Goal: Information Seeking & Learning: Find specific fact

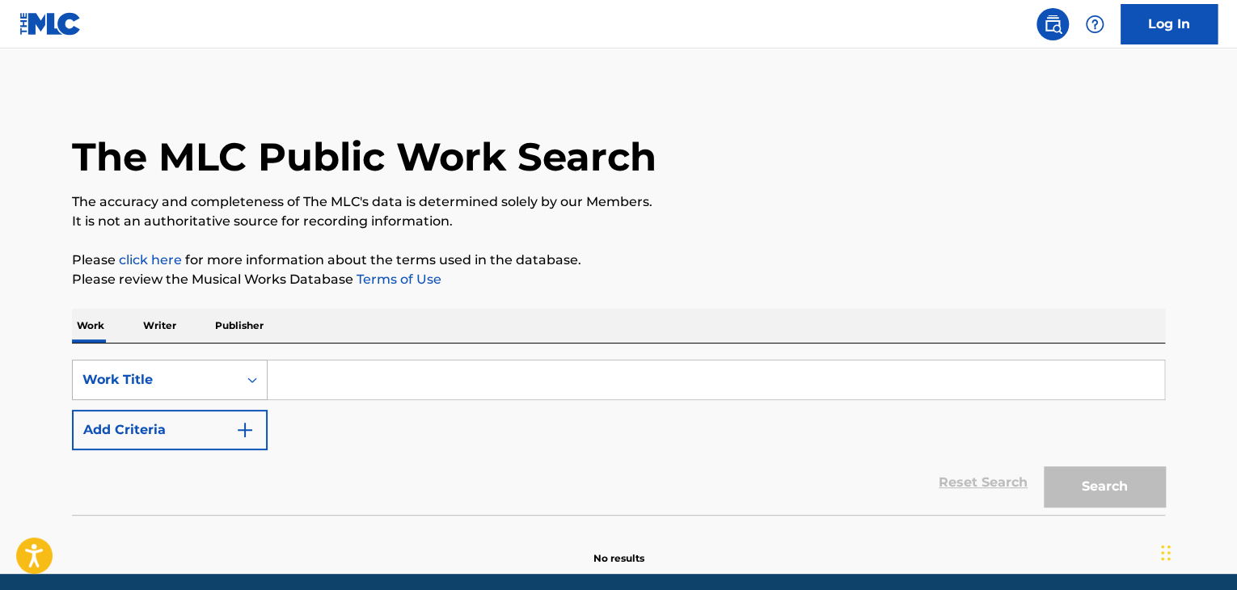
click at [238, 389] on div "Work Title" at bounding box center [170, 380] width 196 height 40
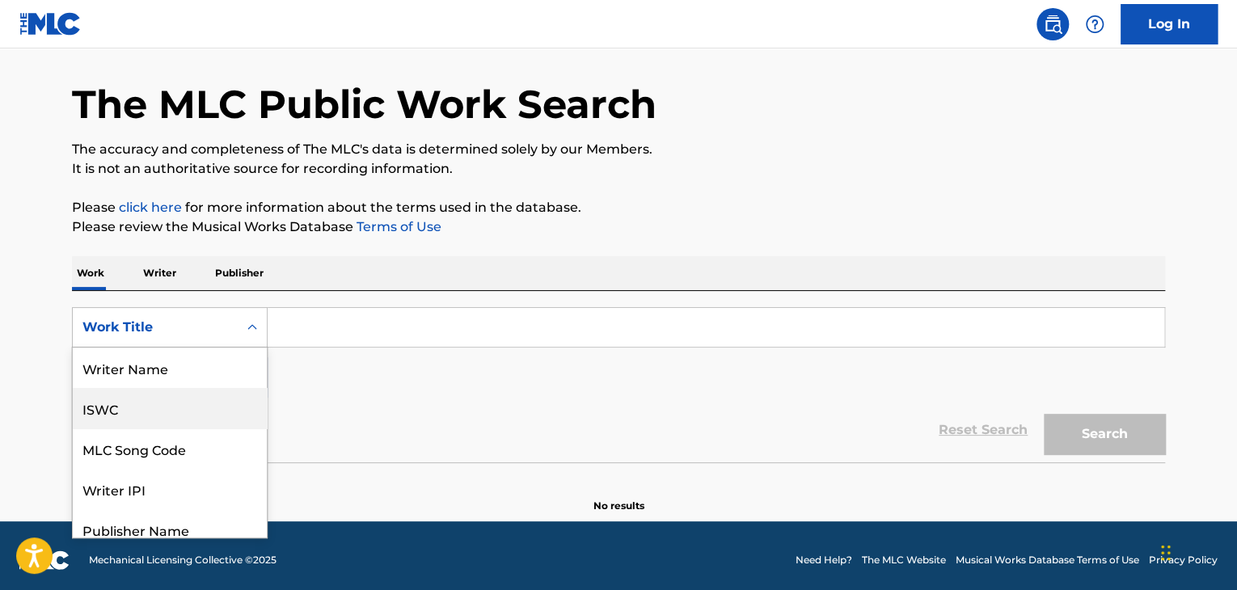
click at [187, 398] on div "ISWC" at bounding box center [170, 408] width 194 height 40
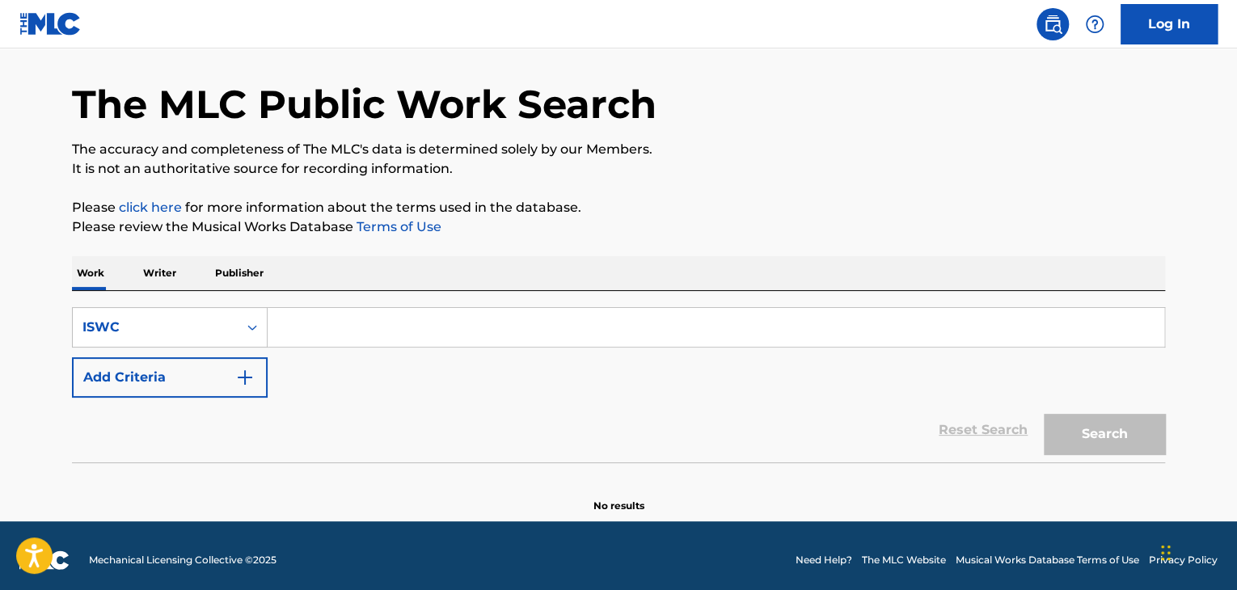
click at [352, 323] on input "Search Form" at bounding box center [716, 327] width 896 height 39
paste input "T3288925026"
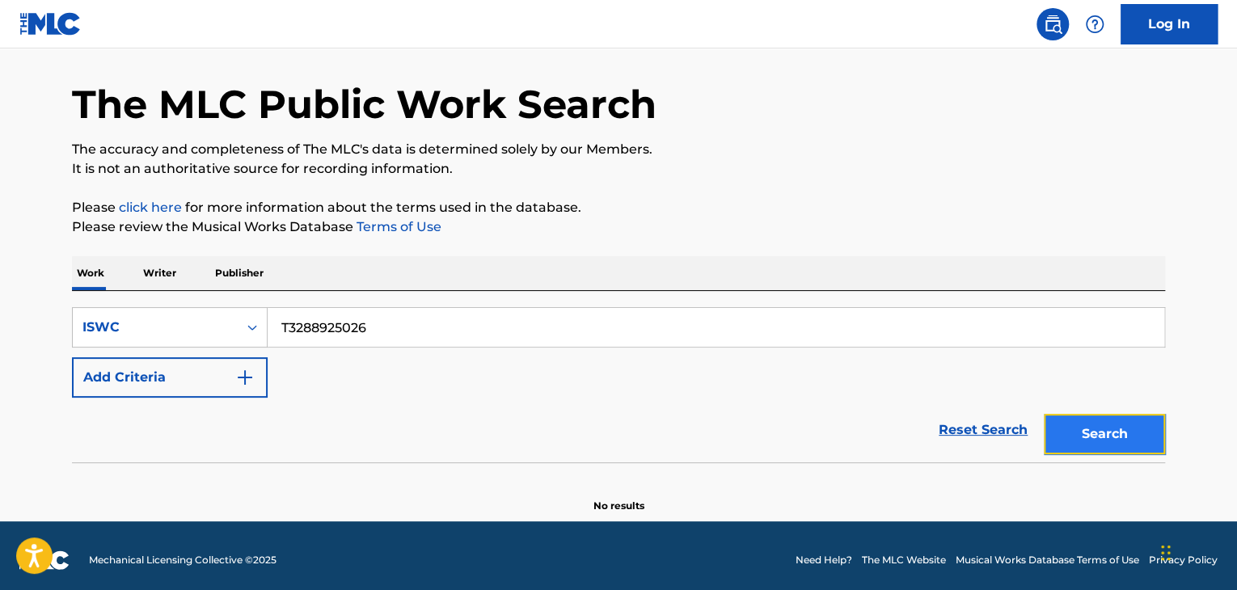
click at [1086, 424] on button "Search" at bounding box center [1104, 434] width 121 height 40
drag, startPoint x: 408, startPoint y: 311, endPoint x: 109, endPoint y: 272, distance: 301.6
click at [112, 272] on div "Work Writer Publisher SearchWithCriteria949b520c-d568-4c97-b3d0-dcc7e7442633 IS…" at bounding box center [618, 384] width 1093 height 257
paste input "617"
click at [1093, 426] on button "Search" at bounding box center [1104, 434] width 121 height 40
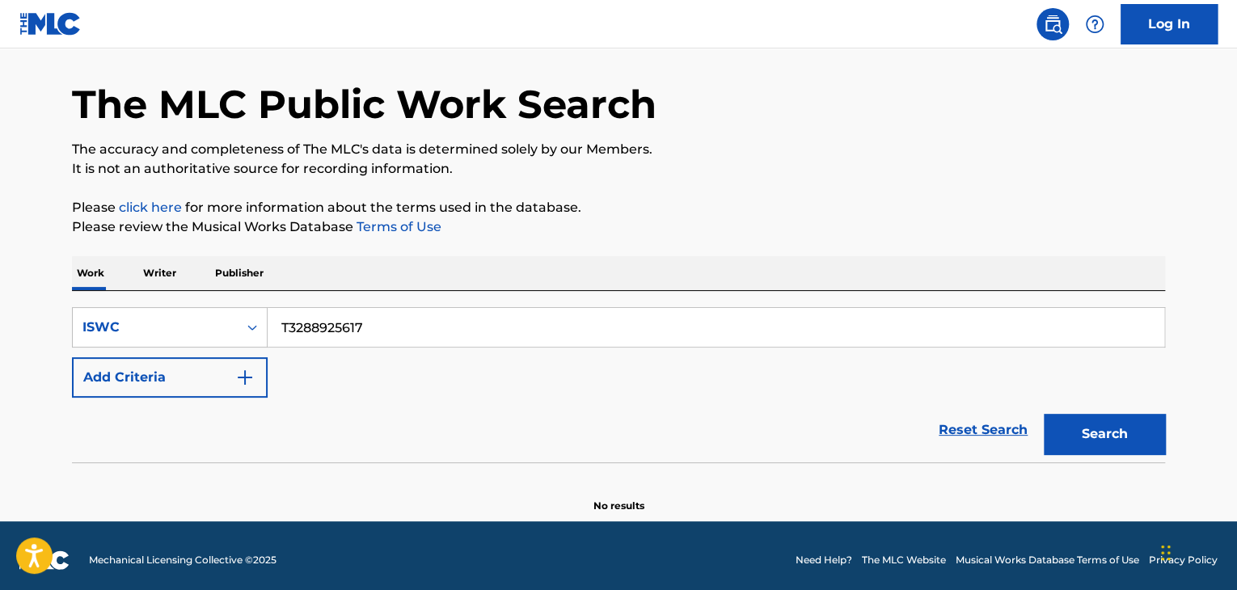
drag, startPoint x: 429, startPoint y: 335, endPoint x: 52, endPoint y: 297, distance: 379.5
click at [55, 296] on div "The MLC Public Work Search The accuracy and completeness of The MLC's data is d…" at bounding box center [619, 274] width 1132 height 477
paste input "4976"
click at [1069, 424] on button "Search" at bounding box center [1104, 434] width 121 height 40
drag, startPoint x: 453, startPoint y: 321, endPoint x: 109, endPoint y: 324, distance: 343.6
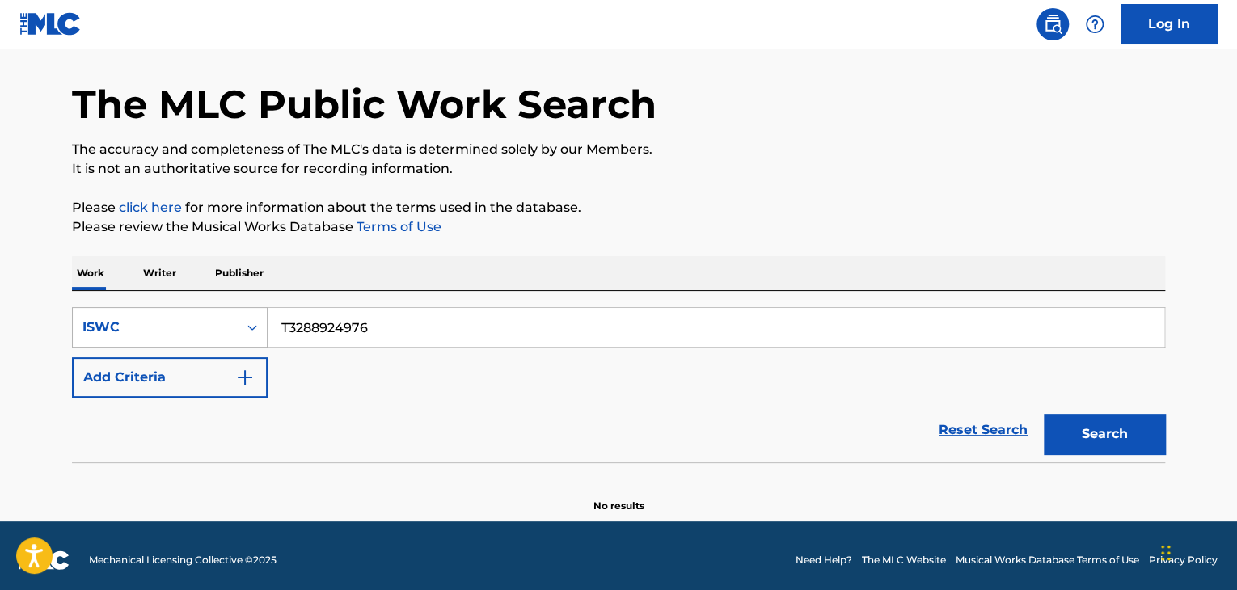
click at [110, 324] on div "SearchWithCriteria949b520c-d568-4c97-b3d0-dcc7e7442633 ISWC T3288924976" at bounding box center [618, 327] width 1093 height 40
paste input "5399"
drag, startPoint x: 1103, startPoint y: 420, endPoint x: 724, endPoint y: 181, distance: 447.9
click at [1098, 418] on button "Search" at bounding box center [1104, 434] width 121 height 40
click at [0, 247] on main "The MLC Public Work Search The accuracy and completeness of The MLC's data is d…" at bounding box center [618, 258] width 1237 height 525
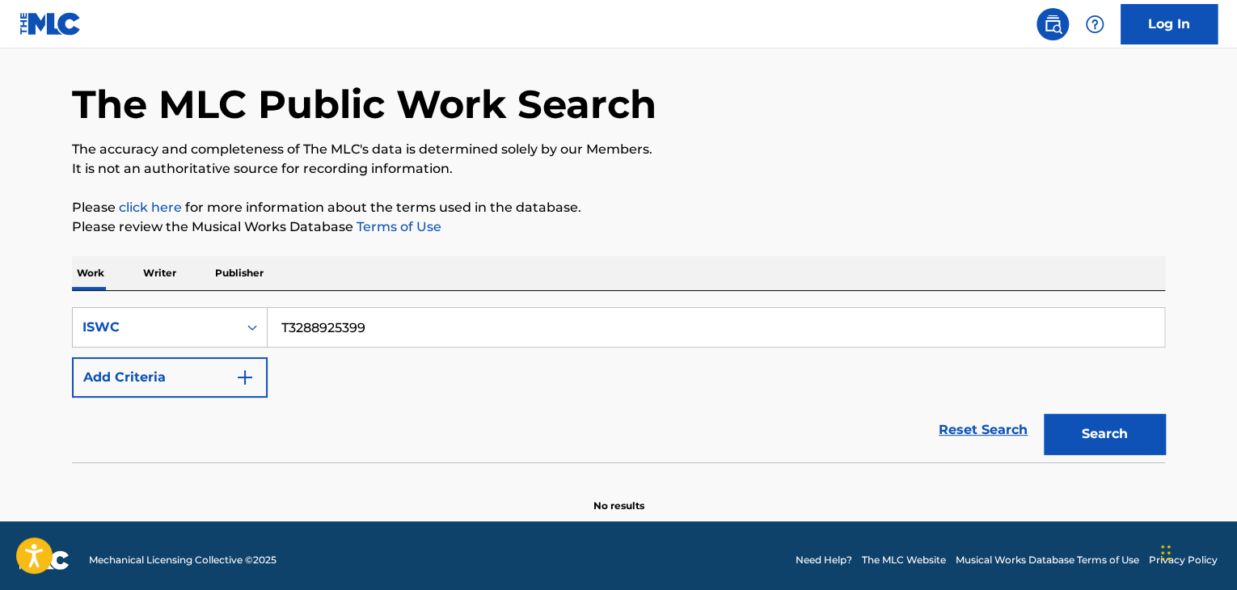
paste input "980"
click at [1072, 424] on button "Search" at bounding box center [1104, 434] width 121 height 40
paste input "2943157"
drag, startPoint x: 454, startPoint y: 323, endPoint x: 287, endPoint y: 314, distance: 166.8
click at [196, 293] on div "SearchWithCriteria949b520c-d568-4c97-b3d0-dcc7e7442633 ISWC T3282943157 Add Cri…" at bounding box center [618, 376] width 1093 height 171
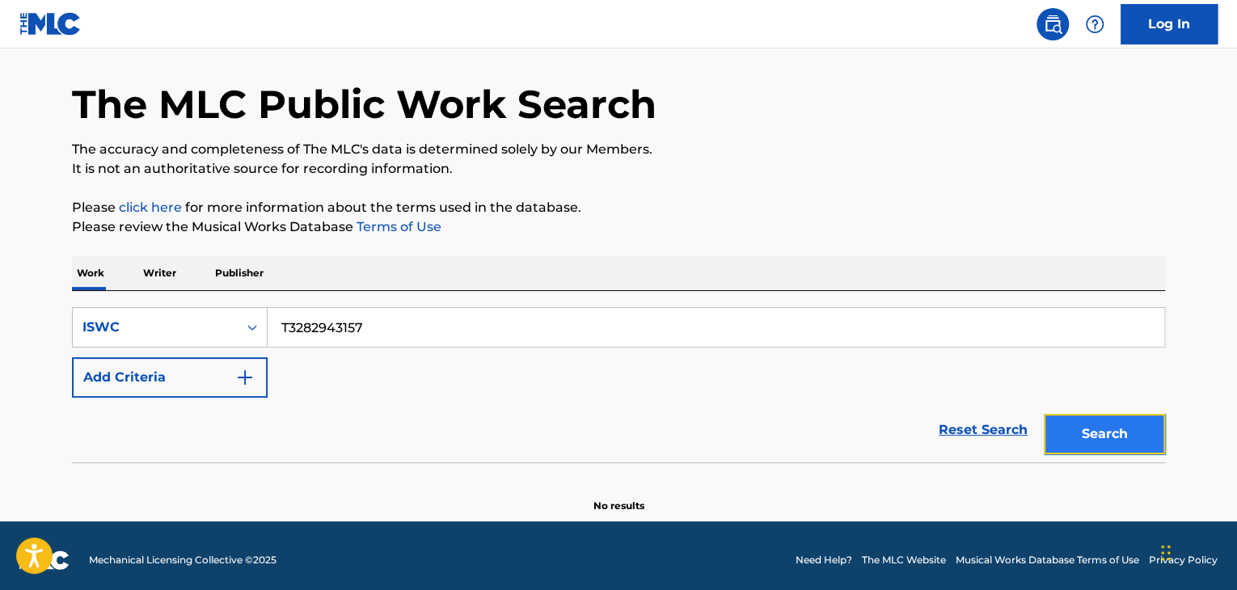
click at [1116, 428] on button "Search" at bounding box center [1104, 434] width 121 height 40
paste input "9027670"
drag, startPoint x: 372, startPoint y: 319, endPoint x: 95, endPoint y: 276, distance: 279.6
click at [99, 276] on div "Work Writer Publisher SearchWithCriteria949b520c-d568-4c97-b3d0-dcc7e7442633 IS…" at bounding box center [618, 384] width 1093 height 257
paste input "Search Form"
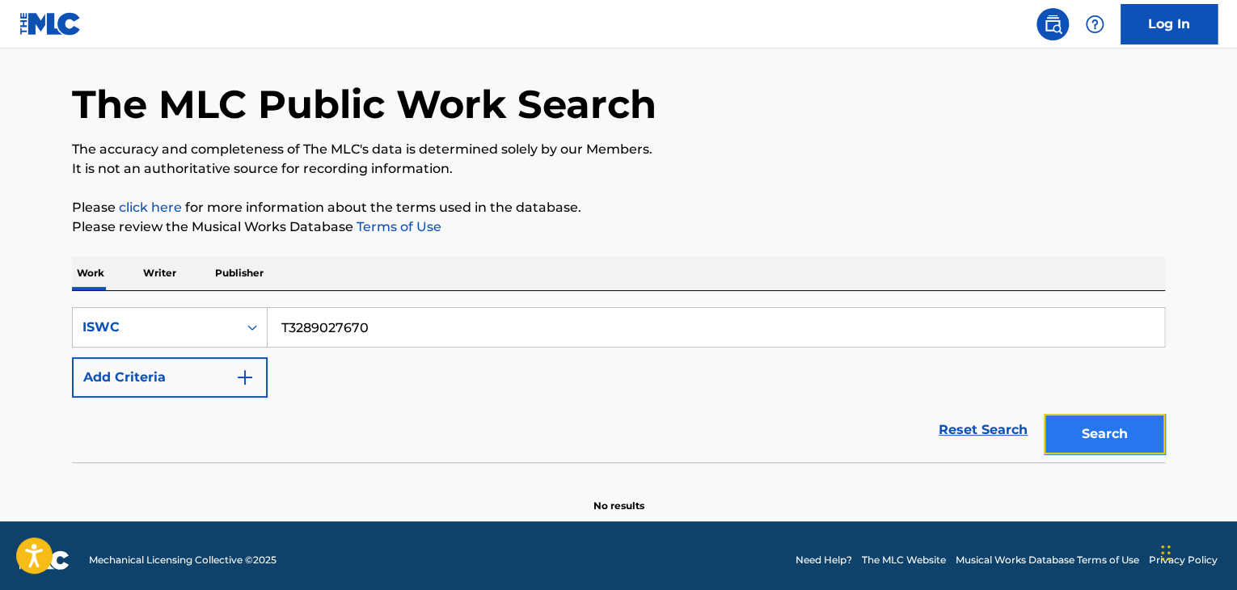
click at [1112, 428] on button "Search" at bounding box center [1104, 434] width 121 height 40
drag, startPoint x: 88, startPoint y: 280, endPoint x: 47, endPoint y: 278, distance: 41.3
click at [47, 278] on main "The MLC Public Work Search The accuracy and completeness of The MLC's data is d…" at bounding box center [618, 258] width 1237 height 525
paste input "14"
click at [1089, 429] on button "Search" at bounding box center [1104, 434] width 121 height 40
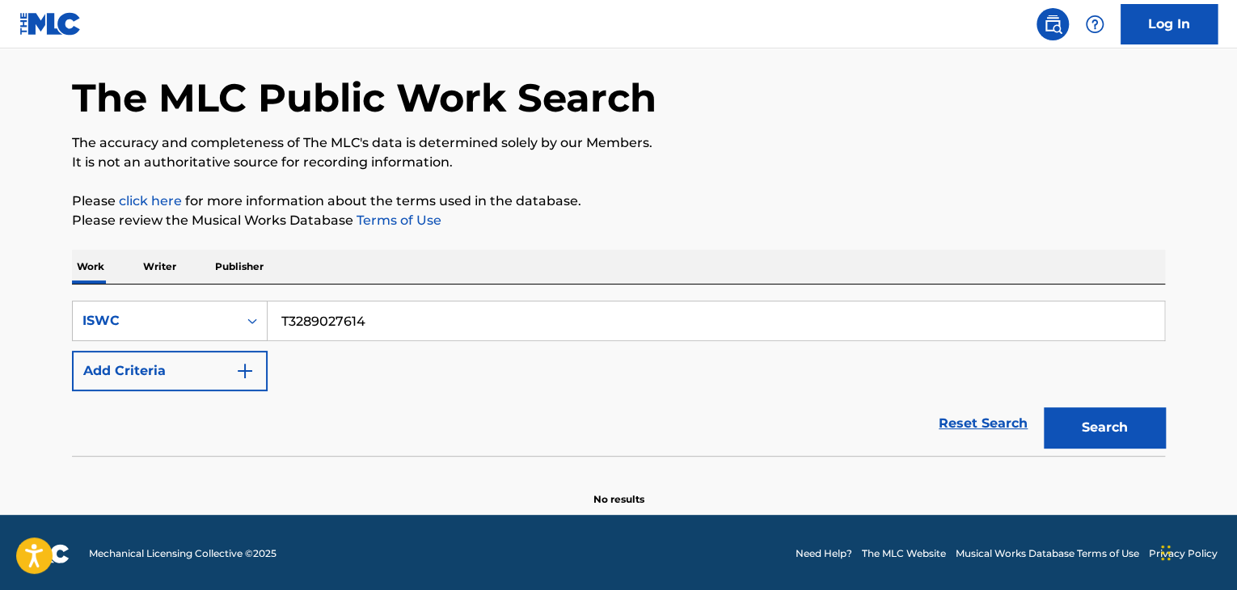
scroll to position [61, 0]
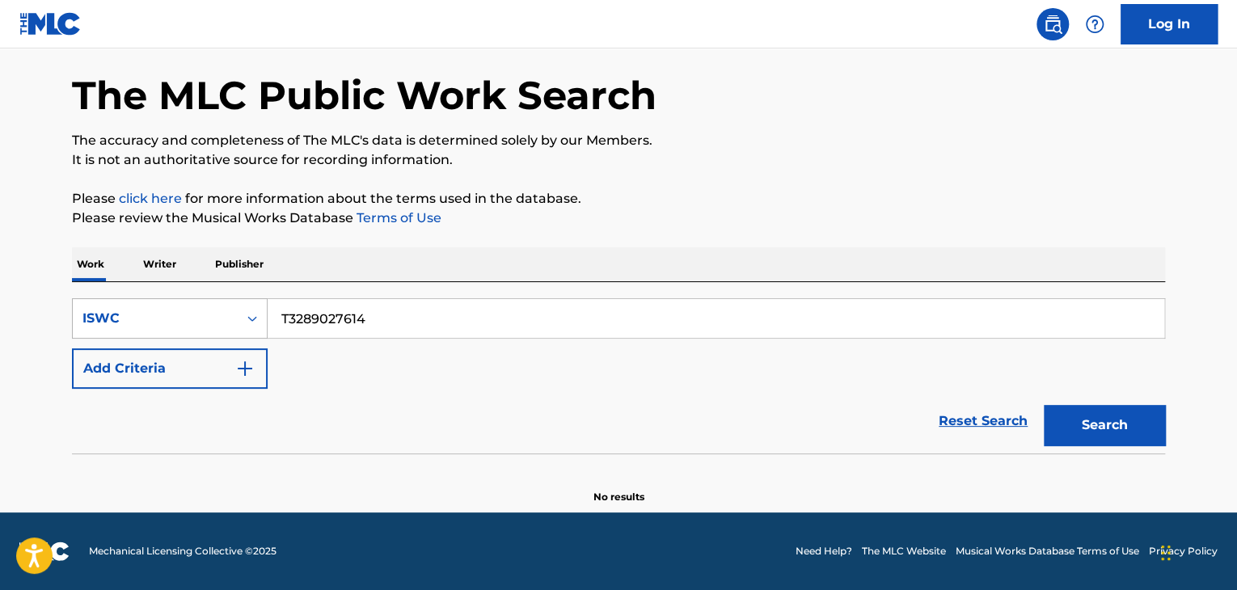
drag, startPoint x: 403, startPoint y: 321, endPoint x: 89, endPoint y: 302, distance: 315.1
click at [89, 302] on div "SearchWithCriteria949b520c-d568-4c97-b3d0-dcc7e7442633 ISWC T3289027614" at bounding box center [618, 318] width 1093 height 40
paste input "8926303"
click at [1105, 424] on button "Search" at bounding box center [1104, 425] width 121 height 40
drag, startPoint x: 475, startPoint y: 313, endPoint x: 121, endPoint y: 279, distance: 354.9
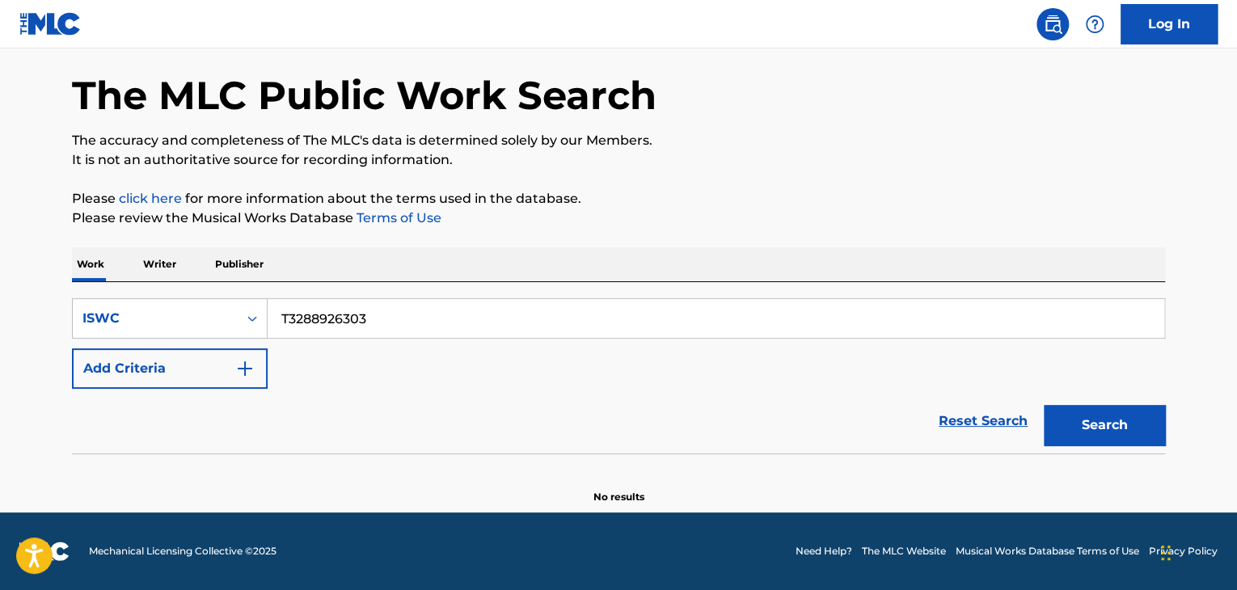
click at [45, 275] on main "The MLC Public Work Search The accuracy and completeness of The MLC's data is d…" at bounding box center [618, 249] width 1237 height 525
paste input "60287"
click at [1115, 431] on button "Search" at bounding box center [1104, 425] width 121 height 40
drag, startPoint x: 401, startPoint y: 314, endPoint x: 182, endPoint y: 293, distance: 220.1
click at [191, 295] on div "SearchWithCriteria949b520c-d568-4c97-b3d0-dcc7e7442633 ISWC T3288960287 Add Cri…" at bounding box center [618, 367] width 1093 height 171
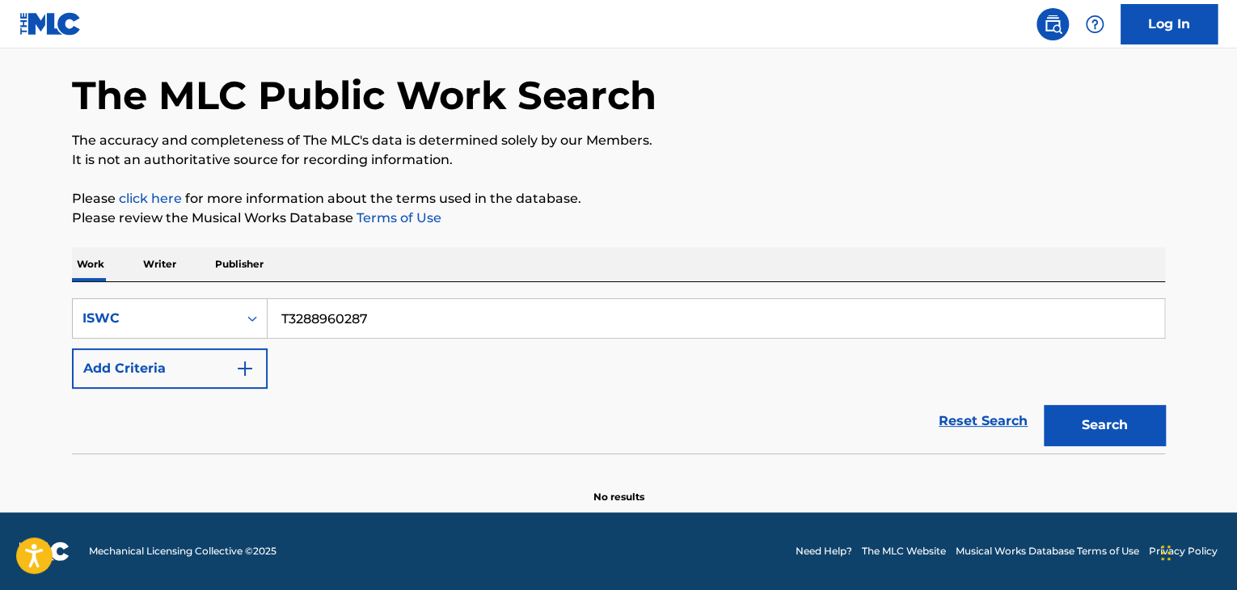
paste input "9009941"
click at [1131, 418] on button "Search" at bounding box center [1104, 425] width 121 height 40
drag, startPoint x: 418, startPoint y: 320, endPoint x: 164, endPoint y: 302, distance: 254.5
click at [184, 302] on div "SearchWithCriteria949b520c-d568-4c97-b3d0-dcc7e7442633 ISWC T3289009941" at bounding box center [618, 318] width 1093 height 40
paste input "8960174"
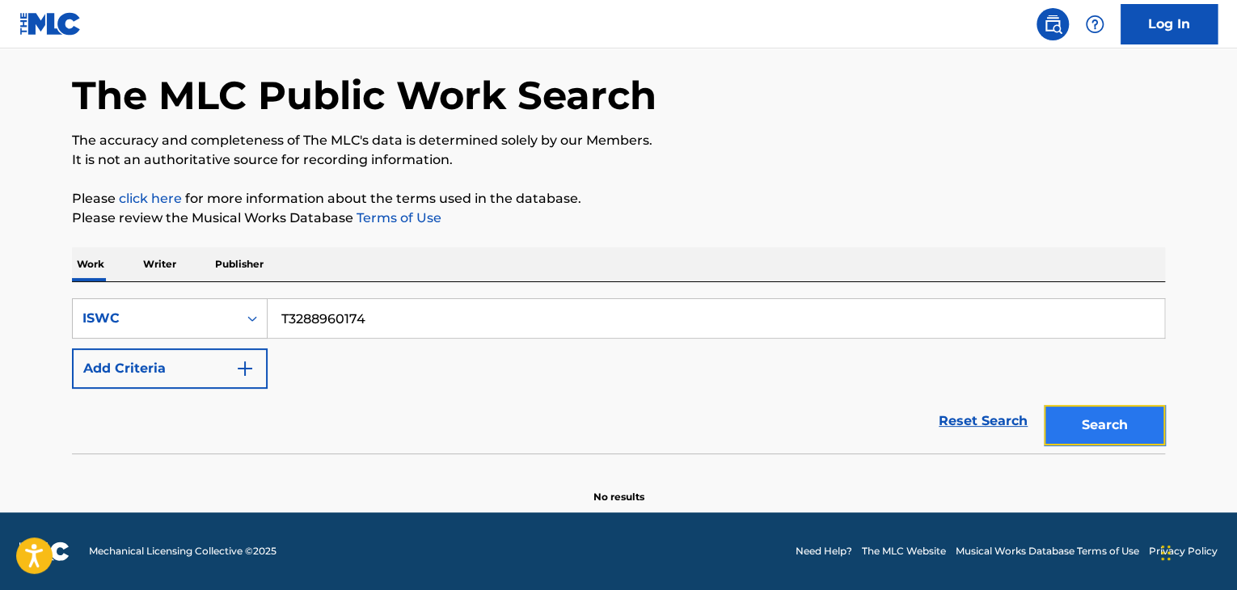
click at [1102, 426] on button "Search" at bounding box center [1104, 425] width 121 height 40
drag, startPoint x: 424, startPoint y: 320, endPoint x: 217, endPoint y: 278, distance: 210.4
click at [217, 278] on div "Work Writer Publisher SearchWithCriteria949b520c-d568-4c97-b3d0-dcc7e7442633 IS…" at bounding box center [618, 375] width 1093 height 257
paste input "900989"
click at [1110, 411] on button "Search" at bounding box center [1104, 425] width 121 height 40
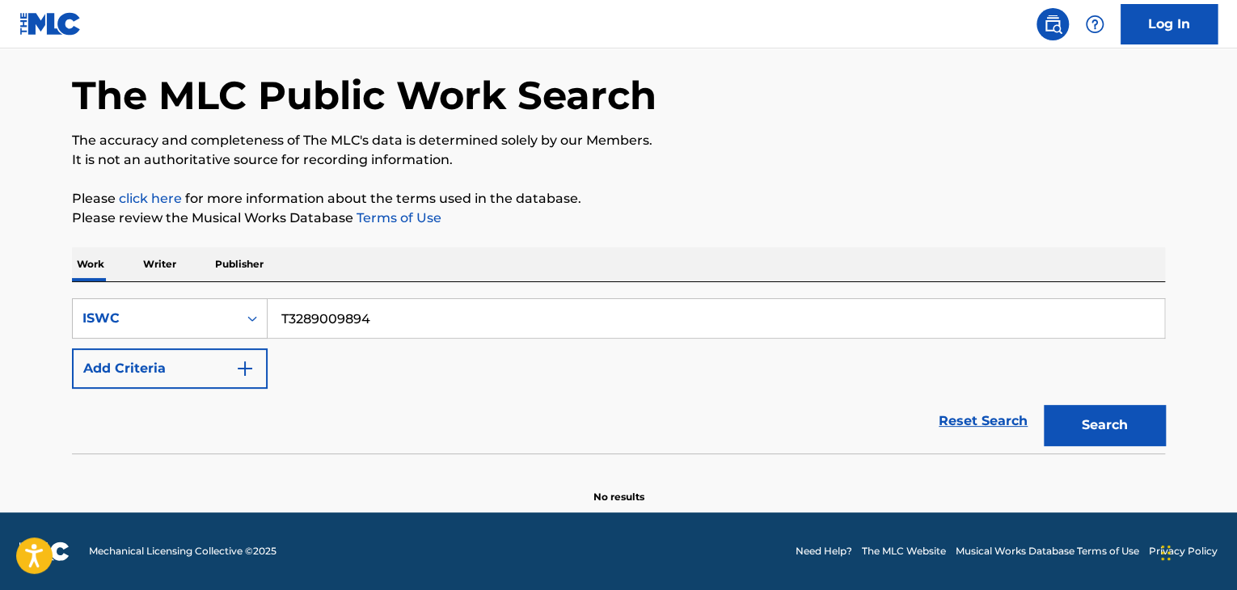
drag, startPoint x: 217, startPoint y: 286, endPoint x: 123, endPoint y: 265, distance: 96.1
click at [123, 266] on div "Work Writer Publisher SearchWithCriteria949b520c-d568-4c97-b3d0-dcc7e7442633 IS…" at bounding box center [618, 375] width 1093 height 257
paste input "89600"
click at [1083, 411] on button "Search" at bounding box center [1104, 425] width 121 height 40
drag, startPoint x: 466, startPoint y: 318, endPoint x: 39, endPoint y: 208, distance: 440.8
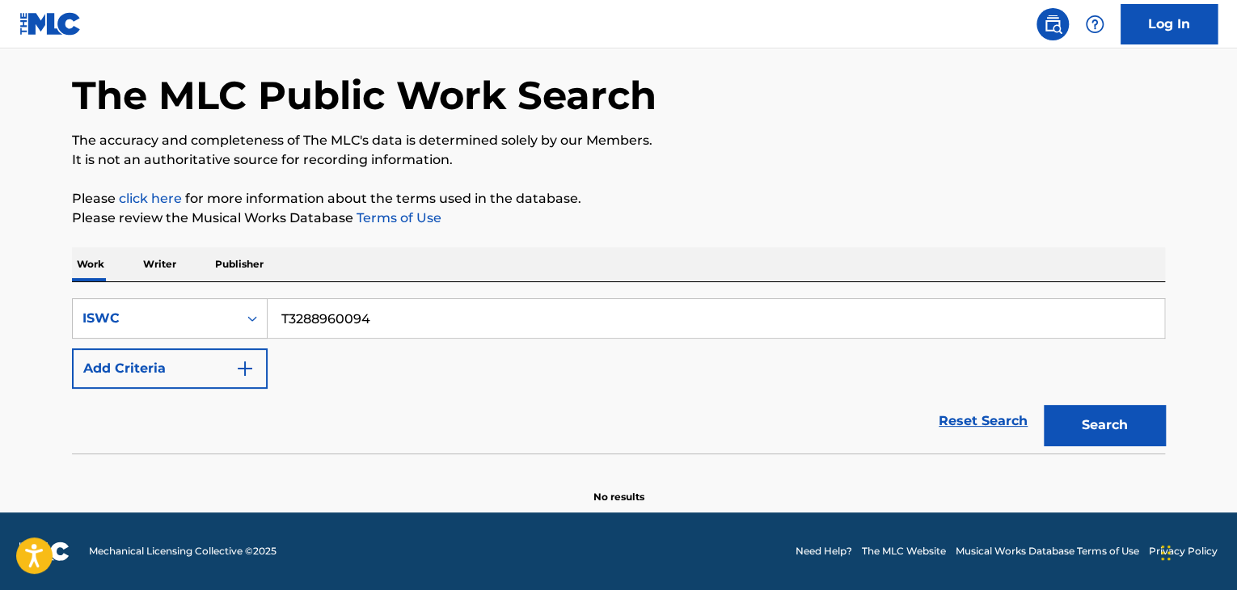
click at [39, 208] on main "The MLC Public Work Search The accuracy and completeness of The MLC's data is d…" at bounding box center [618, 249] width 1237 height 525
paste input "45626"
click at [1083, 424] on button "Search" at bounding box center [1104, 425] width 121 height 40
drag, startPoint x: 452, startPoint y: 317, endPoint x: 47, endPoint y: 234, distance: 413.5
click at [47, 234] on main "The MLC Public Work Search The accuracy and completeness of The MLC's data is d…" at bounding box center [618, 249] width 1237 height 525
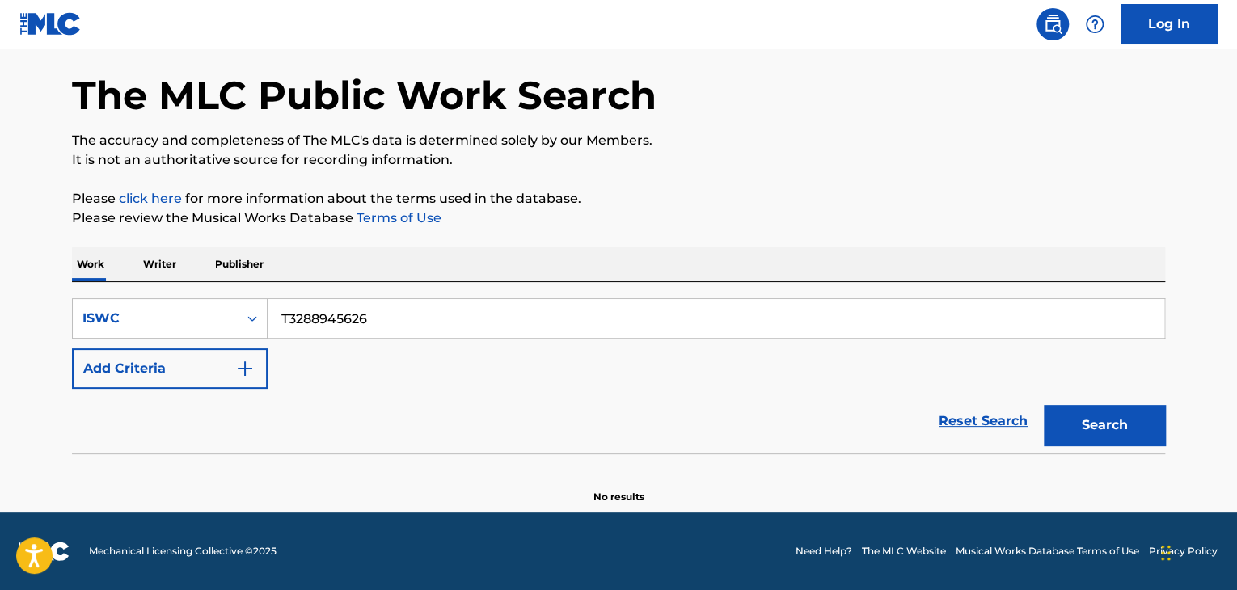
paste input "579"
click at [1071, 416] on button "Search" at bounding box center [1104, 425] width 121 height 40
drag, startPoint x: 453, startPoint y: 322, endPoint x: 0, endPoint y: 205, distance: 467.4
click at [0, 207] on main "The MLC Public Work Search The accuracy and completeness of The MLC's data is d…" at bounding box center [618, 249] width 1237 height 525
paste input "49"
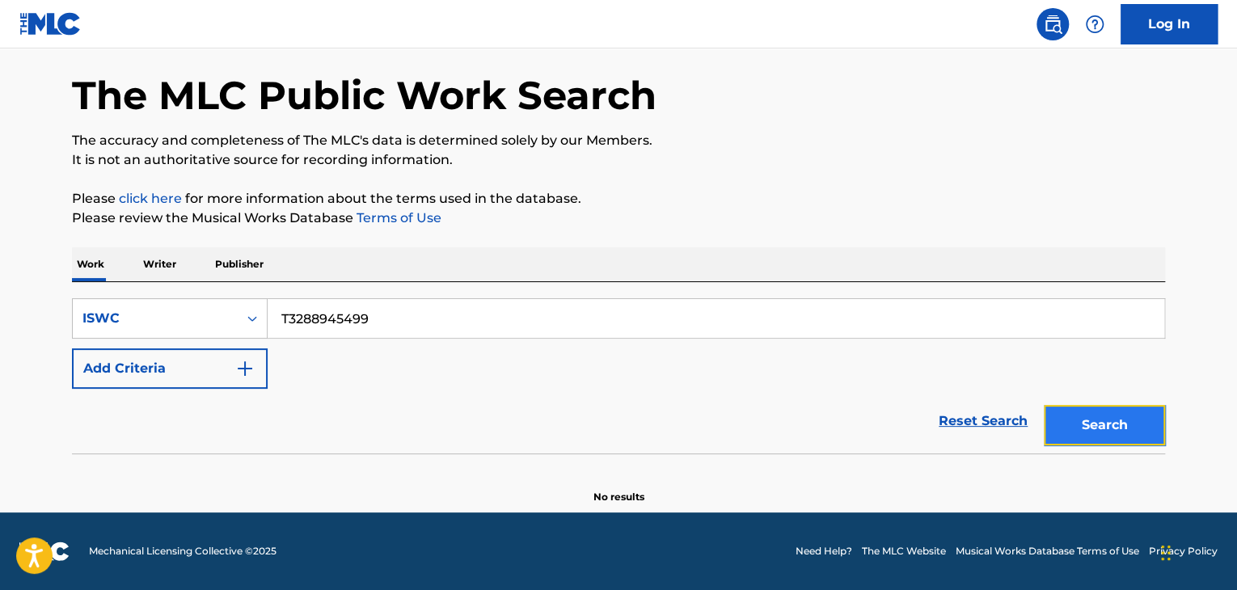
click at [1112, 416] on button "Search" at bounding box center [1104, 425] width 121 height 40
drag, startPoint x: 430, startPoint y: 325, endPoint x: 238, endPoint y: 290, distance: 194.7
click at [190, 285] on div "SearchWithCriteria949b520c-d568-4c97-b3d0-dcc7e7442633 ISWC T3288945499 Add Cri…" at bounding box center [618, 367] width 1093 height 171
paste input "22"
drag, startPoint x: 1120, startPoint y: 426, endPoint x: 1127, endPoint y: 437, distance: 12.8
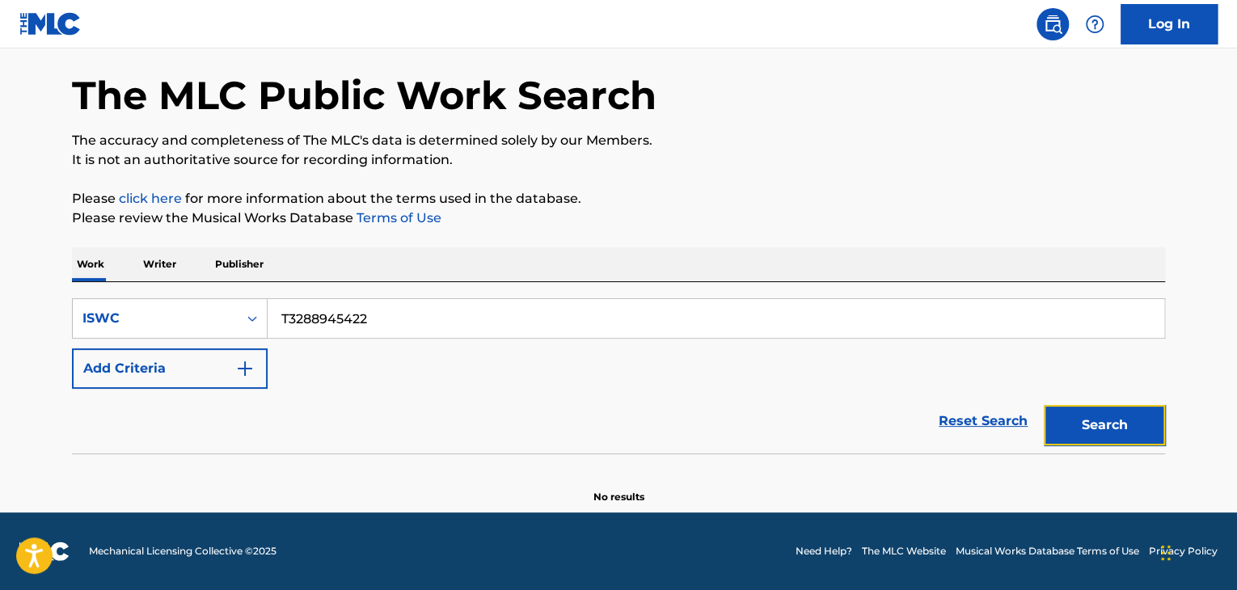
click at [1119, 426] on button "Search" at bounding box center [1104, 425] width 121 height 40
drag, startPoint x: 427, startPoint y: 313, endPoint x: 96, endPoint y: 247, distance: 337.2
click at [96, 247] on div "Work Writer Publisher SearchWithCriteria949b520c-d568-4c97-b3d0-dcc7e7442633 IS…" at bounding box center [618, 375] width 1093 height 257
paste input "320"
click at [1099, 421] on button "Search" at bounding box center [1104, 425] width 121 height 40
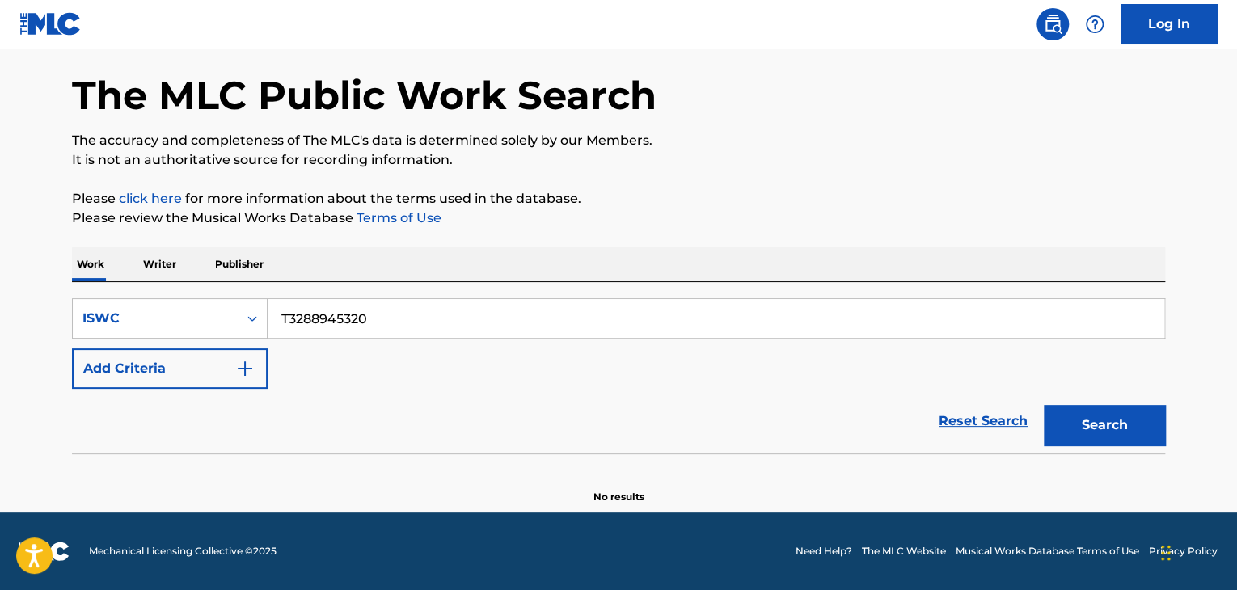
drag, startPoint x: 479, startPoint y: 314, endPoint x: 61, endPoint y: 276, distance: 419.7
click at [129, 285] on div "SearchWithCriteria949b520c-d568-4c97-b3d0-dcc7e7442633 ISWC T3288945320 Add Cri…" at bounding box center [618, 367] width 1093 height 171
paste input "251"
click at [1096, 416] on button "Search" at bounding box center [1104, 425] width 121 height 40
drag, startPoint x: 439, startPoint y: 309, endPoint x: 158, endPoint y: 242, distance: 288.4
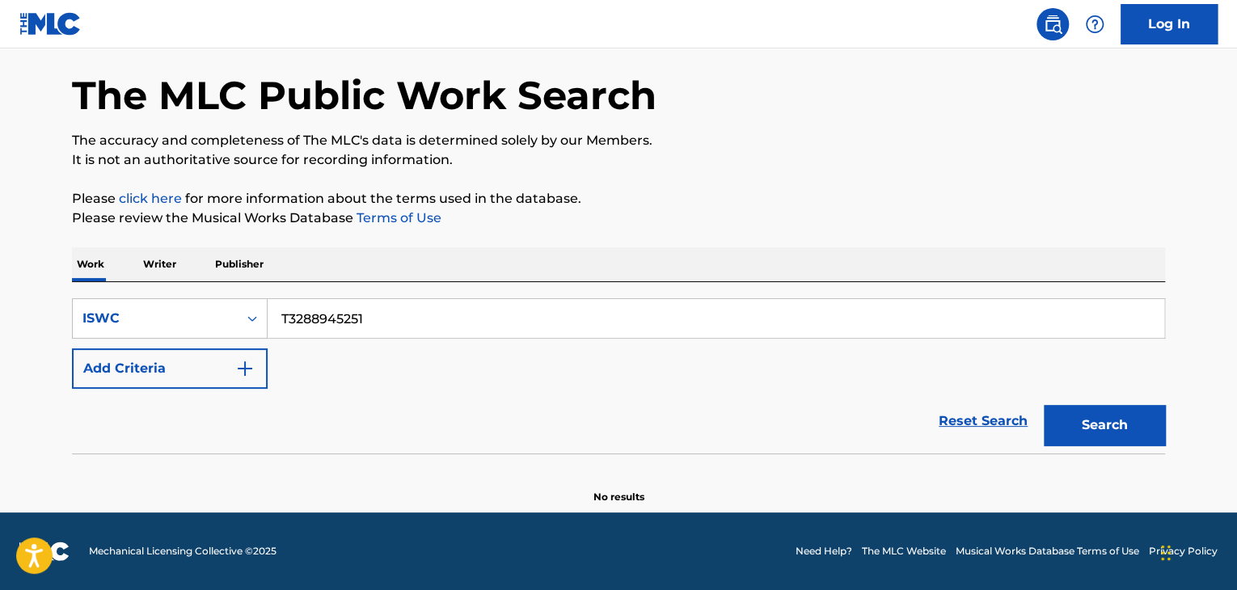
click at [158, 242] on div "The MLC Public Work Search The accuracy and completeness of The MLC's data is d…" at bounding box center [619, 265] width 1132 height 477
paste input "762"
click at [1069, 427] on button "Search" at bounding box center [1104, 425] width 121 height 40
drag, startPoint x: 427, startPoint y: 304, endPoint x: 154, endPoint y: 277, distance: 273.7
click at [154, 277] on div "Work Writer Publisher SearchWithCriteria949b520c-d568-4c97-b3d0-dcc7e7442633 IS…" at bounding box center [618, 375] width 1093 height 257
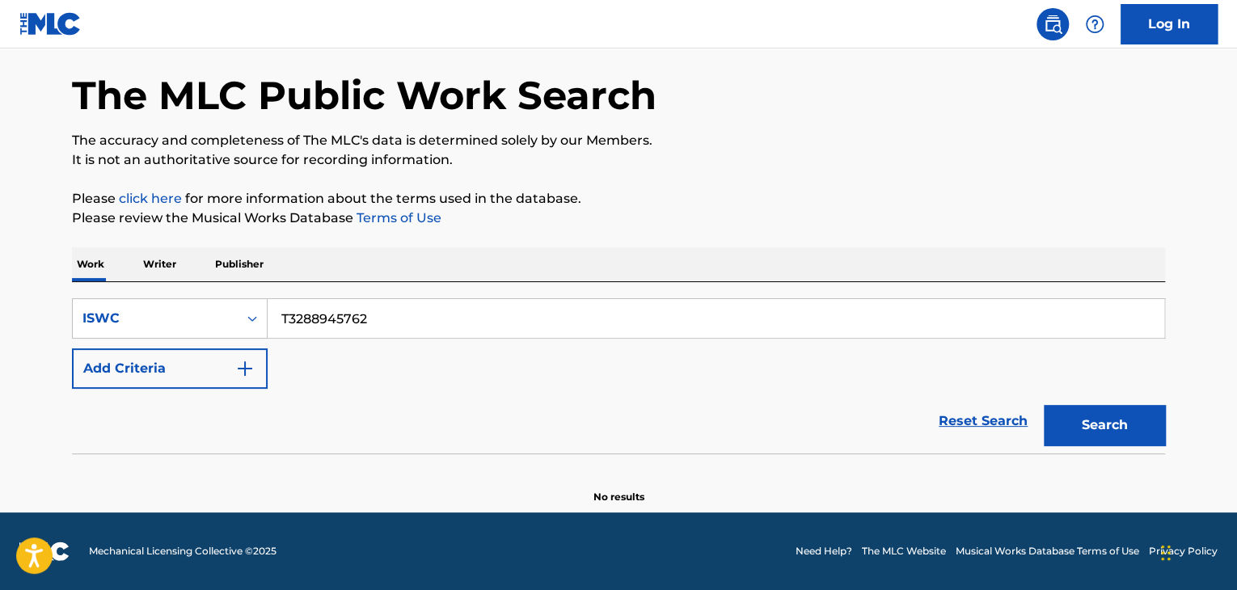
paste input "9009827"
click at [1074, 408] on button "Search" at bounding box center [1104, 425] width 121 height 40
drag, startPoint x: 428, startPoint y: 313, endPoint x: 100, endPoint y: 305, distance: 327.5
click at [100, 305] on div "SearchWithCriteria949b520c-d568-4c97-b3d0-dcc7e7442633 ISWC T3289009827" at bounding box center [618, 318] width 1093 height 40
paste input "8959984"
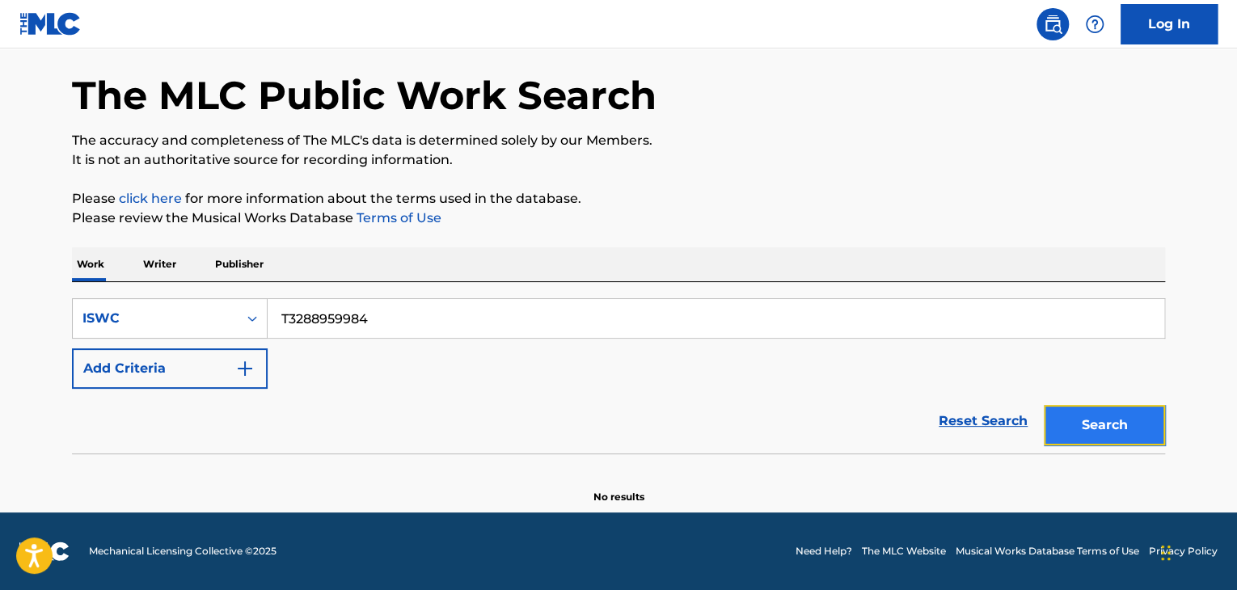
click at [1096, 424] on button "Search" at bounding box center [1104, 425] width 121 height 40
drag, startPoint x: 394, startPoint y: 318, endPoint x: 238, endPoint y: 305, distance: 156.6
click at [238, 306] on div "SearchWithCriteria949b520c-d568-4c97-b3d0-dcc7e7442633 ISWC T3288959984" at bounding box center [618, 318] width 1093 height 40
paste input "9009758"
click at [1114, 436] on button "Search" at bounding box center [1104, 425] width 121 height 40
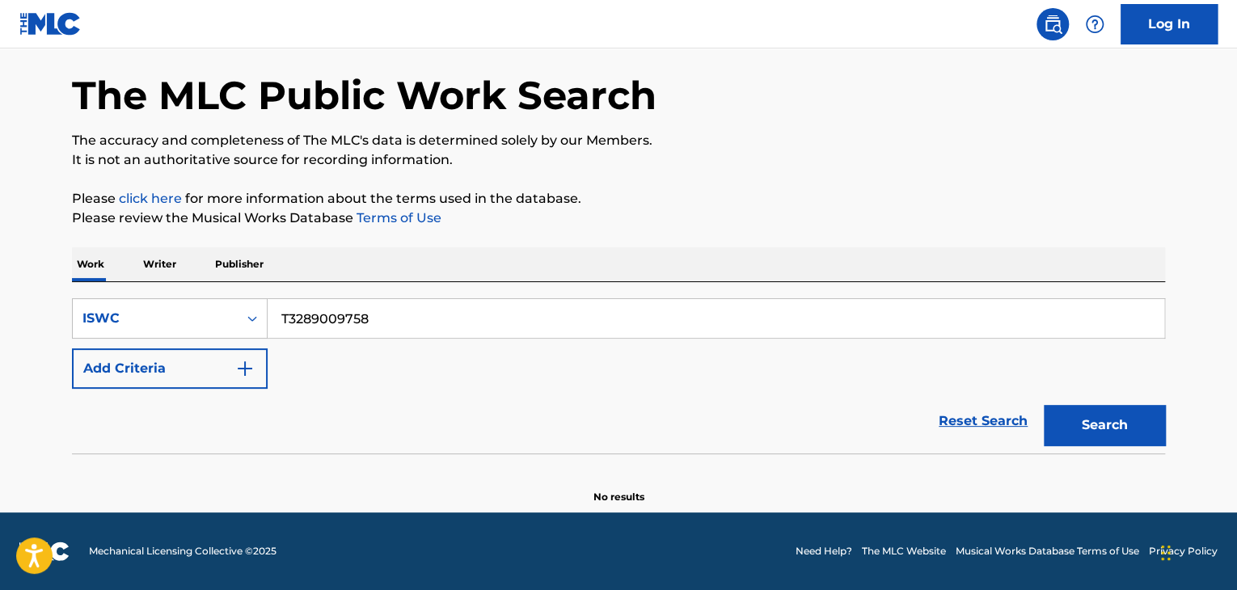
drag, startPoint x: 443, startPoint y: 314, endPoint x: 130, endPoint y: 288, distance: 314.0
click at [130, 288] on div "SearchWithCriteria949b520c-d568-4c97-b3d0-dcc7e7442633 ISWC T3289009758 Add Cri…" at bounding box center [618, 367] width 1093 height 171
paste input "8926201"
click at [1112, 422] on button "Search" at bounding box center [1104, 425] width 121 height 40
drag, startPoint x: 310, startPoint y: 300, endPoint x: 0, endPoint y: 258, distance: 313.3
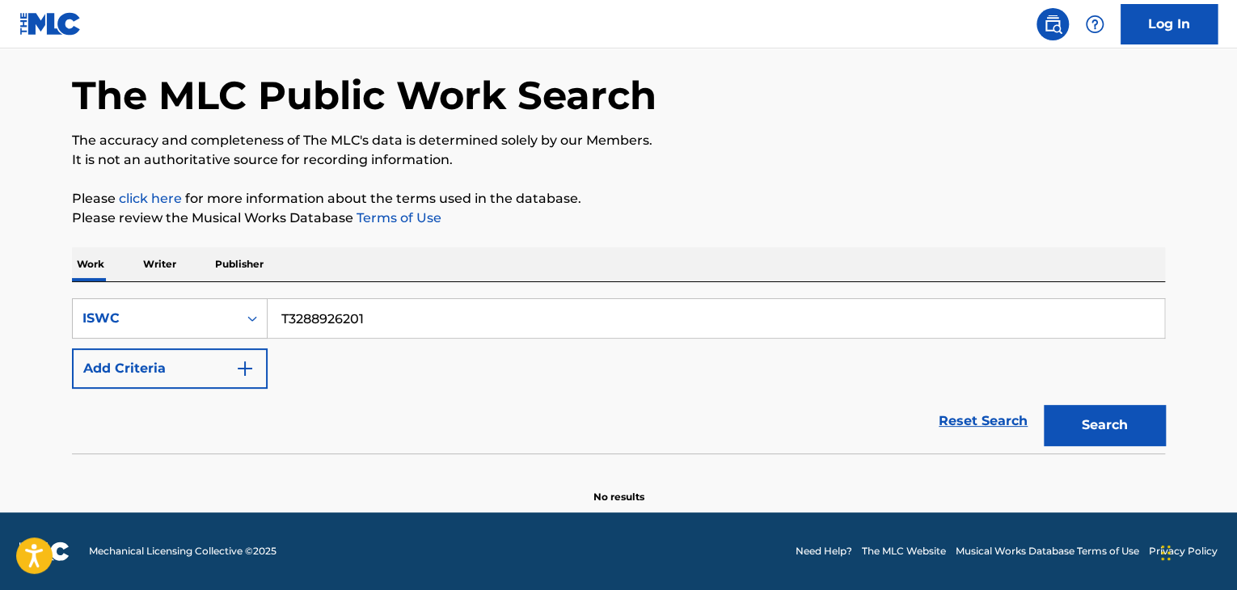
click at [32, 267] on main "The MLC Public Work Search The accuracy and completeness of The MLC's data is d…" at bounding box center [618, 249] width 1237 height 525
paste input "59860"
click at [1081, 414] on button "Search" at bounding box center [1104, 425] width 121 height 40
drag, startPoint x: 430, startPoint y: 325, endPoint x: 99, endPoint y: 276, distance: 335.1
click at [103, 276] on div "Work Writer Publisher SearchWithCriteria949b520c-d568-4c97-b3d0-dcc7e7442633 IS…" at bounding box center [618, 375] width 1093 height 257
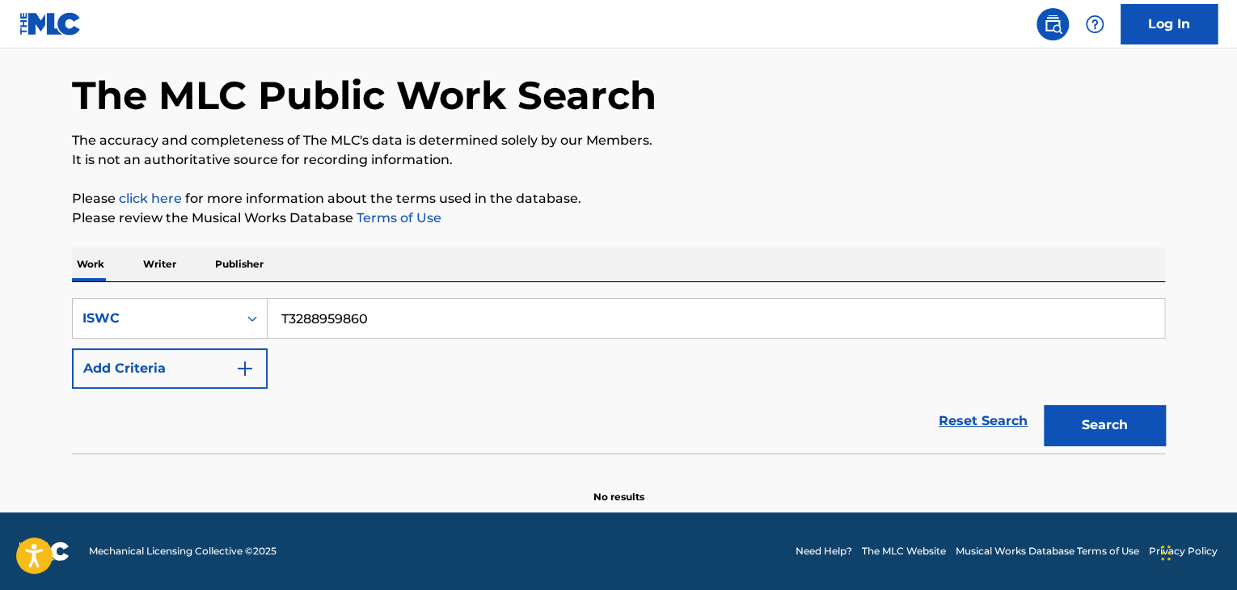
paste input "900969"
click at [1111, 425] on button "Search" at bounding box center [1104, 425] width 121 height 40
drag, startPoint x: 389, startPoint y: 325, endPoint x: 146, endPoint y: 284, distance: 246.8
click at [142, 286] on div "SearchWithCriteria949b520c-d568-4c97-b3d0-dcc7e7442633 ISWC T3289009690 Add Cri…" at bounding box center [618, 367] width 1093 height 171
paste input "8959826"
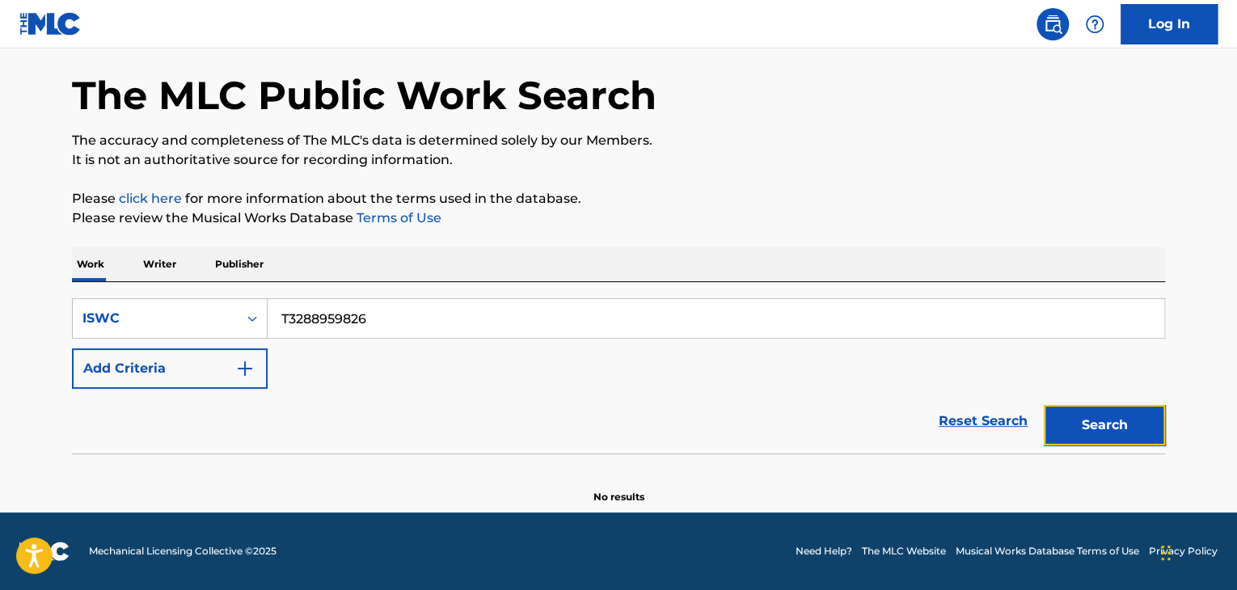
click at [1057, 421] on button "Search" at bounding box center [1104, 425] width 121 height 40
drag, startPoint x: 437, startPoint y: 317, endPoint x: 188, endPoint y: 281, distance: 251.6
click at [188, 281] on div "Work Writer Publisher SearchWithCriteria949b520c-d568-4c97-b3d0-dcc7e7442633 IS…" at bounding box center [618, 375] width 1093 height 257
paste input "2943022"
drag, startPoint x: 1146, startPoint y: 430, endPoint x: 1189, endPoint y: 418, distance: 44.5
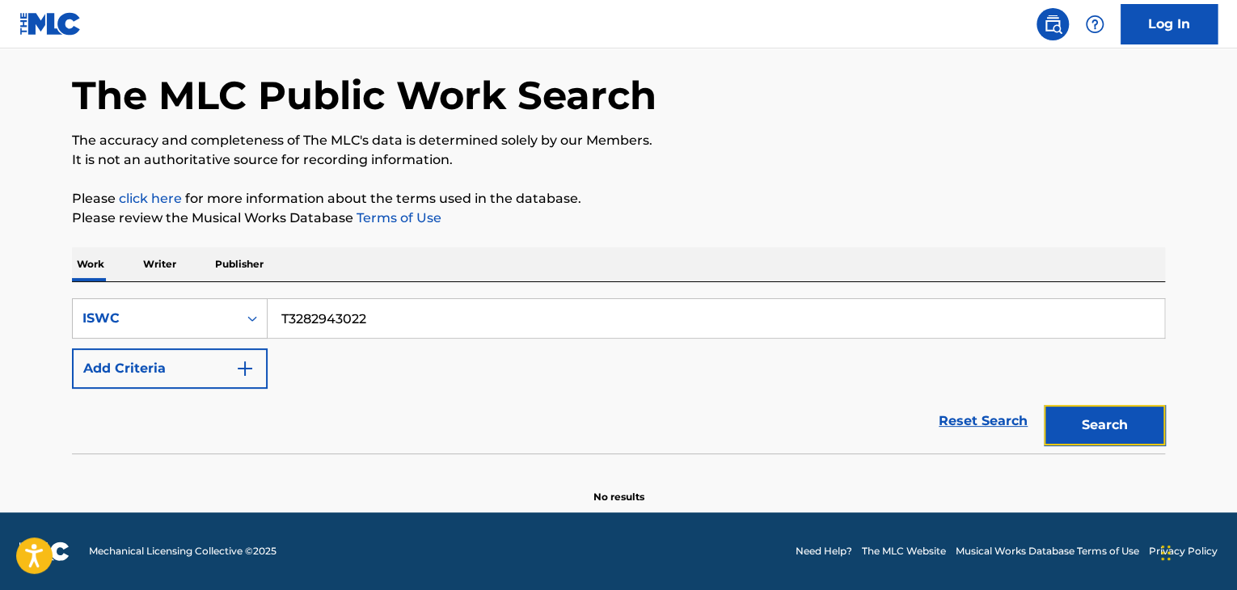
click at [1146, 429] on button "Search" at bounding box center [1104, 425] width 121 height 40
drag, startPoint x: 382, startPoint y: 313, endPoint x: 2, endPoint y: 251, distance: 384.1
click at [26, 255] on main "The MLC Public Work Search The accuracy and completeness of The MLC's data is d…" at bounding box center [618, 249] width 1237 height 525
paste input "289"
click at [1092, 425] on button "Search" at bounding box center [1104, 425] width 121 height 40
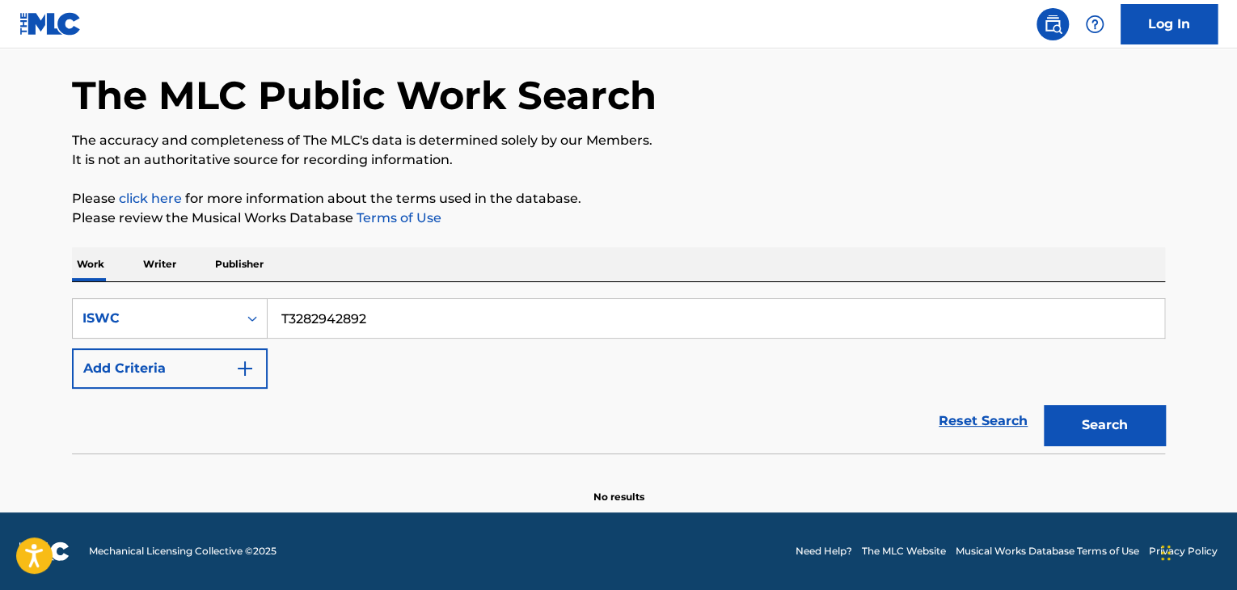
drag, startPoint x: 423, startPoint y: 324, endPoint x: 19, endPoint y: 250, distance: 410.2
click at [19, 250] on main "The MLC Public Work Search The accuracy and completeness of The MLC's data is d…" at bounding box center [618, 249] width 1237 height 525
paste input "9009656"
click at [1104, 411] on button "Search" at bounding box center [1104, 425] width 121 height 40
drag, startPoint x: 407, startPoint y: 314, endPoint x: 48, endPoint y: 248, distance: 365.8
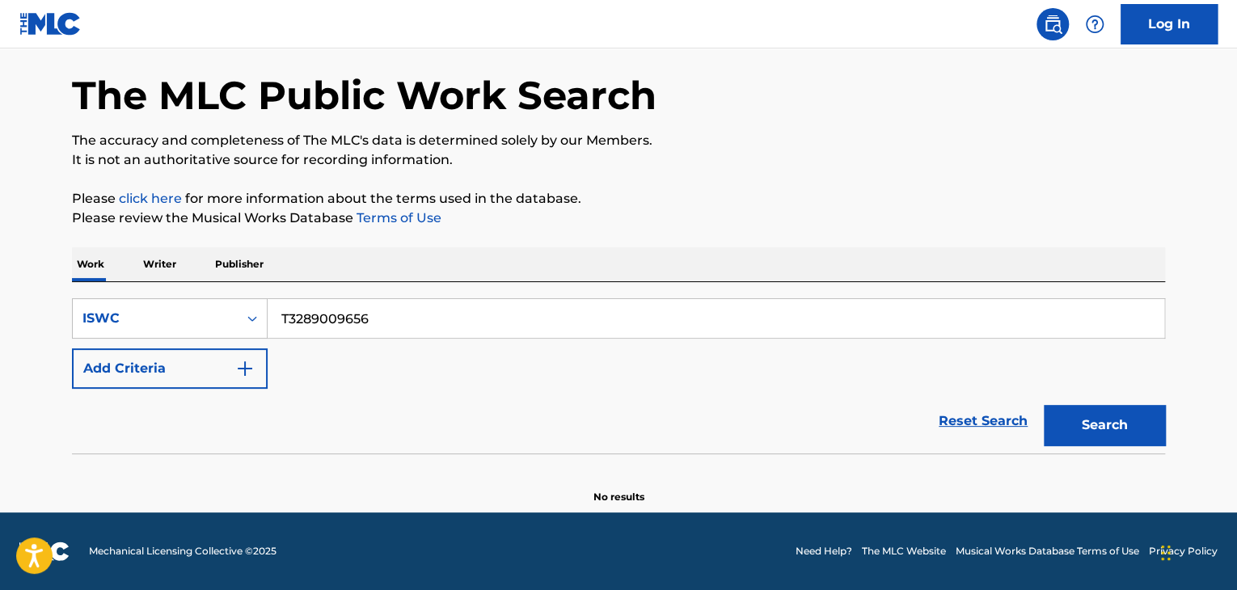
click at [48, 248] on main "The MLC Public Work Search The accuracy and completeness of The MLC's data is d…" at bounding box center [618, 249] width 1237 height 525
paste input "2780"
click at [1057, 428] on button "Search" at bounding box center [1104, 425] width 121 height 40
drag, startPoint x: 467, startPoint y: 315, endPoint x: 0, endPoint y: 219, distance: 477.0
click at [0, 219] on main "The MLC Public Work Search The accuracy and completeness of The MLC's data is d…" at bounding box center [618, 249] width 1237 height 525
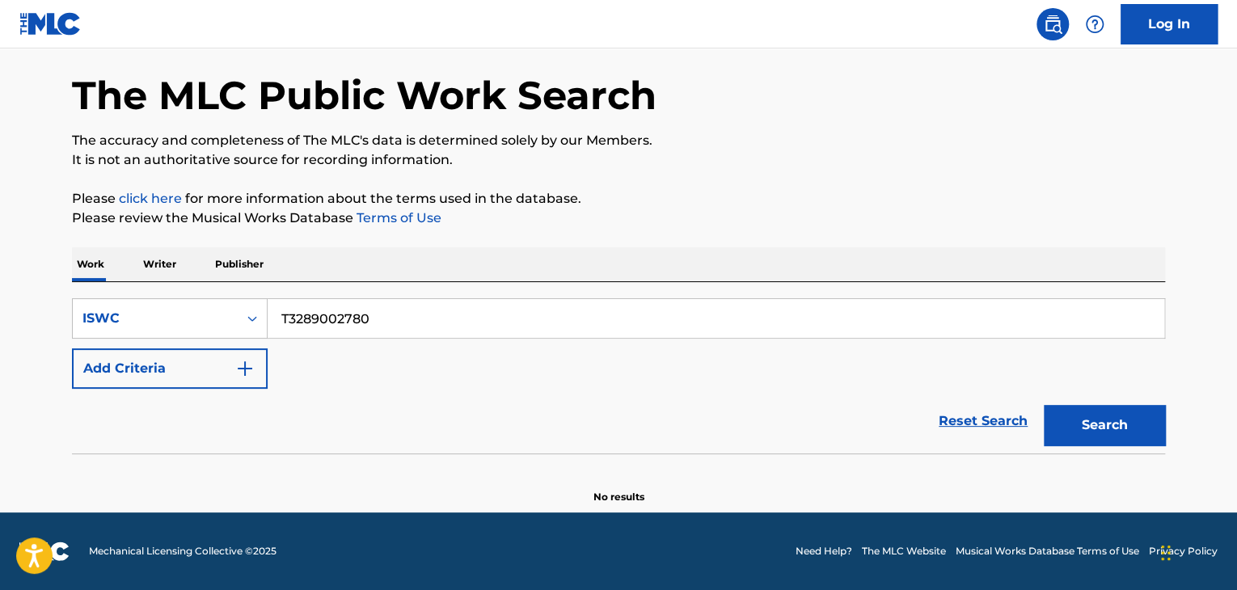
paste input "13"
click at [1086, 426] on button "Search" at bounding box center [1104, 425] width 121 height 40
drag, startPoint x: 265, startPoint y: 305, endPoint x: 253, endPoint y: 301, distance: 12.8
click at [255, 302] on div "SearchWithCriteria949b520c-d568-4c97-b3d0-dcc7e7442633 ISWC T3289002713" at bounding box center [618, 318] width 1093 height 40
paste input "8925106"
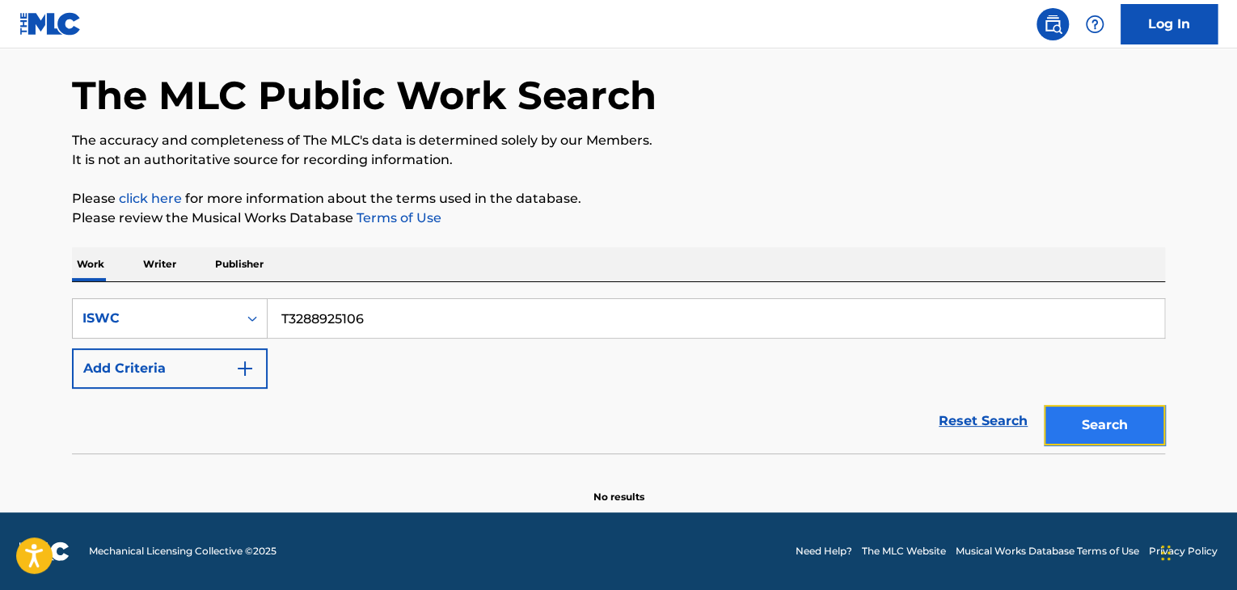
click at [1103, 416] on button "Search" at bounding box center [1104, 425] width 121 height 40
drag, startPoint x: 388, startPoint y: 329, endPoint x: 208, endPoint y: 310, distance: 181.2
click at [208, 310] on div "SearchWithCriteria949b520c-d568-4c97-b3d0-dcc7e7442633 ISWC T3288925106" at bounding box center [618, 318] width 1093 height 40
paste input "51"
click at [1110, 418] on button "Search" at bounding box center [1104, 425] width 121 height 40
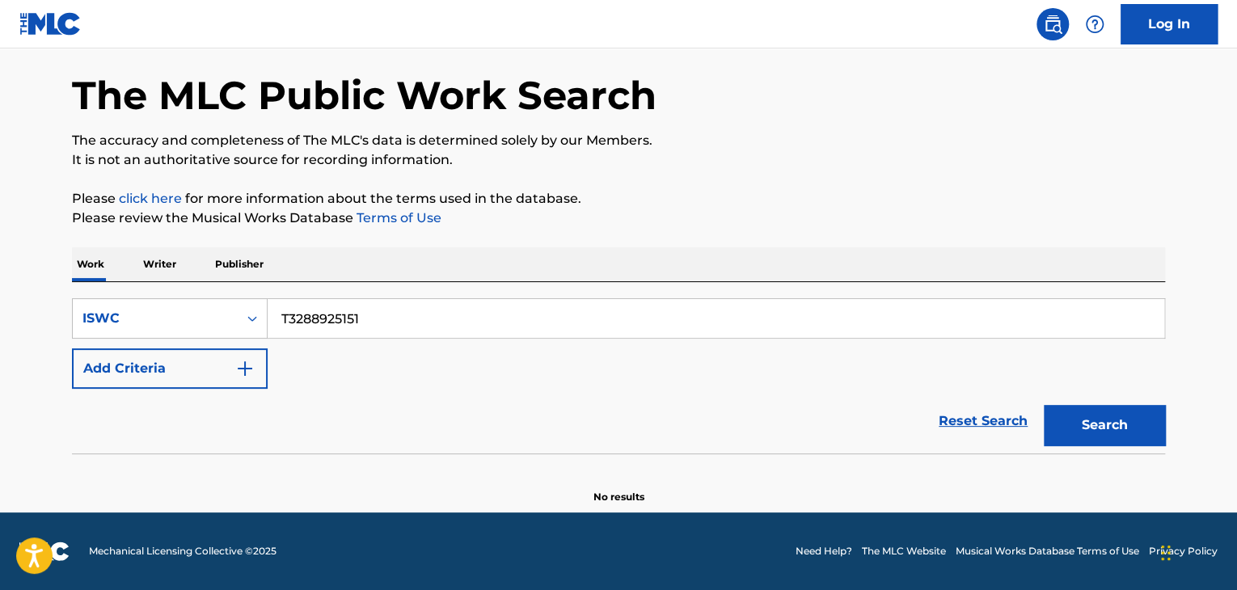
click at [101, 276] on div "Work Writer Publisher SearchWithCriteria949b520c-d568-4c97-b3d0-dcc7e7442633 IS…" at bounding box center [618, 375] width 1093 height 257
paste input "40"
click at [1074, 424] on button "Search" at bounding box center [1104, 425] width 121 height 40
drag, startPoint x: 402, startPoint y: 323, endPoint x: 210, endPoint y: 278, distance: 196.9
click at [210, 278] on div "Work Writer Publisher SearchWithCriteria949b520c-d568-4c97-b3d0-dcc7e7442633 IS…" at bounding box center [618, 375] width 1093 height 257
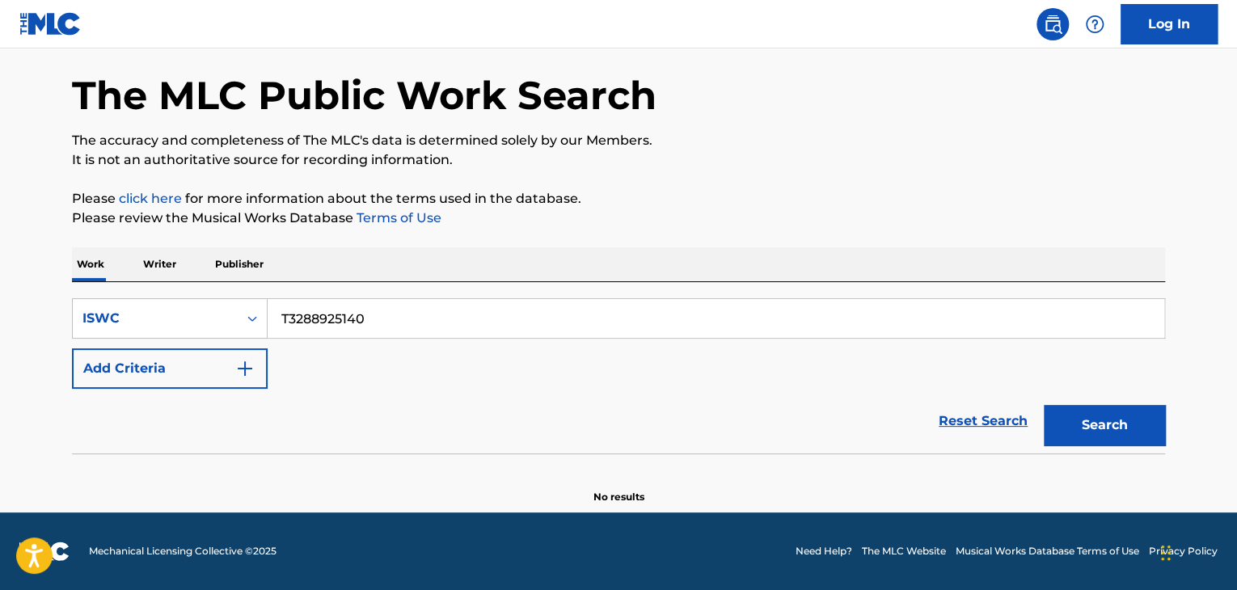
paste input "4998"
drag, startPoint x: 365, startPoint y: 326, endPoint x: 6, endPoint y: 255, distance: 365.1
click at [6, 255] on main "The MLC Public Work Search The accuracy and completeness of The MLC's data is d…" at bounding box center [618, 249] width 1237 height 525
click at [1133, 421] on button "Search" at bounding box center [1104, 425] width 121 height 40
drag, startPoint x: 455, startPoint y: 318, endPoint x: 70, endPoint y: 250, distance: 390.7
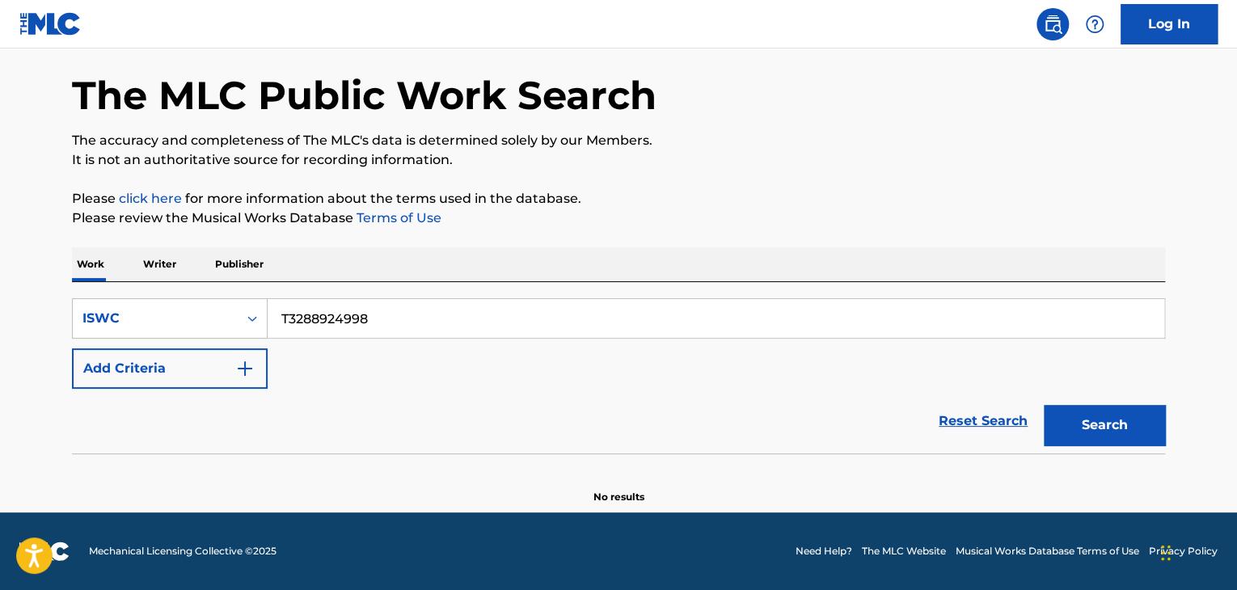
click at [72, 250] on div "Work Writer Publisher SearchWithCriteria949b520c-d568-4c97-b3d0-dcc7e7442633 IS…" at bounding box center [618, 375] width 1093 height 257
paste input "5082"
click at [1137, 428] on button "Search" at bounding box center [1104, 425] width 121 height 40
drag, startPoint x: 449, startPoint y: 327, endPoint x: 39, endPoint y: 281, distance: 413.1
click at [49, 282] on main "The MLC Public Work Search The accuracy and completeness of The MLC's data is d…" at bounding box center [618, 249] width 1237 height 525
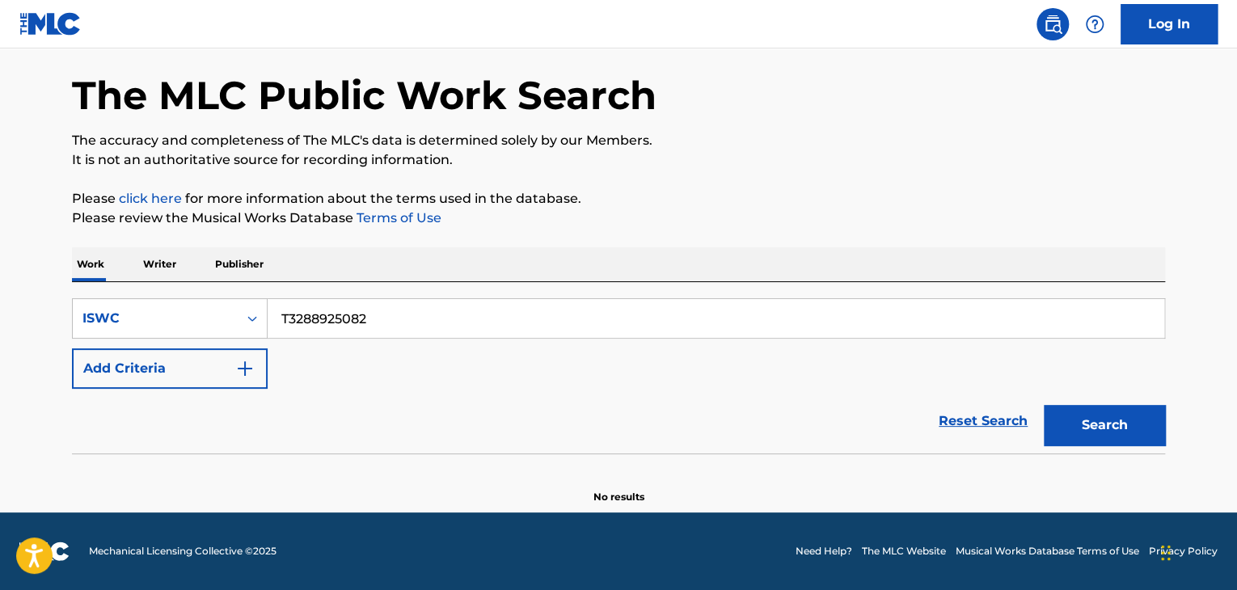
paste input "900961"
click at [1104, 417] on button "Search" at bounding box center [1104, 425] width 121 height 40
drag, startPoint x: 288, startPoint y: 305, endPoint x: 224, endPoint y: 302, distance: 63.9
click at [224, 302] on div "SearchWithCriteria949b520c-d568-4c97-b3d0-dcc7e7442633 ISWC T3289009612" at bounding box center [618, 318] width 1093 height 40
paste input "8960301"
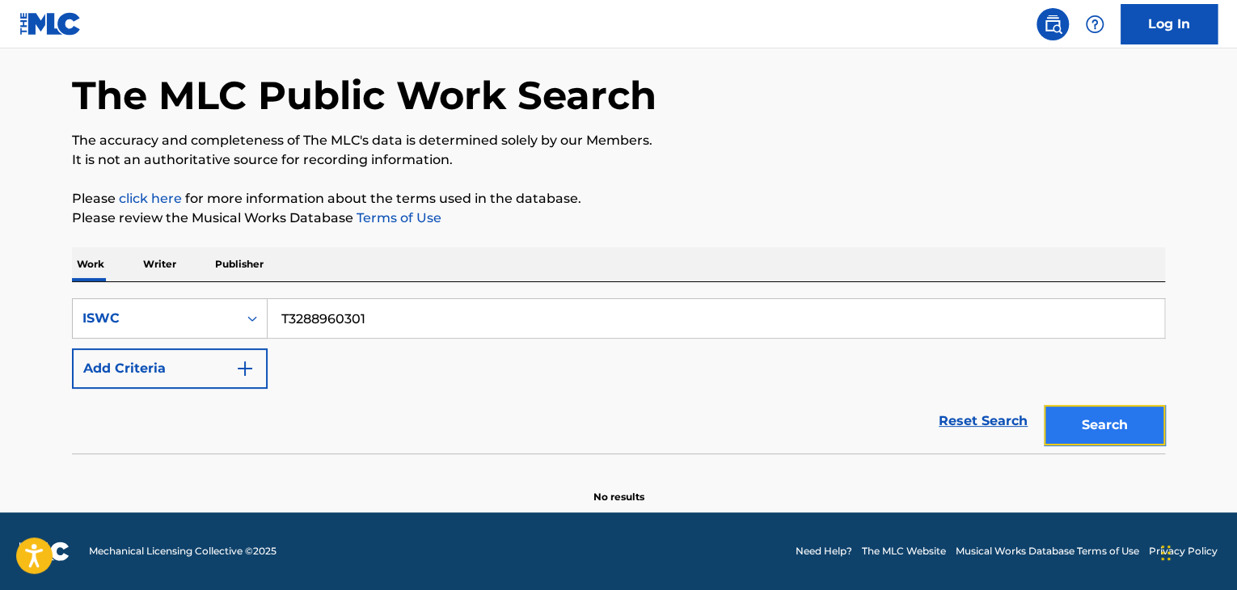
click at [1137, 423] on button "Search" at bounding box center [1104, 425] width 121 height 40
drag, startPoint x: 129, startPoint y: 299, endPoint x: 119, endPoint y: 298, distance: 9.7
click at [119, 298] on div "SearchWithCriteria949b520c-d568-4c97-b3d0-dcc7e7442633 ISWC T3288960301" at bounding box center [618, 318] width 1093 height 40
paste input "9009509"
click at [1096, 426] on button "Search" at bounding box center [1104, 425] width 121 height 40
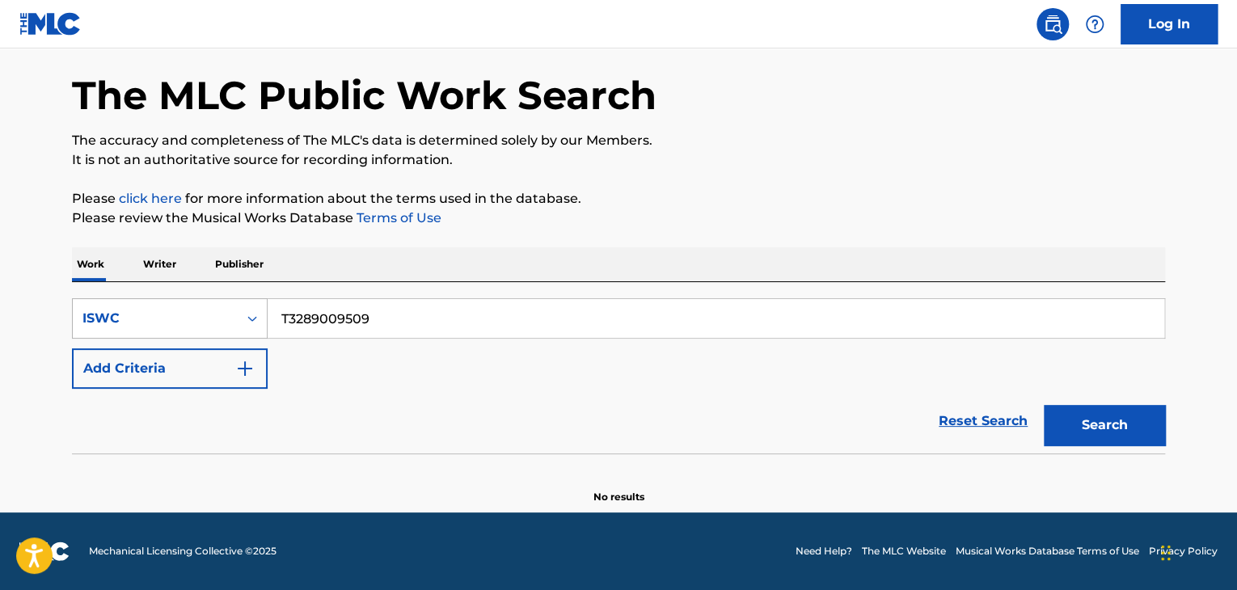
drag, startPoint x: 365, startPoint y: 314, endPoint x: 183, endPoint y: 302, distance: 183.1
click at [187, 302] on div "SearchWithCriteria949b520c-d568-4c97-b3d0-dcc7e7442633 ISWC T3289009509" at bounding box center [618, 318] width 1093 height 40
paste input "8960265"
type input "T3288960265"
click at [1111, 441] on button "Search" at bounding box center [1104, 425] width 121 height 40
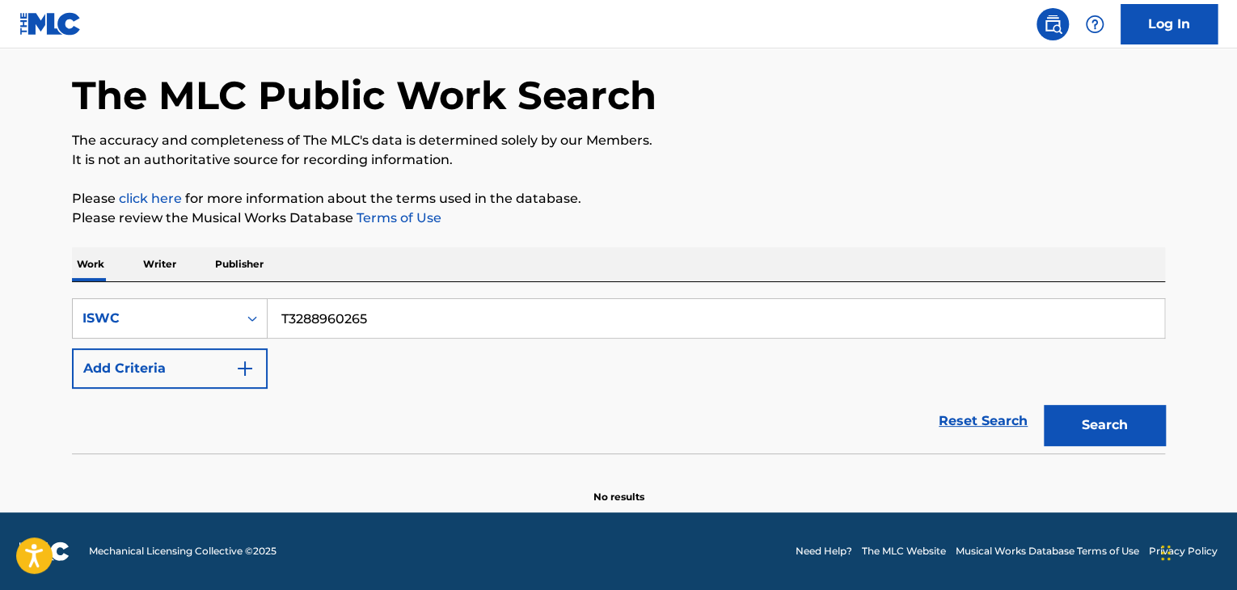
drag, startPoint x: 398, startPoint y: 320, endPoint x: 141, endPoint y: 292, distance: 257.8
click at [127, 298] on div "SearchWithCriteria949b520c-d568-4c97-b3d0-dcc7e7442633 ISWC T3288960265" at bounding box center [618, 318] width 1093 height 40
paste input "9009689"
click at [1121, 435] on button "Search" at bounding box center [1104, 425] width 121 height 40
drag, startPoint x: 420, startPoint y: 331, endPoint x: 193, endPoint y: 302, distance: 229.1
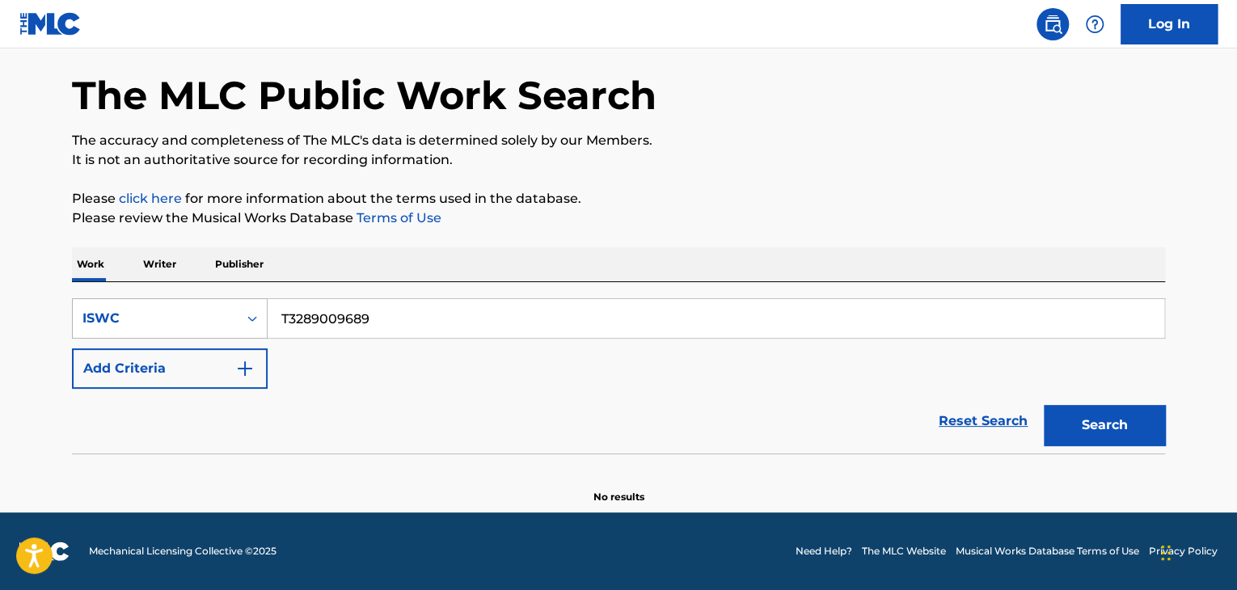
click at [194, 302] on div "SearchWithCriteria949b520c-d568-4c97-b3d0-dcc7e7442633 ISWC T3289009689" at bounding box center [618, 318] width 1093 height 40
paste input "896020"
click at [1109, 428] on button "Search" at bounding box center [1104, 425] width 121 height 40
drag, startPoint x: 406, startPoint y: 331, endPoint x: 191, endPoint y: 318, distance: 215.4
click at [196, 319] on div "SearchWithCriteria949b520c-d568-4c97-b3d0-dcc7e7442633 ISWC T3288960209" at bounding box center [618, 318] width 1093 height 40
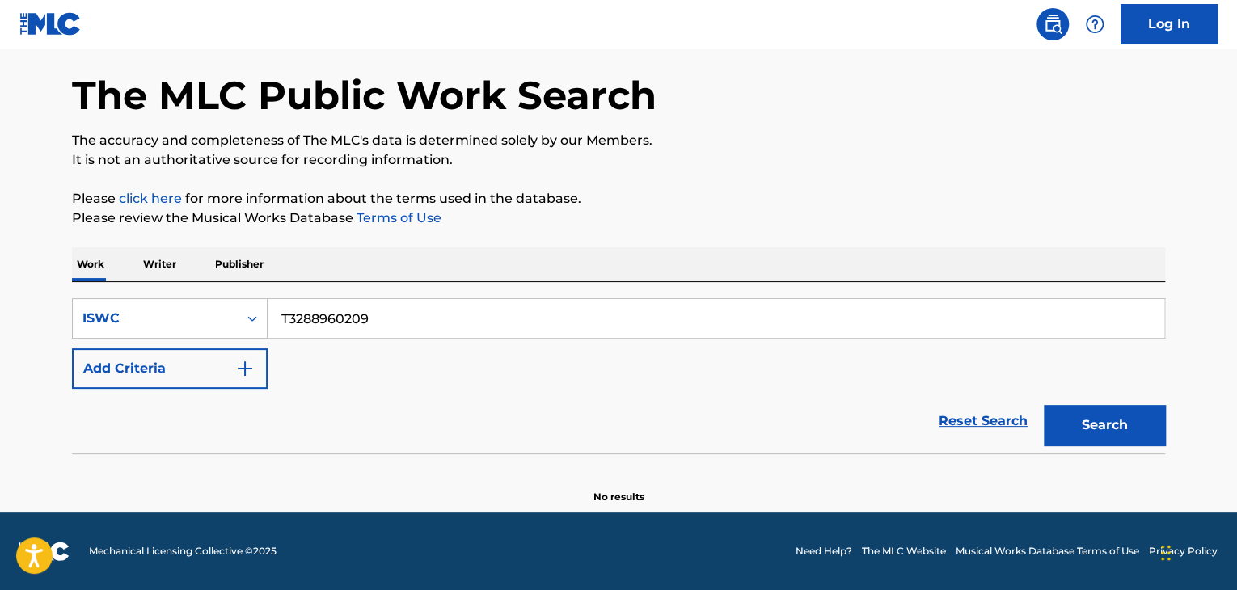
paste input "9009667"
click at [1078, 428] on button "Search" at bounding box center [1104, 425] width 121 height 40
drag, startPoint x: 416, startPoint y: 323, endPoint x: 84, endPoint y: 295, distance: 333.4
click at [84, 295] on div "SearchWithCriteria949b520c-d568-4c97-b3d0-dcc7e7442633 ISWC T3289009667 Add Cri…" at bounding box center [618, 367] width 1093 height 171
paste input "8960072"
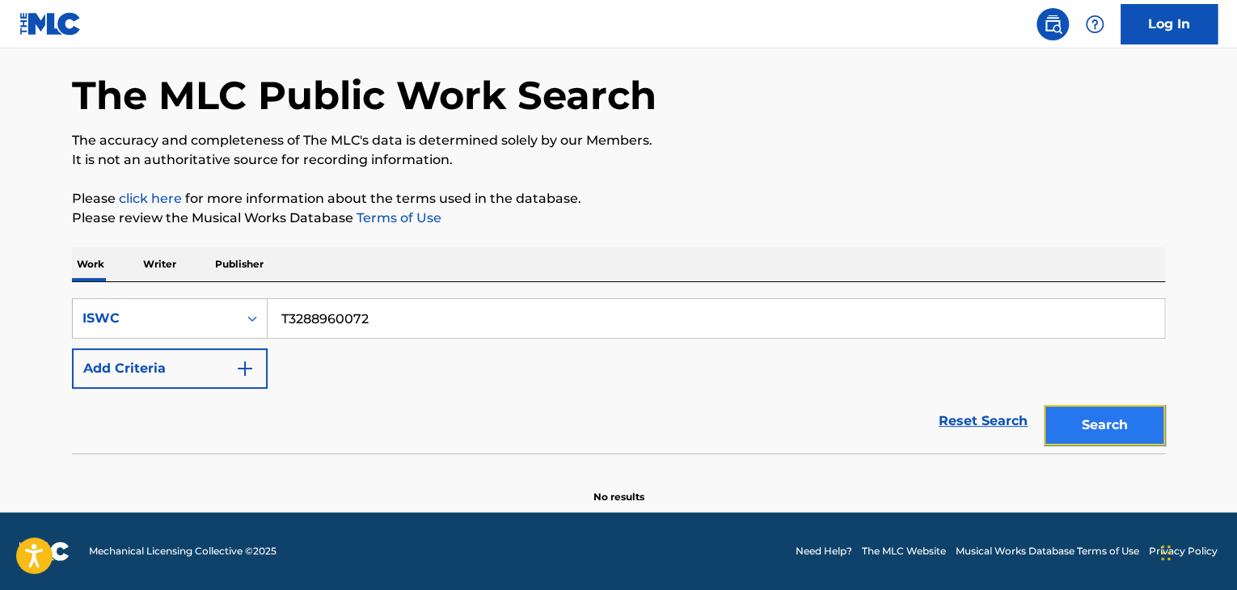
click at [1109, 440] on button "Search" at bounding box center [1104, 425] width 121 height 40
drag, startPoint x: 39, startPoint y: 256, endPoint x: 26, endPoint y: 253, distance: 13.3
click at [27, 255] on main "The MLC Public Work Search The accuracy and completeness of The MLC's data is d…" at bounding box center [618, 249] width 1237 height 525
paste input "9009623"
click at [1079, 417] on button "Search" at bounding box center [1104, 425] width 121 height 40
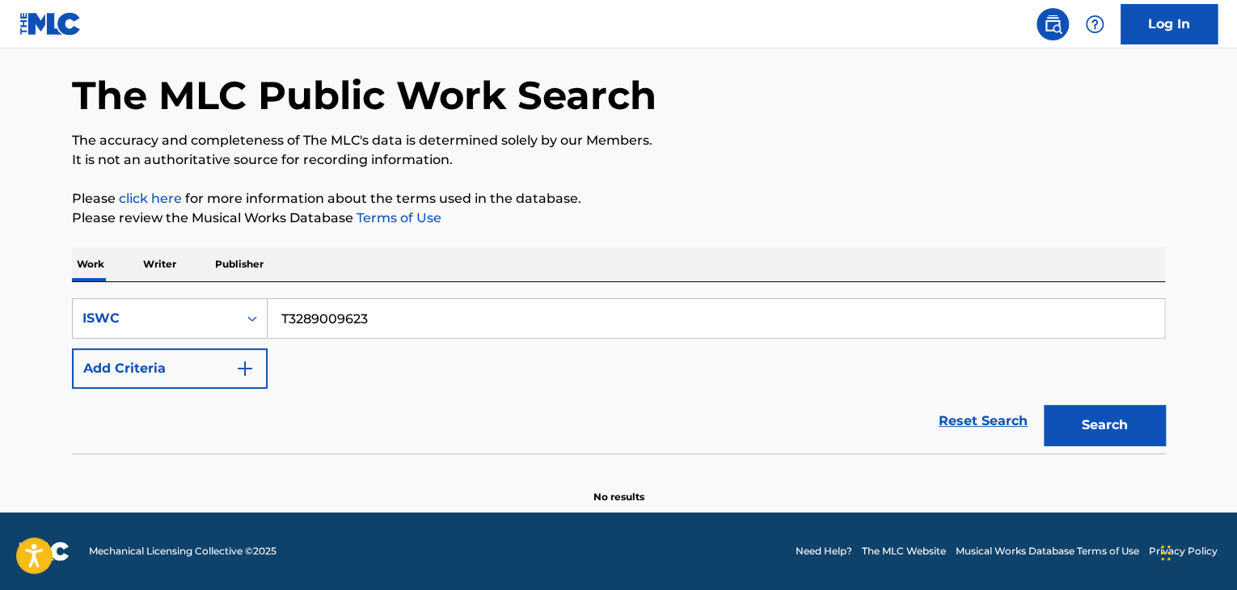
drag, startPoint x: 428, startPoint y: 308, endPoint x: 0, endPoint y: 201, distance: 441.5
click at [0, 202] on main "The MLC Public Work Search The accuracy and completeness of The MLC's data is d…" at bounding box center [618, 249] width 1237 height 525
paste input "8960027"
click at [1085, 426] on button "Search" at bounding box center [1104, 425] width 121 height 40
drag, startPoint x: 427, startPoint y: 319, endPoint x: 123, endPoint y: 272, distance: 307.5
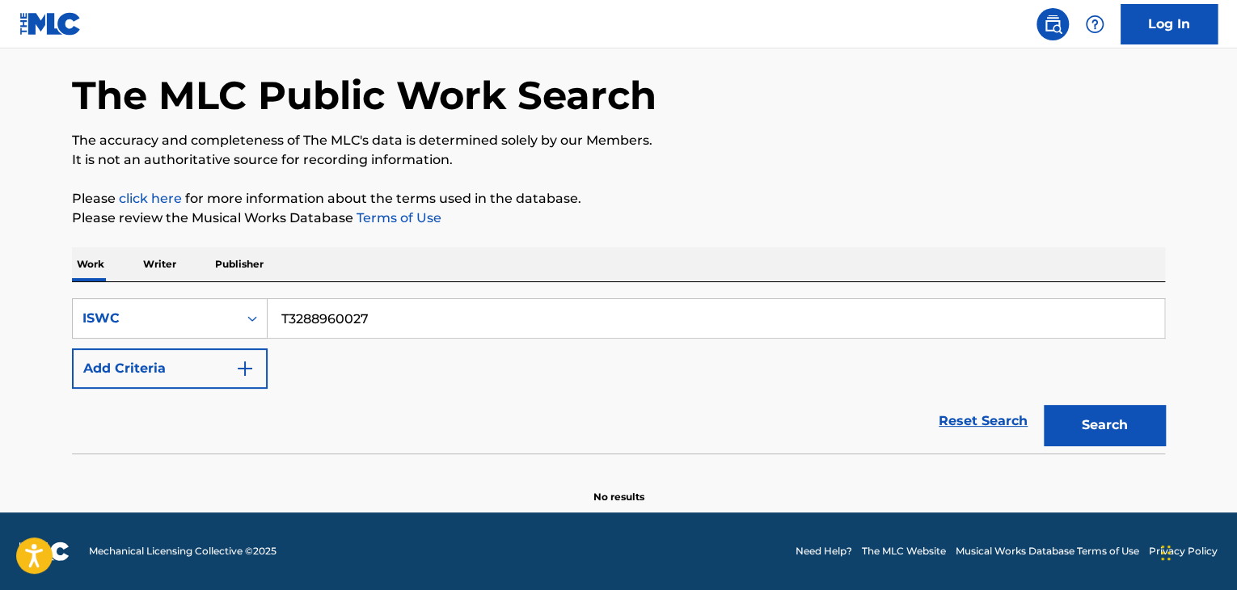
click at [125, 272] on div "Work Writer Publisher SearchWithCriteria949b520c-d568-4c97-b3d0-dcc7e7442633 IS…" at bounding box center [618, 375] width 1093 height 257
paste input "900958"
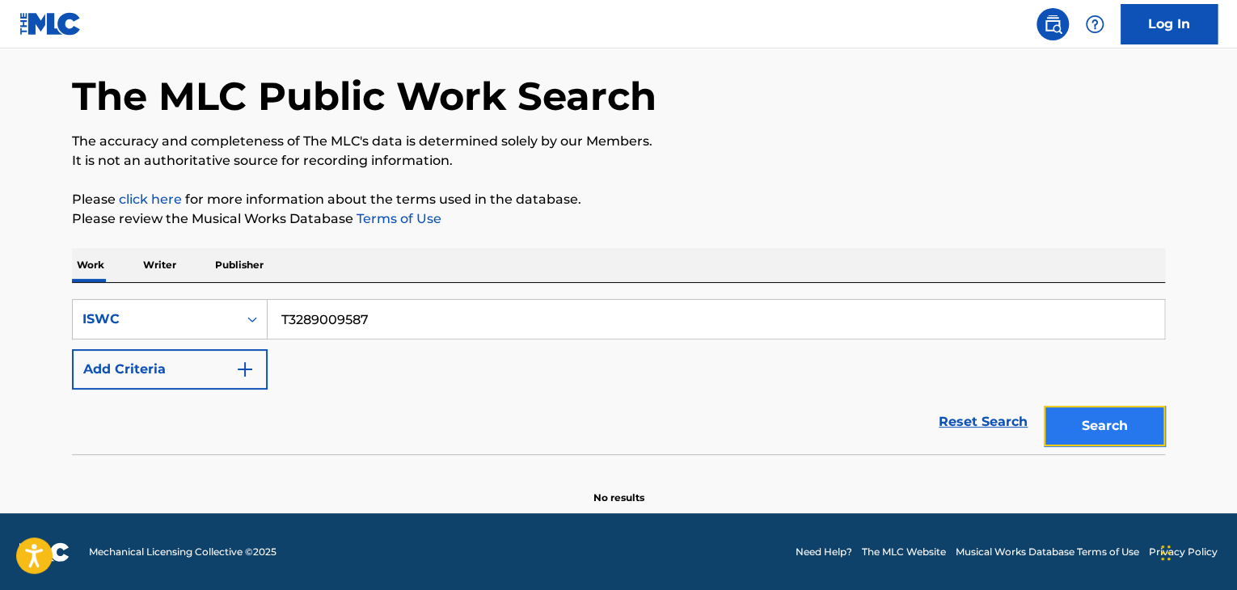
click at [1125, 410] on button "Search" at bounding box center [1104, 426] width 121 height 40
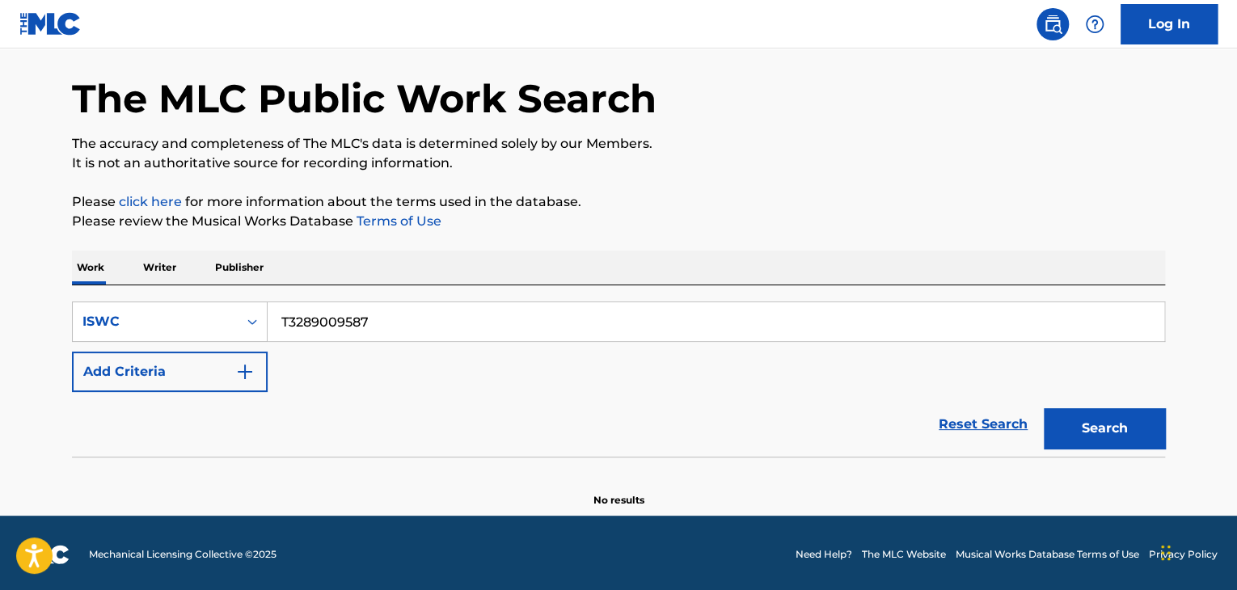
drag, startPoint x: 464, startPoint y: 316, endPoint x: 52, endPoint y: 282, distance: 413.7
click at [78, 285] on div "SearchWithCriteria949b520c-d568-4c97-b3d0-dcc7e7442633 ISWC T3289009587 Add Cri…" at bounding box center [618, 370] width 1093 height 171
paste input "8959940"
click at [1073, 428] on button "Search" at bounding box center [1104, 428] width 121 height 40
drag, startPoint x: 417, startPoint y: 314, endPoint x: 132, endPoint y: 292, distance: 286.2
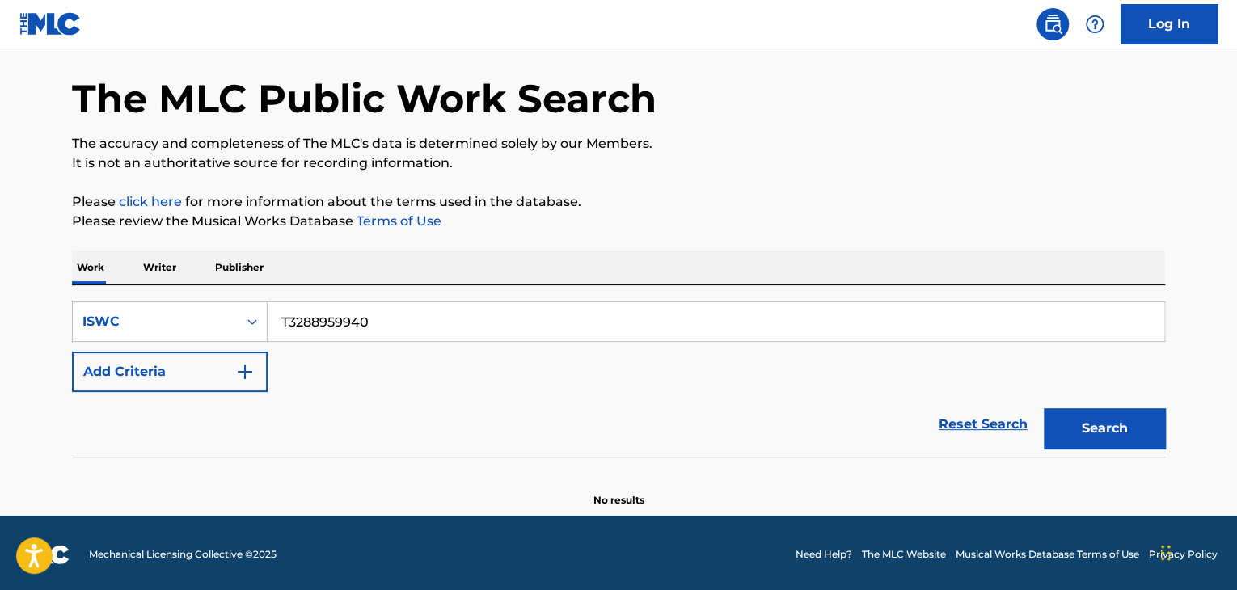
click at [134, 293] on div "SearchWithCriteria949b520c-d568-4c97-b3d0-dcc7e7442633 ISWC T3288959940 Add Cri…" at bounding box center [618, 370] width 1093 height 171
paste input "9009554"
click at [1120, 430] on button "Search" at bounding box center [1104, 428] width 121 height 40
drag, startPoint x: 260, startPoint y: 314, endPoint x: 179, endPoint y: 295, distance: 83.7
click at [179, 295] on div "SearchWithCriteria949b520c-d568-4c97-b3d0-dcc7e7442633 ISWC T3289009554 Add Cri…" at bounding box center [618, 370] width 1093 height 171
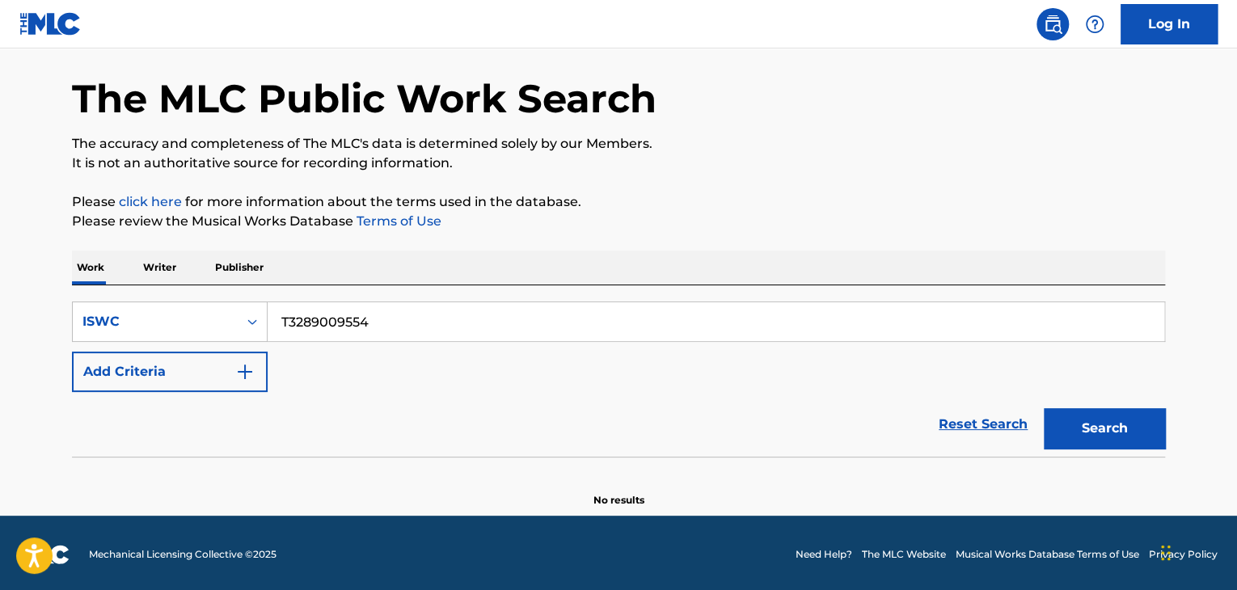
paste input "8959815"
click at [1116, 449] on div "Search" at bounding box center [1100, 424] width 129 height 65
click at [1120, 440] on button "Search" at bounding box center [1104, 428] width 121 height 40
drag, startPoint x: 454, startPoint y: 326, endPoint x: 82, endPoint y: 290, distance: 372.7
click at [86, 295] on div "SearchWithCriteria949b520c-d568-4c97-b3d0-dcc7e7442633 ISWC T3288959815 Add Cri…" at bounding box center [618, 370] width 1093 height 171
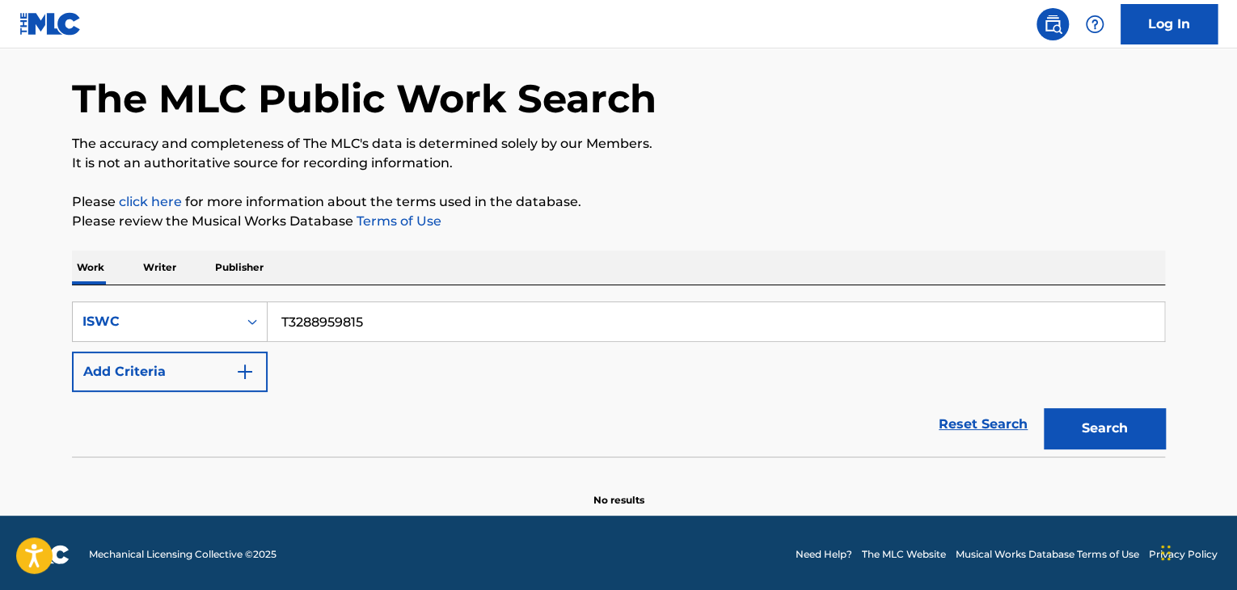
paste input "900948"
click at [1107, 429] on button "Search" at bounding box center [1104, 428] width 121 height 40
drag, startPoint x: 387, startPoint y: 323, endPoint x: 221, endPoint y: 305, distance: 167.5
click at [221, 305] on div "SearchWithCriteria949b520c-d568-4c97-b3d0-dcc7e7442633 ISWC T3289009485" at bounding box center [618, 322] width 1093 height 40
paste input "2942814"
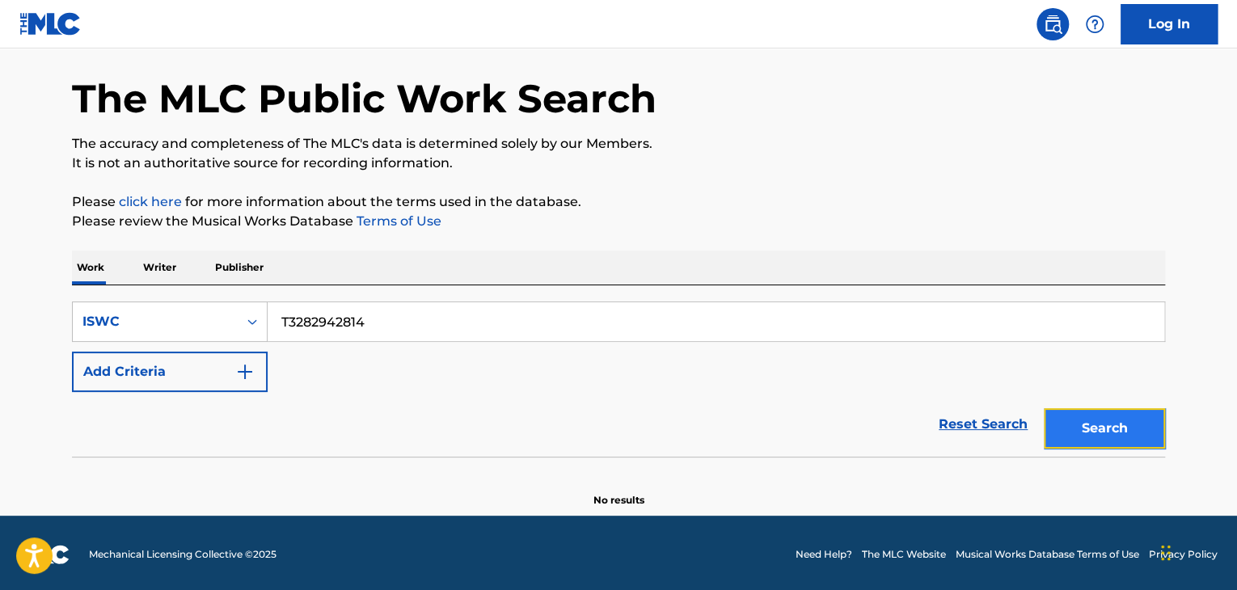
click at [1132, 429] on button "Search" at bounding box center [1104, 428] width 121 height 40
drag, startPoint x: 414, startPoint y: 319, endPoint x: 150, endPoint y: 287, distance: 266.2
click at [150, 287] on div "SearchWithCriteria949b520c-d568-4c97-b3d0-dcc7e7442633 ISWC T3282942814 Add Cri…" at bounding box center [618, 370] width 1093 height 171
paste input "8959702"
click at [1108, 428] on button "Search" at bounding box center [1104, 428] width 121 height 40
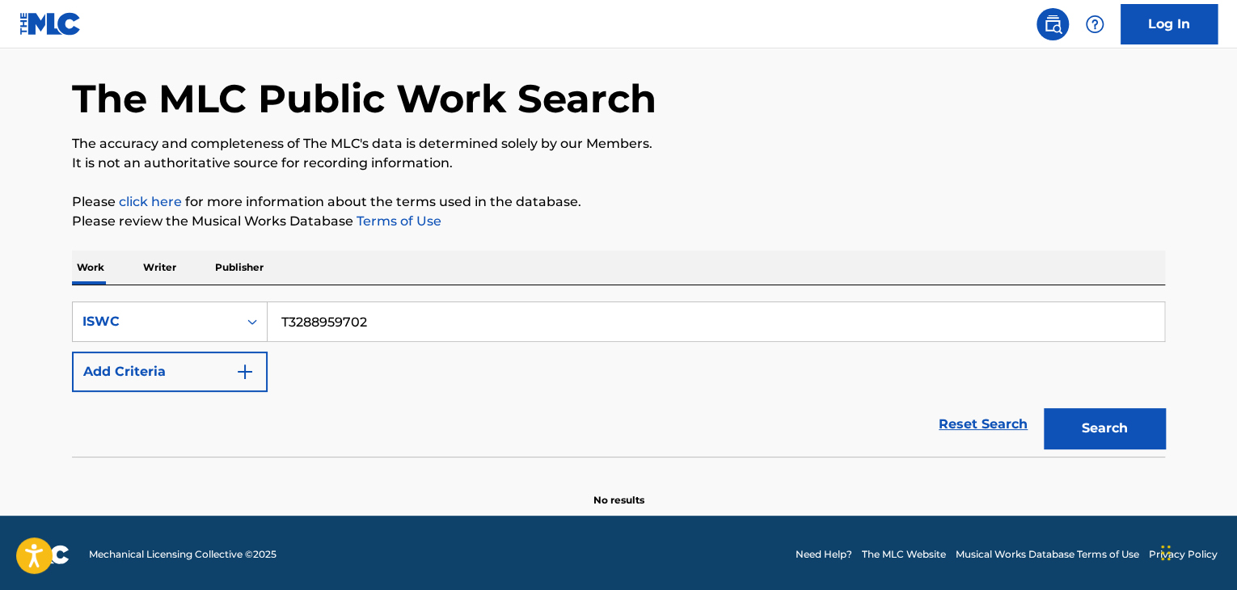
drag, startPoint x: 240, startPoint y: 297, endPoint x: 137, endPoint y: 292, distance: 103.6
click at [137, 292] on div "SearchWithCriteria949b520c-d568-4c97-b3d0-dcc7e7442633 ISWC T3288959702 Add Cri…" at bounding box center [618, 370] width 1093 height 171
paste input "94445679"
click at [1141, 418] on button "Search" at bounding box center [1104, 428] width 121 height 40
drag, startPoint x: 165, startPoint y: 295, endPoint x: 133, endPoint y: 294, distance: 31.5
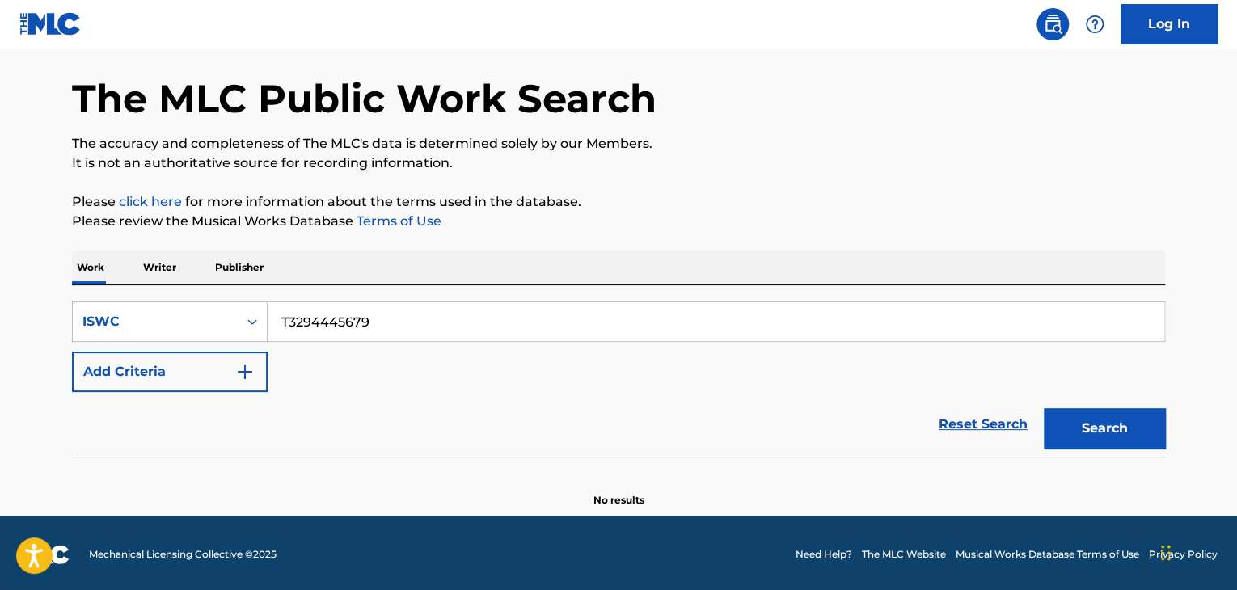
click at [134, 294] on div "SearchWithCriteria949b520c-d568-4c97-b3d0-dcc7e7442633 ISWC T3294445679 Add Cri…" at bounding box center [618, 370] width 1093 height 171
paste input "389376"
drag, startPoint x: 1119, startPoint y: 431, endPoint x: 1132, endPoint y: 434, distance: 13.3
click at [1120, 431] on button "Search" at bounding box center [1104, 428] width 121 height 40
drag, startPoint x: 379, startPoint y: 321, endPoint x: 13, endPoint y: 253, distance: 372.4
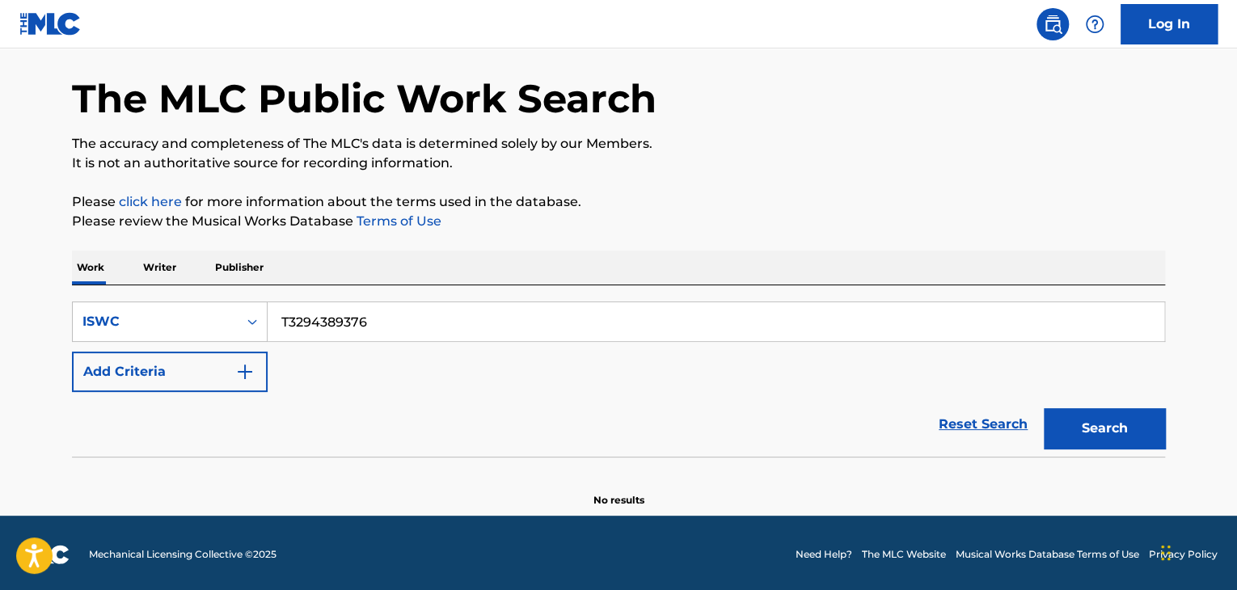
click at [13, 253] on main "The MLC Public Work Search The accuracy and completeness of The MLC's data is d…" at bounding box center [618, 252] width 1237 height 525
paste input "445624"
drag, startPoint x: 1078, startPoint y: 428, endPoint x: 1092, endPoint y: 435, distance: 15.5
click at [1080, 428] on button "Search" at bounding box center [1104, 428] width 121 height 40
drag, startPoint x: 417, startPoint y: 318, endPoint x: 101, endPoint y: 259, distance: 321.4
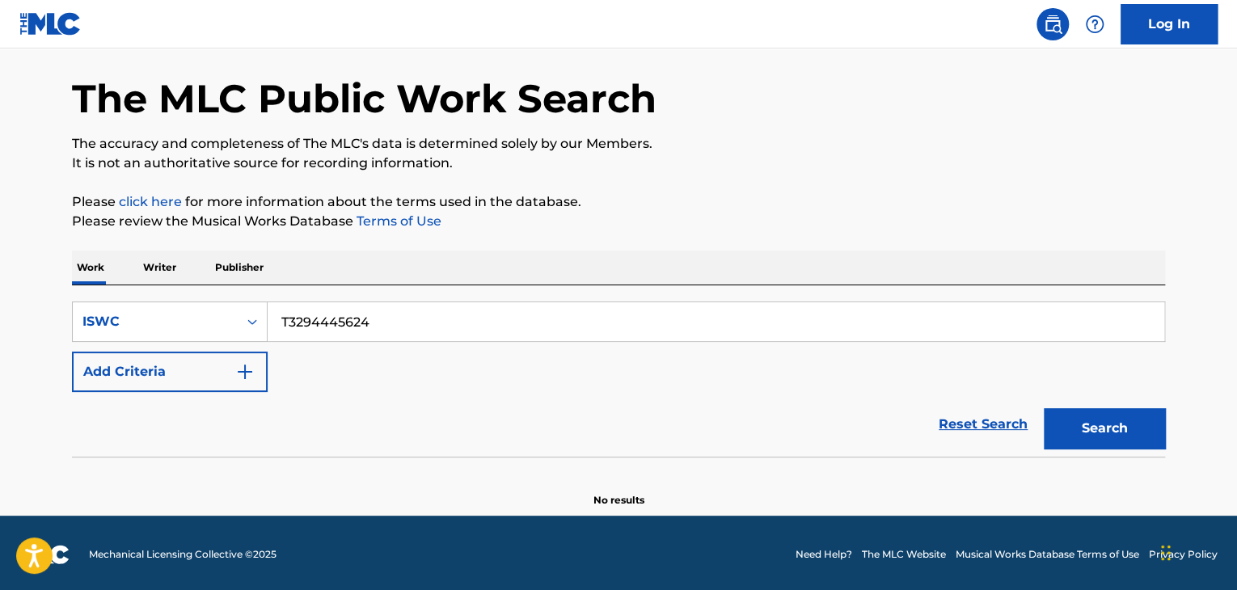
click at [106, 261] on div "Work Writer Publisher SearchWithCriteria949b520c-d568-4c97-b3d0-dcc7e7442633 IS…" at bounding box center [618, 379] width 1093 height 257
paste input "555"
click at [1100, 428] on button "Search" at bounding box center [1104, 428] width 121 height 40
drag, startPoint x: 443, startPoint y: 330, endPoint x: 177, endPoint y: 278, distance: 270.9
click at [137, 276] on div "Work Writer Publisher SearchWithCriteria949b520c-d568-4c97-b3d0-dcc7e7442633 IS…" at bounding box center [618, 379] width 1093 height 257
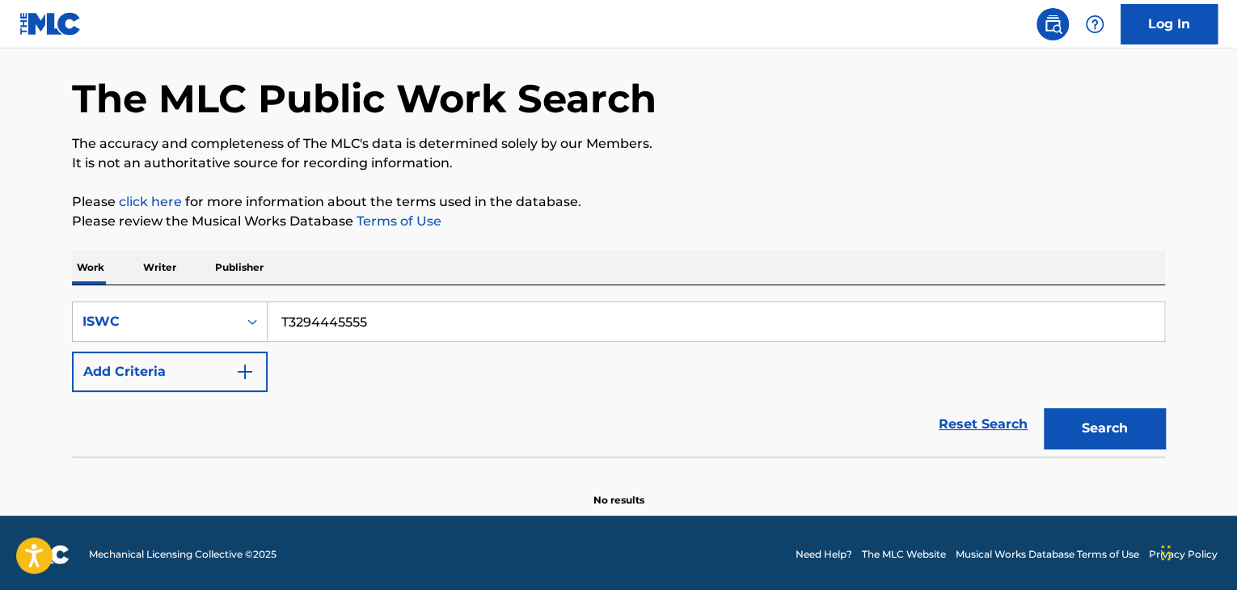
paste input "6150"
click at [1115, 425] on button "Search" at bounding box center [1104, 428] width 121 height 40
drag, startPoint x: 430, startPoint y: 313, endPoint x: 64, endPoint y: 264, distance: 369.4
click at [76, 267] on div "Work Writer Publisher SearchWithCriteria949b520c-d568-4c97-b3d0-dcc7e7442633 IS…" at bounding box center [618, 379] width 1093 height 257
paste input "16"
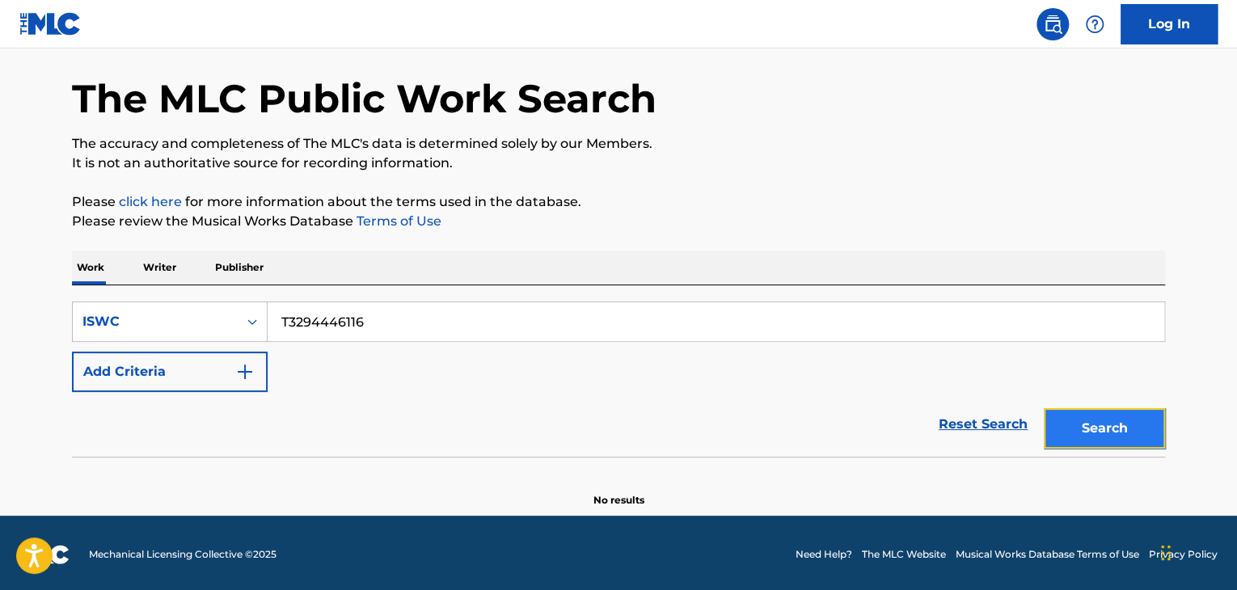
click at [1096, 442] on button "Search" at bounding box center [1104, 428] width 121 height 40
drag, startPoint x: 410, startPoint y: 313, endPoint x: 88, endPoint y: 256, distance: 326.7
click at [99, 259] on div "Work Writer Publisher SearchWithCriteria949b520c-d568-4c97-b3d0-dcc7e7442633 IS…" at bounding box center [618, 379] width 1093 height 257
paste input "058"
click at [1104, 434] on button "Search" at bounding box center [1104, 428] width 121 height 40
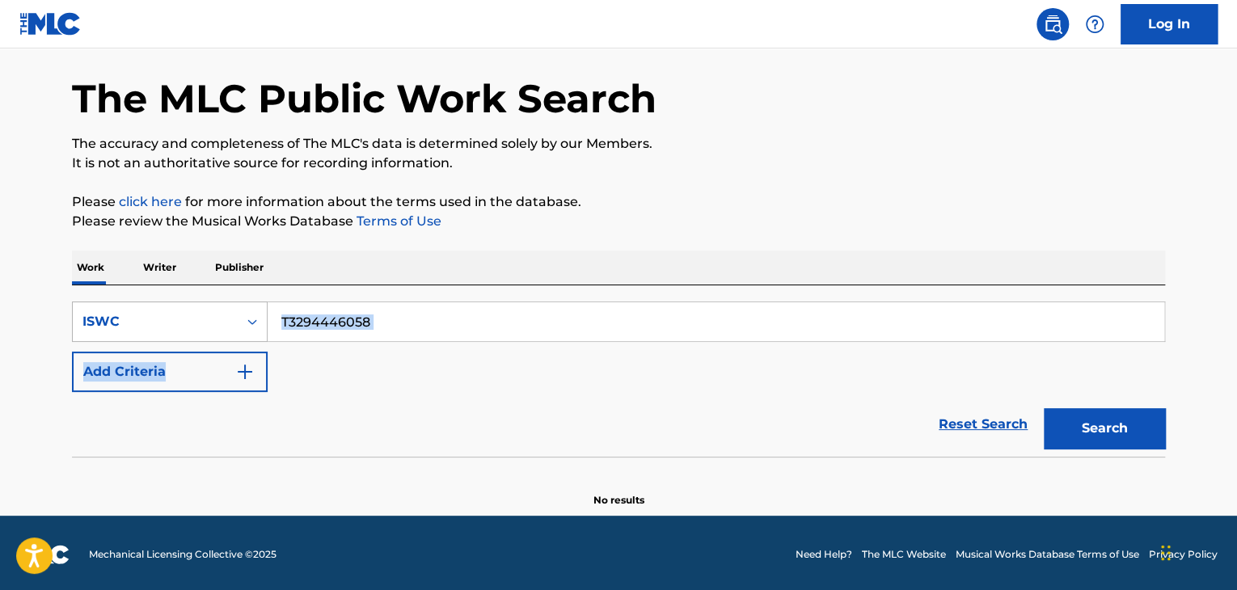
drag, startPoint x: 213, startPoint y: 333, endPoint x: 181, endPoint y: 331, distance: 32.4
click at [181, 331] on div "SearchWithCriteria949b520c-d568-4c97-b3d0-dcc7e7442633 ISWC T3294446058 Add Cri…" at bounding box center [618, 347] width 1093 height 91
click at [435, 389] on div "SearchWithCriteria949b520c-d568-4c97-b3d0-dcc7e7442633 ISWC T3294446058 Add Cri…" at bounding box center [618, 347] width 1093 height 91
drag, startPoint x: 406, startPoint y: 310, endPoint x: 143, endPoint y: 272, distance: 265.5
click at [149, 275] on div "Work Writer Publisher SearchWithCriteria949b520c-d568-4c97-b3d0-dcc7e7442633 IS…" at bounding box center [618, 379] width 1093 height 257
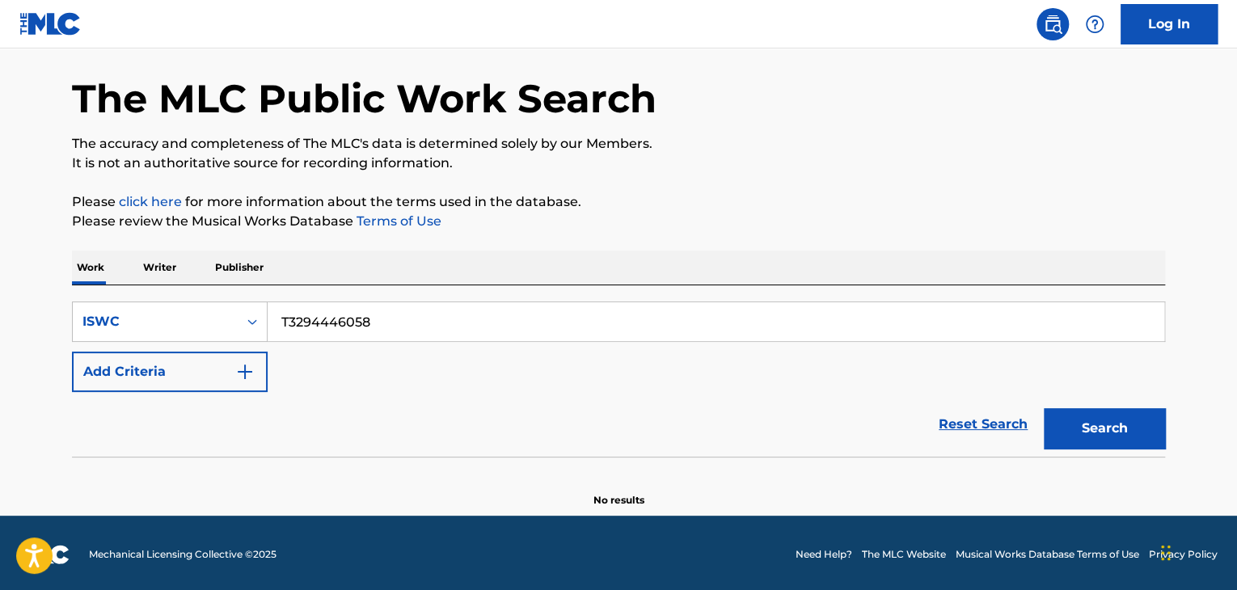
paste input "5975"
click at [1093, 438] on button "Search" at bounding box center [1104, 428] width 121 height 40
drag, startPoint x: 297, startPoint y: 310, endPoint x: 245, endPoint y: 311, distance: 52.6
click at [242, 308] on div "SearchWithCriteria949b520c-d568-4c97-b3d0-dcc7e7442633 ISWC T3294445975" at bounding box center [618, 322] width 1093 height 40
paste input "873"
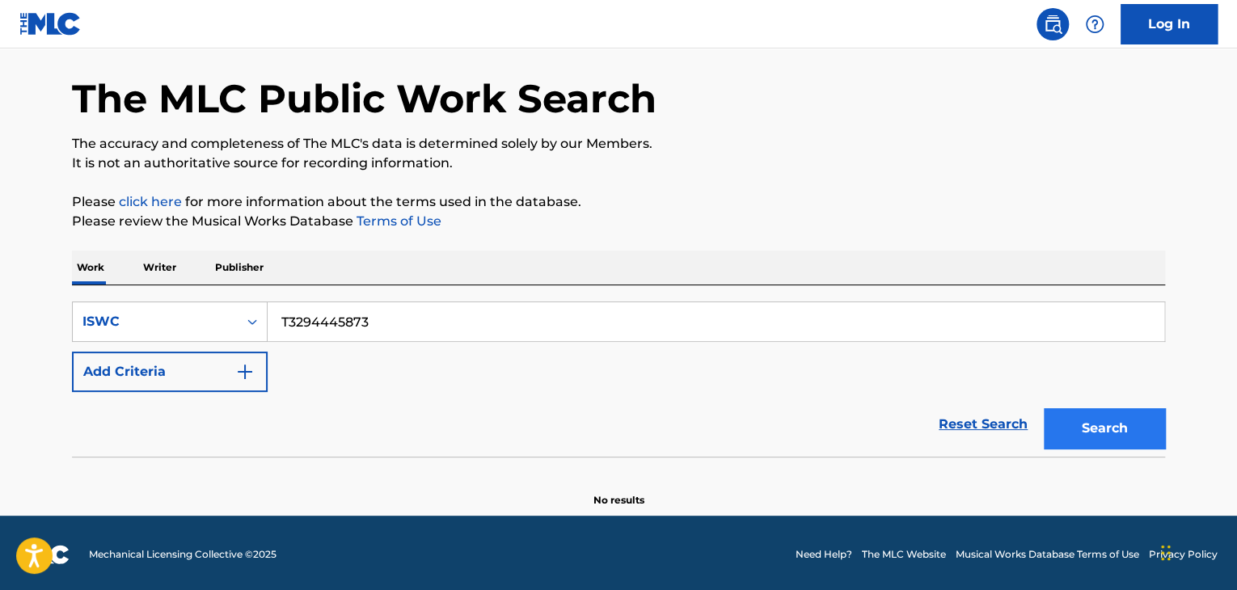
click at [1104, 406] on div "Search" at bounding box center [1100, 424] width 129 height 65
click at [1105, 418] on button "Search" at bounding box center [1104, 428] width 121 height 40
drag, startPoint x: 420, startPoint y: 328, endPoint x: 198, endPoint y: 285, distance: 225.8
click at [198, 285] on div "SearchWithCriteria949b520c-d568-4c97-b3d0-dcc7e7442633 ISWC T3294445873 Add Cri…" at bounding box center [618, 370] width 1093 height 171
paste input "760"
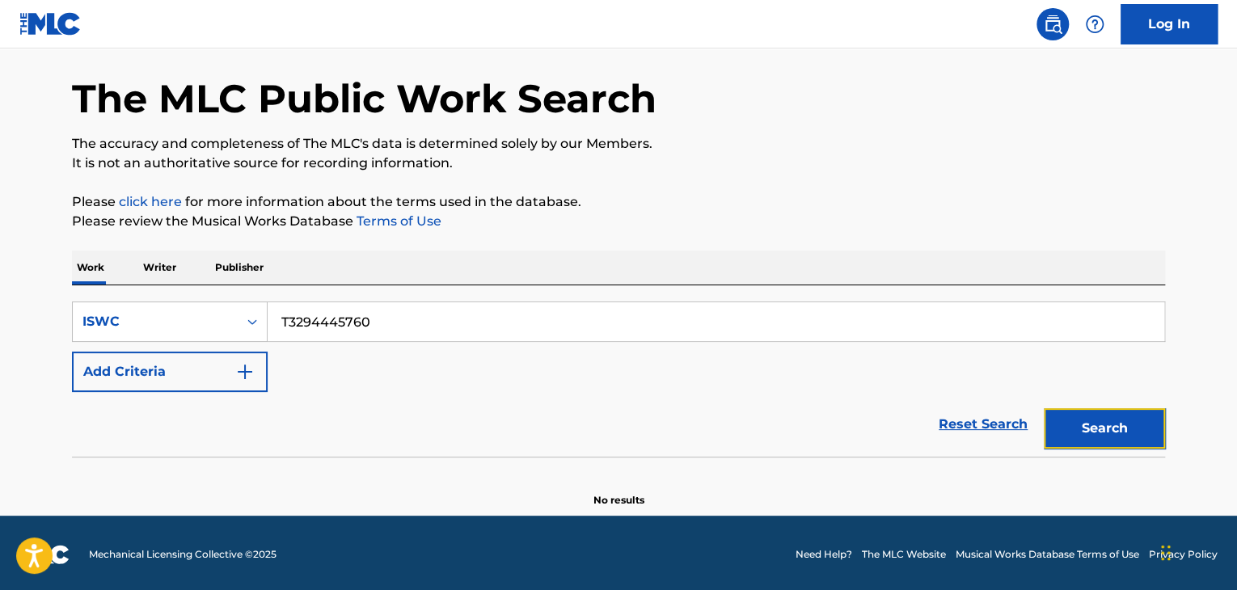
click at [1114, 424] on button "Search" at bounding box center [1104, 428] width 121 height 40
drag, startPoint x: 274, startPoint y: 326, endPoint x: 111, endPoint y: 317, distance: 163.5
click at [111, 317] on div "SearchWithCriteria949b520c-d568-4c97-b3d0-dcc7e7442633 ISWC T3294445760" at bounding box center [618, 322] width 1093 height 40
paste input "04"
click at [1111, 432] on button "Search" at bounding box center [1104, 428] width 121 height 40
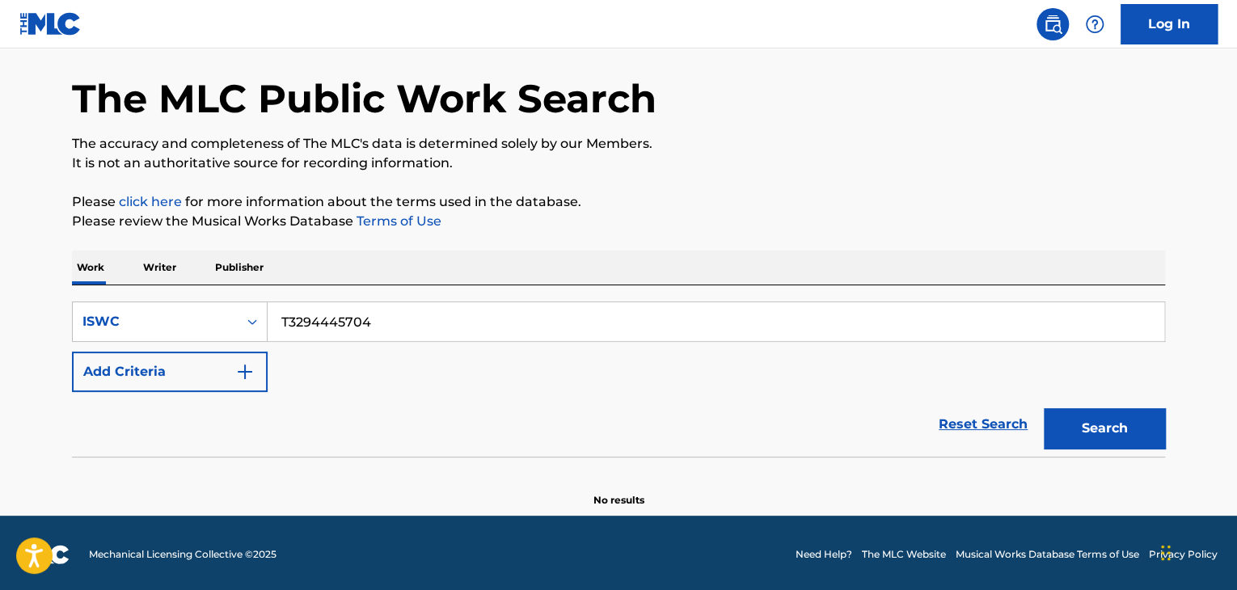
drag, startPoint x: 429, startPoint y: 335, endPoint x: 140, endPoint y: 291, distance: 292.8
click at [140, 291] on div "SearchWithCriteria949b520c-d568-4c97-b3d0-dcc7e7442633 ISWC T3294445704 Add Cri…" at bounding box center [618, 370] width 1093 height 171
paste input "613"
click at [1111, 422] on button "Search" at bounding box center [1104, 428] width 121 height 40
drag, startPoint x: 403, startPoint y: 305, endPoint x: 131, endPoint y: 286, distance: 273.1
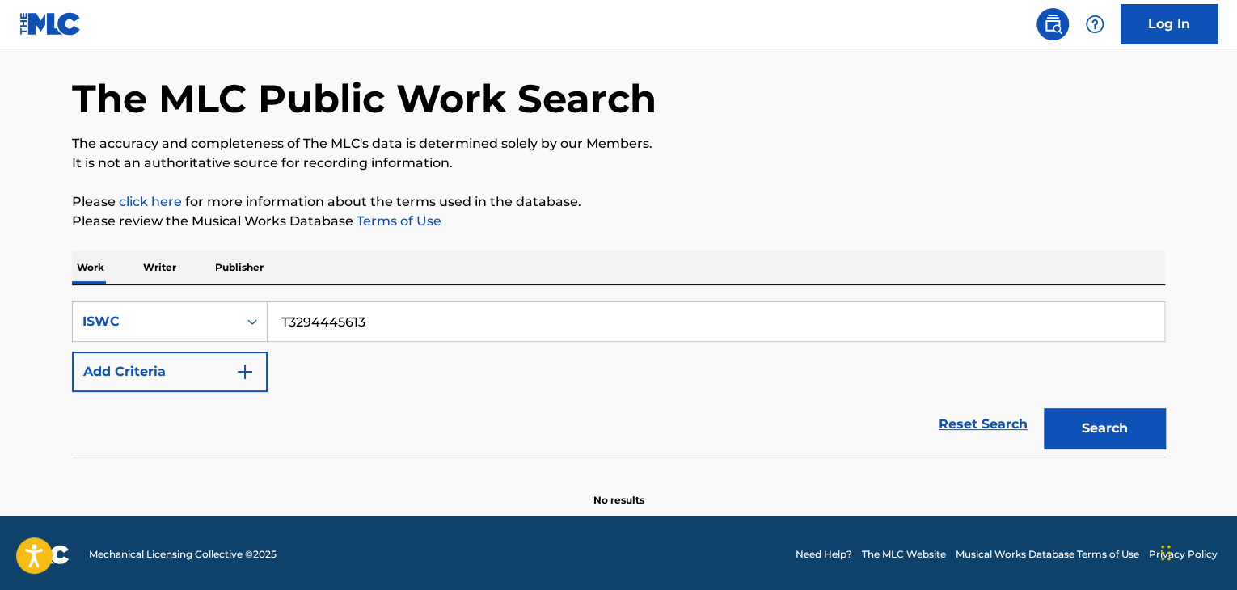
click at [131, 286] on div "SearchWithCriteria949b520c-d568-4c97-b3d0-dcc7e7442633 ISWC T3294445613 Add Cri…" at bounding box center [618, 370] width 1093 height 171
paste input "544"
click at [1091, 424] on button "Search" at bounding box center [1104, 428] width 121 height 40
drag, startPoint x: 435, startPoint y: 323, endPoint x: 168, endPoint y: 302, distance: 267.6
click at [167, 302] on div "SearchWithCriteria949b520c-d568-4c97-b3d0-dcc7e7442633 ISWC T3294445544" at bounding box center [618, 322] width 1093 height 40
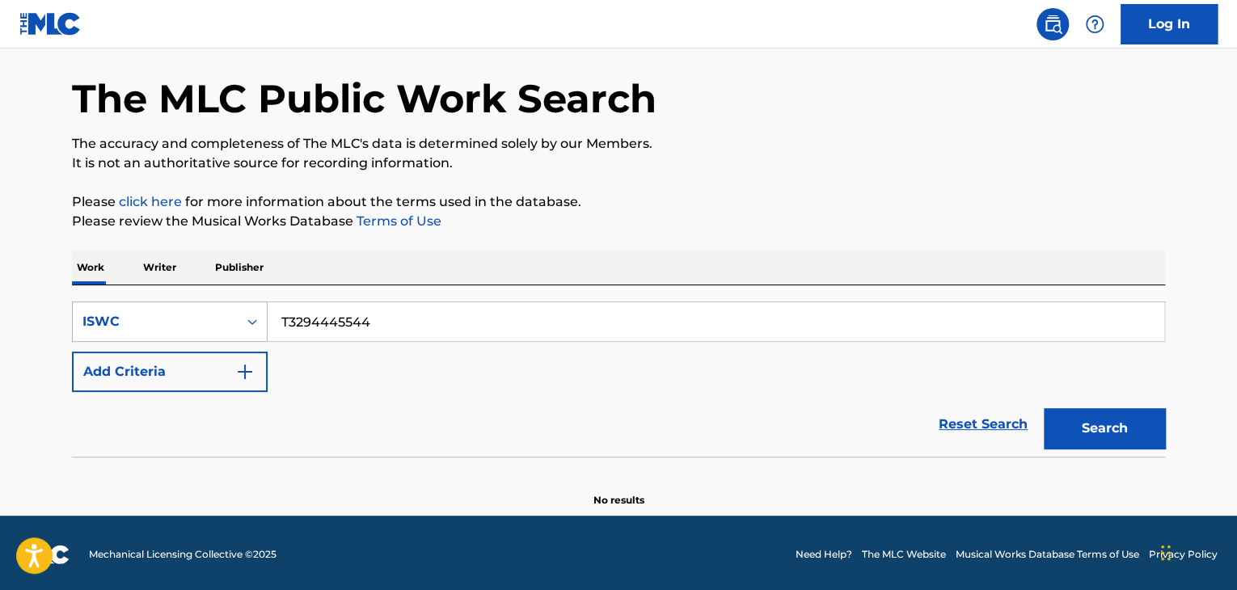
paste input "497"
click at [1122, 424] on button "Search" at bounding box center [1104, 428] width 121 height 40
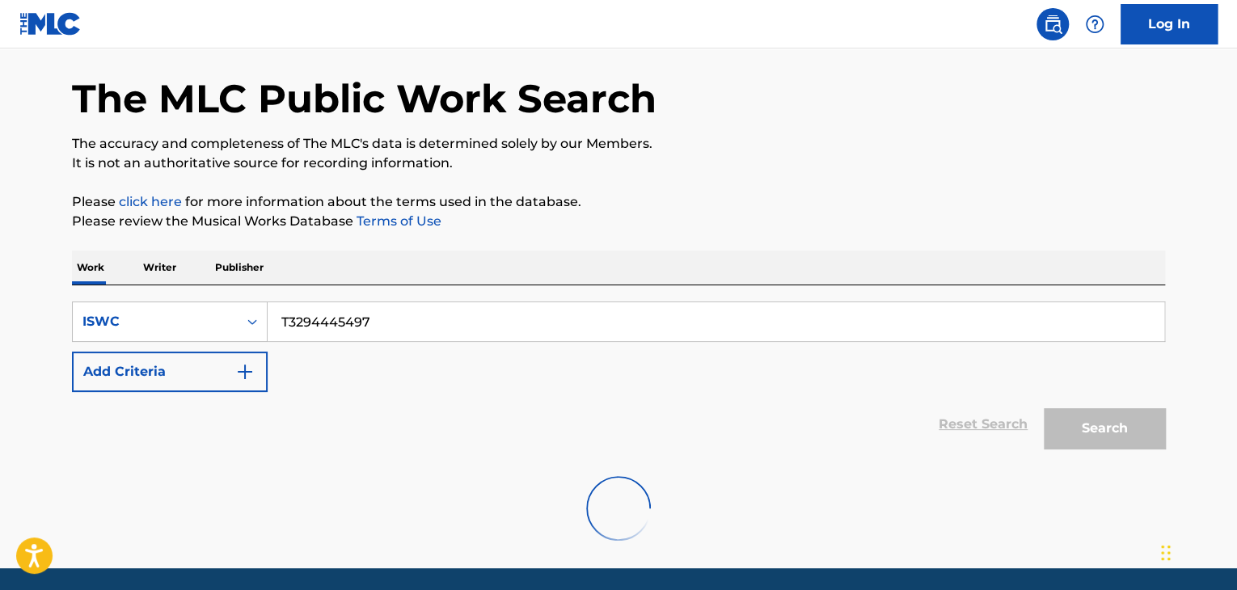
drag, startPoint x: 441, startPoint y: 329, endPoint x: 174, endPoint y: 293, distance: 270.0
click at [175, 293] on div "SearchWithCriteria949b520c-d568-4c97-b3d0-dcc7e7442633 ISWC T3294445497 Add Cri…" at bounding box center [618, 370] width 1093 height 171
paste input "88954956"
type input "T3288954956"
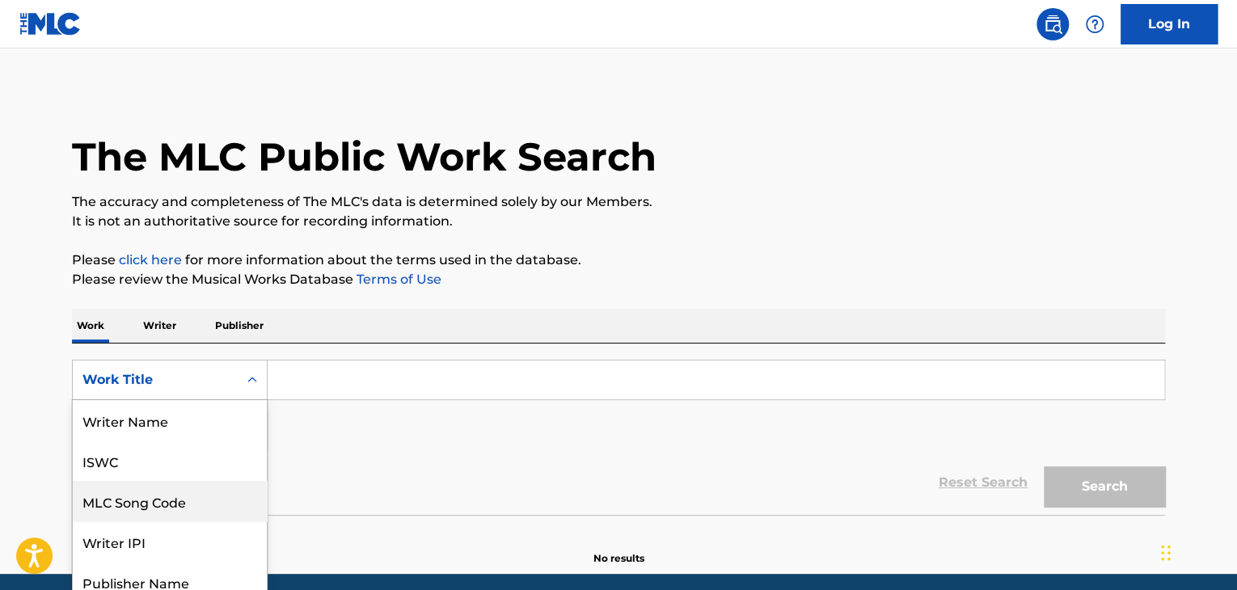
scroll to position [46, 0]
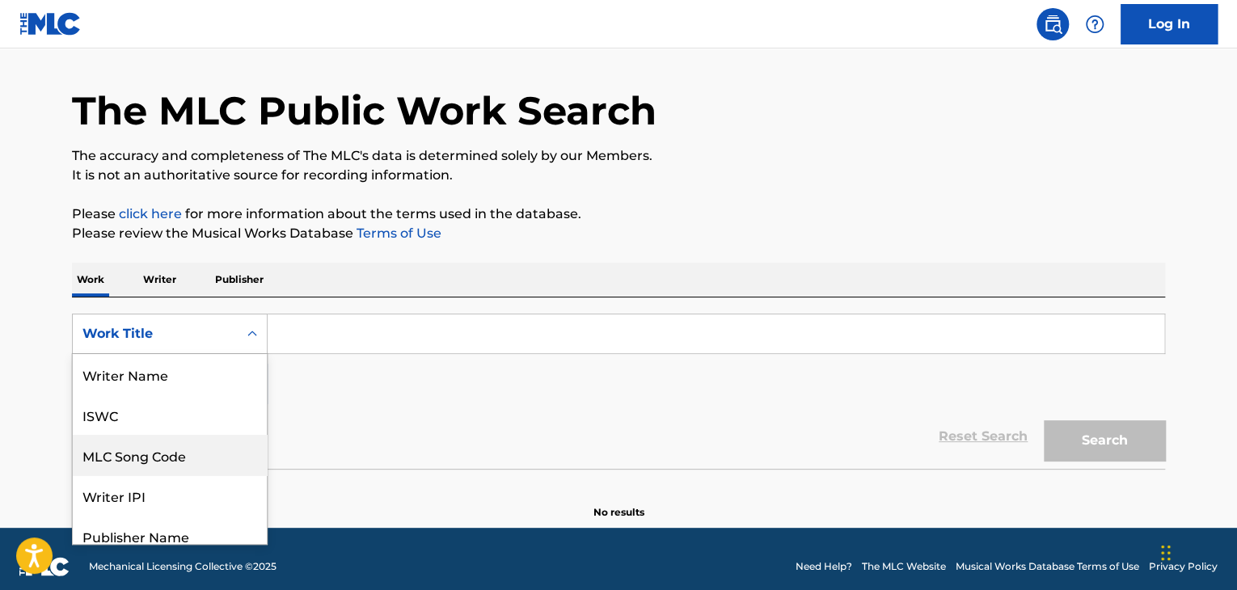
click at [249, 354] on div "8 results available. Use Up and Down to choose options, press Enter to select t…" at bounding box center [170, 334] width 196 height 40
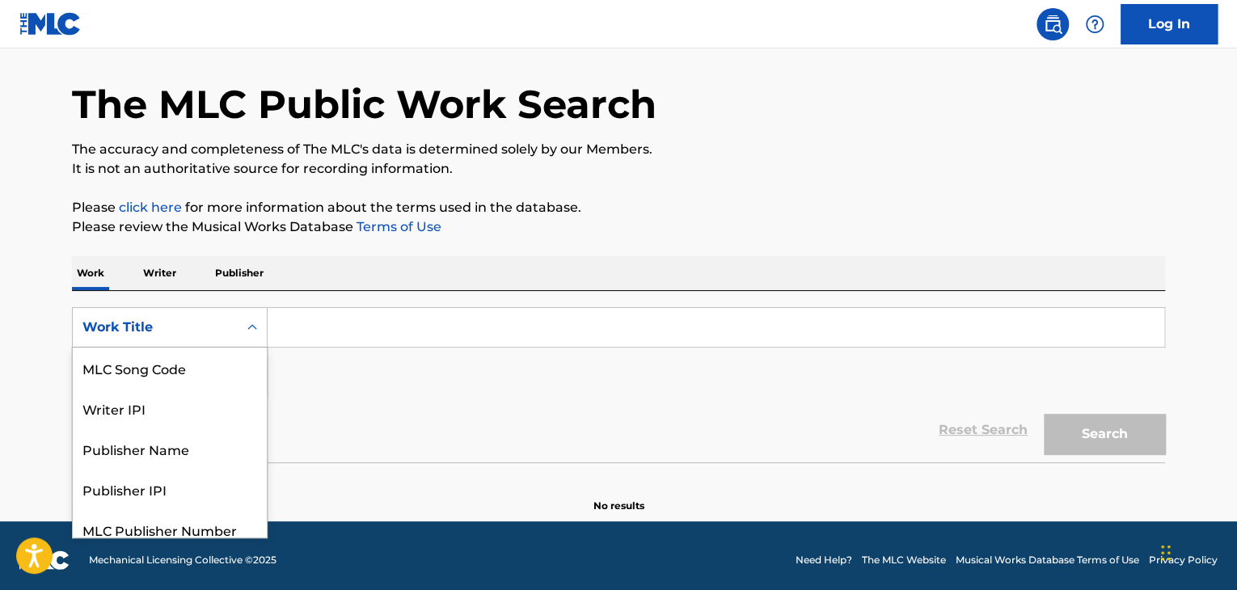
scroll to position [0, 0]
click at [145, 408] on div "ISWC" at bounding box center [170, 408] width 194 height 40
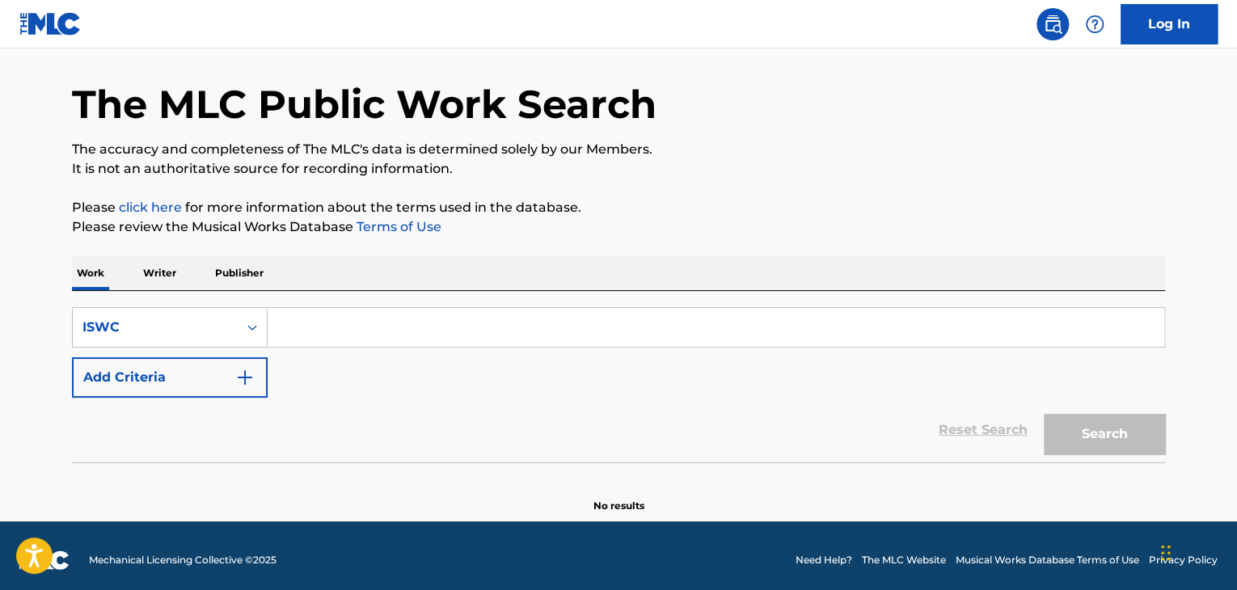
click at [359, 322] on input "Search Form" at bounding box center [716, 327] width 896 height 39
paste input "T3288954956"
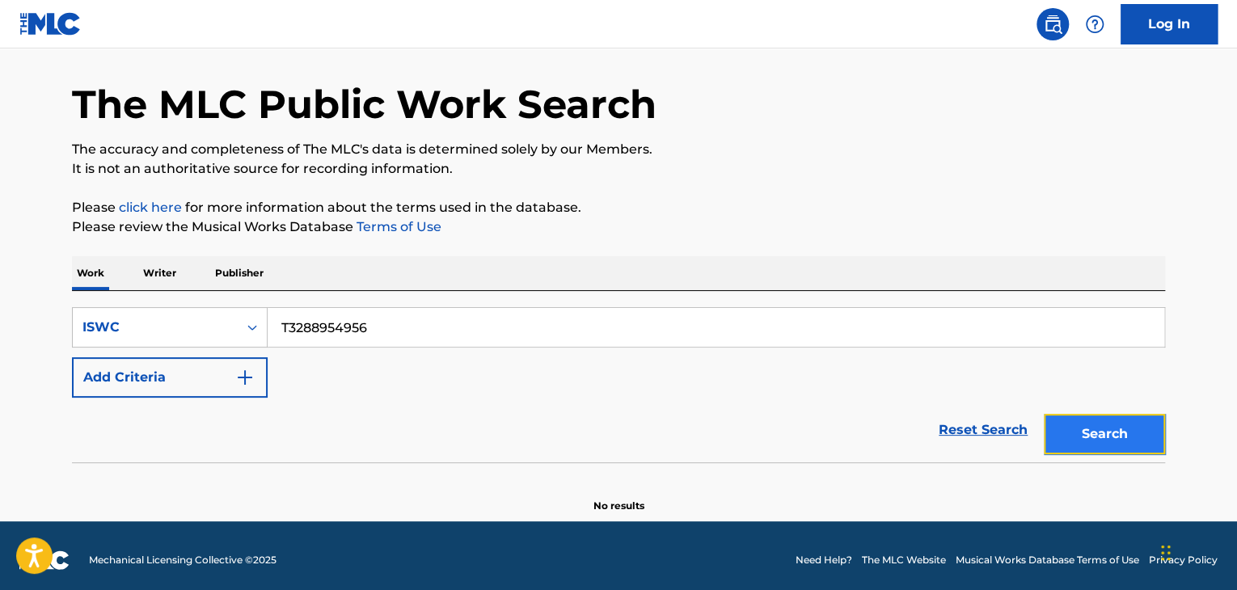
click at [1109, 434] on button "Search" at bounding box center [1104, 434] width 121 height 40
drag, startPoint x: 382, startPoint y: 317, endPoint x: 116, endPoint y: 281, distance: 268.3
click at [116, 282] on div "Work Writer Publisher SearchWithCriteria883fc198-0265-4e43-920a-1af382e4358f IS…" at bounding box center [618, 384] width 1093 height 257
paste input "87"
click at [1112, 449] on button "Search" at bounding box center [1104, 434] width 121 height 40
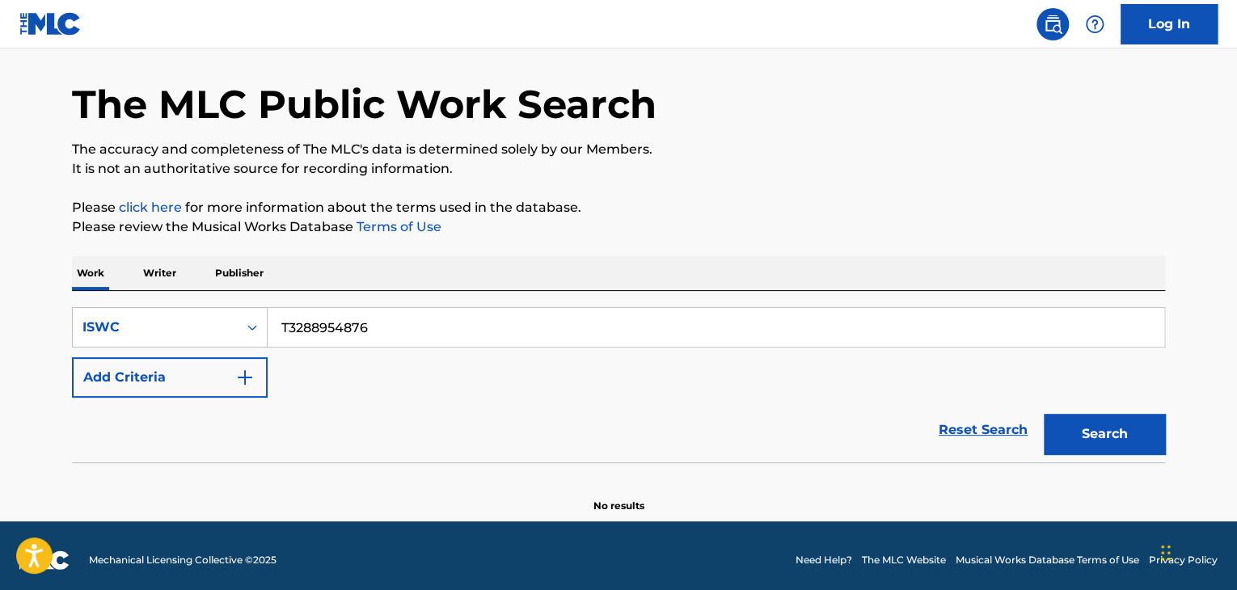
drag, startPoint x: 435, startPoint y: 333, endPoint x: 193, endPoint y: 285, distance: 246.4
click at [194, 285] on div "Work Writer Publisher SearchWithCriteria883fc198-0265-4e43-920a-1af382e4358f IS…" at bounding box center [618, 384] width 1093 height 257
paste input "94446047"
click at [1101, 450] on button "Search" at bounding box center [1104, 434] width 121 height 40
drag, startPoint x: 450, startPoint y: 332, endPoint x: 141, endPoint y: 289, distance: 311.9
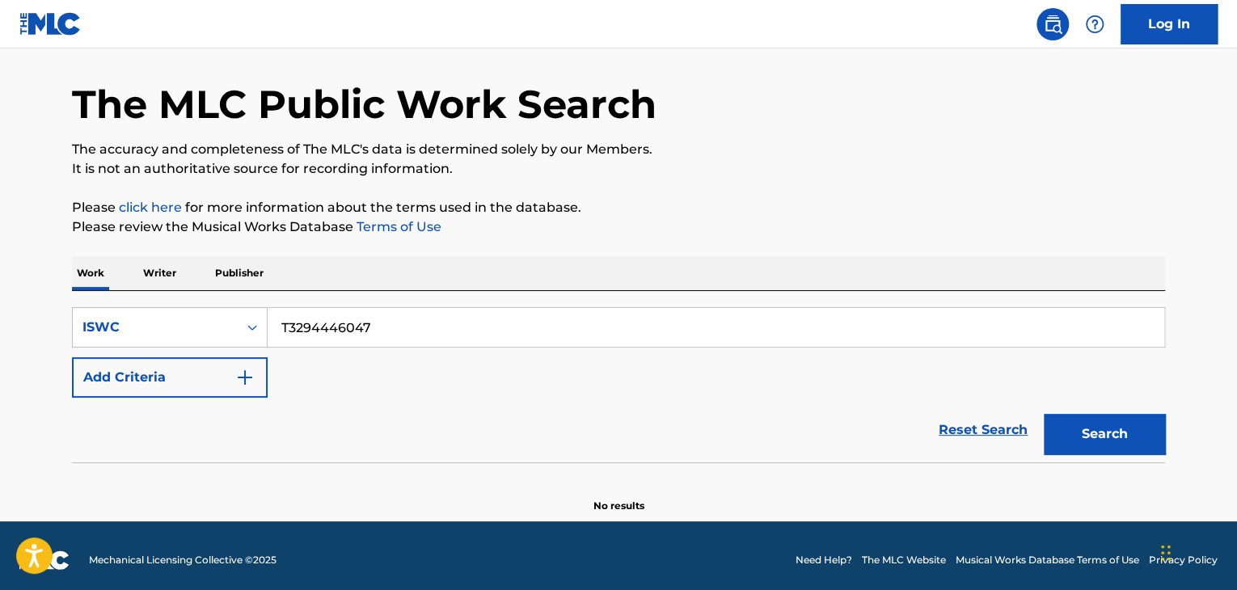
click at [188, 298] on div "SearchWithCriteria883fc198-0265-4e43-920a-1af382e4358f ISWC T3294446047 Add Cri…" at bounding box center [618, 376] width 1093 height 171
paste input "82930154"
click at [1099, 438] on button "Search" at bounding box center [1104, 434] width 121 height 40
drag, startPoint x: 401, startPoint y: 331, endPoint x: 112, endPoint y: 262, distance: 297.4
click at [146, 265] on div "Work Writer Publisher SearchWithCriteria883fc198-0265-4e43-920a-1af382e4358f IS…" at bounding box center [618, 384] width 1093 height 257
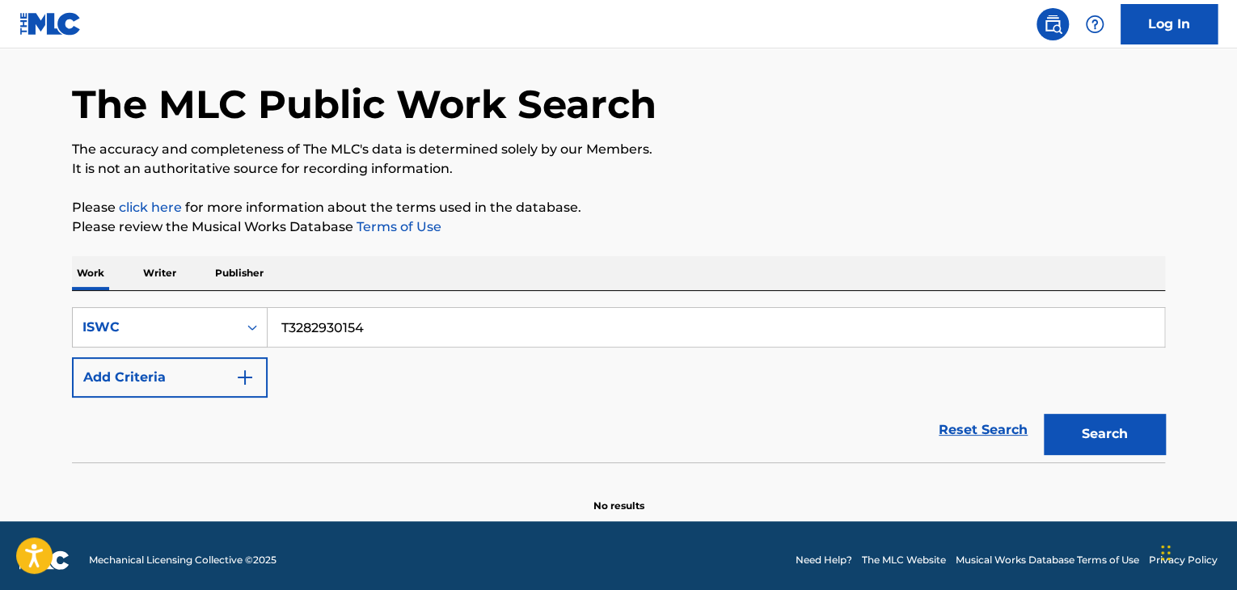
paste input "94445986"
click at [1126, 441] on button "Search" at bounding box center [1104, 434] width 121 height 40
drag, startPoint x: 394, startPoint y: 326, endPoint x: 158, endPoint y: 293, distance: 238.4
click at [154, 293] on div "SearchWithCriteria883fc198-0265-4e43-920a-1af382e4358f ISWC T3294445986 Add Cri…" at bounding box center [618, 376] width 1093 height 171
paste input "31"
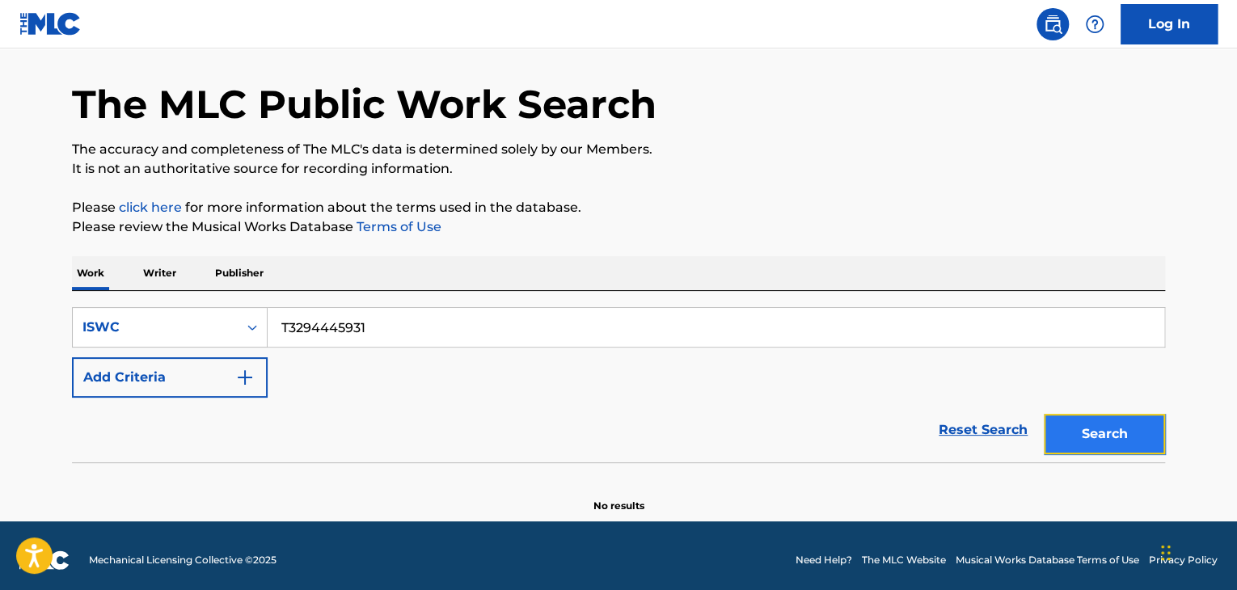
click at [1145, 438] on button "Search" at bounding box center [1104, 434] width 121 height 40
drag, startPoint x: 425, startPoint y: 334, endPoint x: 146, endPoint y: 298, distance: 282.0
click at [149, 298] on div "SearchWithCriteria883fc198-0265-4e43-920a-1af382e4358f ISWC T3294445931 Add Cri…" at bounding box center [618, 376] width 1093 height 171
paste input "895"
click at [1106, 437] on button "Search" at bounding box center [1104, 434] width 121 height 40
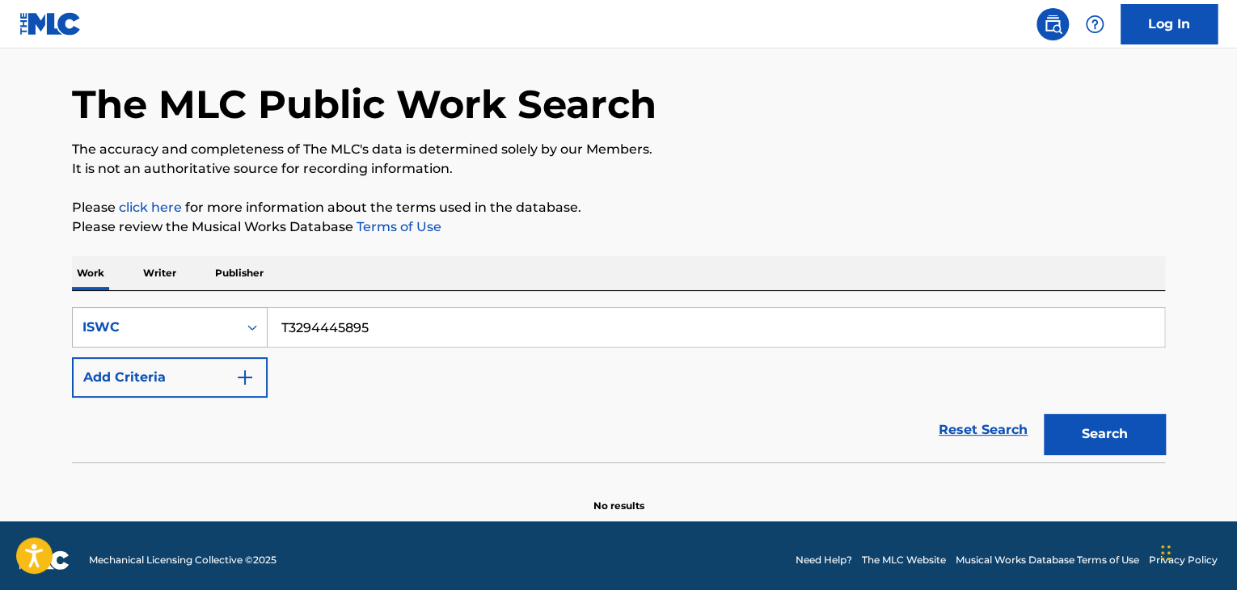
drag, startPoint x: 409, startPoint y: 335, endPoint x: 217, endPoint y: 315, distance: 192.7
click at [176, 312] on div "SearchWithCriteria883fc198-0265-4e43-920a-1af382e4358f ISWC T3294445895" at bounding box center [618, 327] width 1093 height 40
paste input "28"
click at [1146, 430] on button "Search" at bounding box center [1104, 434] width 121 height 40
click at [219, 106] on h1 "The MLC Public Work Search" at bounding box center [364, 104] width 584 height 49
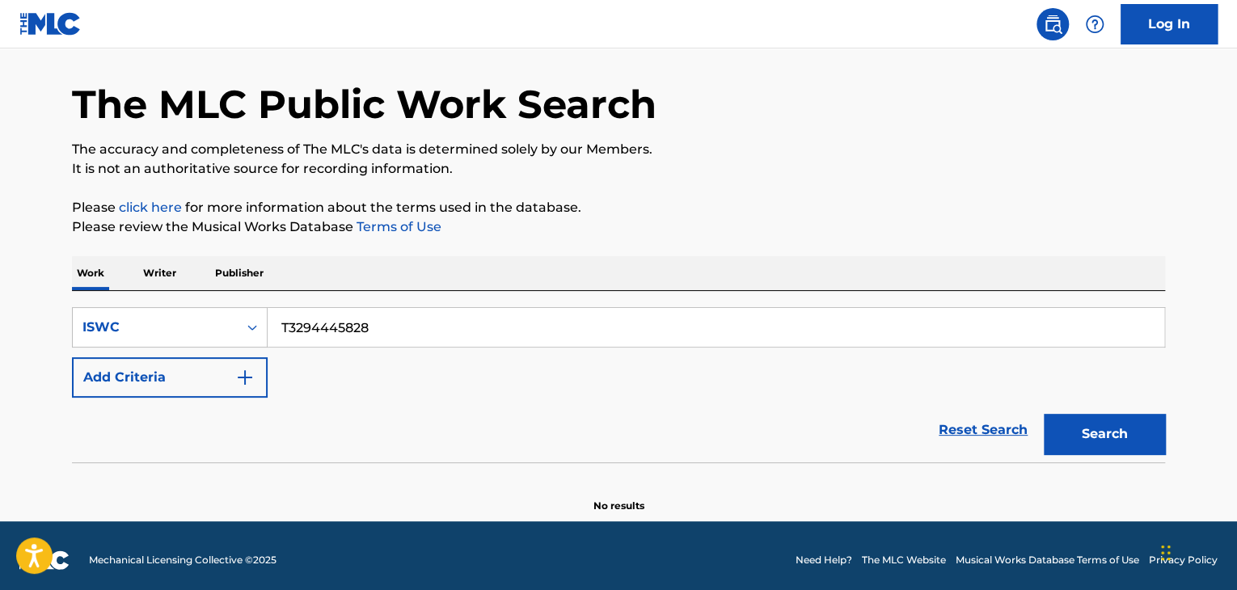
drag, startPoint x: 405, startPoint y: 324, endPoint x: 94, endPoint y: 263, distance: 317.2
click at [94, 263] on div "Work Writer Publisher SearchWithCriteria883fc198-0265-4e43-920a-1af382e4358f IS…" at bounding box center [618, 384] width 1093 height 257
paste input "82930029"
click at [1096, 424] on button "Search" at bounding box center [1104, 434] width 121 height 40
drag, startPoint x: 365, startPoint y: 317, endPoint x: 133, endPoint y: 291, distance: 233.4
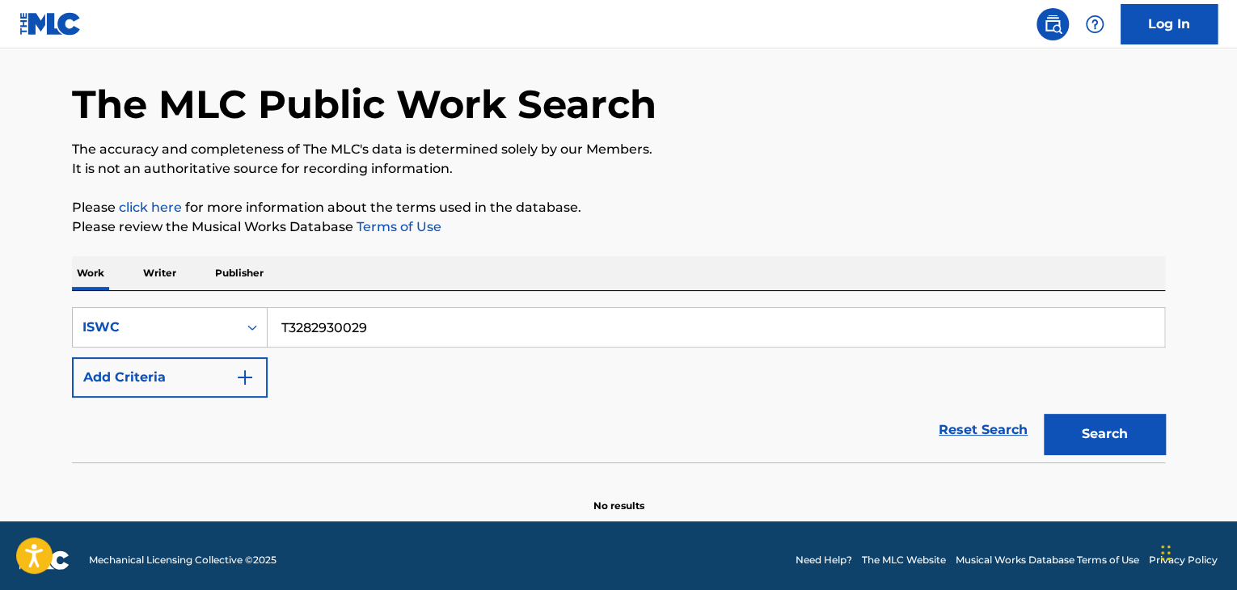
click at [133, 291] on div "SearchWithCriteria883fc198-0265-4e43-920a-1af382e4358f ISWC T3282930029 Add Cri…" at bounding box center [618, 376] width 1093 height 171
paste input "94445737"
click at [1091, 425] on button "Search" at bounding box center [1104, 434] width 121 height 40
drag, startPoint x: 378, startPoint y: 321, endPoint x: 162, endPoint y: 318, distance: 216.7
click at [162, 318] on div "SearchWithCriteria883fc198-0265-4e43-920a-1af382e4358f ISWC T3294445737" at bounding box center [618, 327] width 1093 height 40
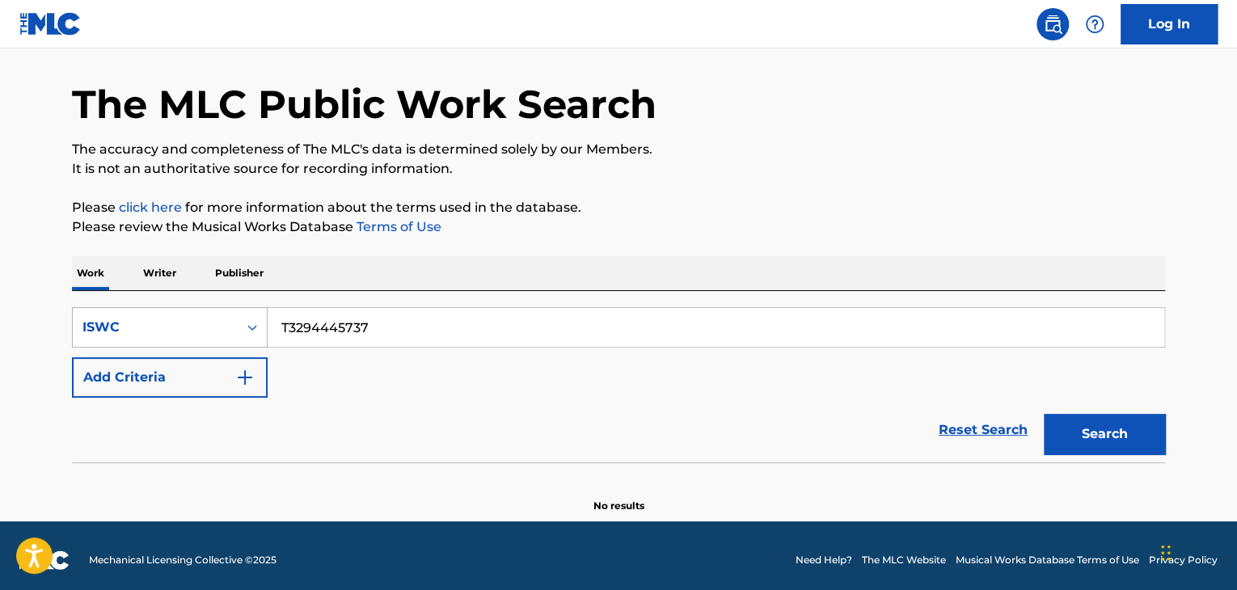
paste input "691"
drag, startPoint x: 1091, startPoint y: 441, endPoint x: 1073, endPoint y: 437, distance: 18.9
click at [1091, 440] on button "Search" at bounding box center [1104, 434] width 121 height 40
drag, startPoint x: 537, startPoint y: 304, endPoint x: 0, endPoint y: 233, distance: 541.5
click at [9, 237] on main "The MLC Public Work Search The accuracy and completeness of The MLC's data is d…" at bounding box center [618, 258] width 1237 height 525
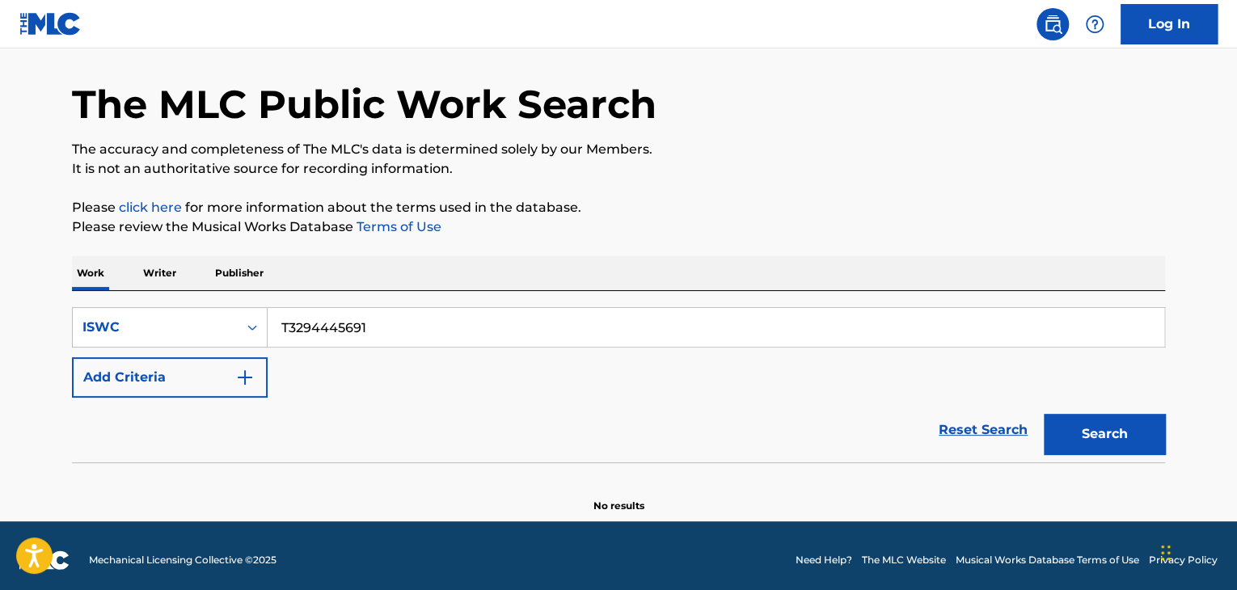
drag, startPoint x: 359, startPoint y: 347, endPoint x: 385, endPoint y: 365, distance: 31.9
click at [359, 348] on div "SearchWithCriteria883fc198-0265-4e43-920a-1af382e4358f ISWC T3294445691 Add Cri…" at bounding box center [618, 352] width 1093 height 91
drag, startPoint x: 375, startPoint y: 332, endPoint x: 116, endPoint y: 311, distance: 259.5
click at [116, 311] on div "SearchWithCriteria883fc198-0265-4e43-920a-1af382e4358f ISWC T3294445691" at bounding box center [618, 327] width 1093 height 40
paste input "46"
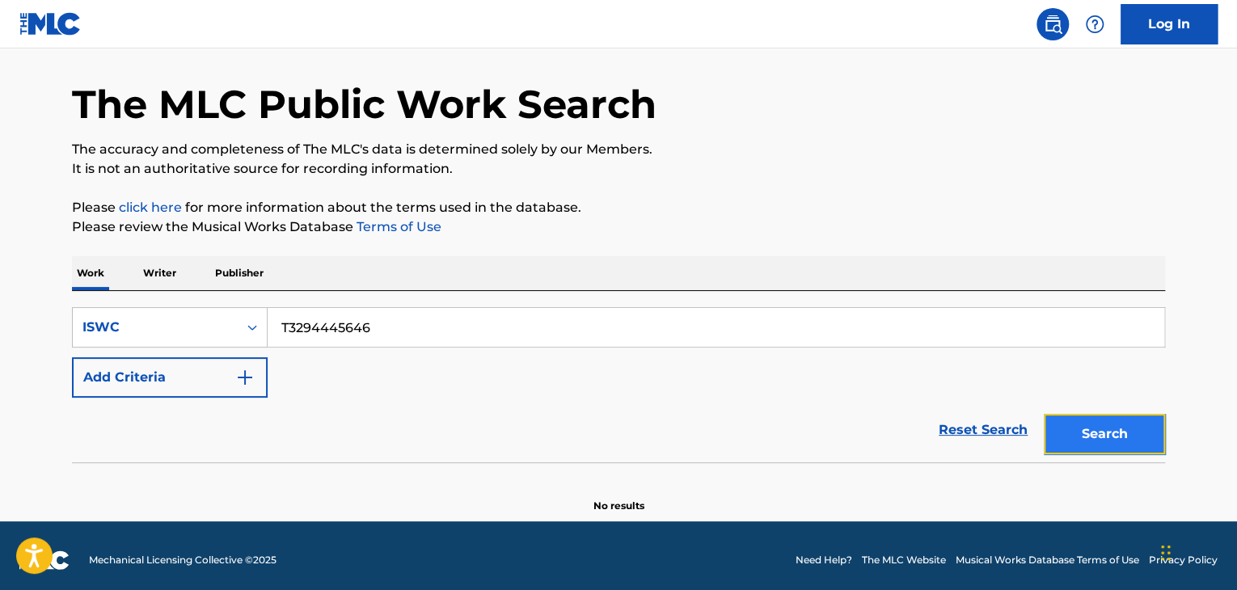
click at [1095, 420] on button "Search" at bounding box center [1104, 434] width 121 height 40
drag, startPoint x: 420, startPoint y: 333, endPoint x: 407, endPoint y: 327, distance: 14.1
click at [196, 313] on div "SearchWithCriteria883fc198-0265-4e43-920a-1af382e4358f ISWC T3294445646" at bounding box center [618, 327] width 1093 height 40
paste input "56"
click at [1090, 431] on button "Search" at bounding box center [1104, 434] width 121 height 40
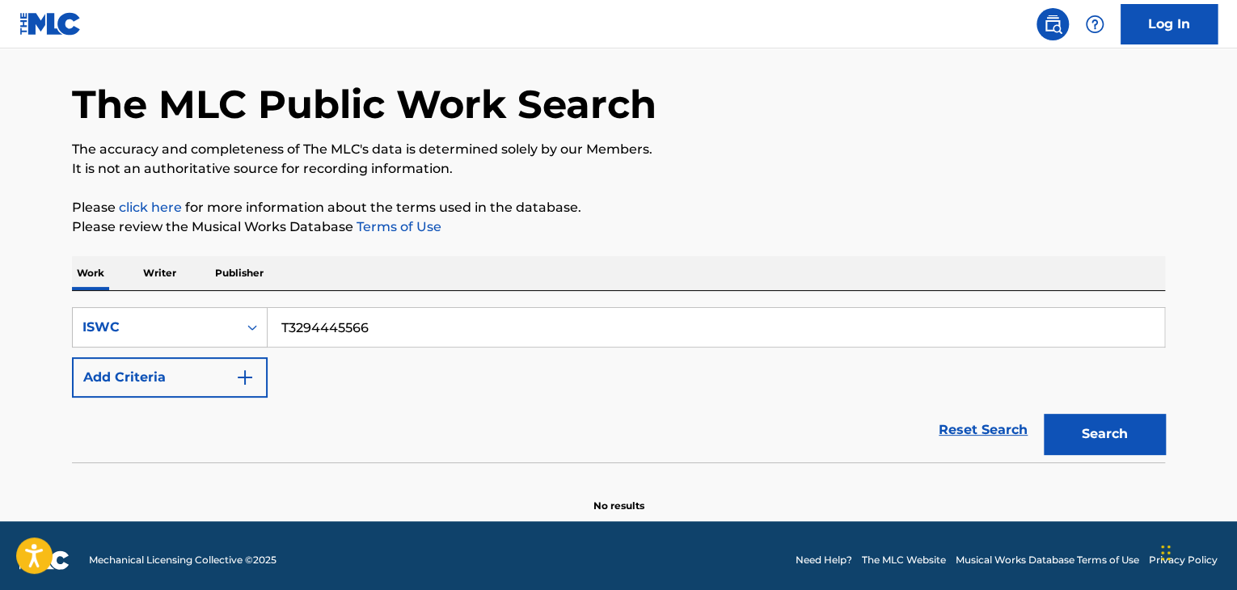
drag, startPoint x: 282, startPoint y: 317, endPoint x: 445, endPoint y: 329, distance: 162.9
click at [274, 316] on input "T3294445566" at bounding box center [716, 327] width 896 height 39
paste input "464"
click at [1132, 438] on button "Search" at bounding box center [1104, 434] width 121 height 40
click at [161, 291] on div "SearchWithCriteria883fc198-0265-4e43-920a-1af382e4358f ISWC T3294445464 Add Cri…" at bounding box center [618, 376] width 1093 height 171
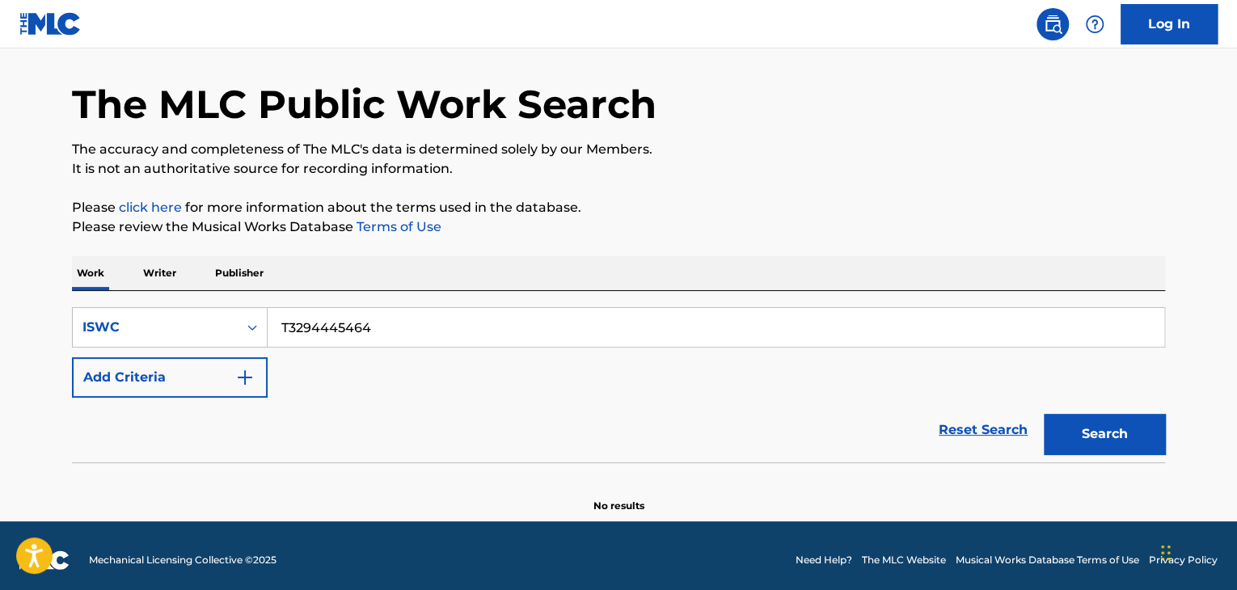
paste input "88954843"
click at [1140, 441] on button "Search" at bounding box center [1104, 434] width 121 height 40
drag, startPoint x: 394, startPoint y: 321, endPoint x: 118, endPoint y: 283, distance: 279.1
click at [178, 297] on div "SearchWithCriteria883fc198-0265-4e43-920a-1af382e4358f ISWC T3288954843 Add Cri…" at bounding box center [618, 376] width 1093 height 171
paste input "752"
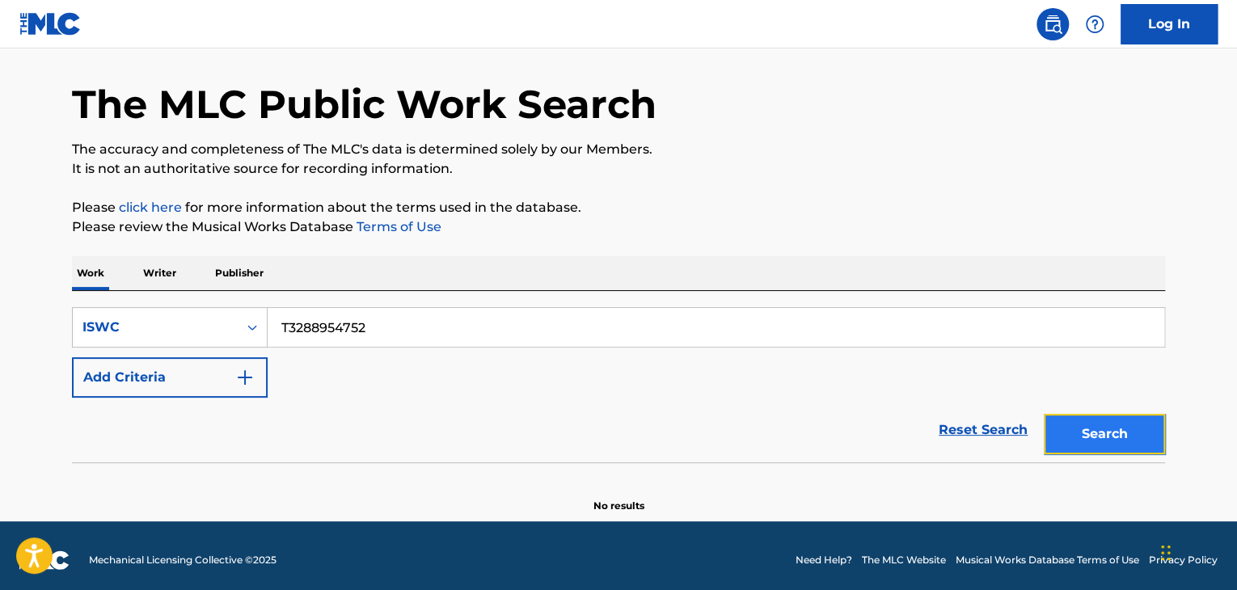
click at [1124, 421] on button "Search" at bounding box center [1104, 434] width 121 height 40
drag, startPoint x: 281, startPoint y: 321, endPoint x: 205, endPoint y: 313, distance: 76.4
click at [213, 314] on div "SearchWithCriteria883fc198-0265-4e43-920a-1af382e4358f ISWC T3288954752" at bounding box center [618, 327] width 1093 height 40
paste input "694"
click at [1111, 437] on button "Search" at bounding box center [1104, 434] width 121 height 40
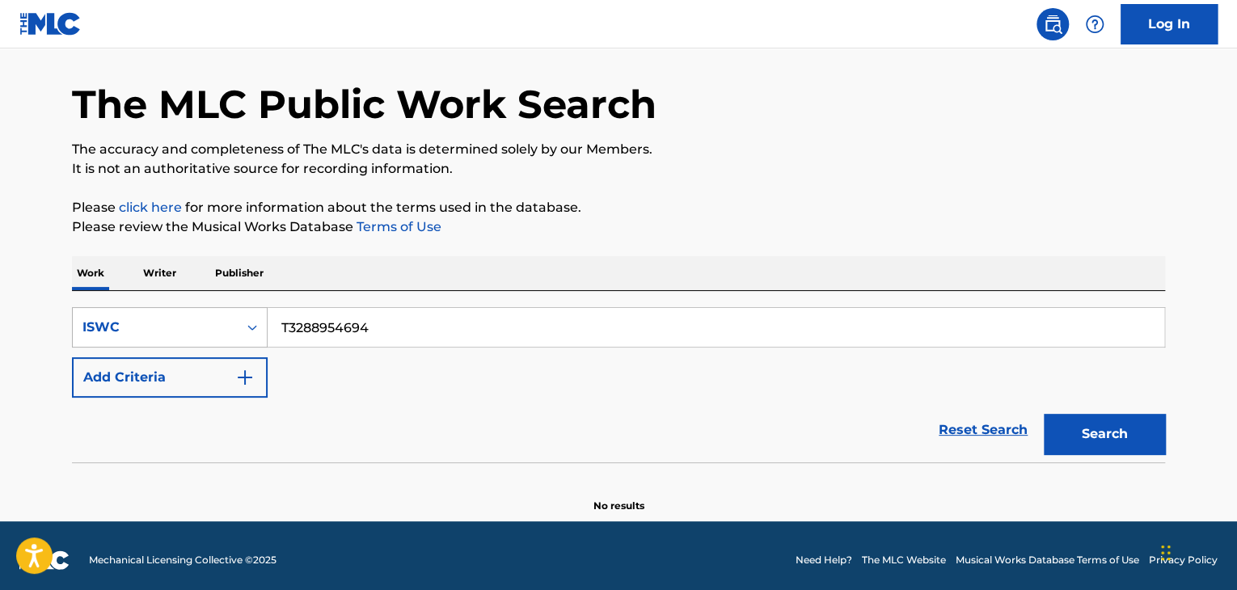
drag, startPoint x: 367, startPoint y: 334, endPoint x: 220, endPoint y: 331, distance: 147.1
click at [227, 332] on div "SearchWithCriteria883fc198-0265-4e43-920a-1af382e4358f ISWC T3288954694" at bounding box center [618, 327] width 1093 height 40
paste input "569"
click at [1131, 427] on button "Search" at bounding box center [1104, 434] width 121 height 40
drag, startPoint x: 388, startPoint y: 310, endPoint x: 111, endPoint y: 297, distance: 277.5
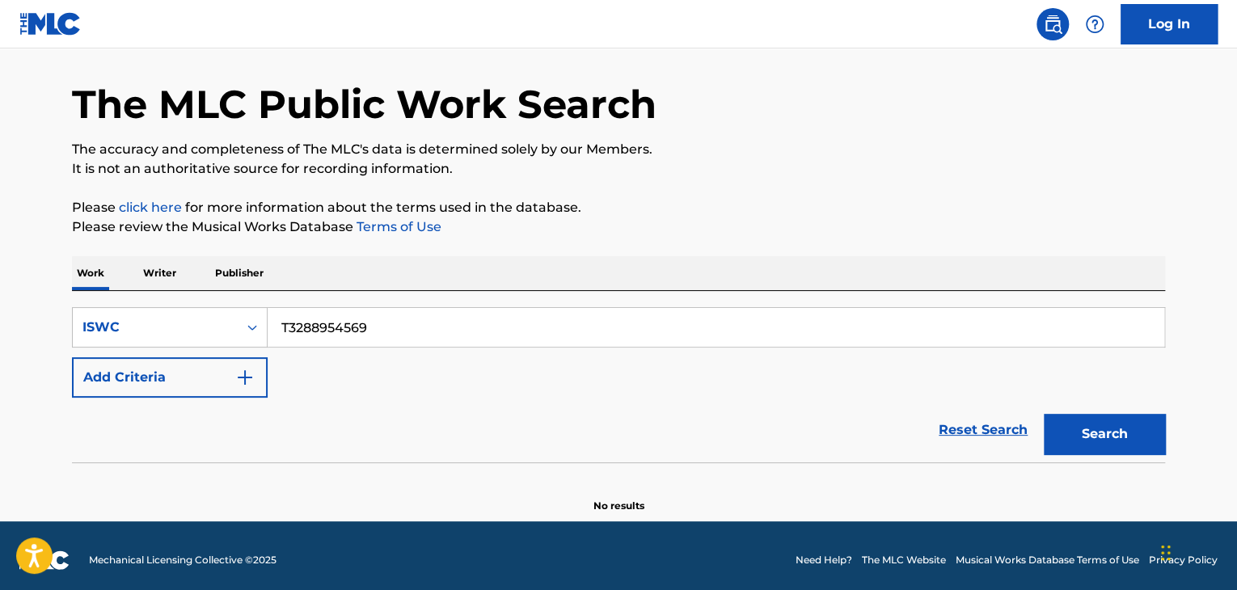
click at [110, 298] on div "SearchWithCriteria883fc198-0265-4e43-920a-1af382e4358f ISWC T3288954569 Add Cri…" at bounding box center [618, 376] width 1093 height 171
paste input "854"
click at [1093, 427] on button "Search" at bounding box center [1104, 434] width 121 height 40
drag, startPoint x: 398, startPoint y: 327, endPoint x: 225, endPoint y: 304, distance: 174.5
click at [226, 305] on div "SearchWithCriteria883fc198-0265-4e43-920a-1af382e4358f ISWC T3288954854 Add Cri…" at bounding box center [618, 376] width 1093 height 171
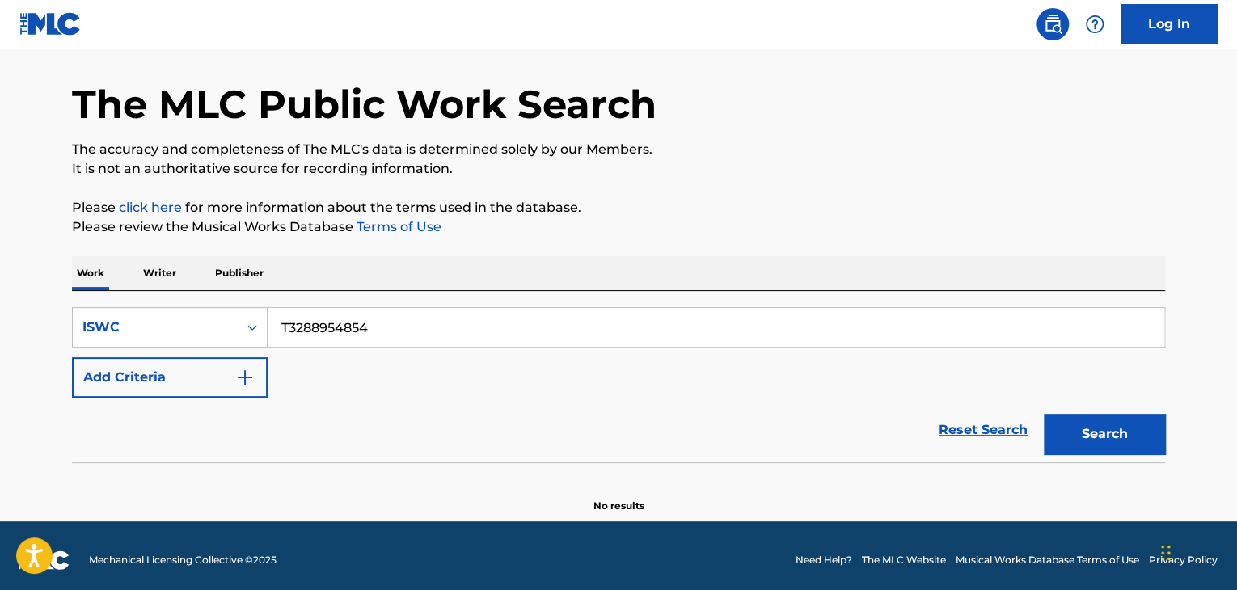
paste input "26121"
click at [1122, 428] on button "Search" at bounding box center [1104, 434] width 121 height 40
drag, startPoint x: 437, startPoint y: 332, endPoint x: 113, endPoint y: 321, distance: 323.6
click at [113, 321] on div "SearchWithCriteria883fc198-0265-4e43-920a-1af382e4358f ISWC T3288926121" at bounding box center [618, 327] width 1093 height 40
paste input "54809"
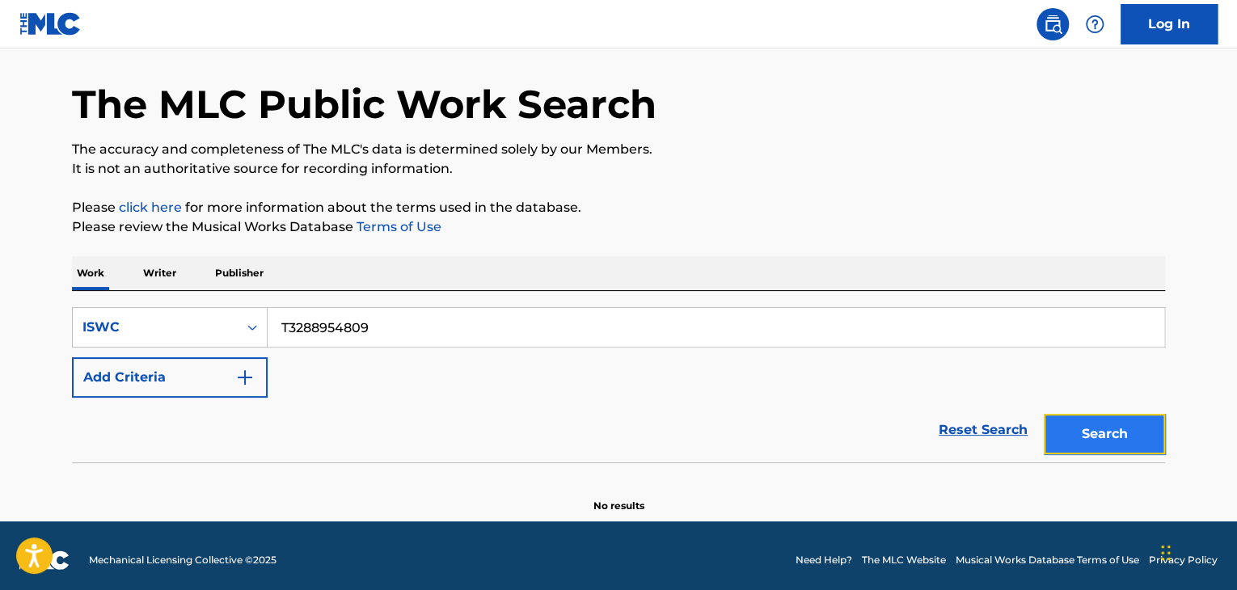
click at [1103, 428] on button "Search" at bounding box center [1104, 434] width 121 height 40
drag, startPoint x: 416, startPoint y: 339, endPoint x: 150, endPoint y: 297, distance: 269.9
click at [151, 297] on div "SearchWithCriteria883fc198-0265-4e43-920a-1af382e4358f ISWC T3288954809 Add Cri…" at bounding box center [618, 376] width 1093 height 171
paste input "9006248"
click at [1129, 436] on button "Search" at bounding box center [1104, 434] width 121 height 40
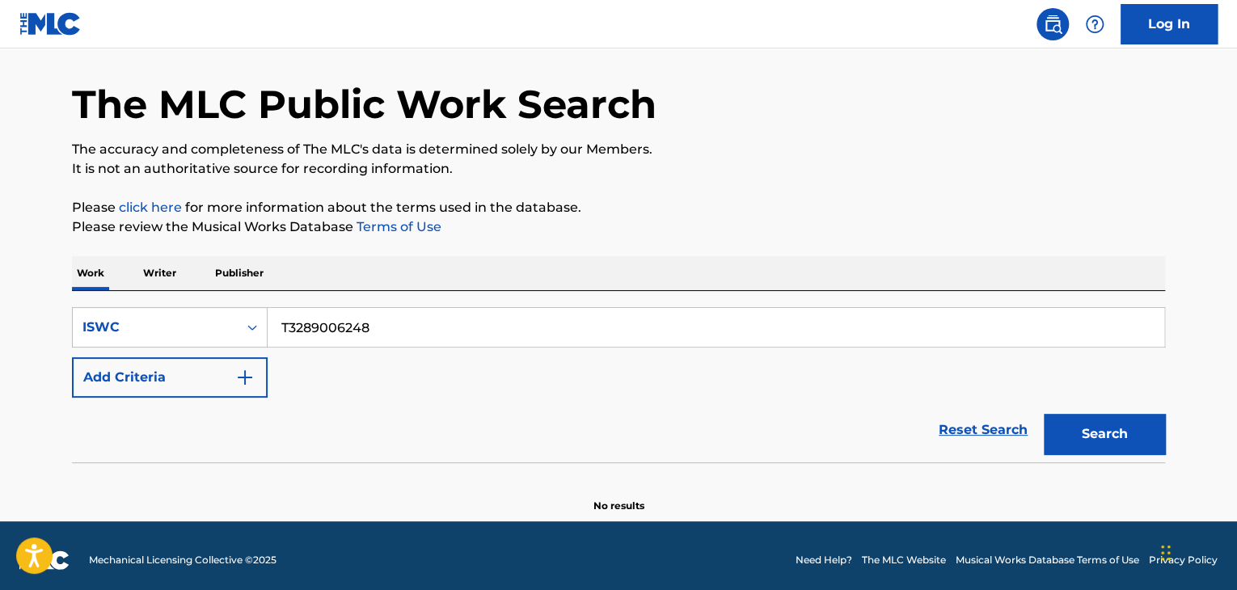
drag, startPoint x: 399, startPoint y: 302, endPoint x: 361, endPoint y: 302, distance: 38.0
click at [362, 302] on div "SearchWithCriteria883fc198-0265-4e43-920a-1af382e4358f ISWC T3289006248 Add Cri…" at bounding box center [618, 376] width 1093 height 171
drag, startPoint x: 362, startPoint y: 333, endPoint x: 114, endPoint y: 308, distance: 249.4
click at [119, 308] on div "SearchWithCriteria883fc198-0265-4e43-920a-1af382e4358f ISWC T3289006248" at bounding box center [618, 327] width 1093 height 40
paste input "8954763"
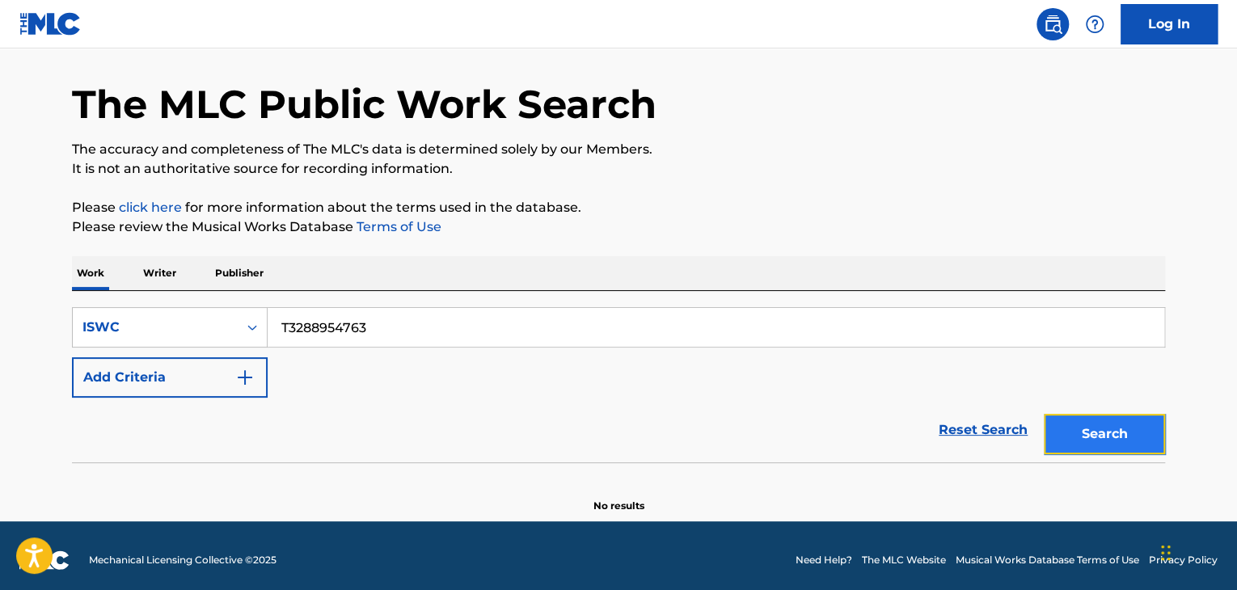
click at [1106, 431] on button "Search" at bounding box center [1104, 434] width 121 height 40
drag, startPoint x: 420, startPoint y: 334, endPoint x: 106, endPoint y: 299, distance: 316.4
click at [106, 299] on div "SearchWithCriteria883fc198-0265-4e43-920a-1af382e4358f ISWC T3288954763 Add Cri…" at bounding box center [618, 376] width 1093 height 171
paste input "9006157"
click at [1094, 438] on button "Search" at bounding box center [1104, 434] width 121 height 40
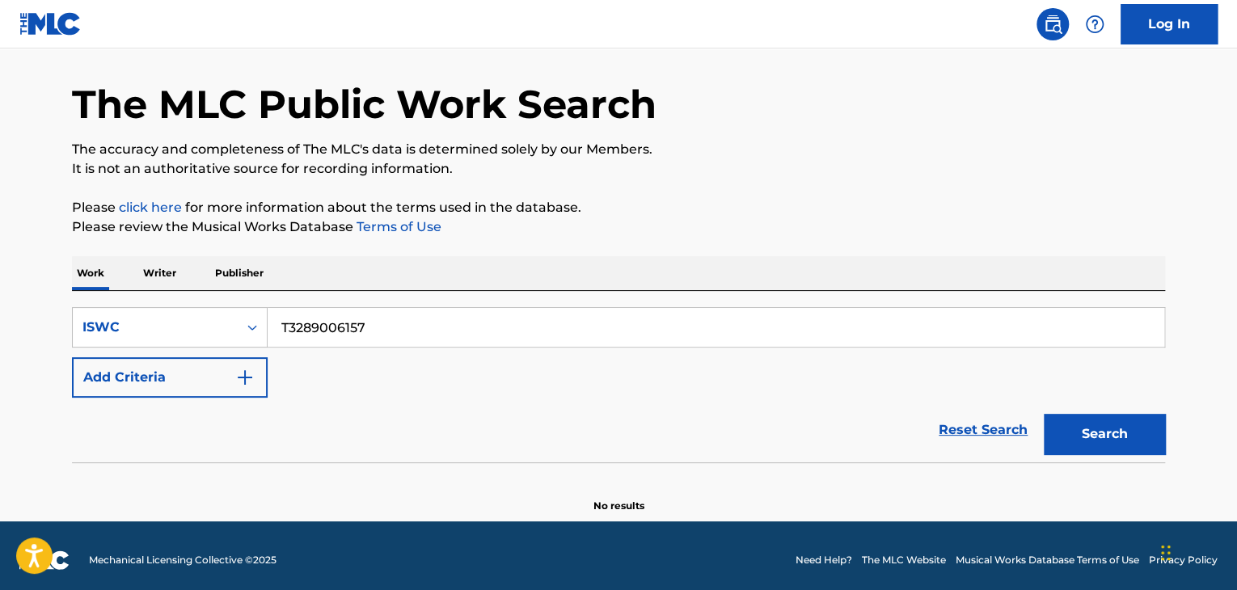
drag, startPoint x: 424, startPoint y: 325, endPoint x: 61, endPoint y: 298, distance: 363.1
click at [61, 298] on div "The MLC Public Work Search The accuracy and completeness of The MLC's data is d…" at bounding box center [619, 274] width 1132 height 477
paste input "8954683"
click at [1129, 421] on button "Search" at bounding box center [1104, 434] width 121 height 40
drag, startPoint x: 404, startPoint y: 331, endPoint x: 173, endPoint y: 318, distance: 231.6
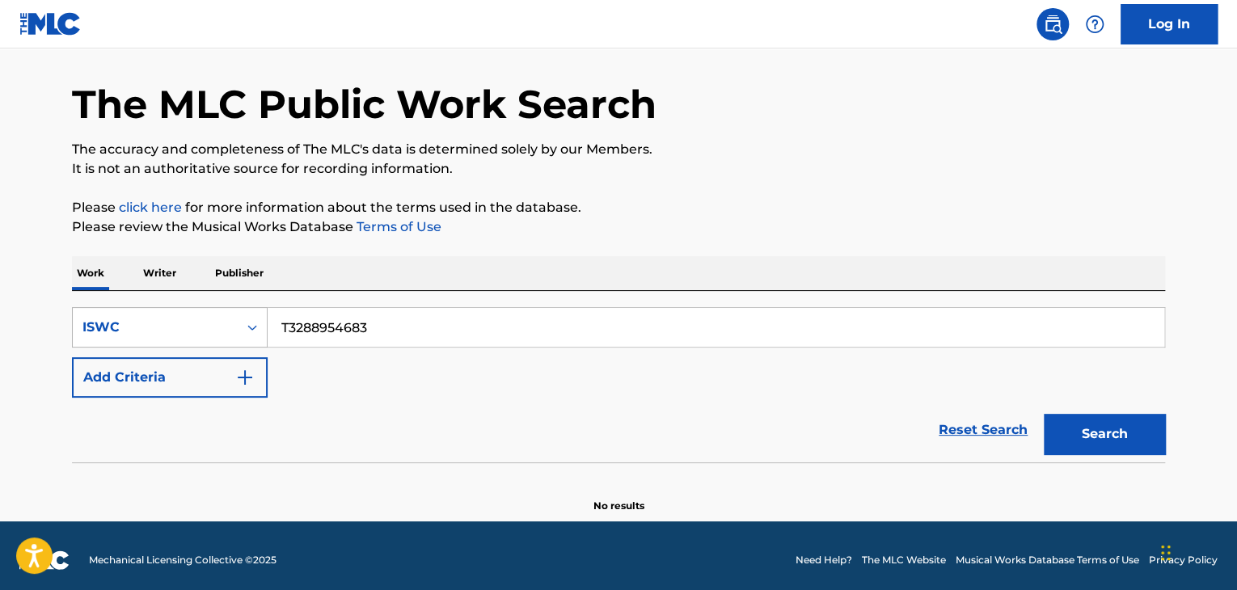
click at [175, 315] on div "SearchWithCriteria883fc198-0265-4e43-920a-1af382e4358f ISWC T3288954683" at bounding box center [618, 327] width 1093 height 40
paste input "9006077"
click at [1119, 428] on button "Search" at bounding box center [1104, 434] width 121 height 40
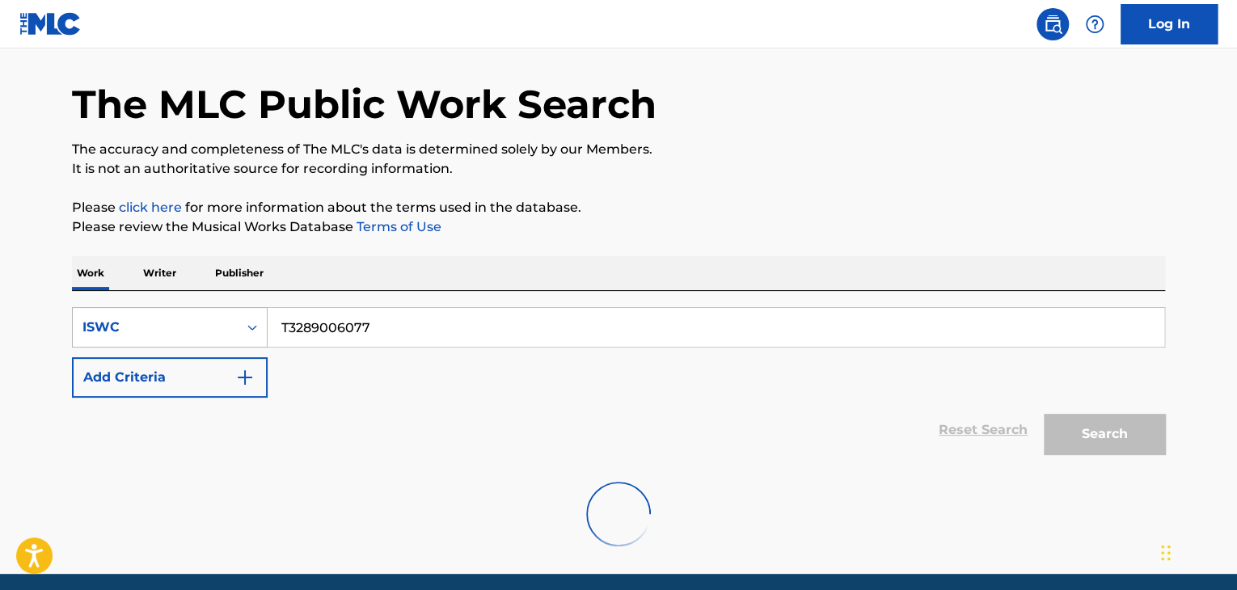
drag, startPoint x: 407, startPoint y: 333, endPoint x: 84, endPoint y: 306, distance: 324.5
click at [91, 307] on div "SearchWithCriteria883fc198-0265-4e43-920a-1af382e4358f ISWC T3289006077" at bounding box center [618, 327] width 1093 height 40
paste input "8954649"
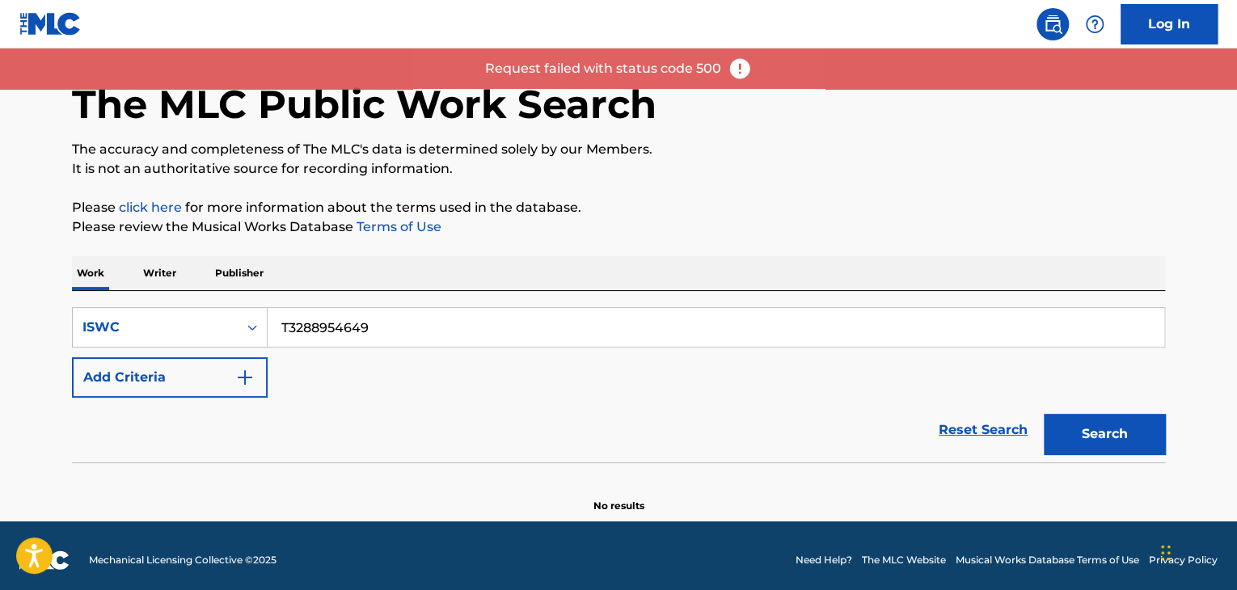
click at [458, 331] on input "T3288954649" at bounding box center [716, 327] width 896 height 39
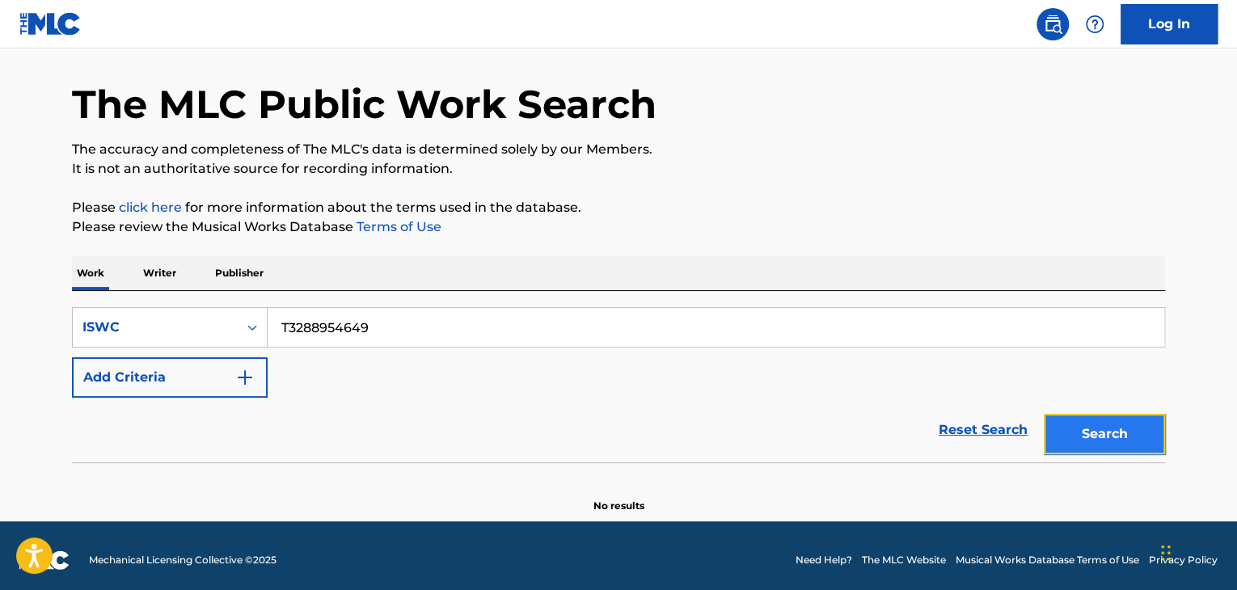
click at [1115, 435] on button "Search" at bounding box center [1104, 434] width 121 height 40
drag, startPoint x: 378, startPoint y: 324, endPoint x: 0, endPoint y: 248, distance: 385.9
click at [0, 237] on main "The MLC Public Work Search The accuracy and completeness of The MLC's data is d…" at bounding box center [618, 258] width 1237 height 525
drag, startPoint x: 314, startPoint y: 316, endPoint x: 95, endPoint y: 295, distance: 220.1
click at [95, 295] on div "SearchWithCriteria883fc198-0265-4e43-920a-1af382e4358f ISWC T3288954649 Add Cri…" at bounding box center [618, 376] width 1093 height 171
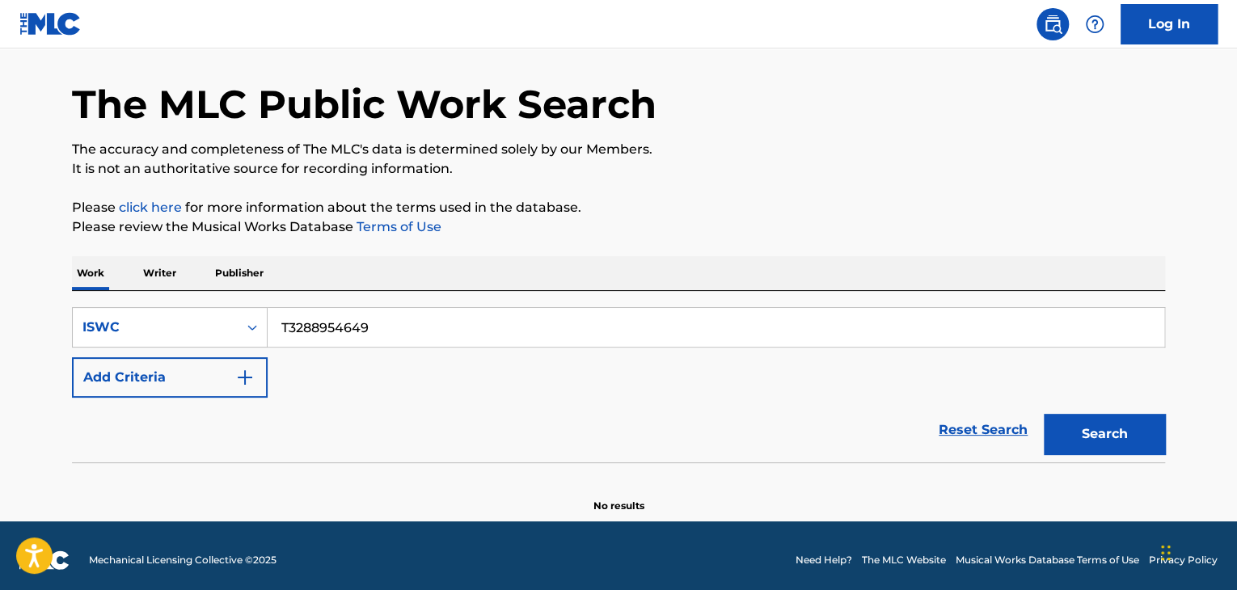
paste input "9006000"
drag, startPoint x: 1120, startPoint y: 418, endPoint x: 1132, endPoint y: 416, distance: 11.6
click at [1120, 419] on button "Search" at bounding box center [1104, 434] width 121 height 40
drag, startPoint x: 378, startPoint y: 331, endPoint x: 74, endPoint y: 306, distance: 304.2
click at [84, 308] on div "SearchWithCriteria883fc198-0265-4e43-920a-1af382e4358f ISWC T3289006000" at bounding box center [618, 327] width 1093 height 40
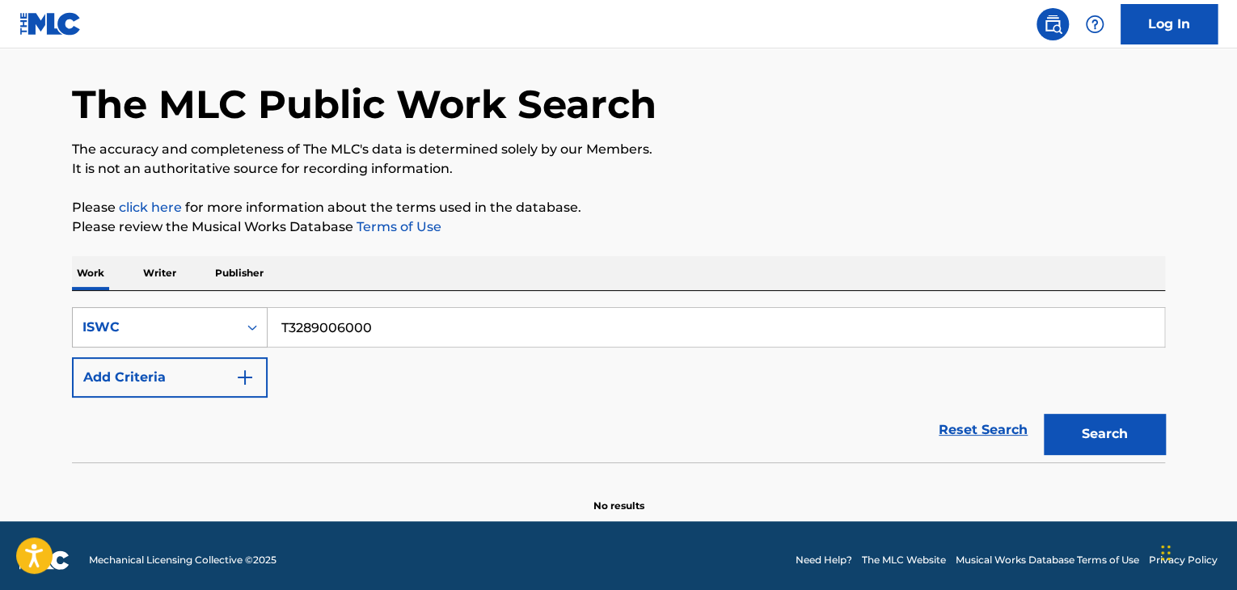
paste input "895457"
drag, startPoint x: 460, startPoint y: 324, endPoint x: 120, endPoint y: 305, distance: 340.1
click at [120, 305] on div "SearchWithCriteria883fc198-0265-4e43-920a-1af382e4358f ISWC T3288954570 Add Cri…" at bounding box center [618, 376] width 1093 height 171
paste input "9005961"
click at [1139, 437] on button "Search" at bounding box center [1104, 434] width 121 height 40
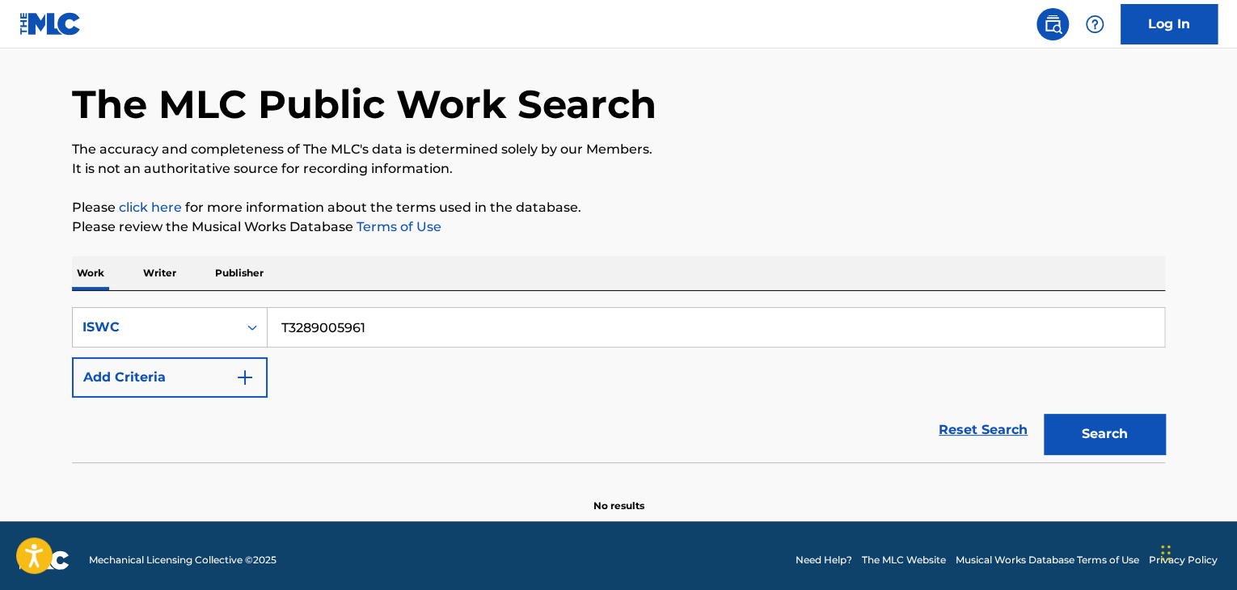
drag, startPoint x: 409, startPoint y: 331, endPoint x: 0, endPoint y: 271, distance: 413.5
click at [0, 272] on main "The MLC Public Work Search The accuracy and completeness of The MLC's data is d…" at bounding box center [618, 258] width 1237 height 525
paste input "8954514"
click at [1138, 441] on button "Search" at bounding box center [1104, 434] width 121 height 40
drag, startPoint x: 211, startPoint y: 290, endPoint x: 0, endPoint y: 251, distance: 214.7
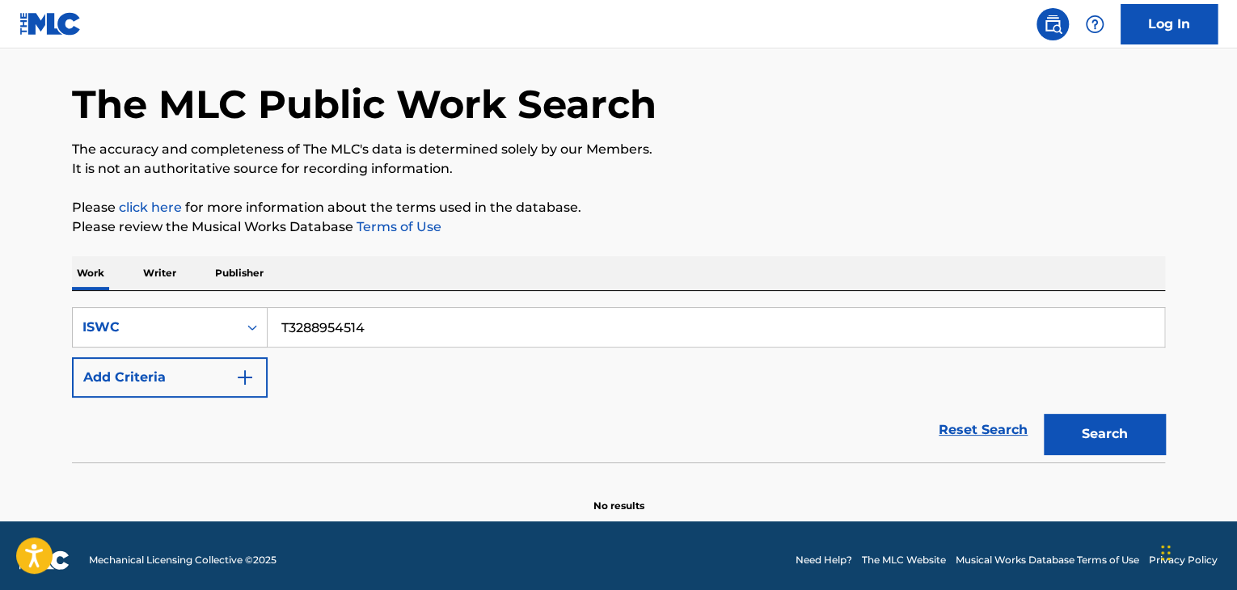
click at [13, 255] on main "The MLC Public Work Search The accuracy and completeness of The MLC's data is d…" at bounding box center [618, 258] width 1237 height 525
drag, startPoint x: 382, startPoint y: 307, endPoint x: 0, endPoint y: 239, distance: 388.3
click at [0, 243] on main "The MLC Public Work Search The accuracy and completeness of The MLC's data is d…" at bounding box center [618, 258] width 1237 height 525
paste input "9005916"
drag, startPoint x: 1125, startPoint y: 431, endPoint x: 1116, endPoint y: 437, distance: 11.2
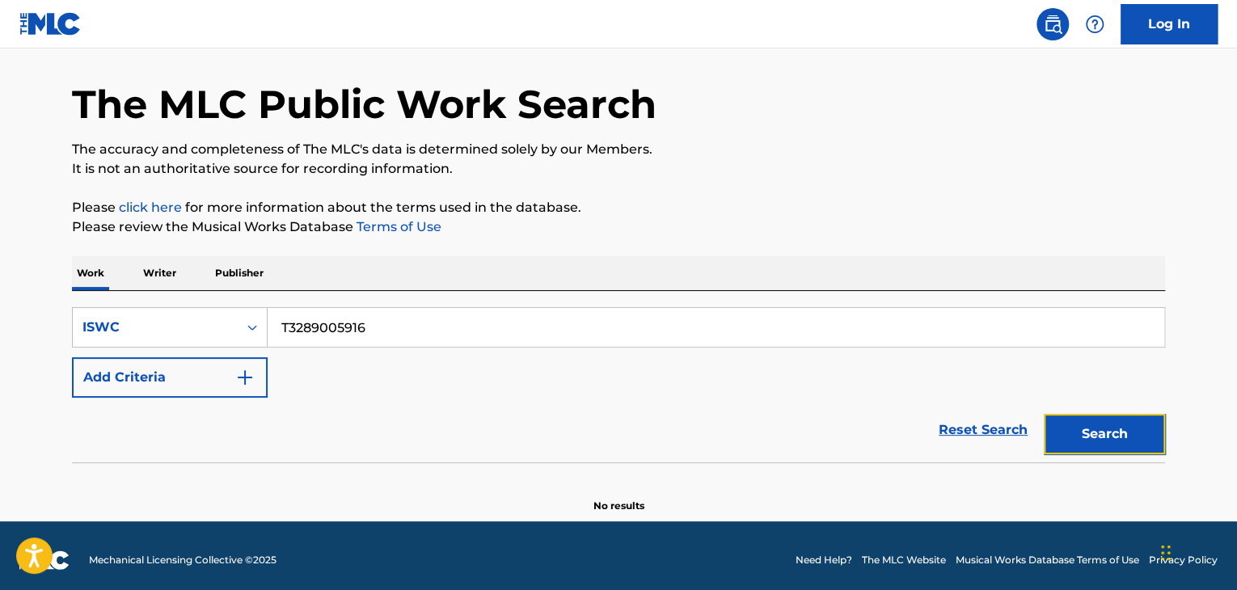
click at [1118, 432] on button "Search" at bounding box center [1104, 434] width 121 height 40
drag, startPoint x: 392, startPoint y: 319, endPoint x: 133, endPoint y: 291, distance: 260.1
click at [133, 291] on div "SearchWithCriteria883fc198-0265-4e43-920a-1af382e4358f ISWC T3289005916 Add Cri…" at bounding box center [618, 376] width 1093 height 171
paste input "8954445"
click at [1096, 421] on button "Search" at bounding box center [1104, 434] width 121 height 40
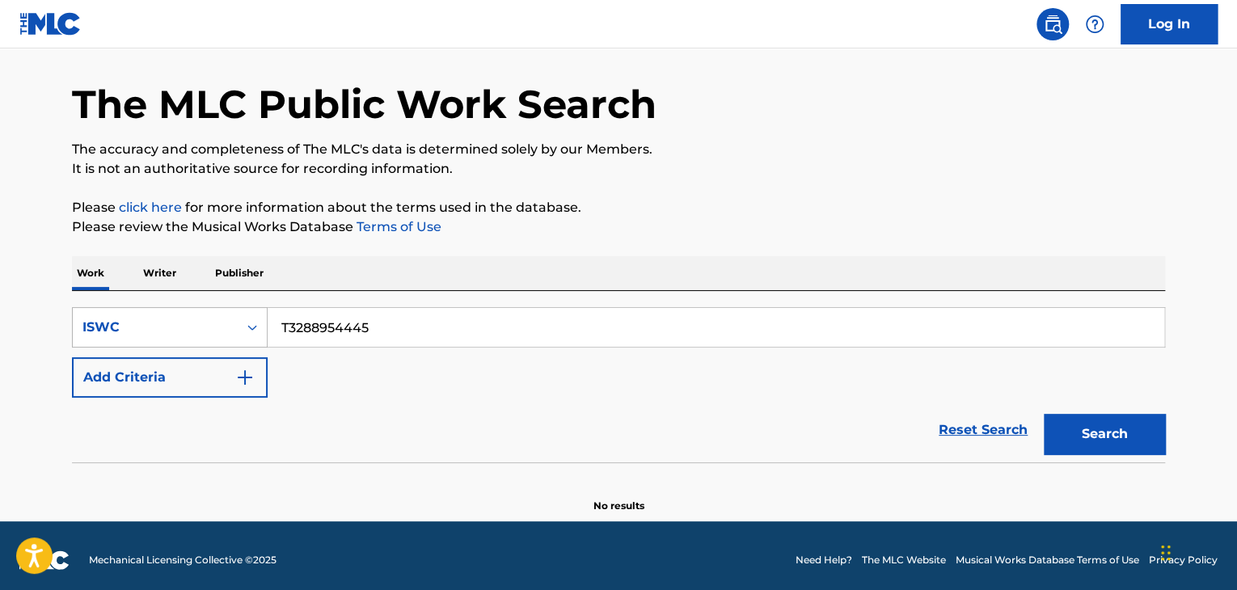
drag, startPoint x: 420, startPoint y: 325, endPoint x: 219, endPoint y: 310, distance: 201.8
click at [219, 310] on div "SearchWithCriteria883fc198-0265-4e43-920a-1af382e4358f ISWC T3288954445" at bounding box center [618, 327] width 1093 height 40
paste input "9005858"
click at [1120, 428] on button "Search" at bounding box center [1104, 434] width 121 height 40
drag, startPoint x: 188, startPoint y: 307, endPoint x: 66, endPoint y: 292, distance: 122.2
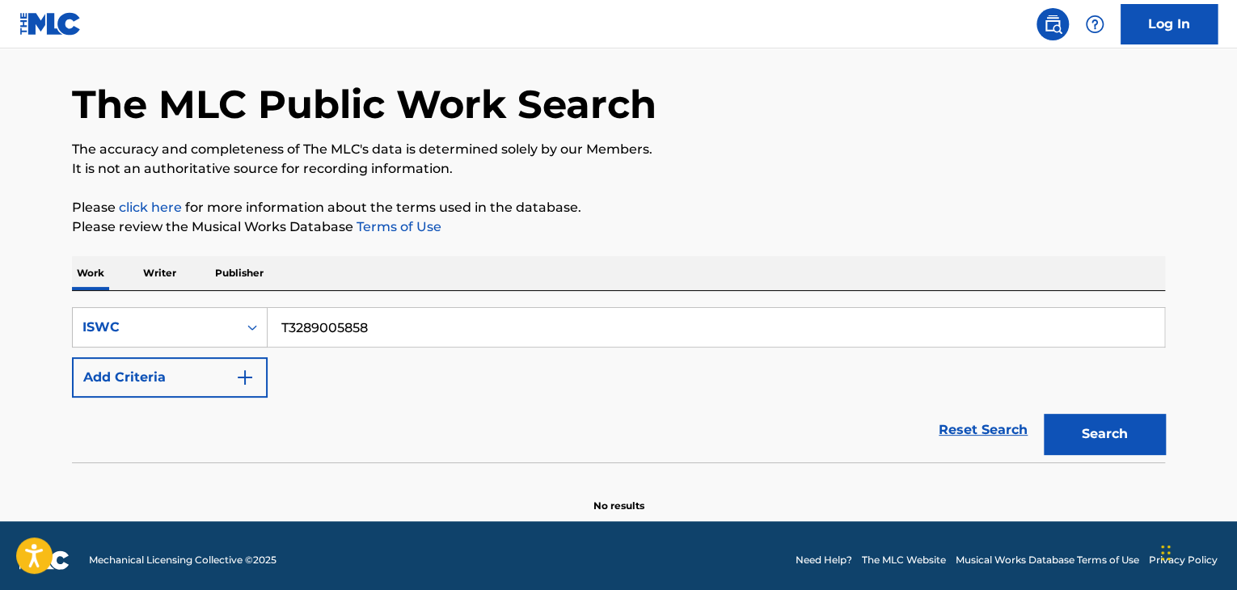
click at [60, 292] on div "The MLC Public Work Search The accuracy and completeness of The MLC's data is d…" at bounding box center [619, 274] width 1132 height 477
paste input "8954332"
click at [1150, 437] on button "Search" at bounding box center [1104, 434] width 121 height 40
drag, startPoint x: 392, startPoint y: 332, endPoint x: 100, endPoint y: 293, distance: 294.5
click at [100, 293] on div "SearchWithCriteria883fc198-0265-4e43-920a-1af382e4358f ISWC T3288954332 Add Cri…" at bounding box center [618, 376] width 1093 height 171
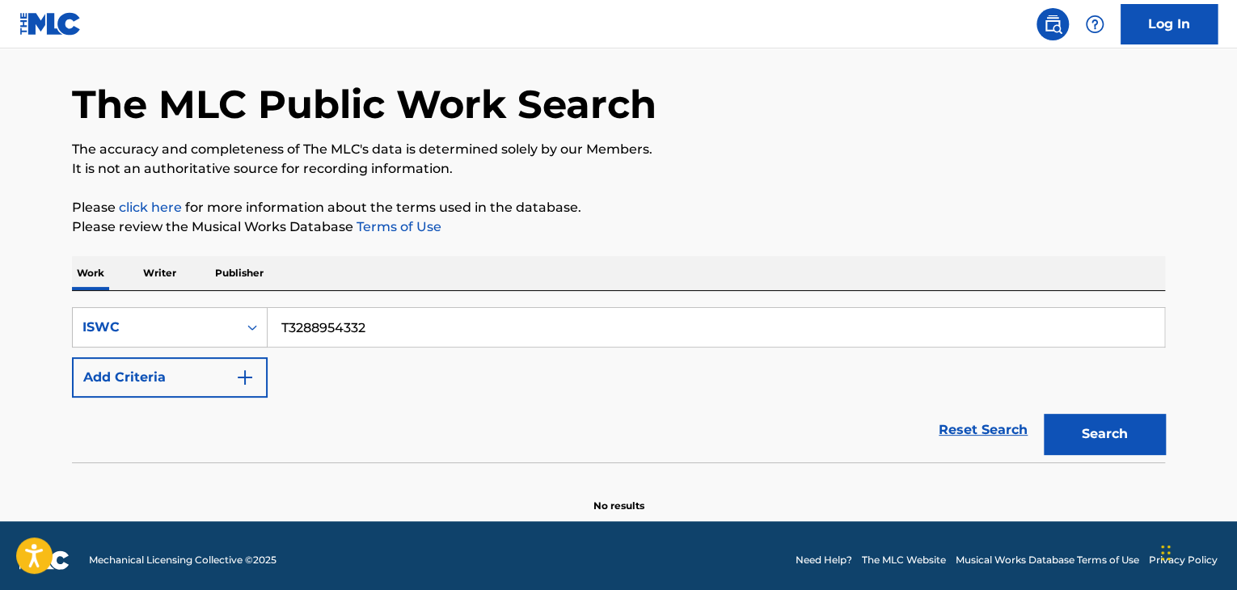
paste input "9005778"
click at [1129, 438] on button "Search" at bounding box center [1104, 434] width 121 height 40
drag, startPoint x: 475, startPoint y: 319, endPoint x: 139, endPoint y: 282, distance: 338.3
click at [146, 284] on div "Work Writer Publisher SearchWithCriteria883fc198-0265-4e43-920a-1af382e4358f IS…" at bounding box center [618, 384] width 1093 height 257
paste input "8954207"
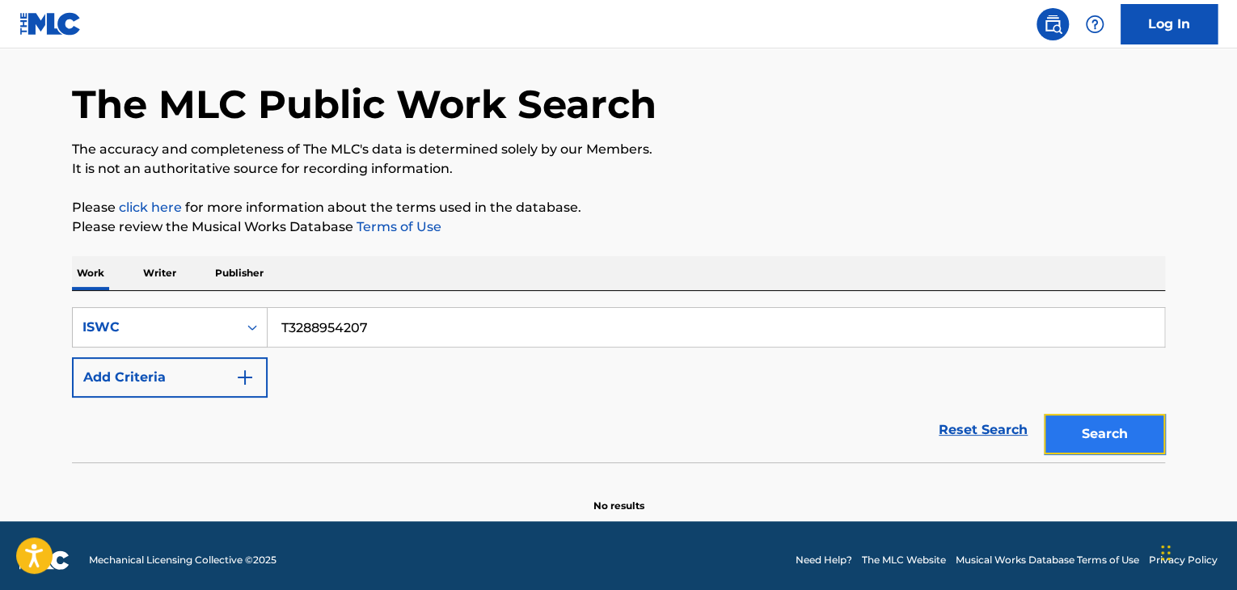
click at [1124, 440] on button "Search" at bounding box center [1104, 434] width 121 height 40
drag, startPoint x: 403, startPoint y: 335, endPoint x: 52, endPoint y: 290, distance: 353.6
click at [53, 290] on div "The MLC Public Work Search The accuracy and completeness of The MLC's data is d…" at bounding box center [619, 274] width 1132 height 477
paste input "26030"
click at [1111, 433] on button "Search" at bounding box center [1104, 434] width 121 height 40
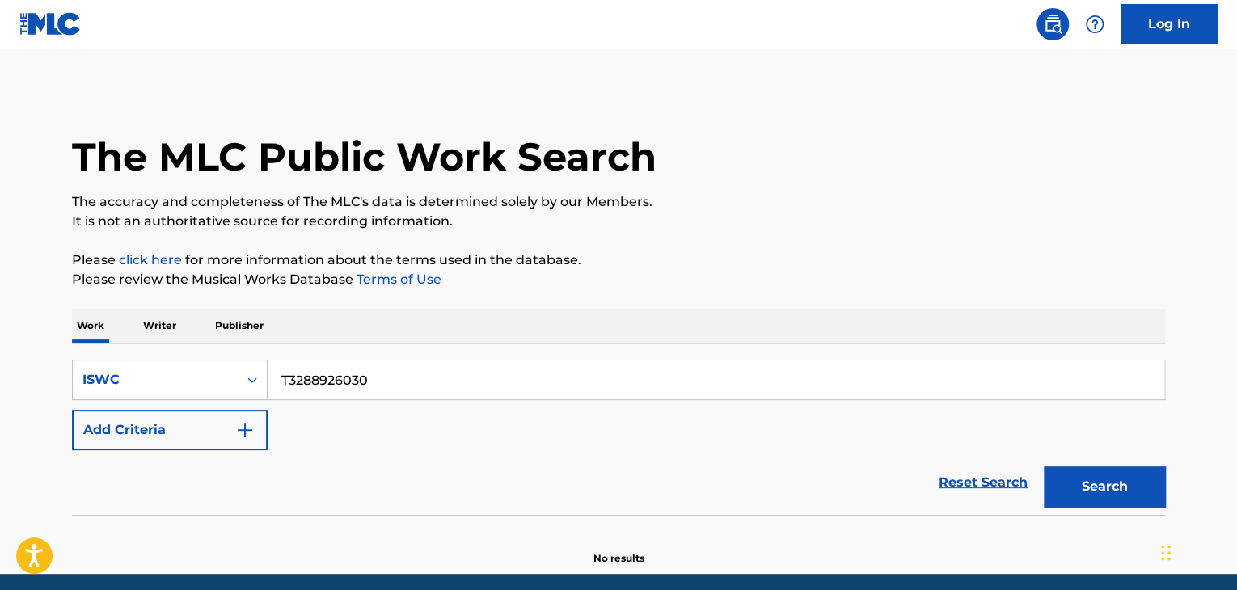
click at [1114, 337] on div "Work Writer Publisher" at bounding box center [618, 326] width 1093 height 34
click at [966, 205] on p "The accuracy and completeness of The MLC's data is determined solely by our Mem…" at bounding box center [618, 201] width 1093 height 19
drag, startPoint x: 281, startPoint y: 361, endPoint x: 0, endPoint y: 323, distance: 283.9
click at [0, 324] on main "The MLC Public Work Search The accuracy and completeness of The MLC's data is d…" at bounding box center [618, 311] width 1237 height 525
paste input "9005734"
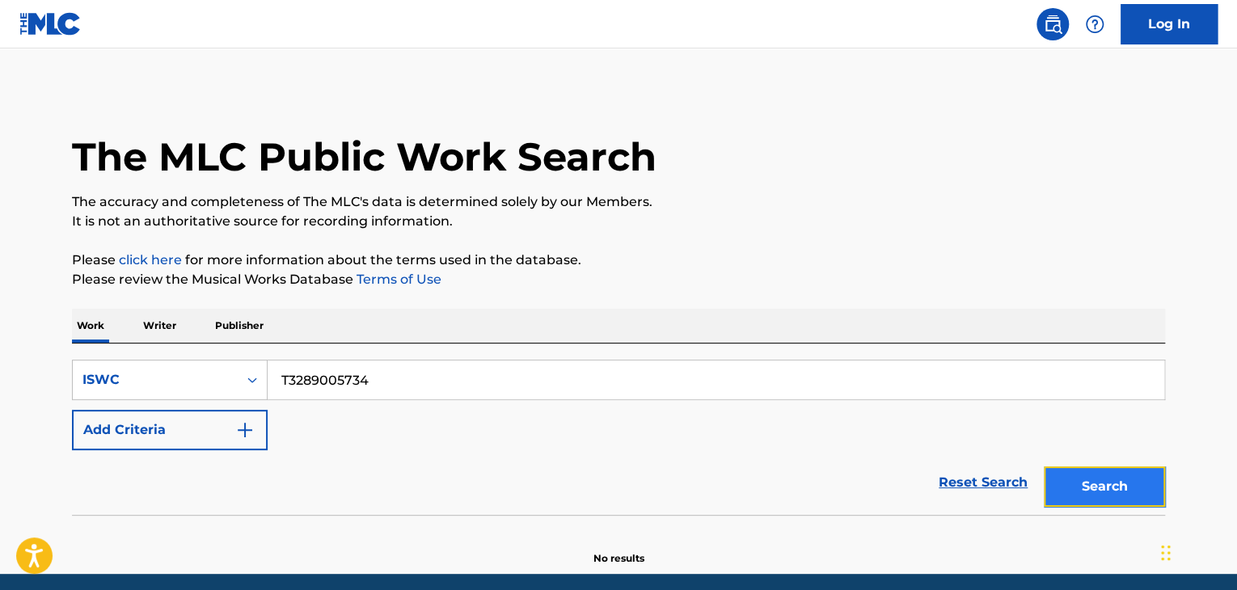
click at [1064, 487] on button "Search" at bounding box center [1104, 486] width 121 height 40
drag, startPoint x: 466, startPoint y: 375, endPoint x: 72, endPoint y: 344, distance: 394.9
click at [102, 350] on div "SearchWithCriteria883fc198-0265-4e43-920a-1af382e4358f ISWC T3289005734 Add Cri…" at bounding box center [618, 429] width 1093 height 171
paste input "8925899"
click at [1087, 479] on button "Search" at bounding box center [1104, 486] width 121 height 40
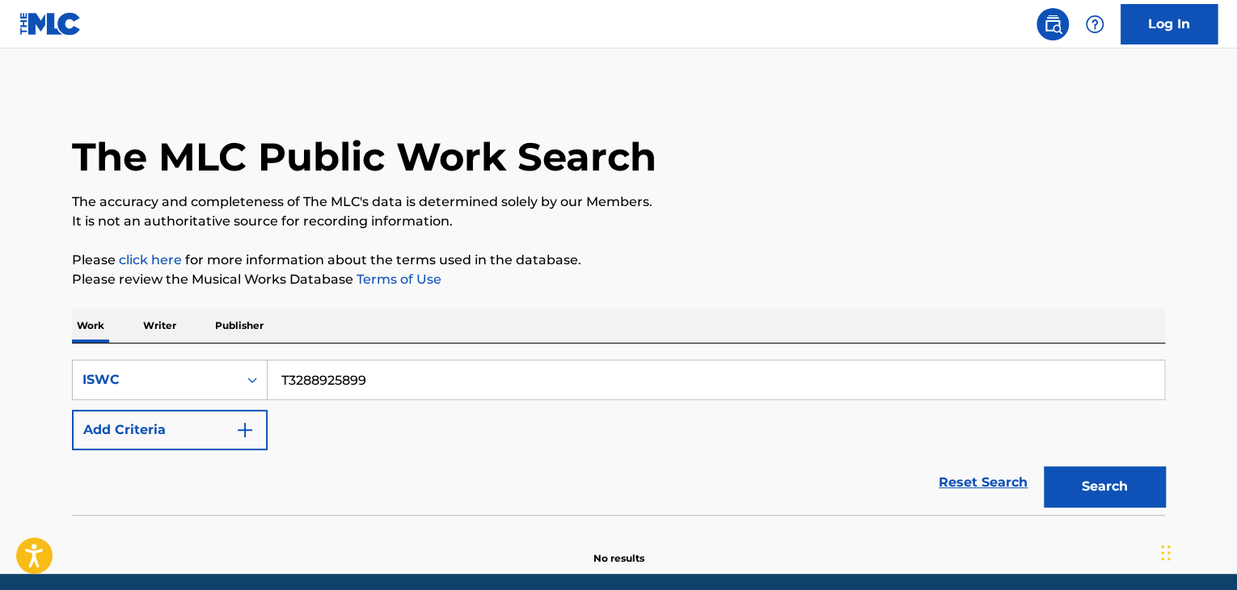
drag, startPoint x: 391, startPoint y: 380, endPoint x: 116, endPoint y: 341, distance: 277.6
click at [116, 341] on div "Work Writer Publisher SearchWithCriteria883fc198-0265-4e43-920a-1af382e4358f IS…" at bounding box center [618, 437] width 1093 height 257
paste input "55073"
click at [1113, 475] on button "Search" at bounding box center [1104, 486] width 121 height 40
drag, startPoint x: 453, startPoint y: 385, endPoint x: 106, endPoint y: 344, distance: 349.2
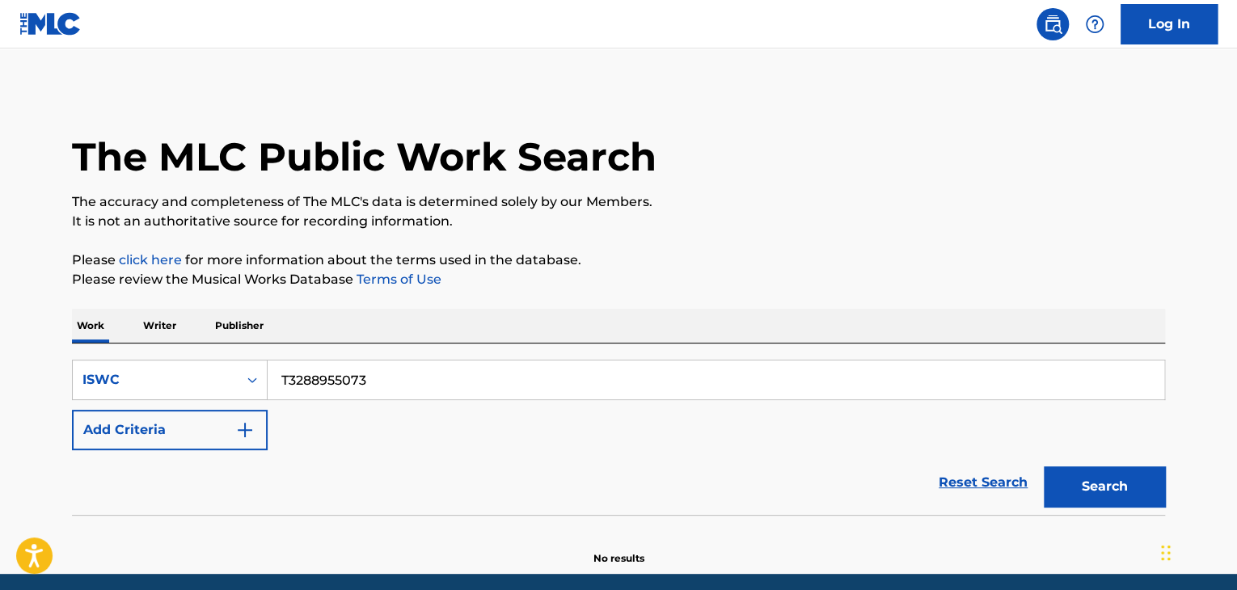
click at [106, 344] on div "SearchWithCriteria883fc198-0265-4e43-920a-1af382e4358f ISWC T3288955073 Add Cri…" at bounding box center [618, 429] width 1093 height 171
paste input "9006215"
click at [1107, 485] on button "Search" at bounding box center [1104, 486] width 121 height 40
drag, startPoint x: 416, startPoint y: 378, endPoint x: 160, endPoint y: 362, distance: 255.9
click at [84, 345] on div "SearchWithCriteria883fc198-0265-4e43-920a-1af382e4358f ISWC T3289006215 Add Cri…" at bounding box center [618, 429] width 1093 height 171
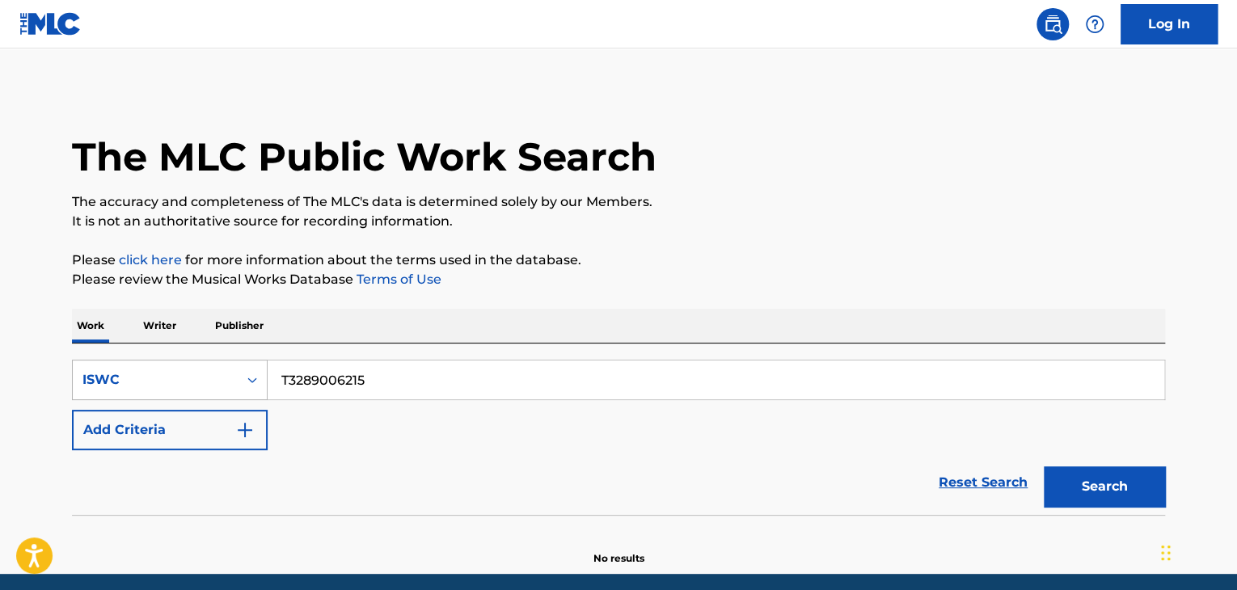
paste input "8954967"
click at [1090, 470] on button "Search" at bounding box center [1104, 486] width 121 height 40
drag, startPoint x: 423, startPoint y: 378, endPoint x: 177, endPoint y: 354, distance: 246.9
click at [197, 356] on div "SearchWithCriteria883fc198-0265-4e43-920a-1af382e4358f ISWC T3288954967 Add Cri…" at bounding box center [618, 429] width 1093 height 171
paste input "9009418"
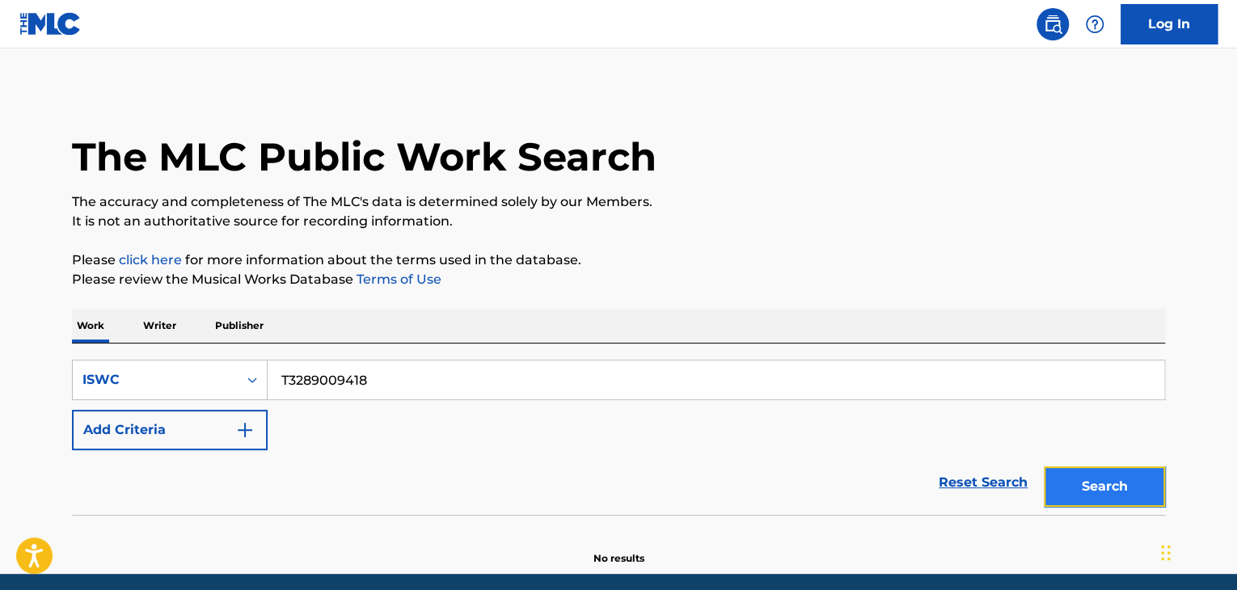
click at [1108, 490] on button "Search" at bounding box center [1104, 486] width 121 height 40
drag, startPoint x: 428, startPoint y: 369, endPoint x: 0, endPoint y: 314, distance: 432.0
click at [0, 315] on main "The MLC Public Work Search The accuracy and completeness of The MLC's data is d…" at bounding box center [618, 311] width 1237 height 525
paste input "2929760"
click at [1100, 489] on button "Search" at bounding box center [1104, 486] width 121 height 40
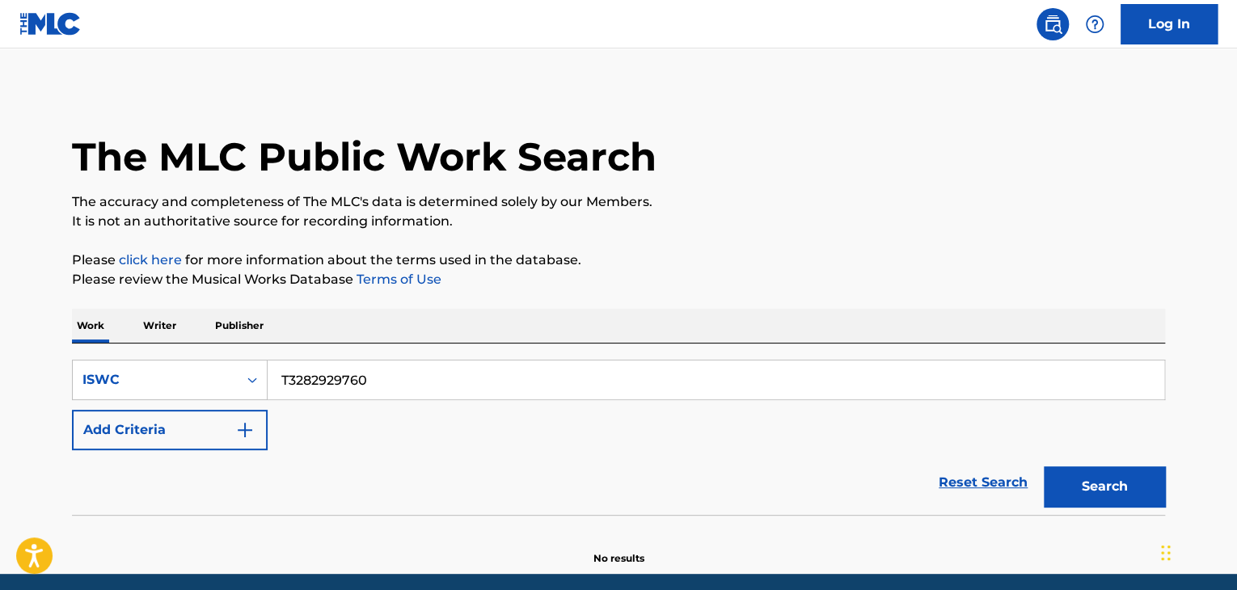
drag, startPoint x: 388, startPoint y: 379, endPoint x: 138, endPoint y: 332, distance: 254.2
click at [139, 333] on div "Work Writer Publisher SearchWithCriteria883fc198-0265-4e43-920a-1af382e4358f IS…" at bounding box center [618, 437] width 1093 height 257
paste input "691"
click at [589, 478] on div "Reset Search Search" at bounding box center [618, 482] width 1093 height 65
click at [1133, 480] on button "Search" at bounding box center [1104, 486] width 121 height 40
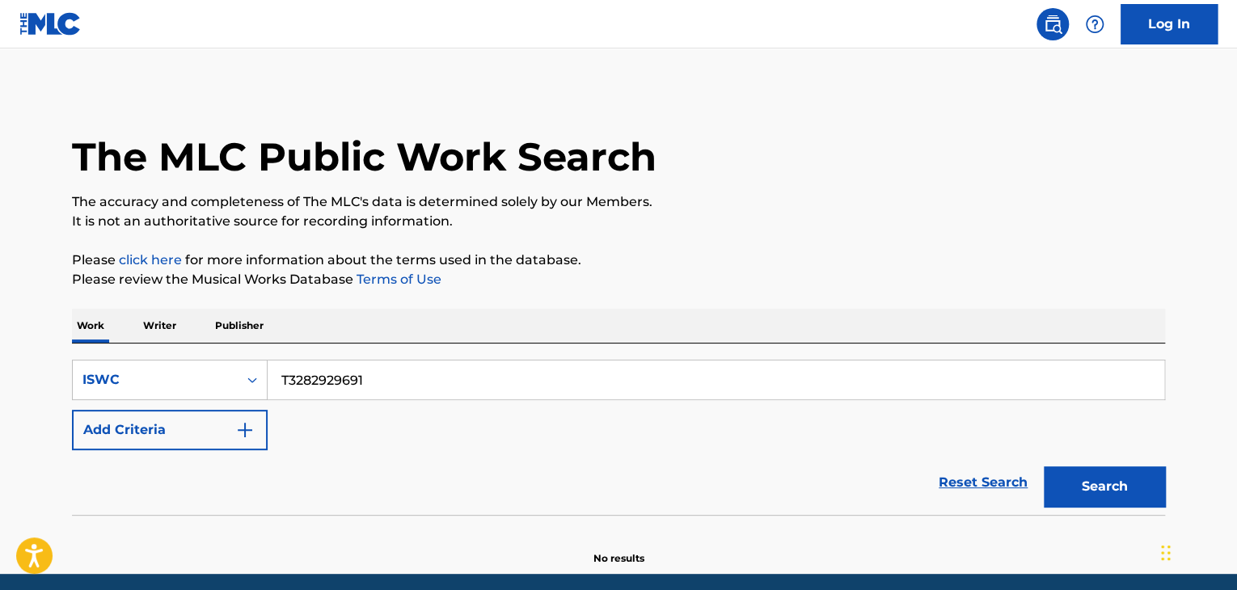
drag, startPoint x: 406, startPoint y: 386, endPoint x: 74, endPoint y: 330, distance: 336.1
click at [74, 330] on div "Work Writer Publisher SearchWithCriteria883fc198-0265-4e43-920a-1af382e4358f IS…" at bounding box center [618, 437] width 1093 height 257
paste input "9006066"
click at [1123, 483] on button "Search" at bounding box center [1104, 486] width 121 height 40
drag, startPoint x: 348, startPoint y: 372, endPoint x: 81, endPoint y: 319, distance: 271.9
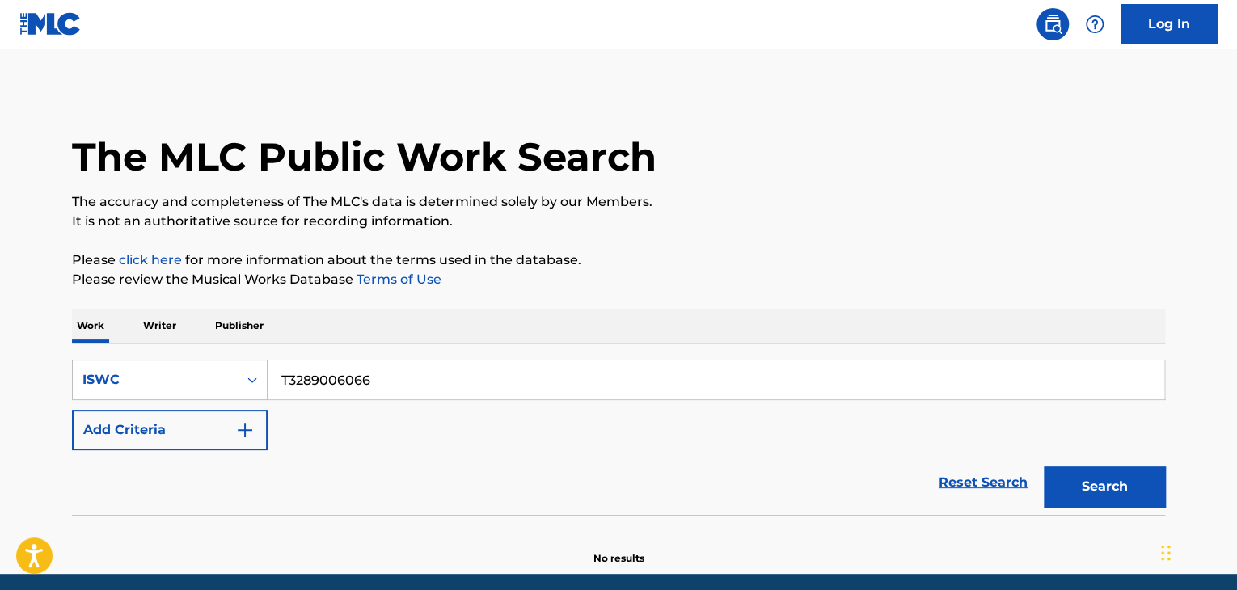
click at [81, 319] on div "Work Writer Publisher SearchWithCriteria883fc198-0265-4e43-920a-1af382e4358f IS…" at bounding box center [618, 437] width 1093 height 257
paste input "8954810"
click at [1086, 487] on button "Search" at bounding box center [1104, 486] width 121 height 40
drag, startPoint x: 440, startPoint y: 372, endPoint x: 64, endPoint y: 297, distance: 383.3
click at [65, 297] on div "The MLC Public Work Search The accuracy and completeness of The MLC's data is d…" at bounding box center [619, 327] width 1132 height 477
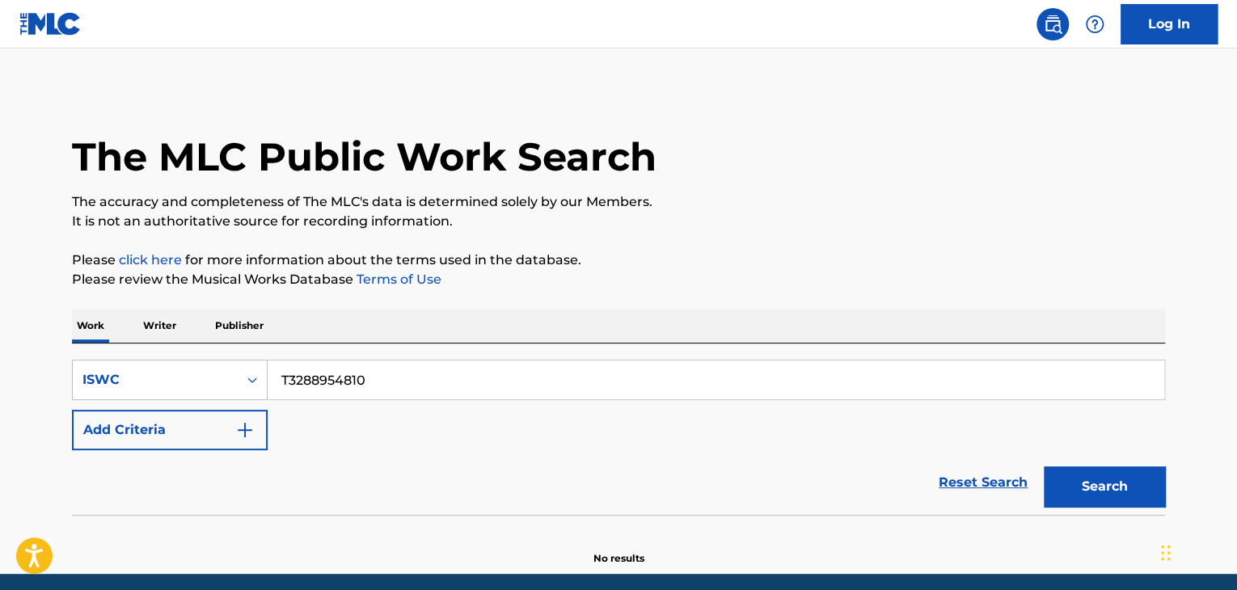
paste input "1014942619"
click at [1119, 478] on button "Search" at bounding box center [1104, 486] width 121 height 40
drag, startPoint x: 430, startPoint y: 376, endPoint x: 84, endPoint y: 315, distance: 351.3
click at [84, 315] on div "Work Writer Publisher SearchWithCriteria883fc198-0265-4e43-920a-1af382e4358f IS…" at bounding box center [618, 437] width 1093 height 257
paste input "3289007796"
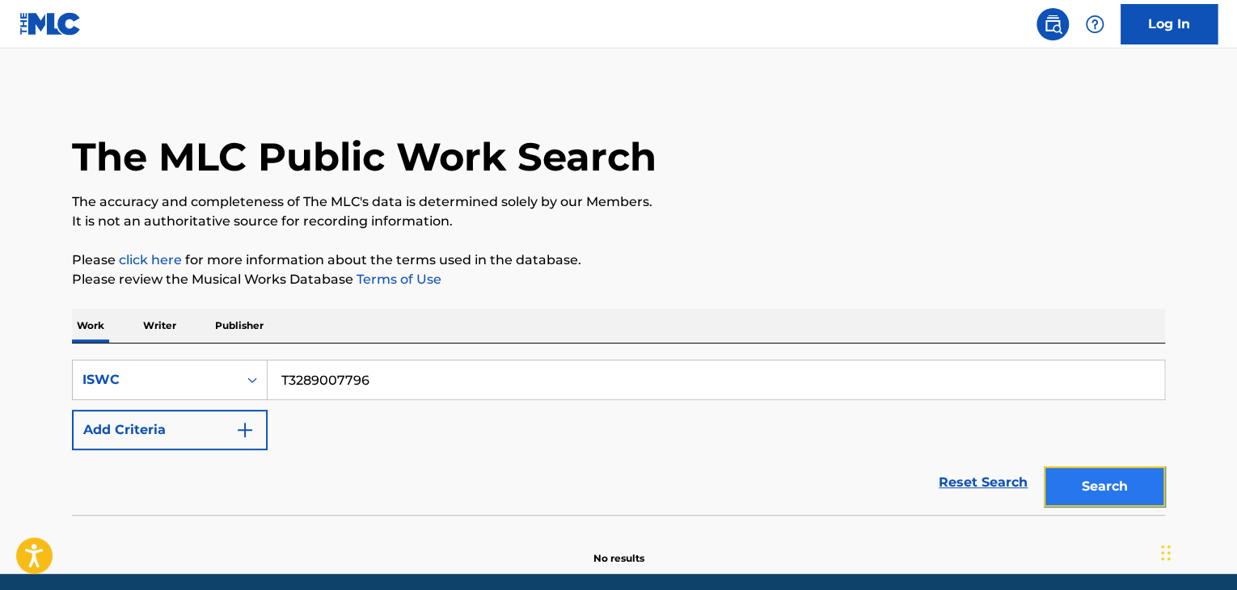
click at [1074, 476] on button "Search" at bounding box center [1104, 486] width 121 height 40
drag, startPoint x: 397, startPoint y: 375, endPoint x: 78, endPoint y: 324, distance: 323.3
click at [71, 325] on div "The MLC Public Work Search The accuracy and completeness of The MLC's data is d…" at bounding box center [619, 327] width 1132 height 477
paste input "8959611"
click at [1102, 470] on button "Search" at bounding box center [1104, 486] width 121 height 40
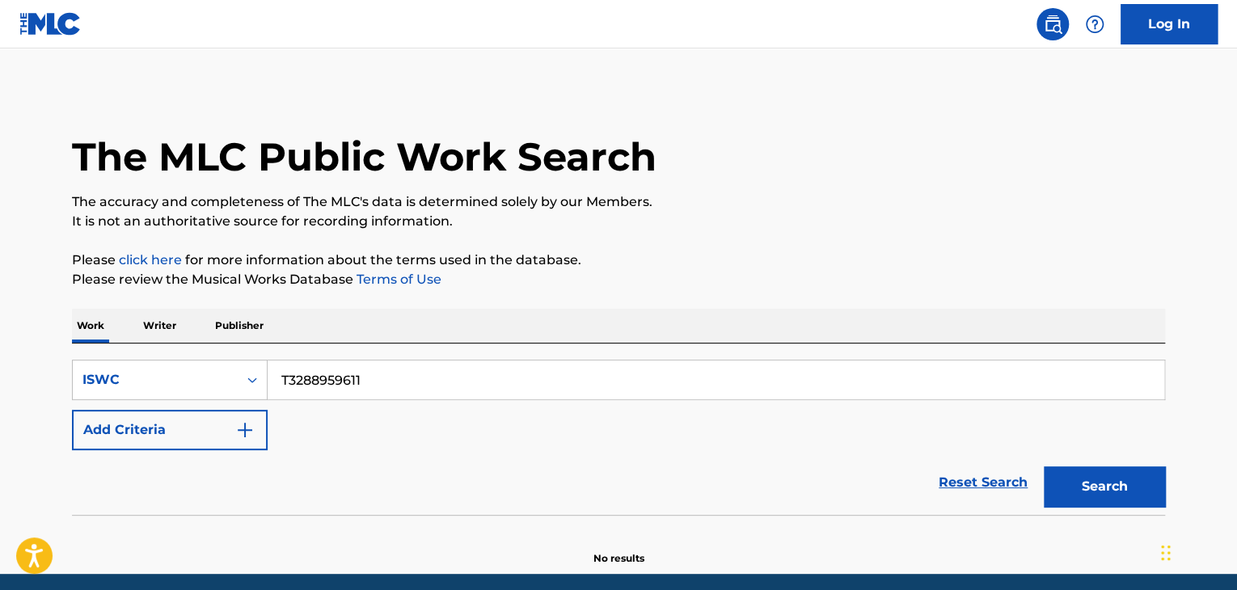
drag, startPoint x: 361, startPoint y: 373, endPoint x: 0, endPoint y: 297, distance: 369.3
click at [11, 301] on main "The MLC Public Work Search The accuracy and completeness of The MLC's data is d…" at bounding box center [618, 311] width 1237 height 525
paste input "9009349"
click at [1097, 491] on button "Search" at bounding box center [1104, 486] width 121 height 40
drag, startPoint x: 110, startPoint y: 343, endPoint x: 75, endPoint y: 344, distance: 34.8
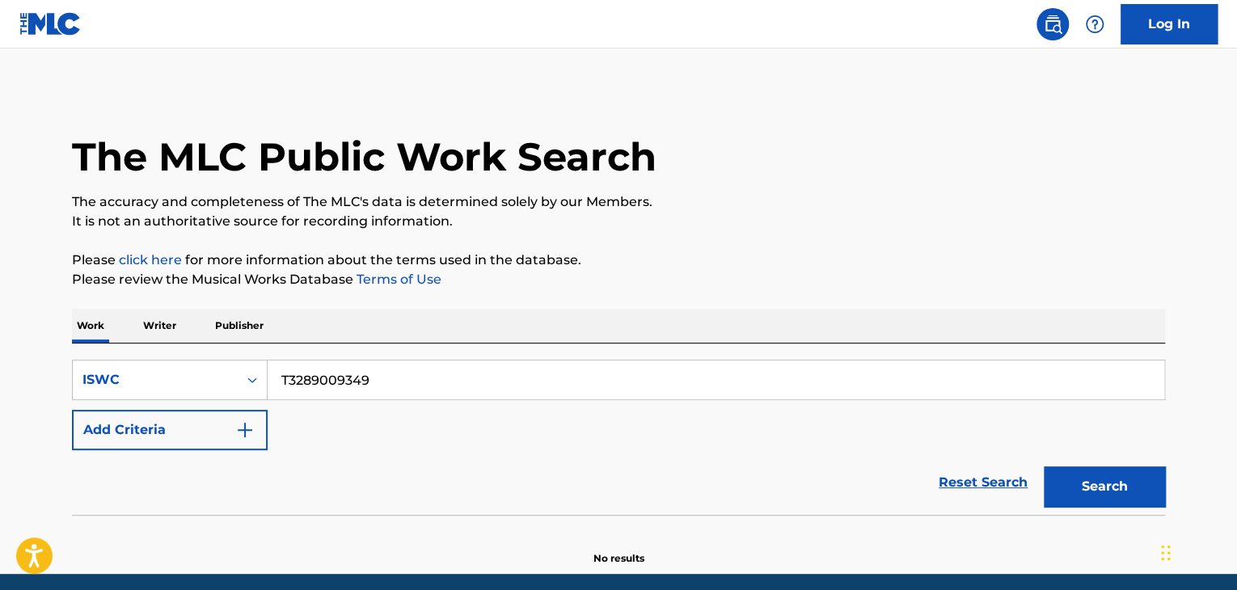
click at [73, 344] on div "SearchWithCriteria883fc198-0265-4e43-920a-1af382e4358f ISWC T3289009349 Add Cri…" at bounding box center [618, 429] width 1093 height 171
paste input "8959575"
click at [1062, 483] on button "Search" at bounding box center [1104, 486] width 121 height 40
drag, startPoint x: 404, startPoint y: 347, endPoint x: 218, endPoint y: 340, distance: 186.1
click at [222, 340] on div "Work Writer Publisher SearchWithCriteria883fc198-0265-4e43-920a-1af382e4358f IS…" at bounding box center [618, 437] width 1093 height 257
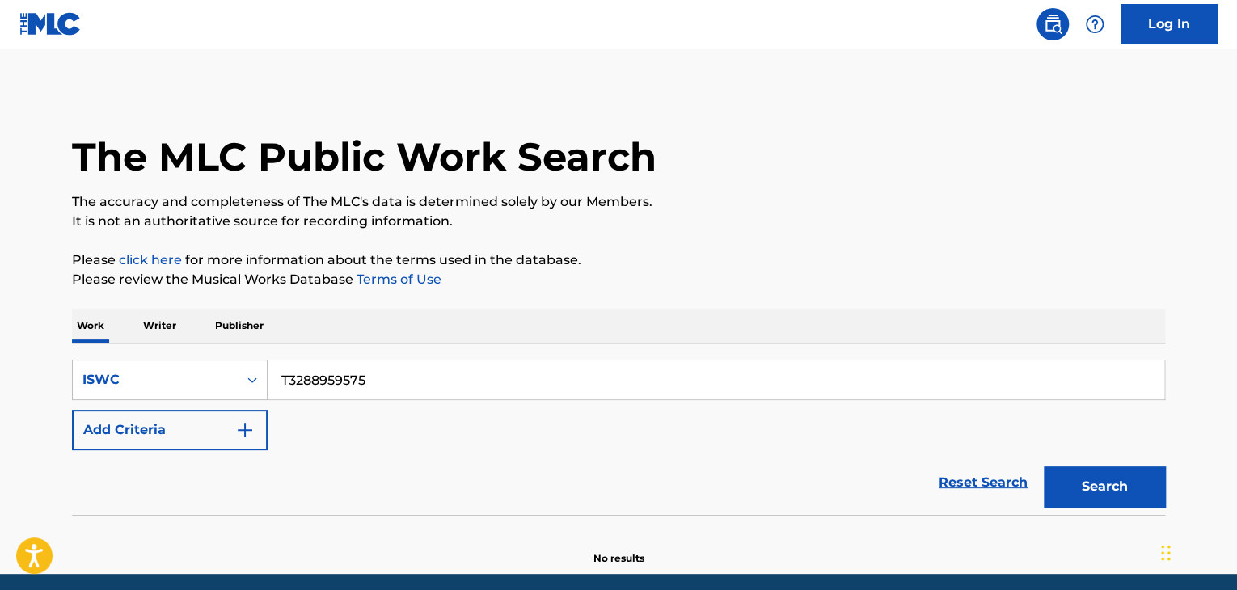
click at [424, 378] on input "T3288959575" at bounding box center [716, 380] width 896 height 39
drag, startPoint x: 411, startPoint y: 380, endPoint x: 78, endPoint y: 352, distance: 333.4
click at [81, 352] on div "SearchWithCriteria883fc198-0265-4e43-920a-1af382e4358f ISWC T3288959575 Add Cri…" at bounding box center [618, 429] width 1093 height 171
paste input "900922"
click at [1116, 475] on button "Search" at bounding box center [1104, 486] width 121 height 40
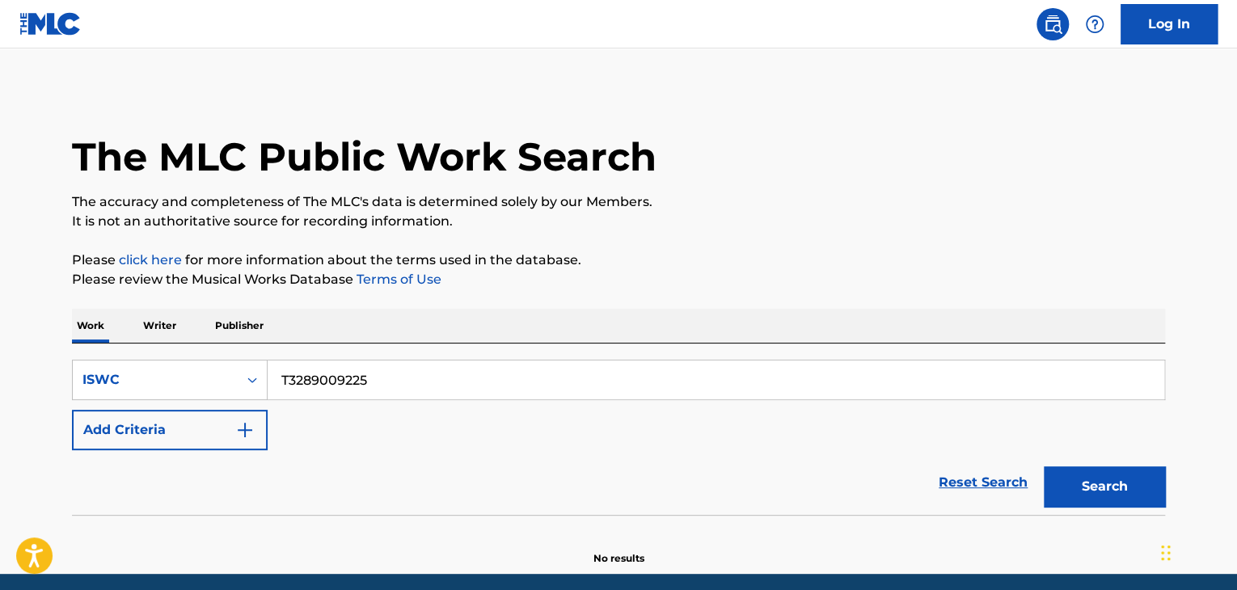
click at [0, 337] on main "The MLC Public Work Search The accuracy and completeness of The MLC's data is d…" at bounding box center [618, 311] width 1237 height 525
paste input "8959951"
click at [1119, 462] on div "Search" at bounding box center [1100, 482] width 129 height 65
click at [1120, 482] on button "Search" at bounding box center [1104, 486] width 121 height 40
drag, startPoint x: 246, startPoint y: 361, endPoint x: 207, endPoint y: 356, distance: 39.2
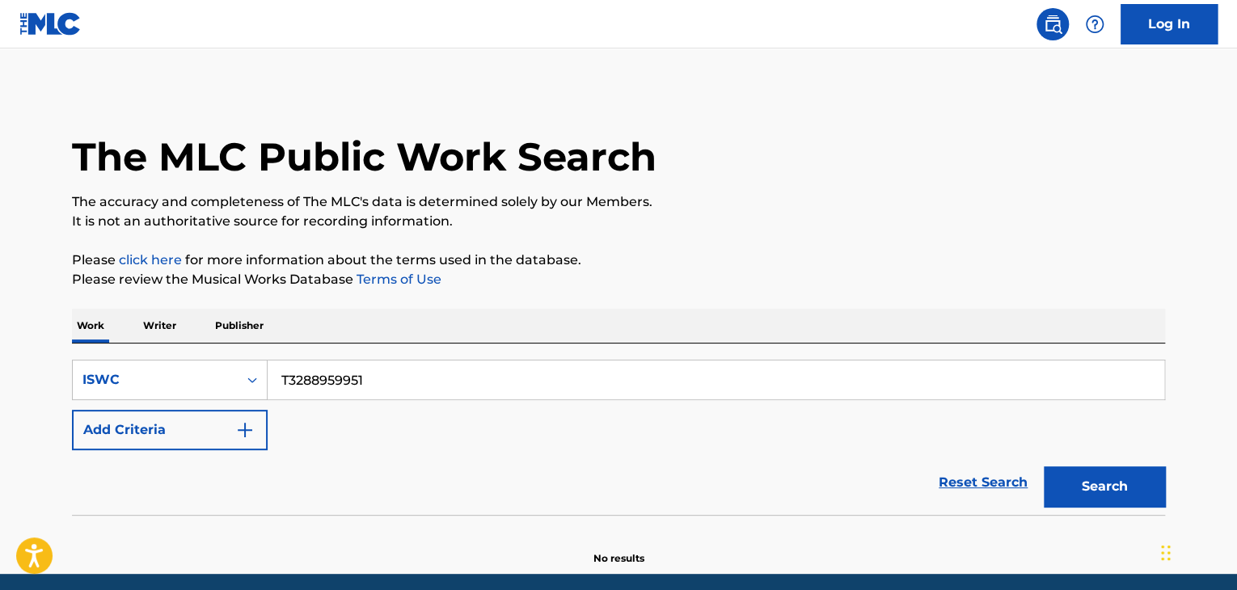
click at [206, 356] on div "SearchWithCriteria883fc198-0265-4e43-920a-1af382e4358f ISWC T3288959951 Add Cri…" at bounding box center [618, 429] width 1093 height 171
paste input "9009134"
click at [1088, 483] on button "Search" at bounding box center [1104, 486] width 121 height 40
drag, startPoint x: 401, startPoint y: 388, endPoint x: 208, endPoint y: 347, distance: 197.6
click at [208, 347] on div "SearchWithCriteria883fc198-0265-4e43-920a-1af382e4358f ISWC T3289009134 Add Cri…" at bounding box center [618, 429] width 1093 height 171
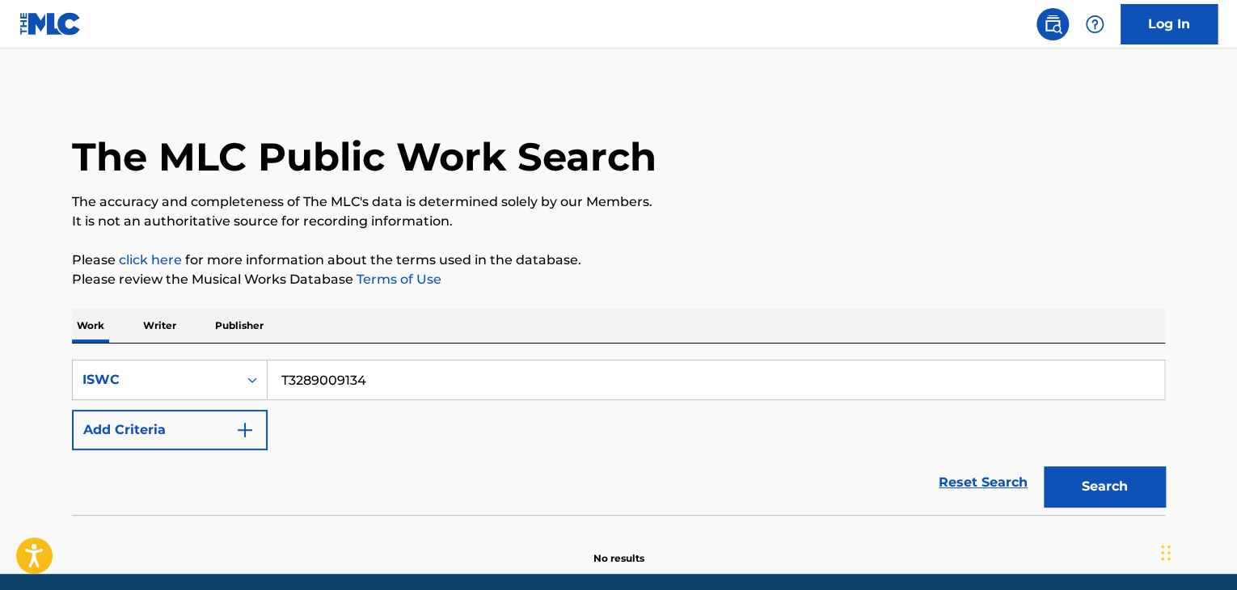
paste input "8959871"
click at [1107, 479] on button "Search" at bounding box center [1104, 486] width 121 height 40
drag, startPoint x: 213, startPoint y: 344, endPoint x: 157, endPoint y: 337, distance: 57.0
click at [157, 337] on div "Work Writer Publisher SearchWithCriteria883fc198-0265-4e43-920a-1af382e4358f IS…" at bounding box center [618, 437] width 1093 height 257
paste input "9009770"
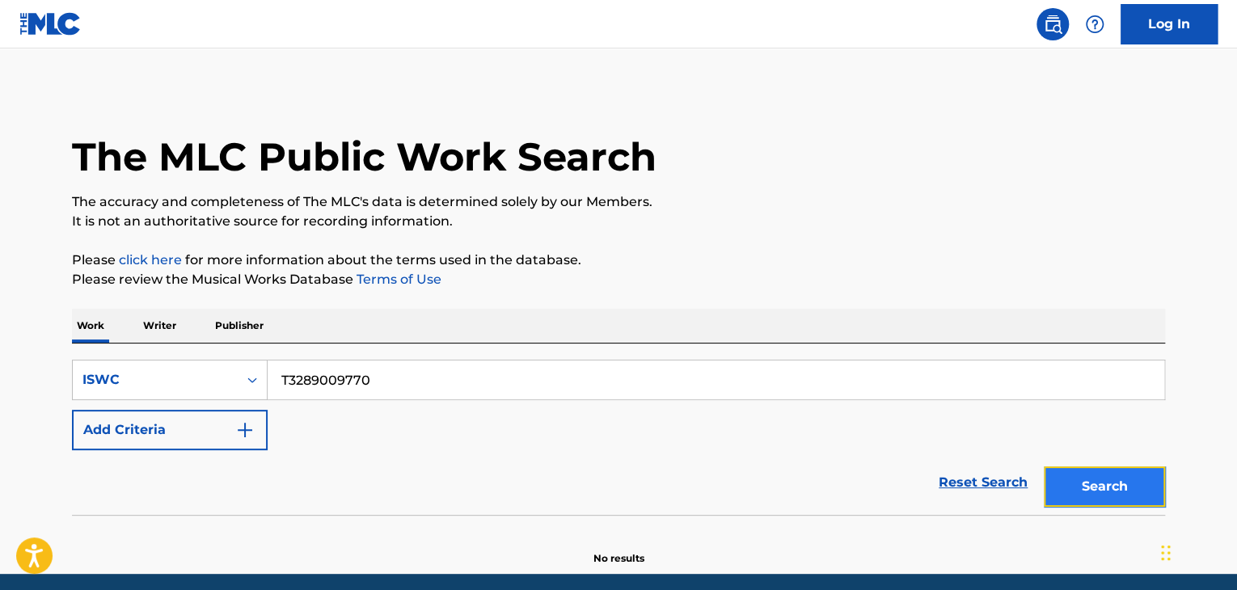
click at [1096, 476] on button "Search" at bounding box center [1104, 486] width 121 height 40
drag, startPoint x: 163, startPoint y: 341, endPoint x: 155, endPoint y: 338, distance: 8.7
click at [129, 335] on div "Work Writer Publisher SearchWithCriteria883fc198-0265-4e43-920a-1af382e4358f IS…" at bounding box center [618, 437] width 1093 height 257
paste input "895978"
click at [1132, 483] on button "Search" at bounding box center [1104, 486] width 121 height 40
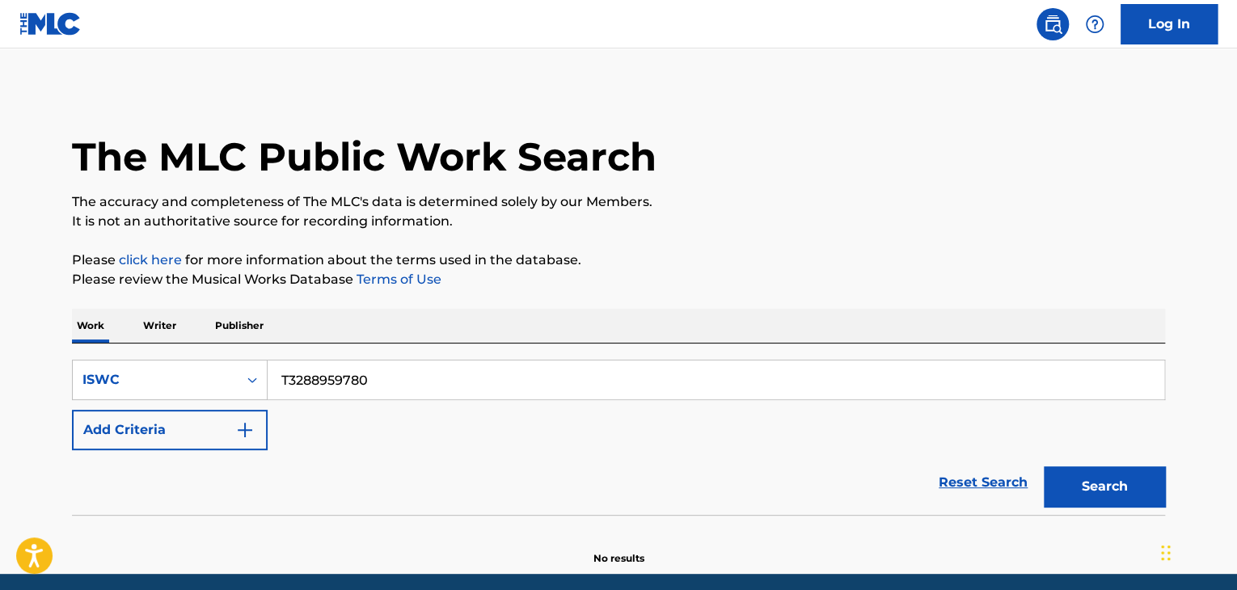
drag, startPoint x: 438, startPoint y: 391, endPoint x: 87, endPoint y: 317, distance: 358.6
click at [95, 318] on div "Work Writer Publisher SearchWithCriteria883fc198-0265-4e43-920a-1af382e4358f IS…" at bounding box center [618, 437] width 1093 height 257
paste input "24"
click at [1120, 487] on button "Search" at bounding box center [1104, 486] width 121 height 40
drag, startPoint x: 407, startPoint y: 363, endPoint x: 160, endPoint y: 352, distance: 247.6
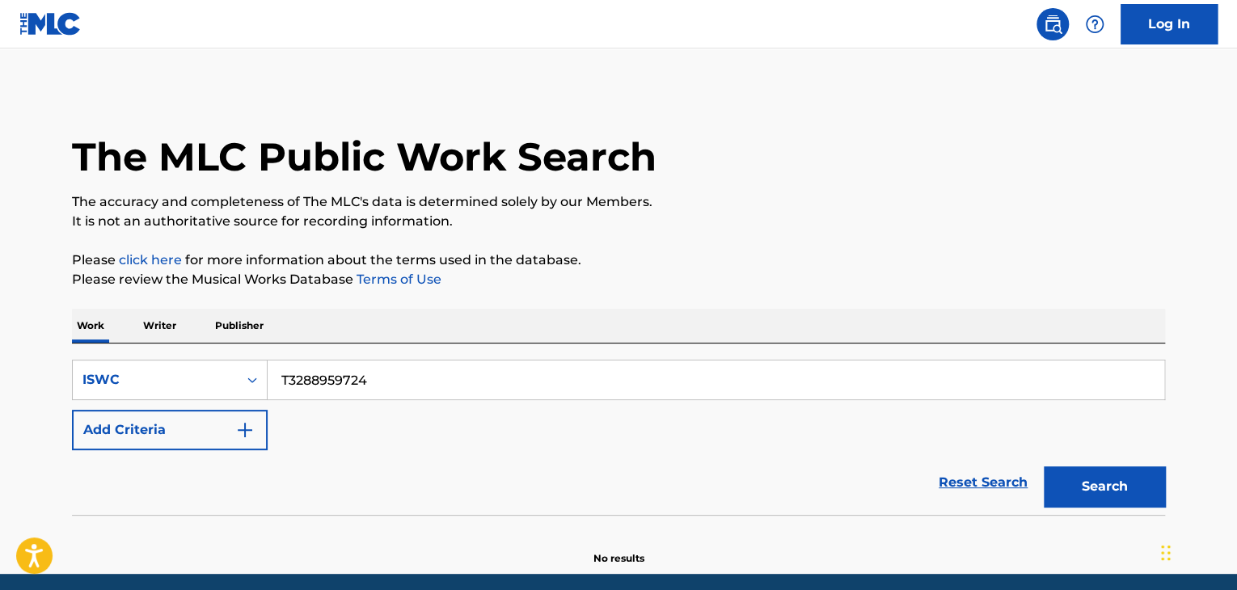
click at [158, 352] on div "SearchWithCriteria883fc198-0265-4e43-920a-1af382e4358f ISWC T3288959724 Add Cri…" at bounding box center [618, 429] width 1093 height 171
paste input "666"
click at [1100, 479] on button "Search" at bounding box center [1104, 486] width 121 height 40
drag, startPoint x: 413, startPoint y: 387, endPoint x: 187, endPoint y: 348, distance: 229.8
click at [188, 348] on div "SearchWithCriteria883fc198-0265-4e43-920a-1af382e4358f ISWC T3288959666 Add Cri…" at bounding box center [618, 429] width 1093 height 171
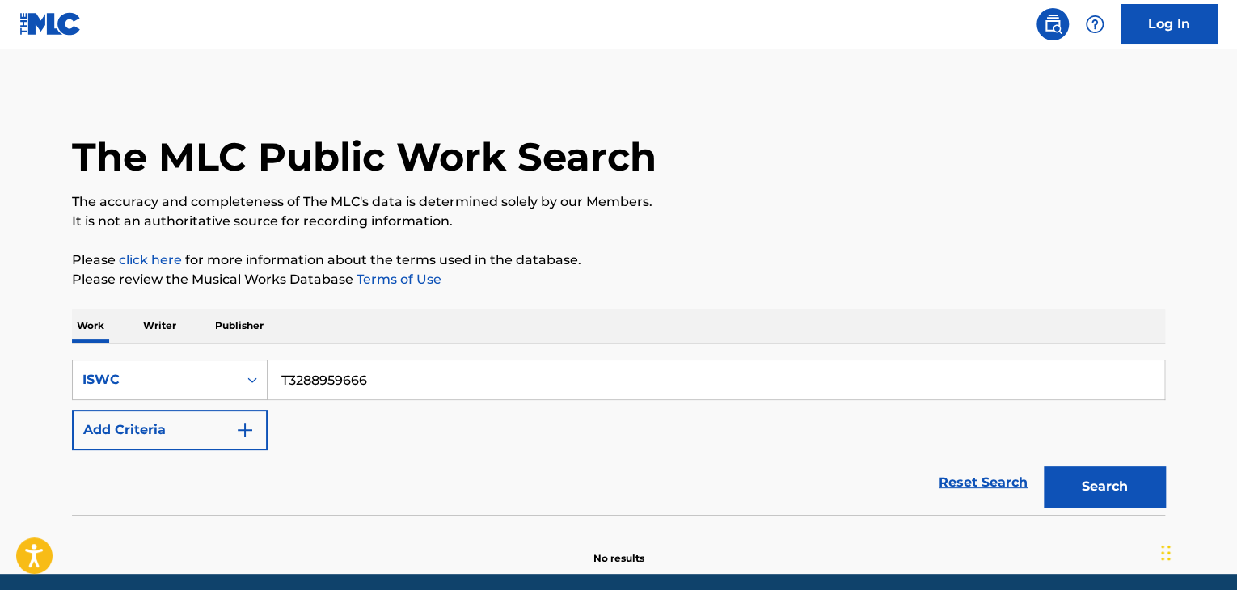
paste input "44"
click at [1112, 477] on button "Search" at bounding box center [1104, 486] width 121 height 40
drag, startPoint x: 394, startPoint y: 376, endPoint x: 177, endPoint y: 342, distance: 220.1
click at [176, 342] on div "Work Writer Publisher SearchWithCriteria883fc198-0265-4e43-920a-1af382e4358f IS…" at bounding box center [618, 437] width 1093 height 257
paste input "9013425"
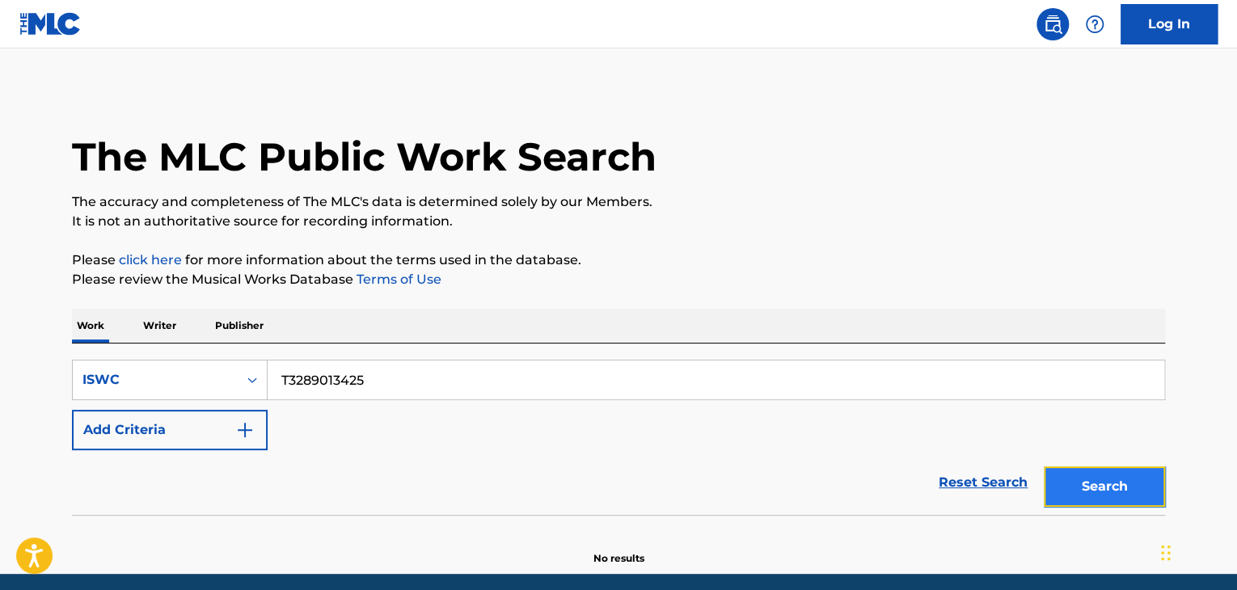
click at [1080, 491] on button "Search" at bounding box center [1104, 486] width 121 height 40
drag, startPoint x: 404, startPoint y: 373, endPoint x: 182, endPoint y: 322, distance: 228.1
click at [182, 322] on div "Work Writer Publisher SearchWithCriteria883fc198-0265-4e43-920a-1af382e4358f IS…" at bounding box center [618, 437] width 1093 height 257
paste input "06033"
click at [1073, 495] on button "Search" at bounding box center [1104, 486] width 121 height 40
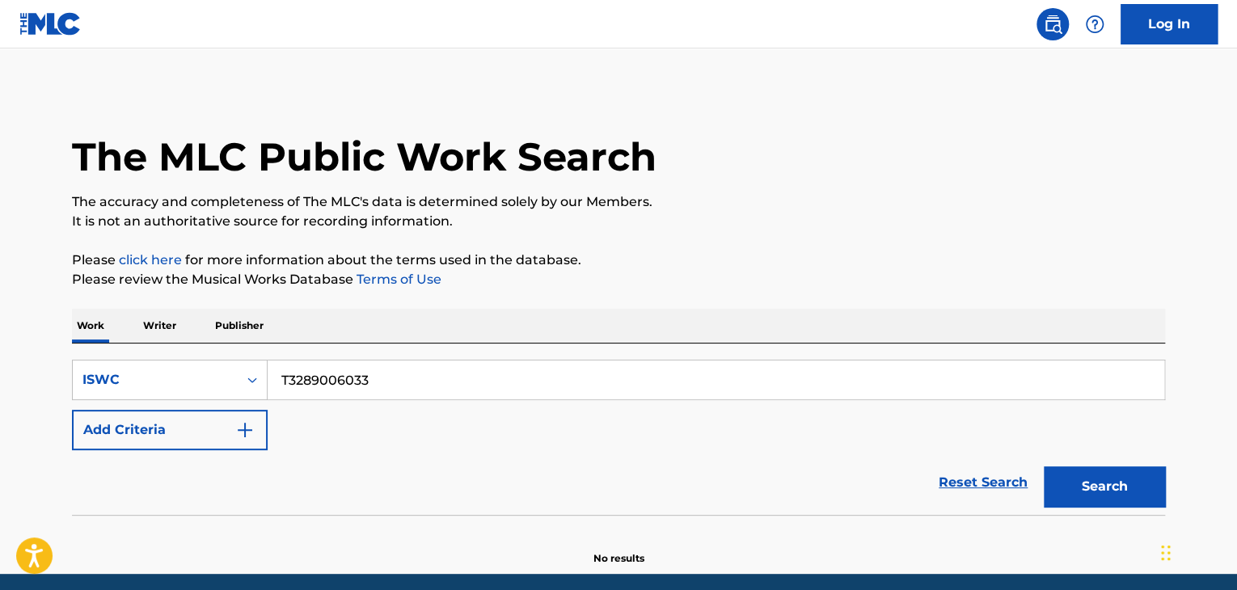
drag, startPoint x: 435, startPoint y: 386, endPoint x: 123, endPoint y: 333, distance: 316.4
click at [129, 334] on div "Work Writer Publisher SearchWithCriteria883fc198-0265-4e43-920a-1af382e4358f IS…" at bounding box center [618, 437] width 1093 height 257
paste input "8954730"
click at [1119, 494] on button "Search" at bounding box center [1104, 486] width 121 height 40
drag, startPoint x: 287, startPoint y: 338, endPoint x: 110, endPoint y: 297, distance: 181.6
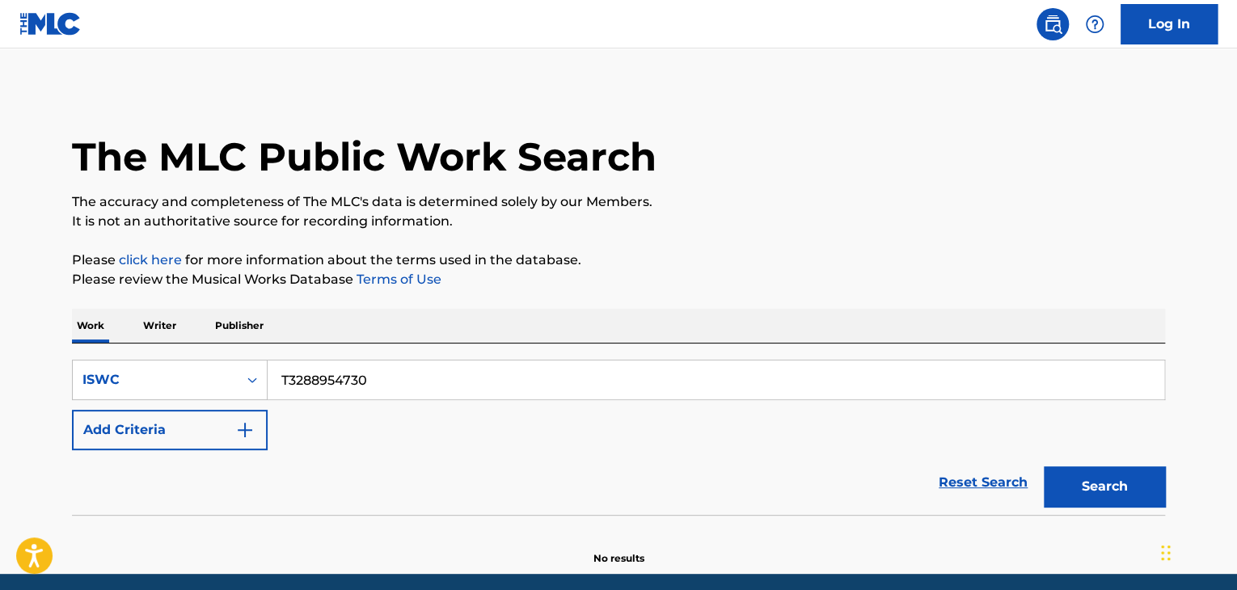
click at [116, 297] on div "The MLC Public Work Search The accuracy and completeness of The MLC's data is d…" at bounding box center [619, 327] width 1132 height 477
paste input "9005994"
click at [1090, 489] on button "Search" at bounding box center [1104, 486] width 121 height 40
drag, startPoint x: 410, startPoint y: 378, endPoint x: 178, endPoint y: 345, distance: 234.4
click at [188, 345] on div "SearchWithCriteria883fc198-0265-4e43-920a-1af382e4358f ISWC T3289005994 Add Cri…" at bounding box center [618, 429] width 1093 height 171
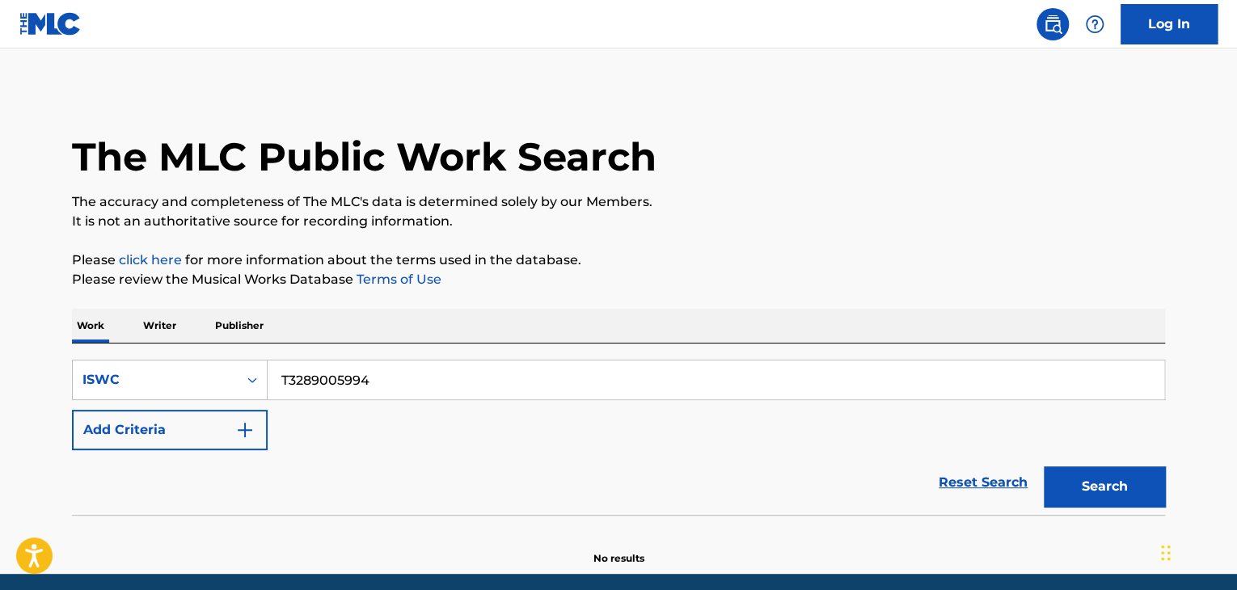
paste input "8954638"
click at [1093, 488] on button "Search" at bounding box center [1104, 486] width 121 height 40
drag, startPoint x: 396, startPoint y: 367, endPoint x: 141, endPoint y: 339, distance: 256.2
click at [141, 339] on div "Work Writer Publisher SearchWithCriteria883fc198-0265-4e43-920a-1af382e4358f IS…" at bounding box center [618, 437] width 1093 height 257
paste input "9005950"
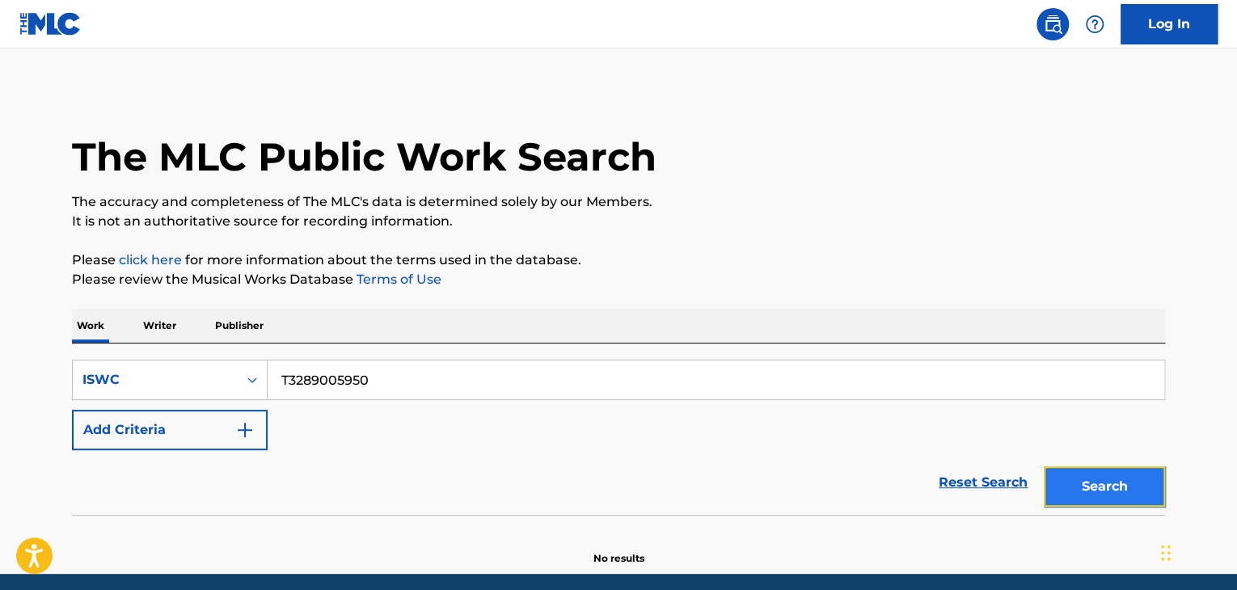
click at [1100, 478] on button "Search" at bounding box center [1104, 486] width 121 height 40
drag, startPoint x: 469, startPoint y: 392, endPoint x: 184, endPoint y: 331, distance: 291.9
click at [210, 334] on div "Work Writer Publisher SearchWithCriteria883fc198-0265-4e43-920a-1af382e4358f IS…" at bounding box center [618, 437] width 1093 height 257
paste input "8954558"
click at [1110, 484] on button "Search" at bounding box center [1104, 486] width 121 height 40
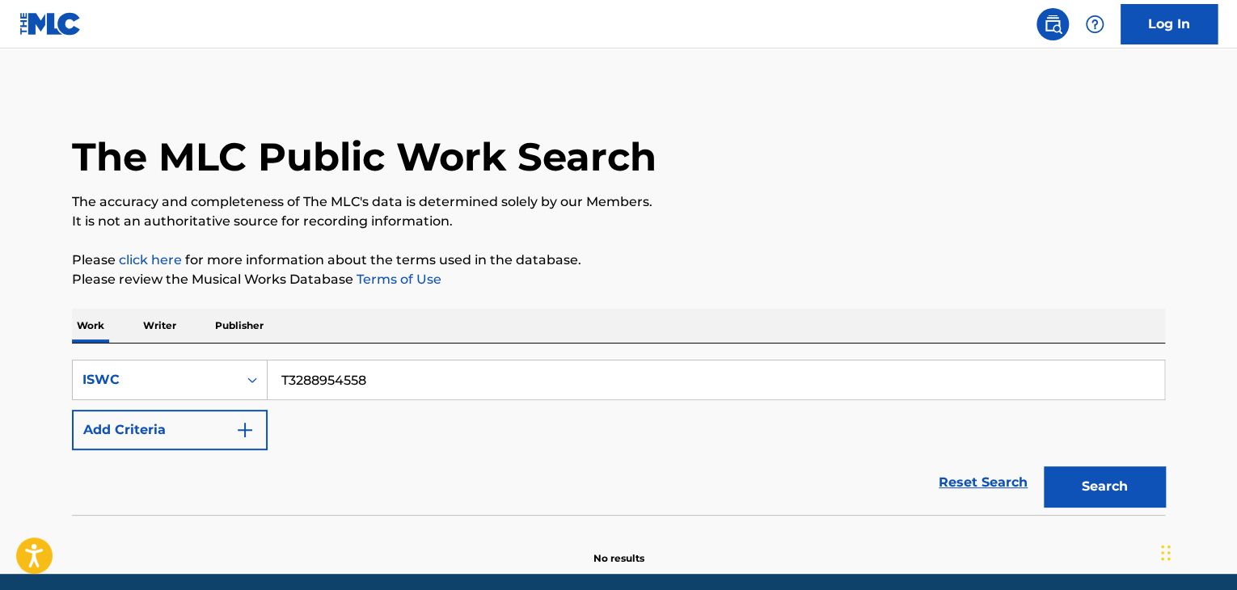
drag, startPoint x: 418, startPoint y: 385, endPoint x: 206, endPoint y: 353, distance: 214.1
click at [206, 353] on div "SearchWithCriteria883fc198-0265-4e43-920a-1af382e4358f ISWC T3288954558 Add Cri…" at bounding box center [618, 429] width 1093 height 171
paste input "9005905"
drag, startPoint x: 1096, startPoint y: 489, endPoint x: 1064, endPoint y: 458, distance: 44.6
click at [1096, 488] on button "Search" at bounding box center [1104, 486] width 121 height 40
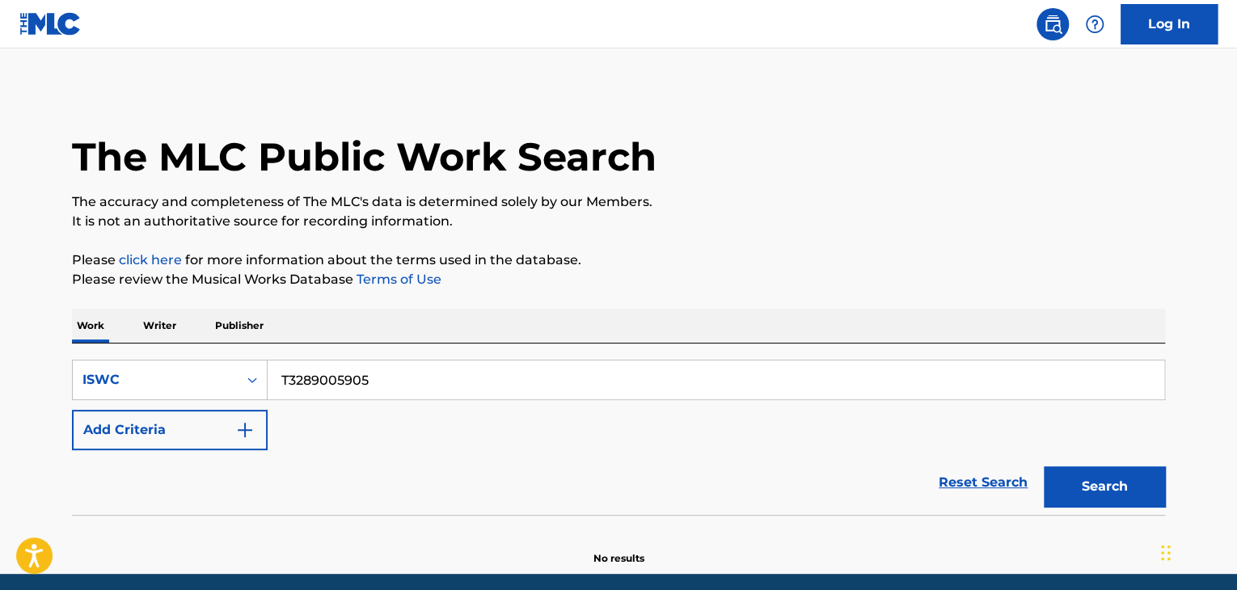
drag, startPoint x: 308, startPoint y: 366, endPoint x: 239, endPoint y: 340, distance: 73.4
click at [247, 352] on div "SearchWithCriteria883fc198-0265-4e43-920a-1af382e4358f ISWC T3289005905 Add Cri…" at bounding box center [618, 429] width 1093 height 171
paste input "8954478"
click at [1098, 491] on button "Search" at bounding box center [1104, 486] width 121 height 40
drag, startPoint x: 213, startPoint y: 340, endPoint x: 116, endPoint y: 331, distance: 96.6
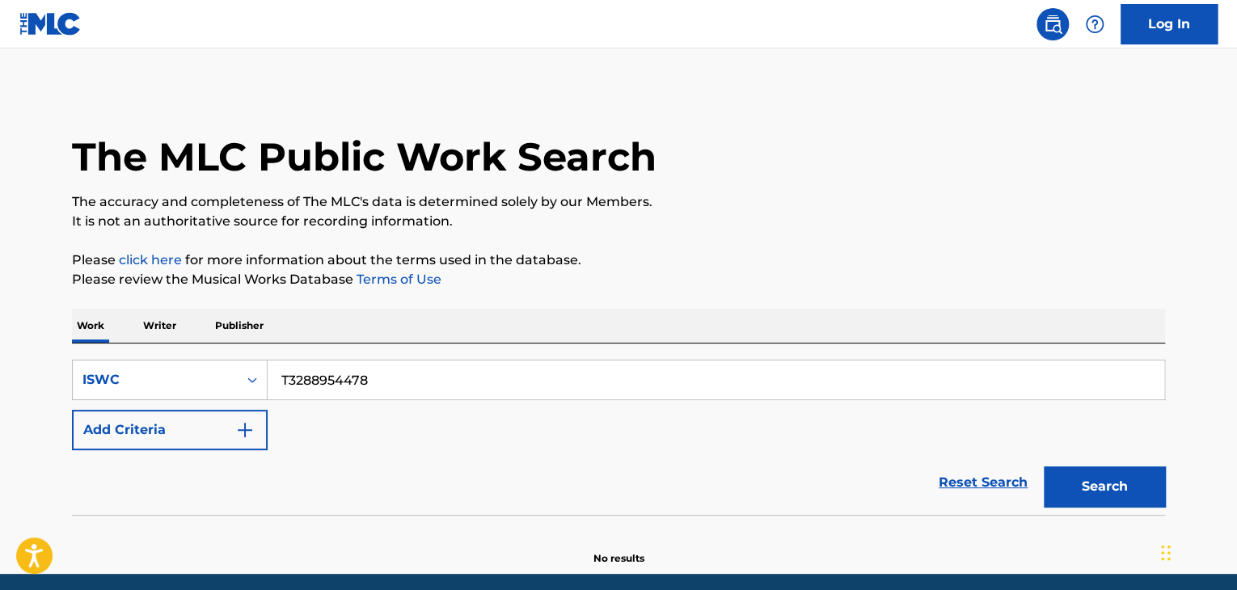
click at [137, 334] on div "Work Writer Publisher SearchWithCriteria883fc198-0265-4e43-920a-1af382e4358f IS…" at bounding box center [618, 437] width 1093 height 257
paste input "25413"
click at [1070, 485] on button "Search" at bounding box center [1104, 486] width 121 height 40
drag, startPoint x: 433, startPoint y: 375, endPoint x: 104, endPoint y: 305, distance: 336.4
click at [104, 305] on div "The MLC Public Work Search The accuracy and completeness of The MLC's data is d…" at bounding box center [619, 327] width 1132 height 477
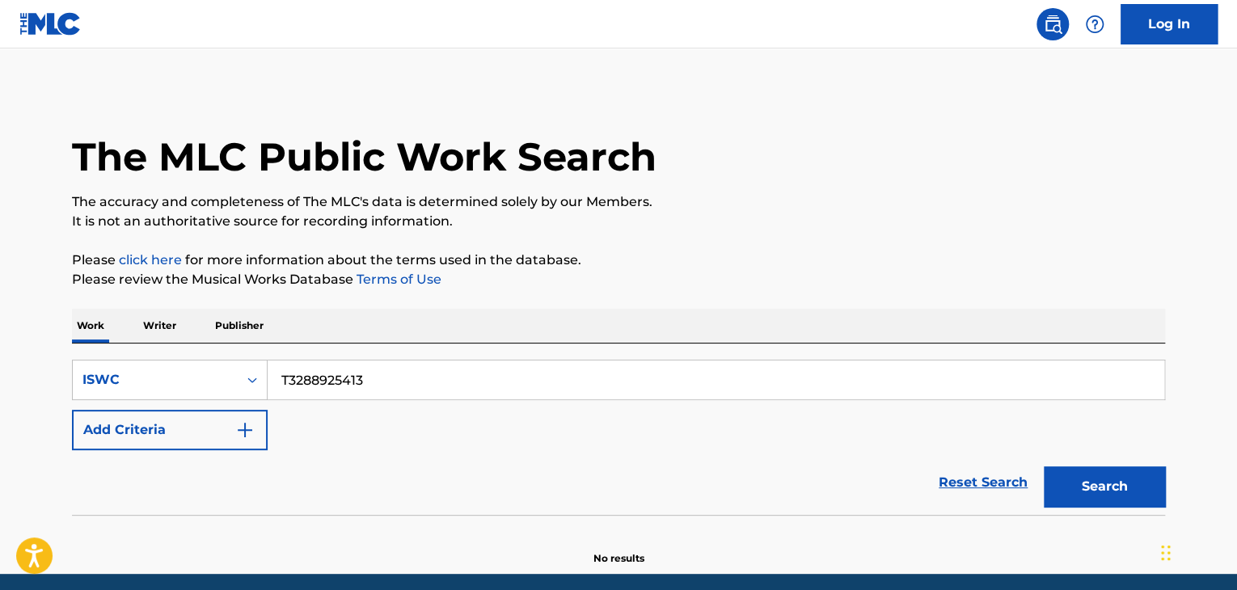
paste input "9005869"
click at [1081, 487] on button "Search" at bounding box center [1104, 486] width 121 height 40
drag, startPoint x: 405, startPoint y: 365, endPoint x: 146, endPoint y: 340, distance: 260.7
click at [146, 340] on div "Work Writer Publisher SearchWithCriteria883fc198-0265-4e43-920a-1af382e4358f IS…" at bounding box center [618, 437] width 1093 height 257
paste input "8954343"
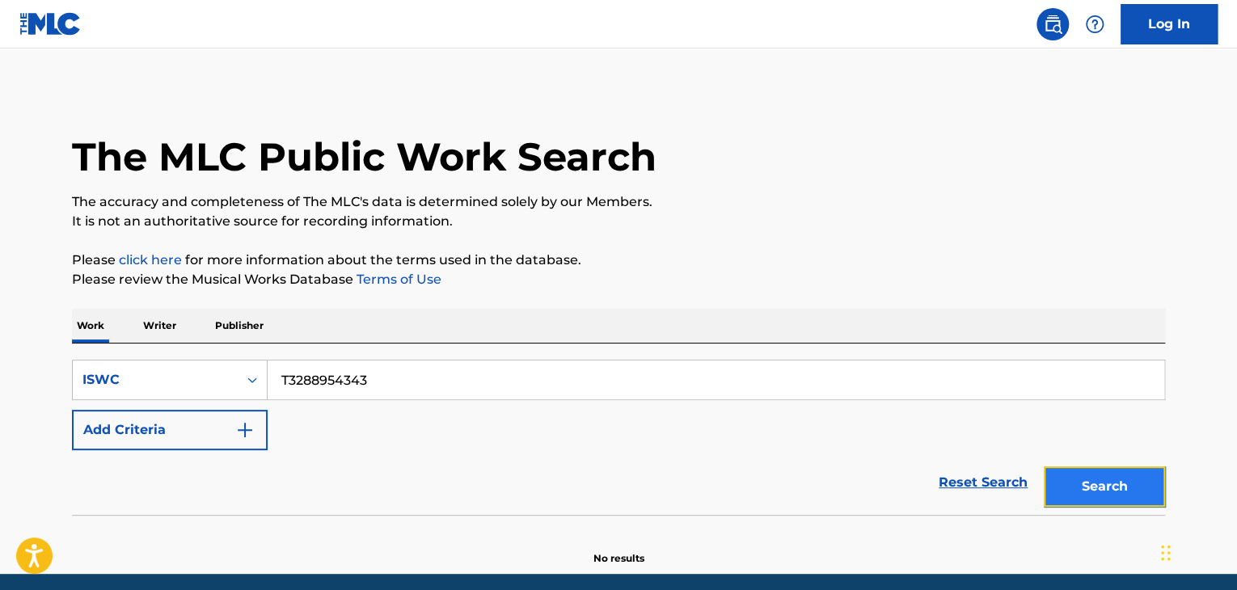
click at [1116, 479] on button "Search" at bounding box center [1104, 486] width 121 height 40
drag, startPoint x: 441, startPoint y: 369, endPoint x: 212, endPoint y: 339, distance: 230.8
click at [236, 344] on div "SearchWithCriteria883fc198-0265-4e43-920a-1af382e4358f ISWC T3288954343 Add Cri…" at bounding box center [618, 429] width 1093 height 171
paste input "2929511"
click at [1106, 473] on button "Search" at bounding box center [1104, 486] width 121 height 40
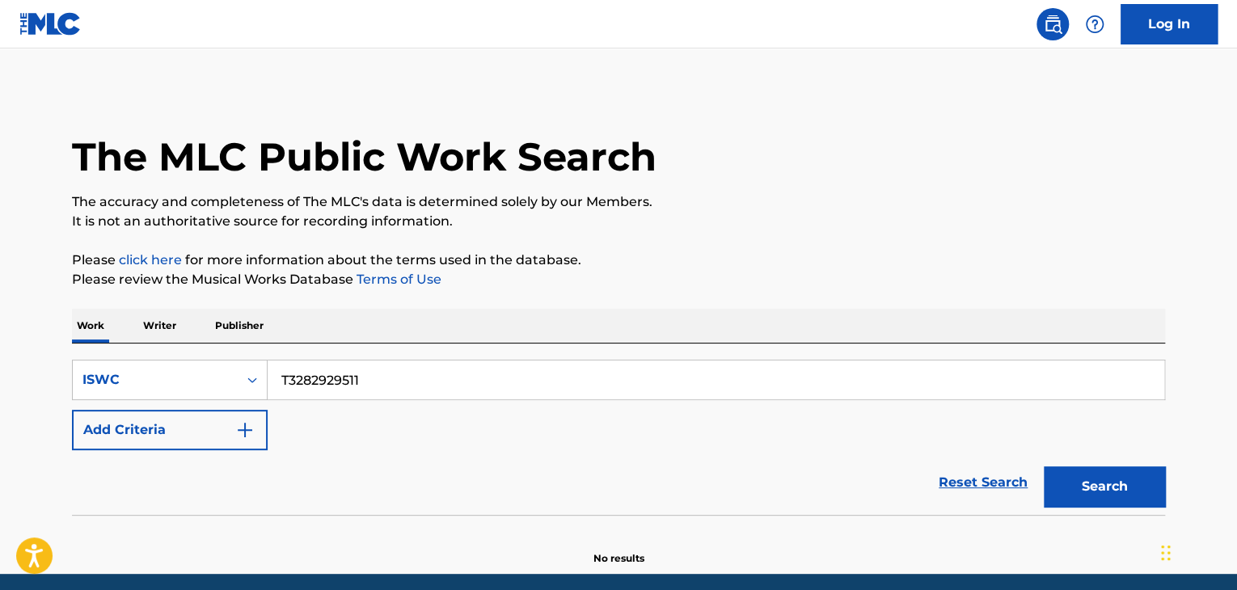
drag, startPoint x: 209, startPoint y: 340, endPoint x: 166, endPoint y: 328, distance: 44.5
click at [166, 328] on div "Work Writer Publisher SearchWithCriteria883fc198-0265-4e43-920a-1af382e4358f IS…" at bounding box center [618, 437] width 1093 height 257
paste input "8925559"
click at [1065, 490] on button "Search" at bounding box center [1104, 486] width 121 height 40
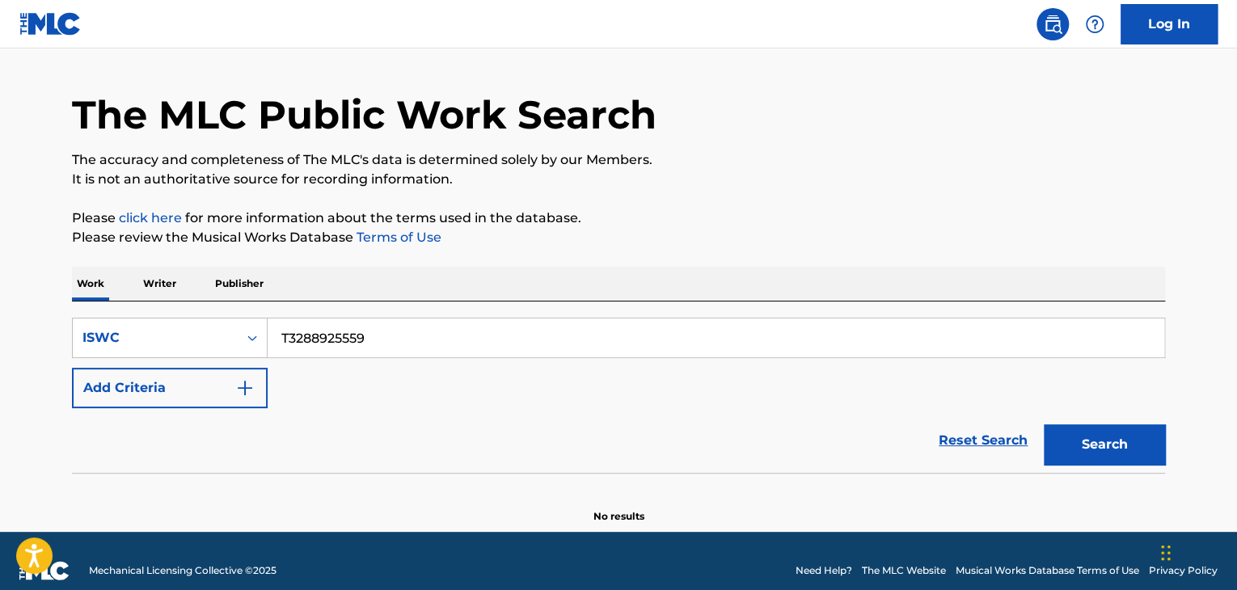
scroll to position [61, 0]
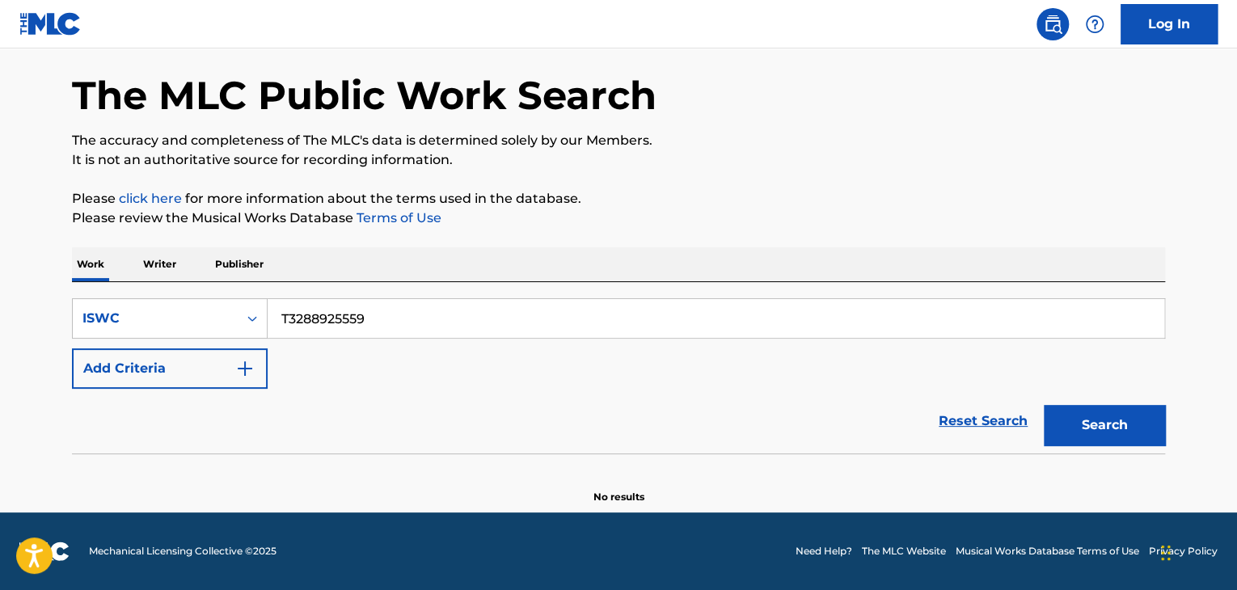
drag, startPoint x: 390, startPoint y: 319, endPoint x: 36, endPoint y: 267, distance: 357.0
click at [53, 269] on div "The MLC Public Work Search The accuracy and completeness of The MLC's data is d…" at bounding box center [619, 265] width 1132 height 477
paste input "59520"
click at [1101, 432] on button "Search" at bounding box center [1104, 425] width 121 height 40
drag, startPoint x: 425, startPoint y: 327, endPoint x: 150, endPoint y: 278, distance: 280.0
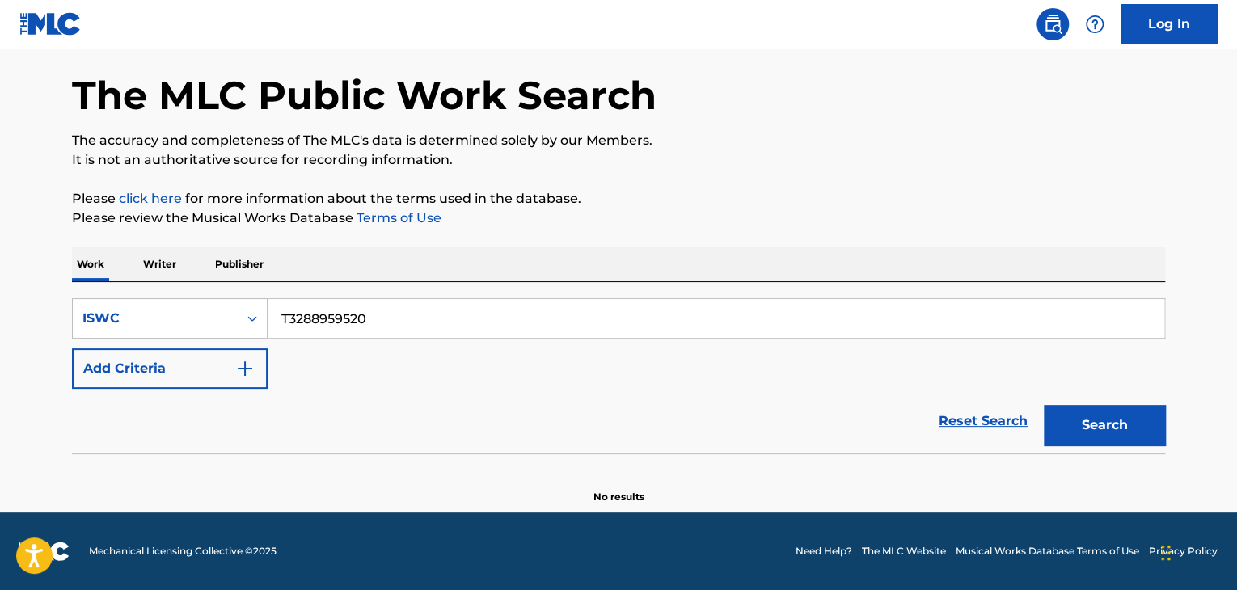
click at [150, 278] on div "Work Writer Publisher SearchWithCriteria883fc198-0265-4e43-920a-1af382e4358f IS…" at bounding box center [618, 375] width 1093 height 257
paste input "484"
click at [1137, 426] on button "Search" at bounding box center [1104, 425] width 121 height 40
drag, startPoint x: 445, startPoint y: 331, endPoint x: 49, endPoint y: 256, distance: 403.0
click at [78, 261] on div "Work Writer Publisher SearchWithCriteria883fc198-0265-4e43-920a-1af382e4358f IS…" at bounding box center [618, 375] width 1093 height 257
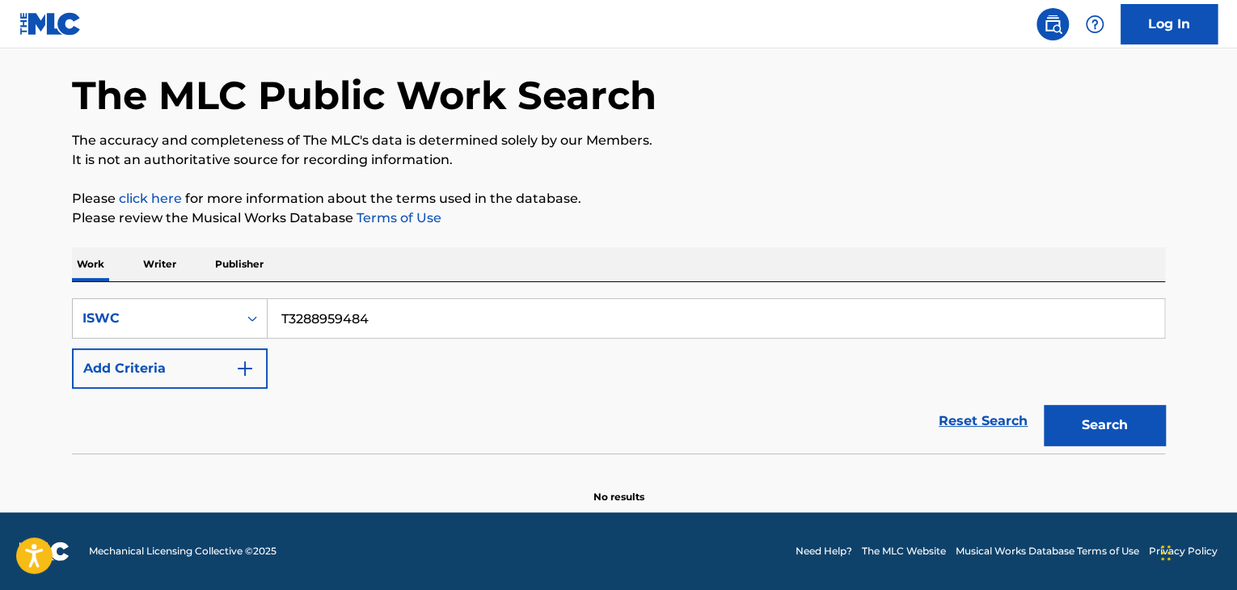
paste input "393"
click at [1119, 421] on button "Search" at bounding box center [1104, 425] width 121 height 40
drag, startPoint x: 365, startPoint y: 302, endPoint x: 124, endPoint y: 259, distance: 245.3
click at [124, 260] on div "Work Writer Publisher SearchWithCriteria883fc198-0265-4e43-920a-1af382e4358f IS…" at bounding box center [618, 375] width 1093 height 257
paste input "291"
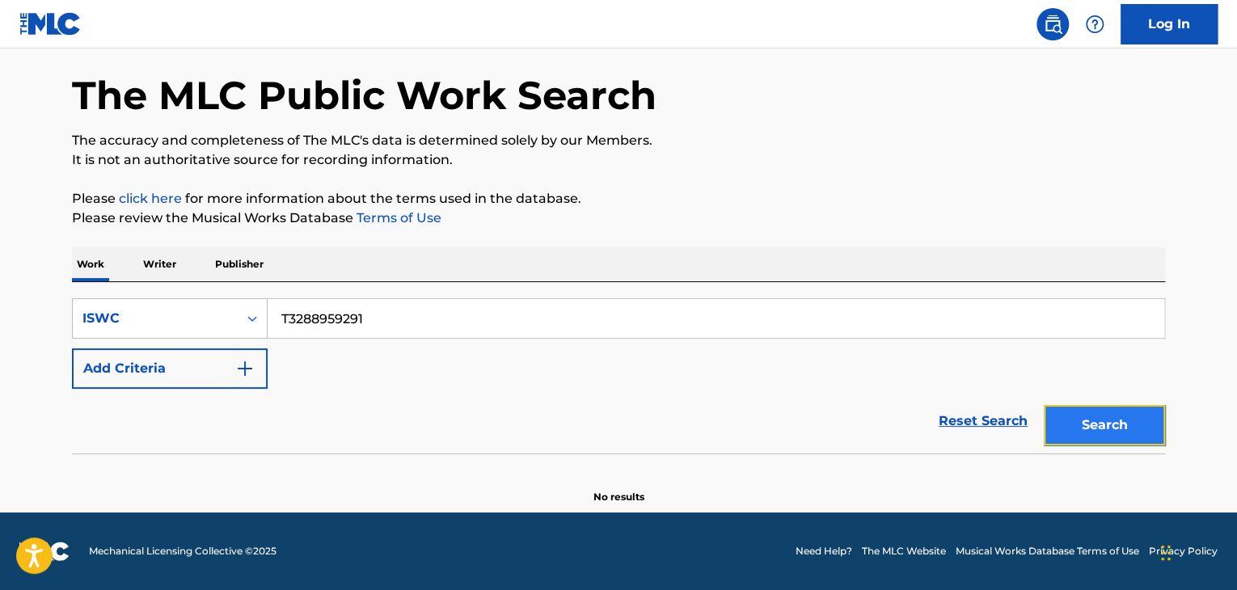
click at [1085, 422] on button "Search" at bounding box center [1104, 425] width 121 height 40
drag, startPoint x: 435, startPoint y: 320, endPoint x: 262, endPoint y: 294, distance: 174.9
click at [262, 294] on div "SearchWithCriteria883fc198-0265-4e43-920a-1af382e4358f ISWC T3288959291 Add Cri…" at bounding box center [618, 367] width 1093 height 171
paste input "973"
click at [1122, 416] on button "Search" at bounding box center [1104, 425] width 121 height 40
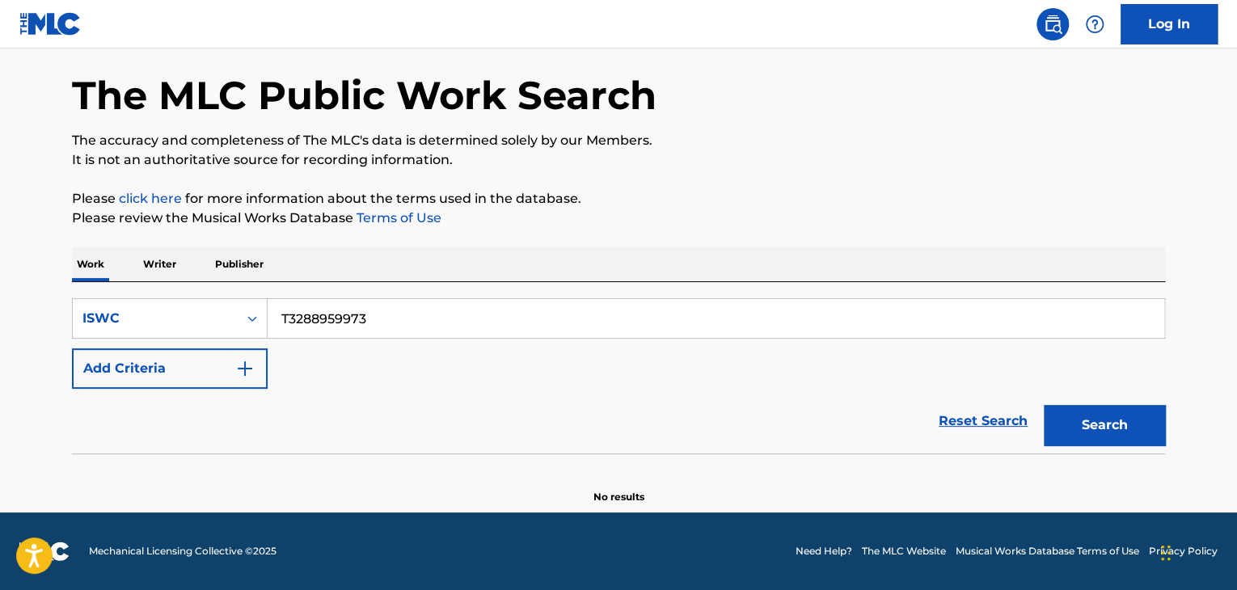
drag, startPoint x: 239, startPoint y: 303, endPoint x: 19, endPoint y: 287, distance: 220.5
click at [19, 287] on main "The MLC Public Work Search The accuracy and completeness of The MLC's data is d…" at bounding box center [618, 249] width 1237 height 525
paste input "39"
drag, startPoint x: 1099, startPoint y: 428, endPoint x: 1100, endPoint y: 441, distance: 13.0
click at [1099, 428] on button "Search" at bounding box center [1104, 425] width 121 height 40
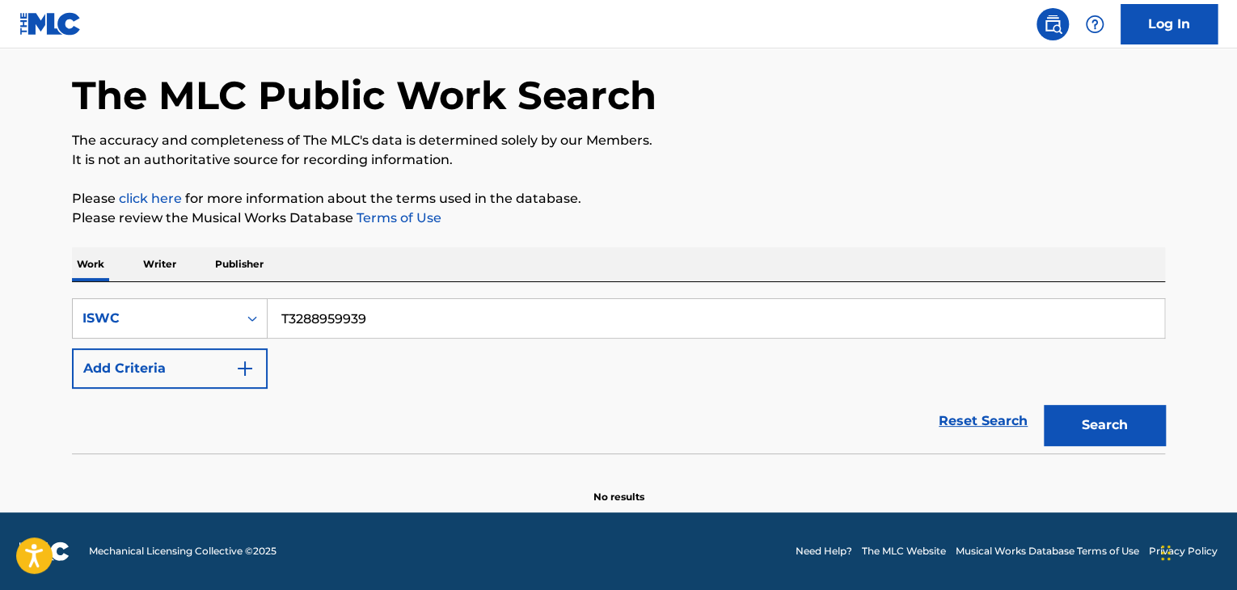
drag, startPoint x: 407, startPoint y: 314, endPoint x: 112, endPoint y: 281, distance: 297.0
click at [108, 279] on div "Work Writer Publisher SearchWithCriteria883fc198-0265-4e43-920a-1af382e4358f IS…" at bounding box center [618, 375] width 1093 height 257
paste input "848"
click at [1112, 416] on button "Search" at bounding box center [1104, 425] width 121 height 40
drag, startPoint x: 427, startPoint y: 331, endPoint x: 0, endPoint y: 210, distance: 443.5
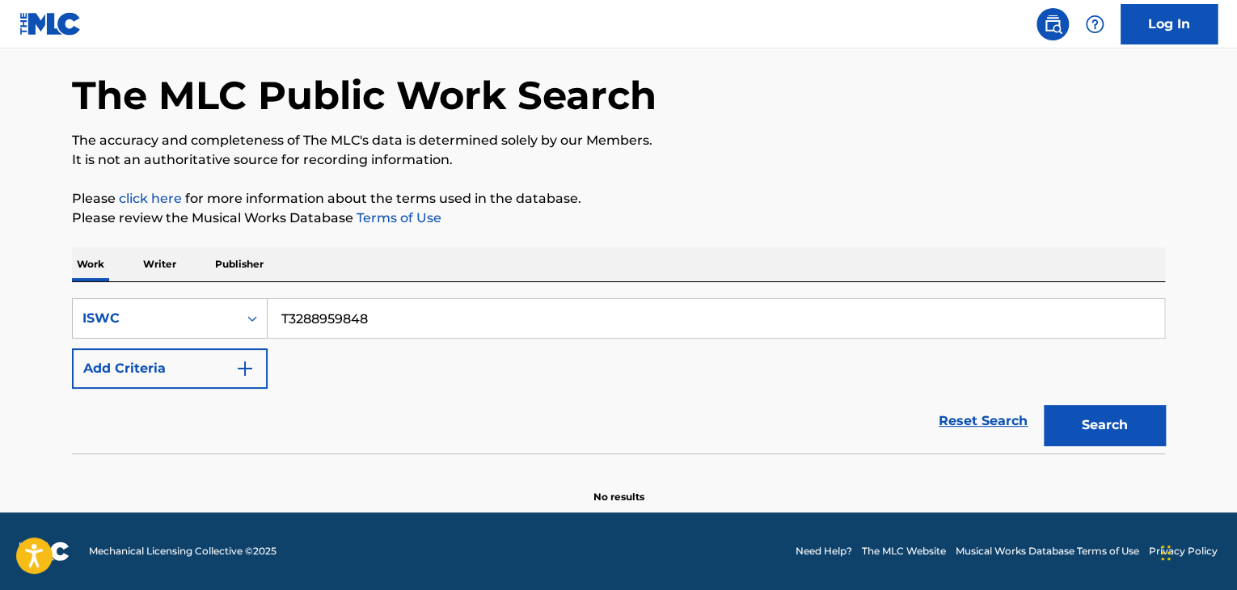
click at [0, 210] on main "The MLC Public Work Search The accuracy and completeness of The MLC's data is d…" at bounding box center [618, 249] width 1237 height 525
paste input "9005789"
click at [1129, 416] on button "Search" at bounding box center [1104, 425] width 121 height 40
drag, startPoint x: 433, startPoint y: 305, endPoint x: 45, endPoint y: 249, distance: 392.0
click at [0, 250] on main "The MLC Public Work Search The accuracy and completeness of The MLC's data is d…" at bounding box center [618, 249] width 1237 height 525
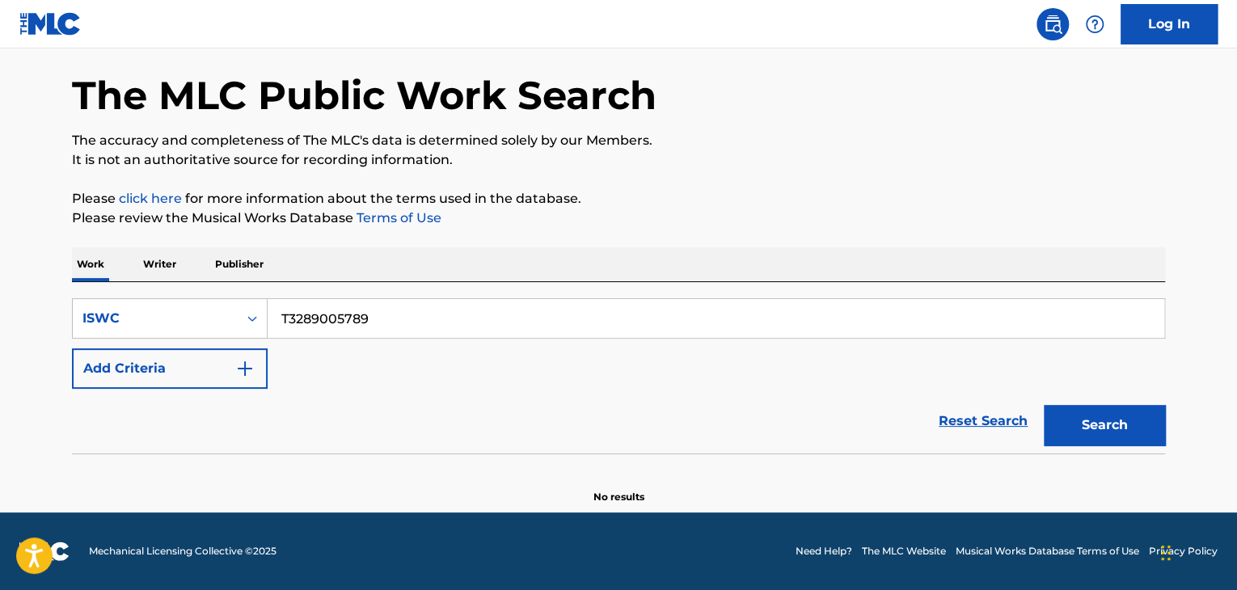
paste input "8954194"
click at [1110, 417] on button "Search" at bounding box center [1104, 425] width 121 height 40
drag, startPoint x: 370, startPoint y: 314, endPoint x: 232, endPoint y: 296, distance: 139.4
click at [233, 297] on div "SearchWithCriteria883fc198-0265-4e43-920a-1af382e4358f ISWC T3288954194 Add Cri…" at bounding box center [618, 367] width 1093 height 171
click at [416, 362] on div "SearchWithCriteria883fc198-0265-4e43-920a-1af382e4358f ISWC T3288954194 Add Cri…" at bounding box center [618, 343] width 1093 height 91
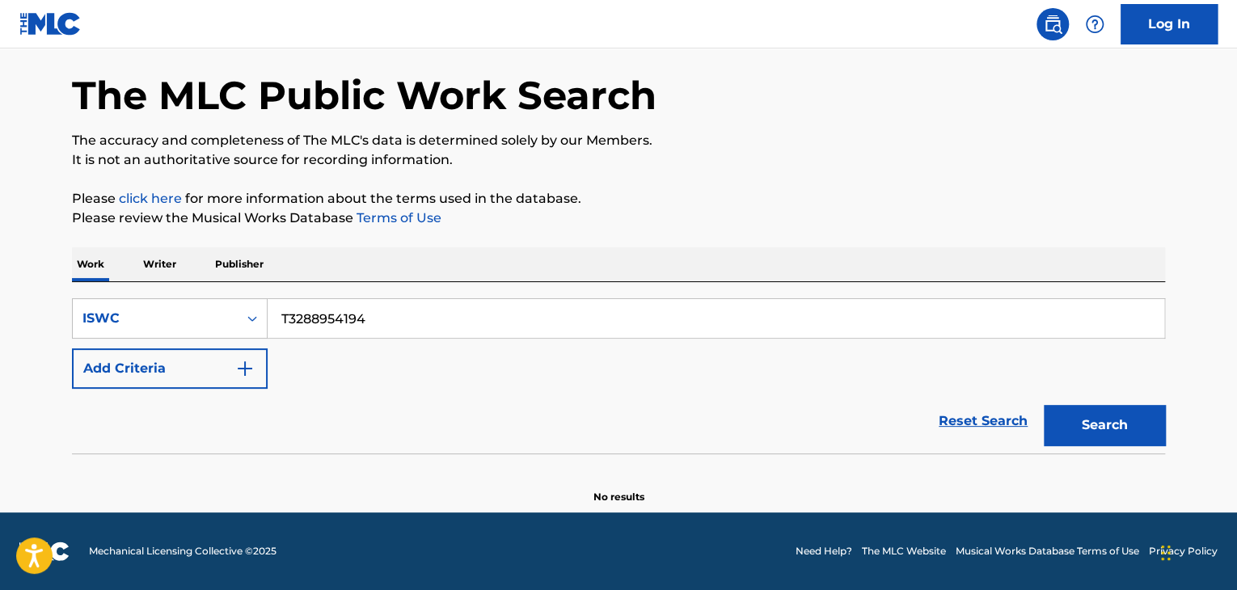
drag, startPoint x: 412, startPoint y: 311, endPoint x: 0, endPoint y: 277, distance: 413.7
click at [0, 279] on main "The MLC Public Work Search The accuracy and completeness of The MLC's data is d…" at bounding box center [618, 249] width 1237 height 525
paste input "9005712"
click at [1117, 425] on button "Search" at bounding box center [1104, 425] width 121 height 40
drag, startPoint x: 459, startPoint y: 327, endPoint x: 10, endPoint y: 302, distance: 450.2
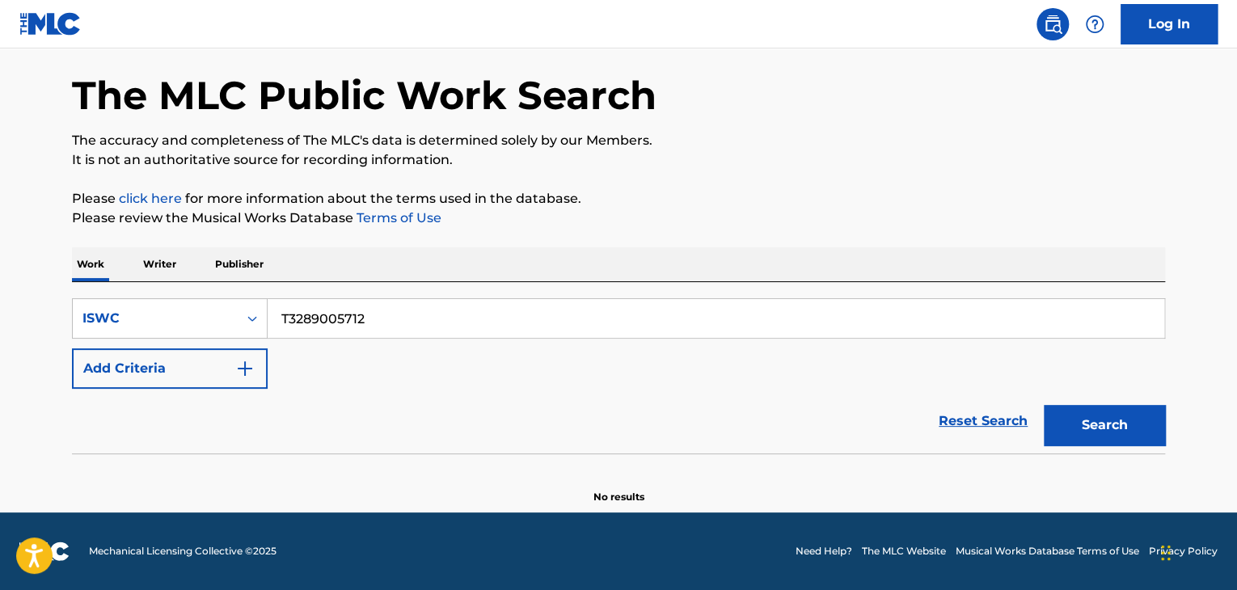
click at [23, 304] on main "The MLC Public Work Search The accuracy and completeness of The MLC's data is d…" at bounding box center [618, 249] width 1237 height 525
paste input "8954707"
click at [1119, 411] on button "Search" at bounding box center [1104, 425] width 121 height 40
drag, startPoint x: 401, startPoint y: 329, endPoint x: 0, endPoint y: 271, distance: 405.2
click at [0, 272] on main "The MLC Public Work Search The accuracy and completeness of The MLC's data is d…" at bounding box center [618, 249] width 1237 height 525
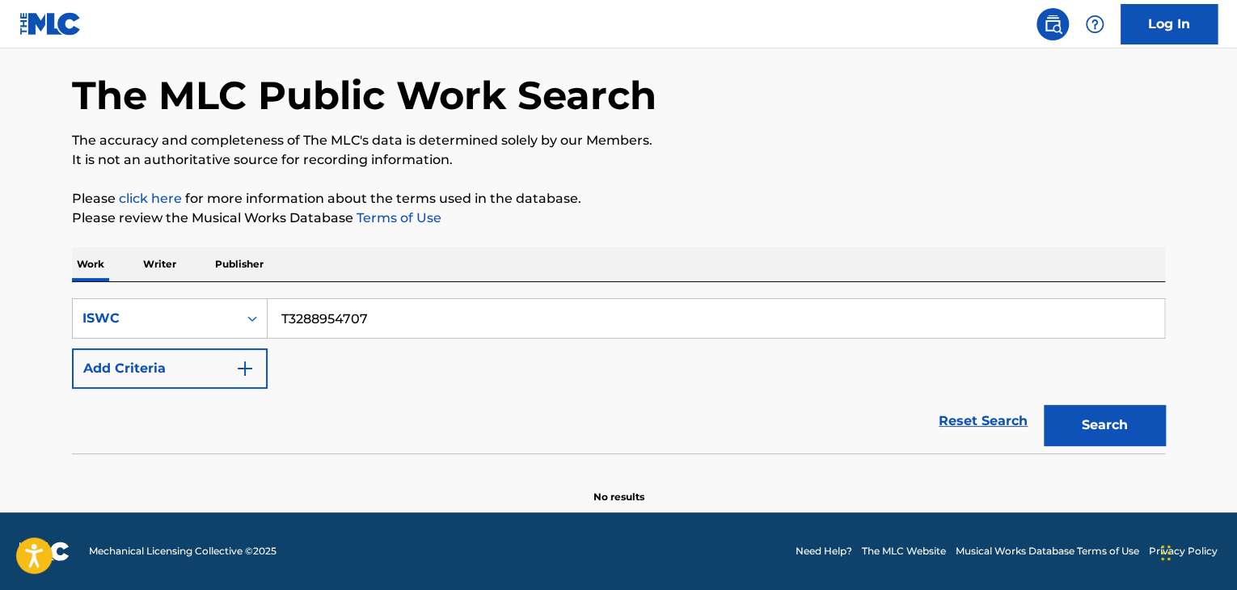
paste input "650"
click at [1134, 427] on button "Search" at bounding box center [1104, 425] width 121 height 40
drag, startPoint x: 382, startPoint y: 318, endPoint x: 75, endPoint y: 305, distance: 306.7
click at [76, 305] on div "SearchWithCriteria883fc198-0265-4e43-920a-1af382e4358f ISWC T3288954650" at bounding box center [618, 318] width 1093 height 40
paste input "9005767"
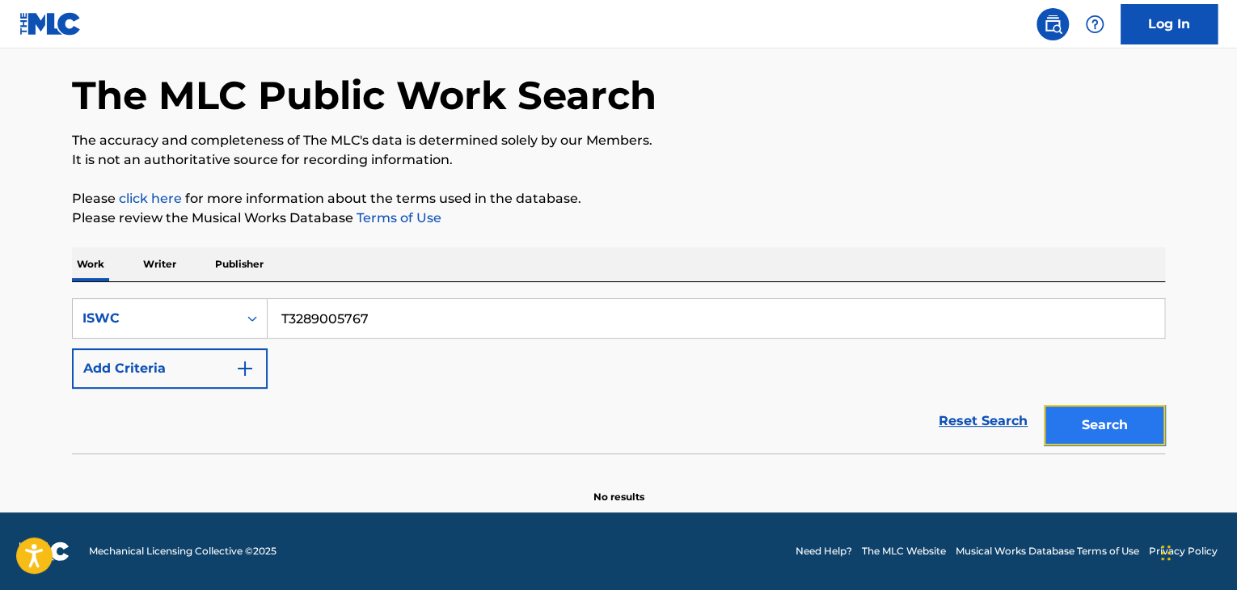
click at [1141, 423] on button "Search" at bounding box center [1104, 425] width 121 height 40
click at [827, 420] on div "Reset Search Search" at bounding box center [618, 421] width 1093 height 65
drag, startPoint x: 388, startPoint y: 301, endPoint x: 1, endPoint y: 269, distance: 388.5
click at [0, 269] on main "The MLC Public Work Search The accuracy and completeness of The MLC's data is d…" at bounding box center [618, 249] width 1237 height 525
paste input "68"
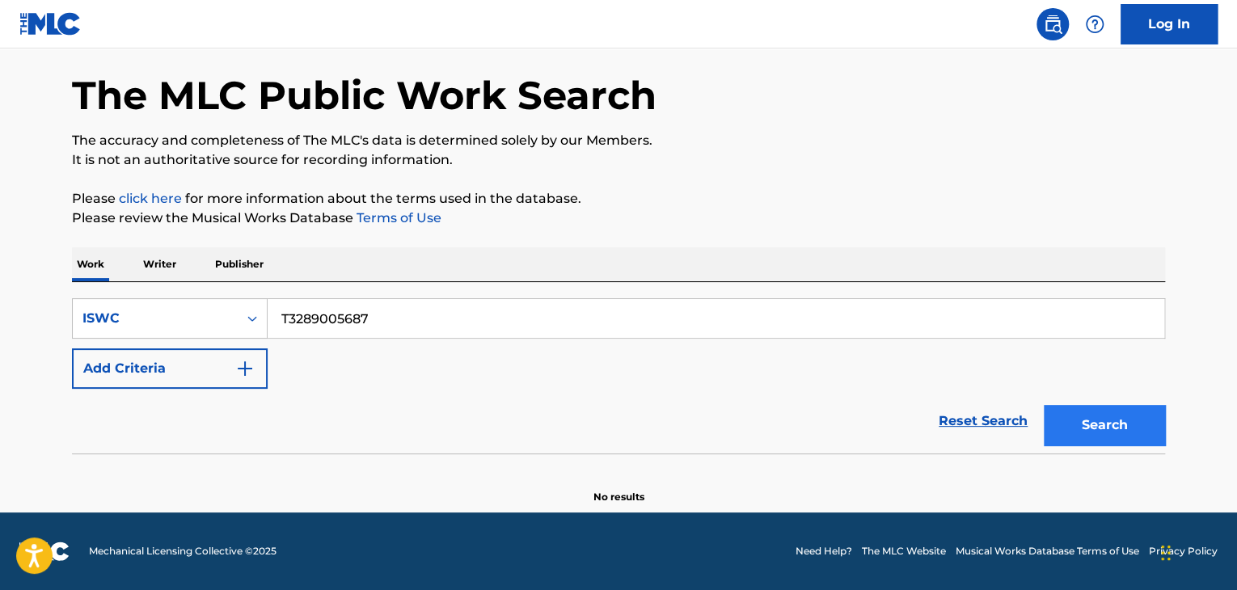
type input "T3289005687"
click at [1129, 428] on button "Search" at bounding box center [1104, 425] width 121 height 40
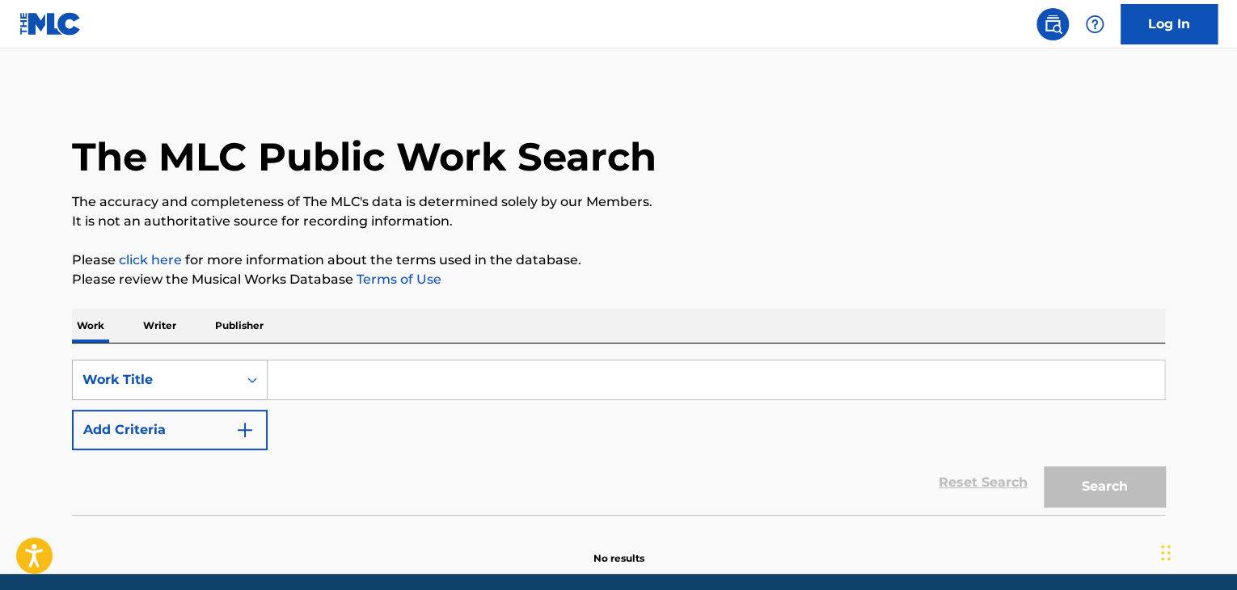
click at [226, 378] on div "Work Title" at bounding box center [170, 380] width 196 height 40
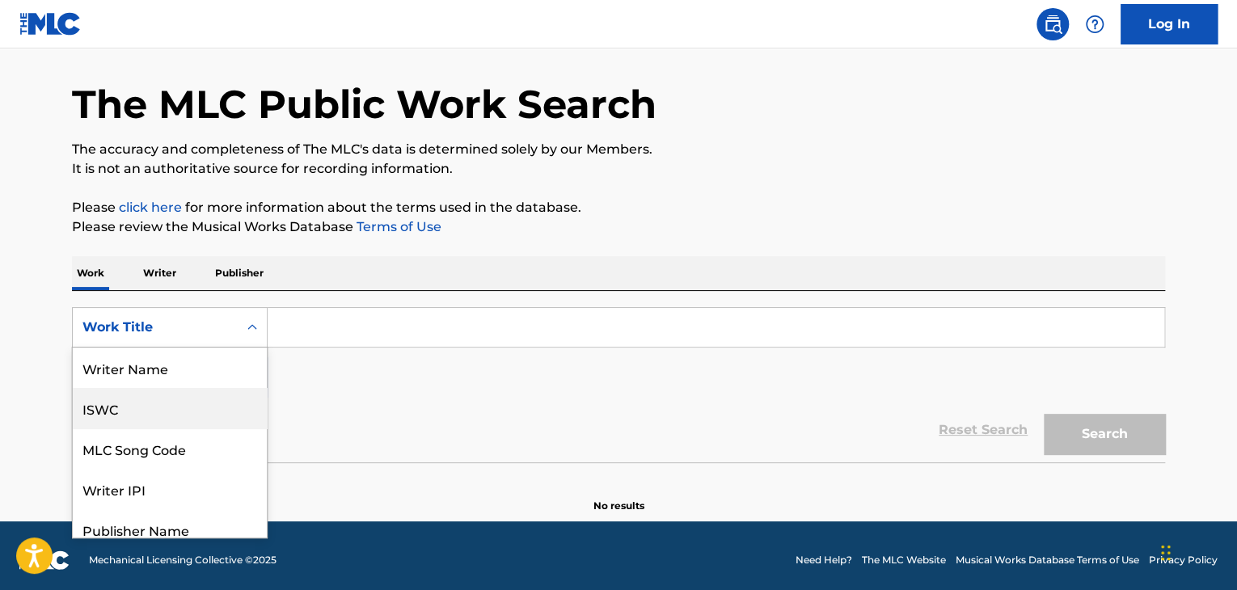
drag, startPoint x: 167, startPoint y: 399, endPoint x: 247, endPoint y: 366, distance: 85.6
click at [169, 400] on div "ISWC" at bounding box center [170, 408] width 194 height 40
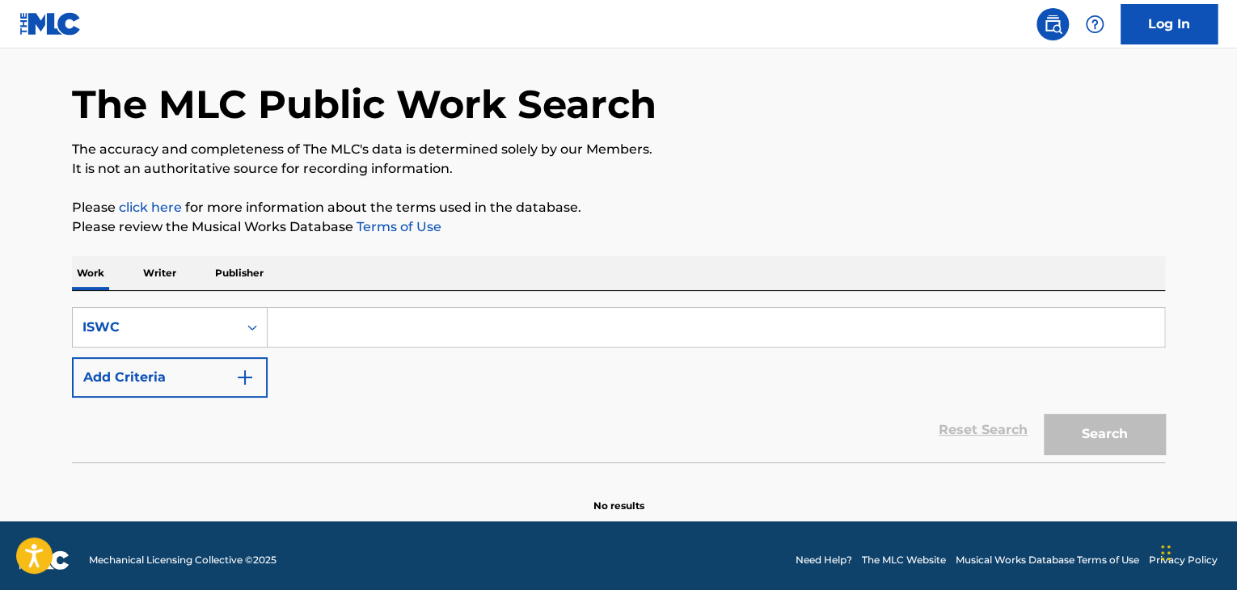
click at [456, 318] on input "Search Form" at bounding box center [716, 327] width 896 height 39
paste input "T3289005687"
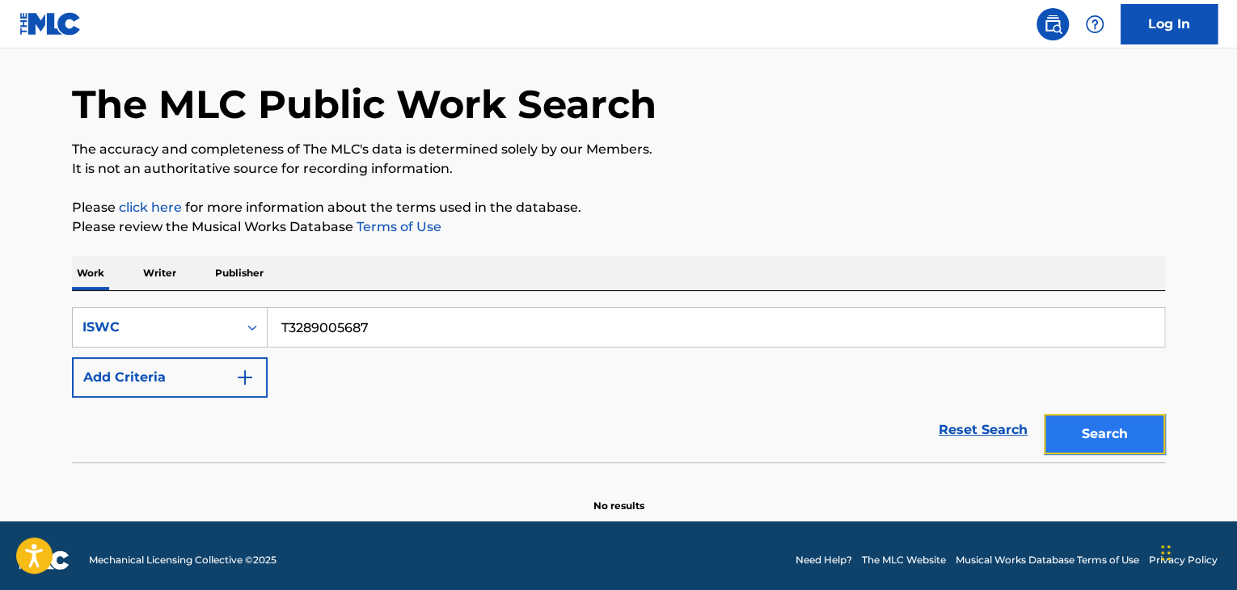
click at [1110, 431] on button "Search" at bounding box center [1104, 434] width 121 height 40
drag, startPoint x: 399, startPoint y: 327, endPoint x: 108, endPoint y: 305, distance: 291.9
click at [108, 305] on div "SearchWithCriteria0ac8920f-357e-4f4f-a08d-c1c6405f4cef ISWC T3289005687 Add Cri…" at bounding box center [618, 376] width 1093 height 171
paste input "8954581"
type input "T3288954581"
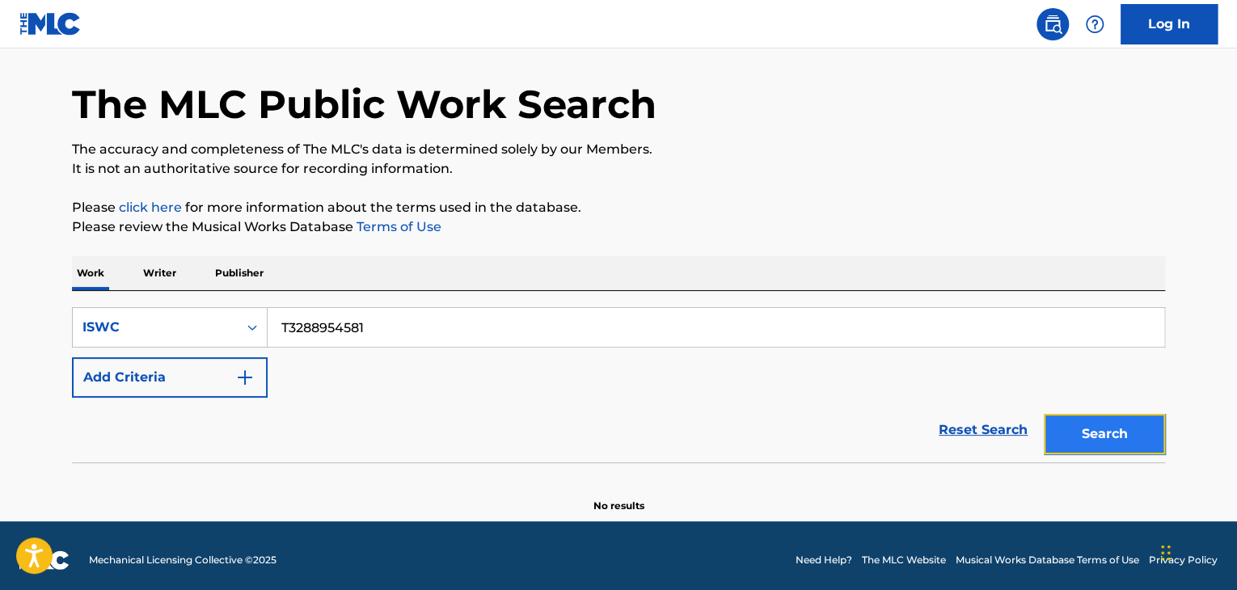
click at [1113, 441] on button "Search" at bounding box center [1104, 434] width 121 height 40
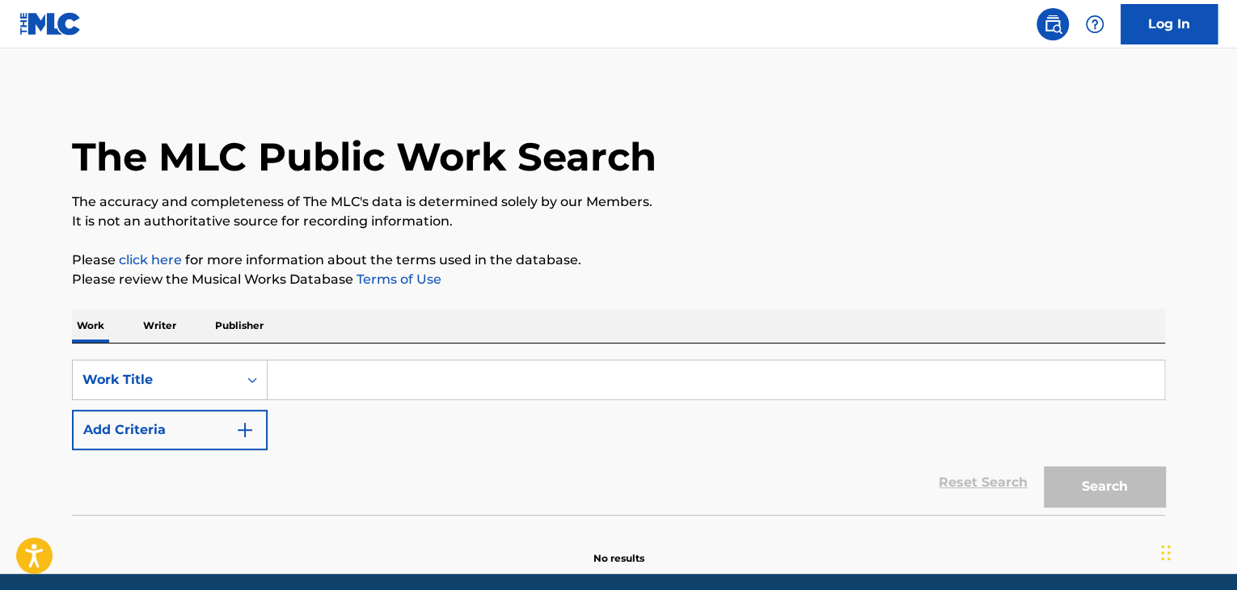
click at [364, 391] on input "Search Form" at bounding box center [716, 380] width 896 height 39
click at [251, 382] on div "Work Title" at bounding box center [170, 380] width 196 height 40
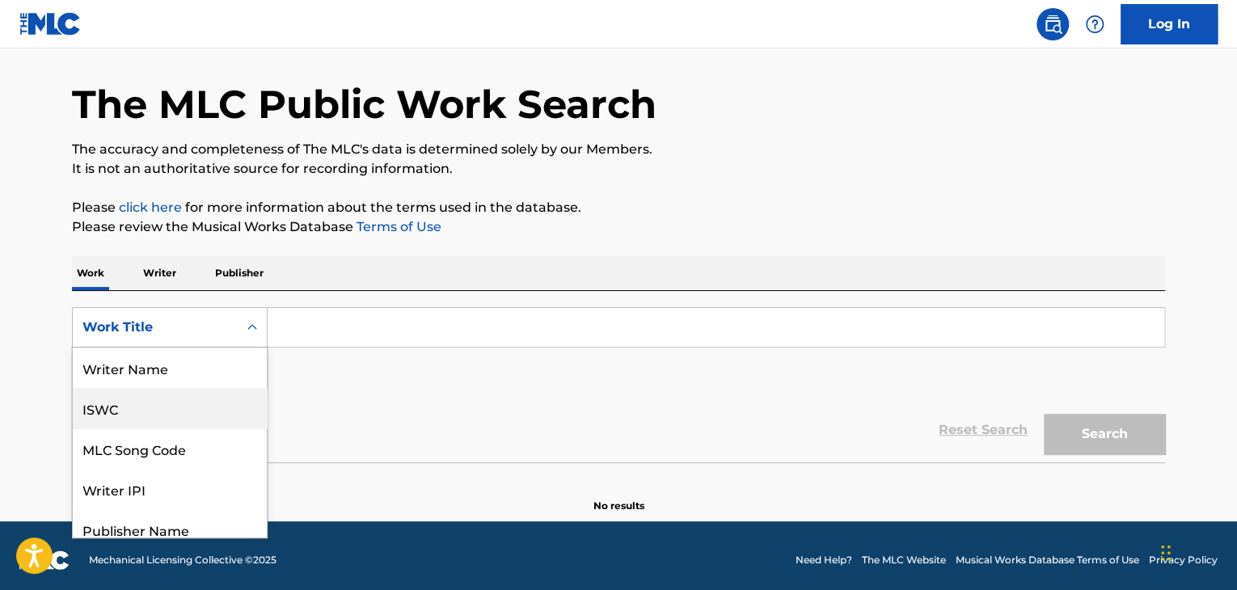
click at [205, 403] on div "ISWC" at bounding box center [170, 408] width 194 height 40
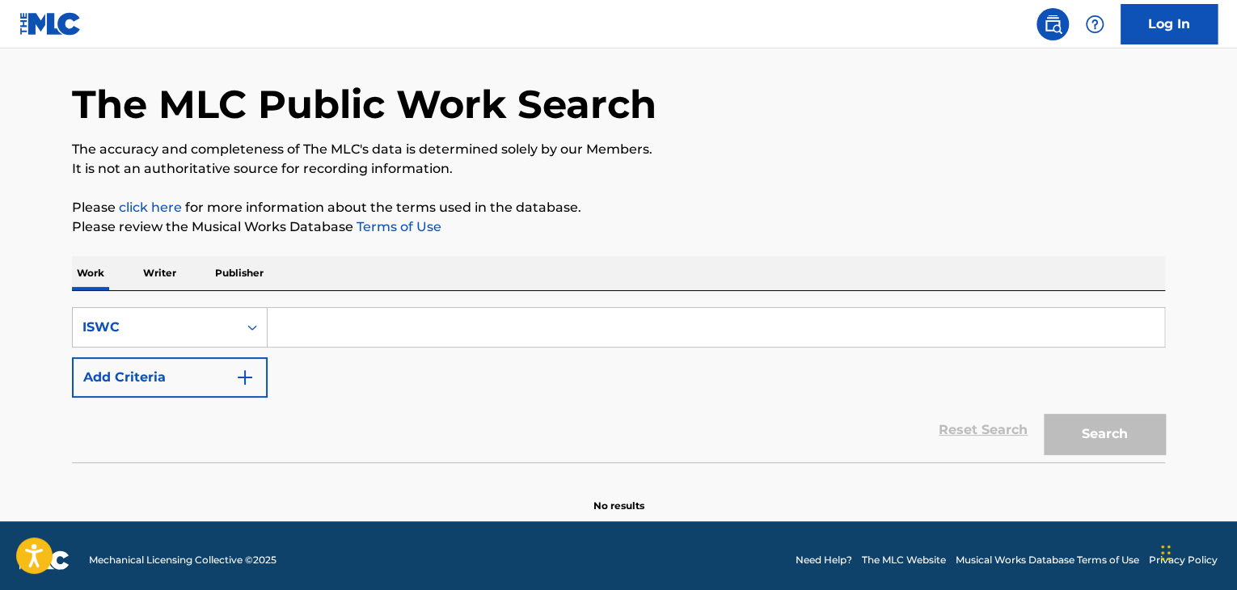
click at [365, 325] on input "Search Form" at bounding box center [716, 327] width 896 height 39
paste input "T3288954581"
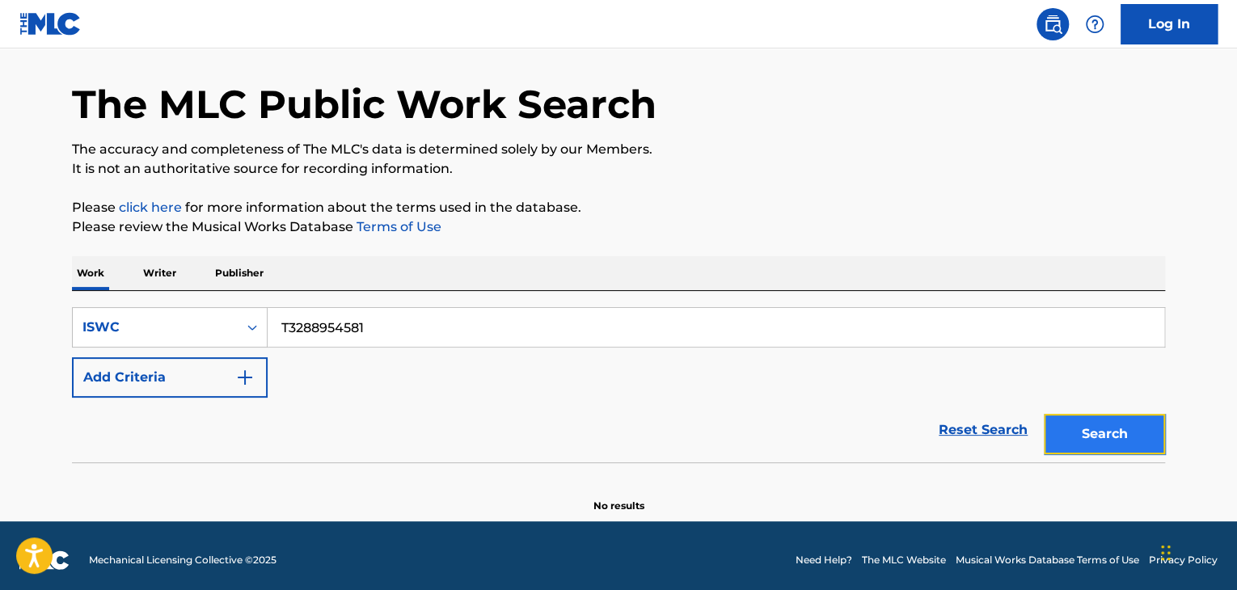
click at [1134, 423] on button "Search" at bounding box center [1104, 434] width 121 height 40
drag, startPoint x: 393, startPoint y: 331, endPoint x: 56, endPoint y: 308, distance: 337.9
click at [59, 308] on div "The MLC Public Work Search The accuracy and completeness of The MLC's data is d…" at bounding box center [619, 274] width 1132 height 477
click at [1109, 423] on button "Search" at bounding box center [1104, 434] width 121 height 40
drag, startPoint x: 129, startPoint y: 297, endPoint x: 102, endPoint y: 295, distance: 26.8
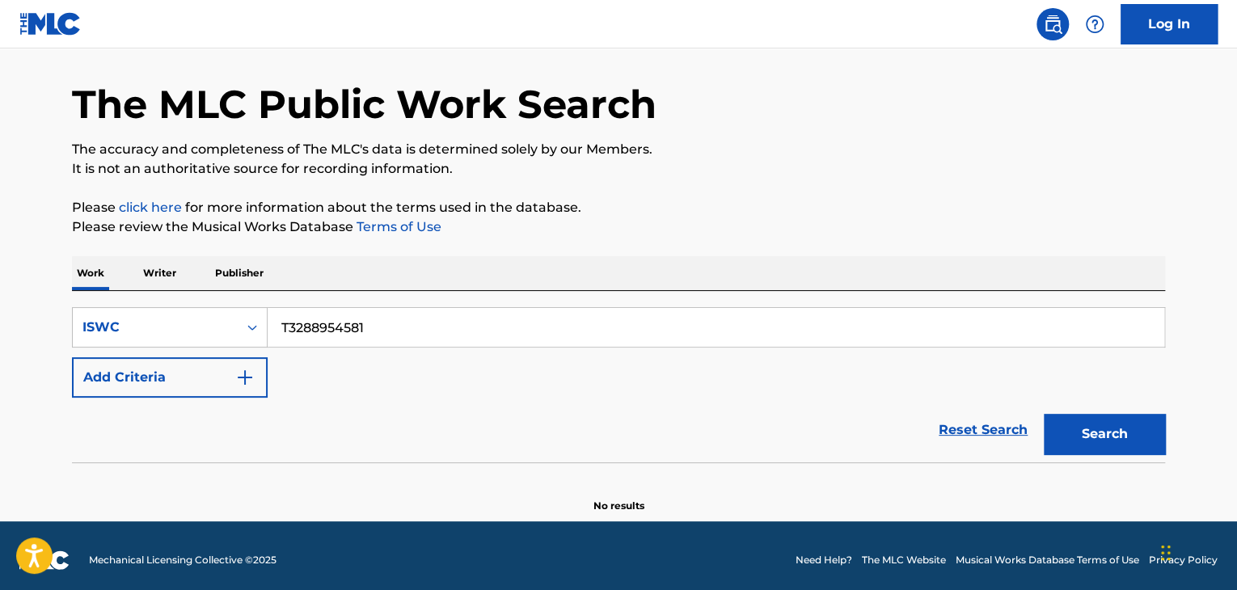
click at [100, 295] on div "SearchWithCriteria0f103976-8649-4722-9c69-b39363fbf9a7 ISWC T3288954581 Add Cri…" at bounding box center [618, 376] width 1093 height 171
paste input "36"
click at [1111, 428] on button "Search" at bounding box center [1104, 434] width 121 height 40
drag, startPoint x: 466, startPoint y: 327, endPoint x: 0, endPoint y: 272, distance: 469.7
click at [0, 272] on main "The MLC Public Work Search The accuracy and completeness of The MLC's data is d…" at bounding box center [618, 258] width 1237 height 525
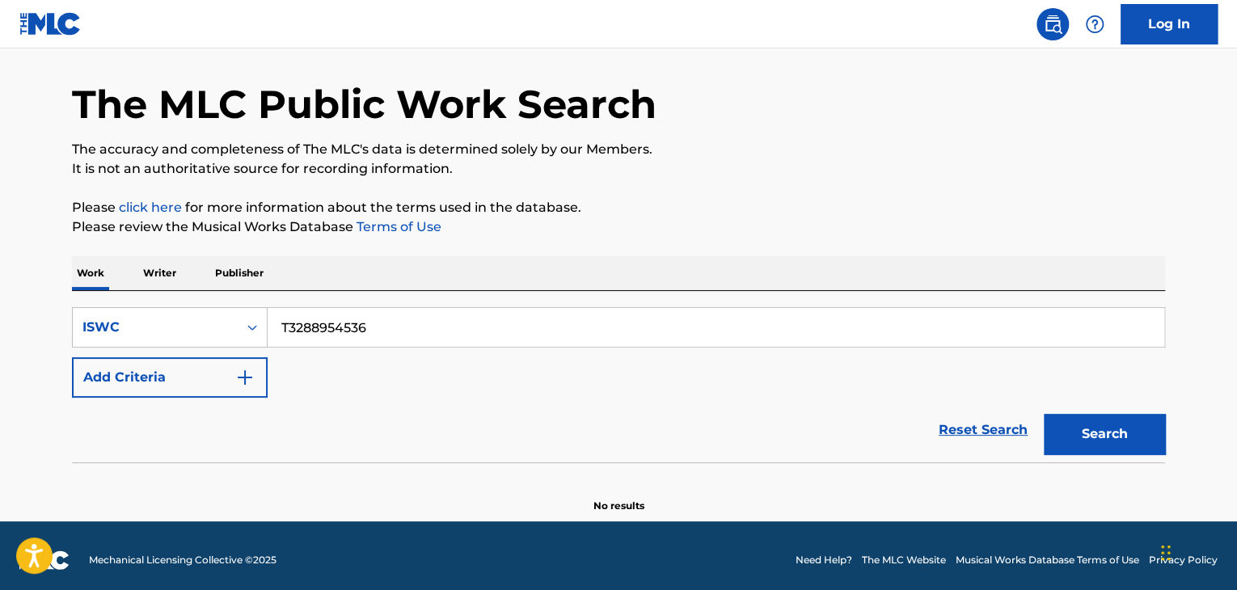
paste input "9005585"
click at [1093, 432] on button "Search" at bounding box center [1104, 434] width 121 height 40
drag, startPoint x: 388, startPoint y: 323, endPoint x: 8, endPoint y: 259, distance: 385.3
click at [24, 264] on main "The MLC Public Work Search The accuracy and completeness of The MLC's data is d…" at bounding box center [618, 258] width 1237 height 525
paste input "8954456"
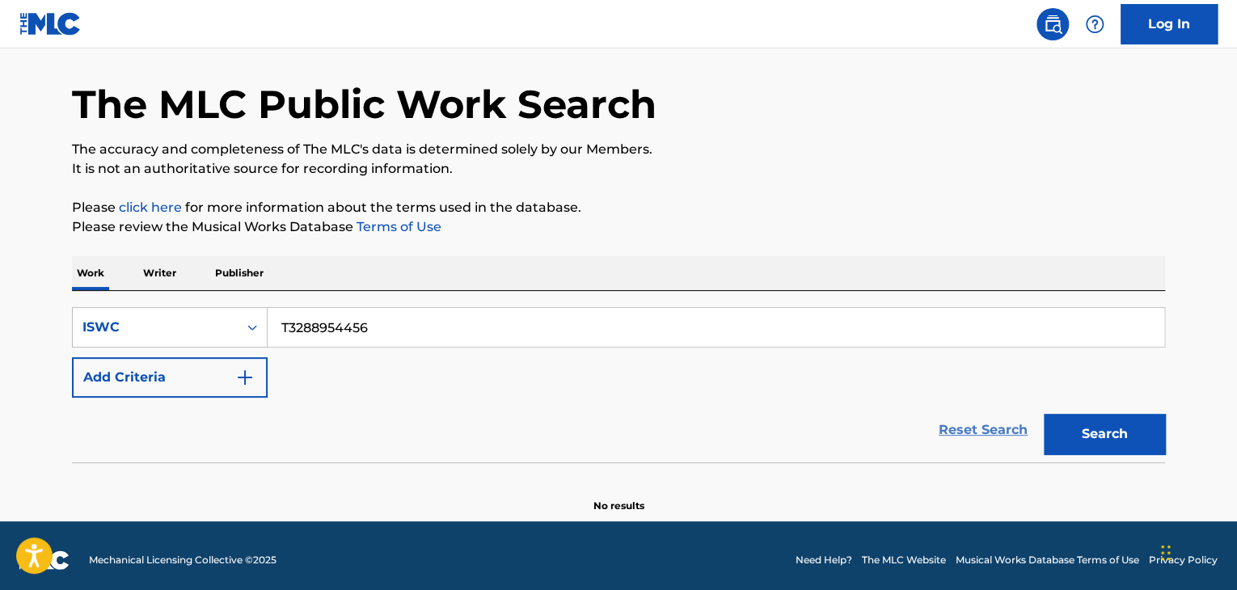
drag, startPoint x: 537, startPoint y: 428, endPoint x: 988, endPoint y: 446, distance: 451.5
click at [537, 428] on div "Reset Search Search" at bounding box center [618, 430] width 1093 height 65
click at [1129, 440] on button "Search" at bounding box center [1104, 434] width 121 height 40
drag, startPoint x: 201, startPoint y: 273, endPoint x: 7, endPoint y: 255, distance: 194.8
click at [7, 255] on main "The MLC Public Work Search The accuracy and completeness of The MLC's data is d…" at bounding box center [618, 258] width 1237 height 525
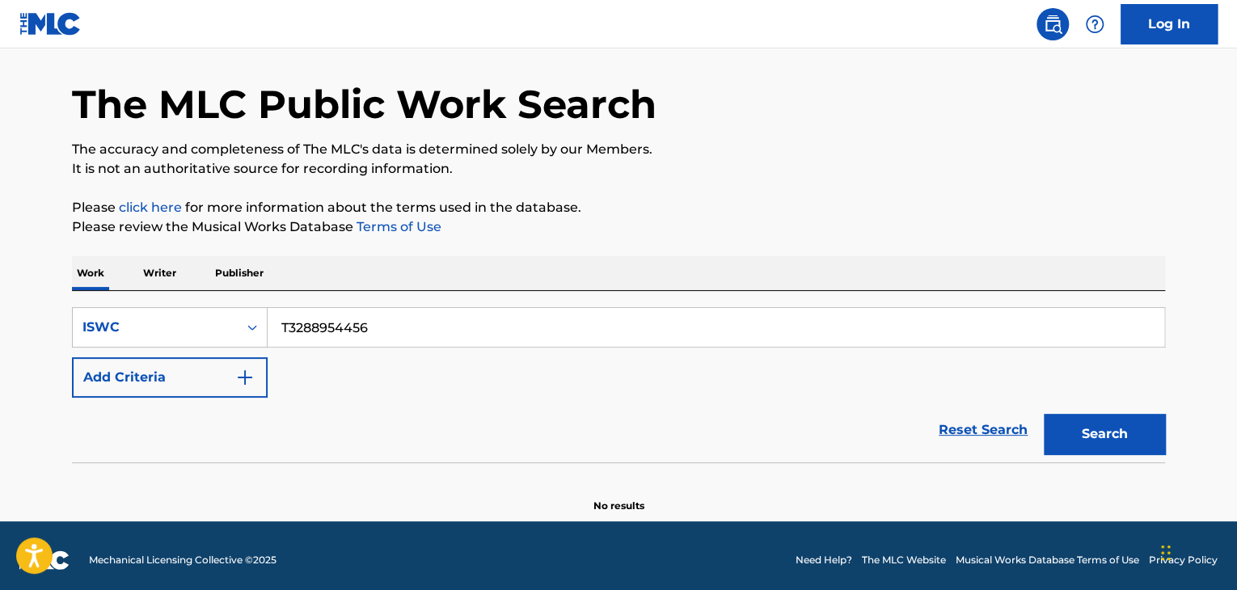
paste input "9005541"
click at [1109, 442] on button "Search" at bounding box center [1104, 434] width 121 height 40
drag, startPoint x: 410, startPoint y: 339, endPoint x: 0, endPoint y: 221, distance: 426.3
click at [0, 259] on main "The MLC Public Work Search The accuracy and completeness of The MLC's data is d…" at bounding box center [618, 258] width 1237 height 525
paste input "895440"
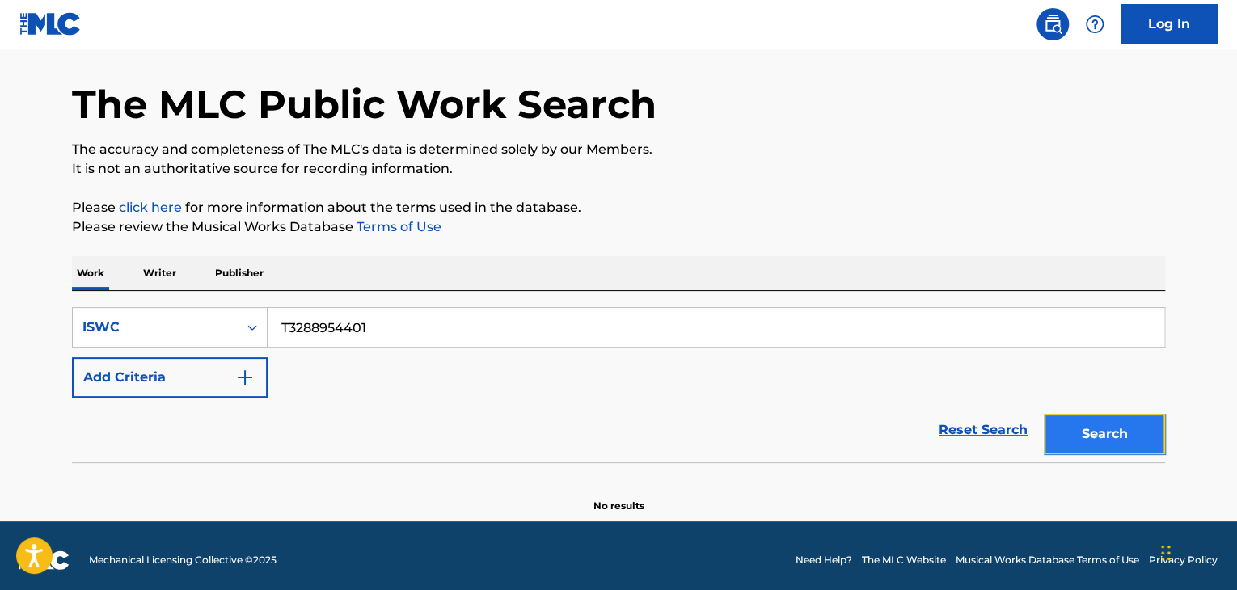
click at [1098, 421] on button "Search" at bounding box center [1104, 434] width 121 height 40
drag, startPoint x: 417, startPoint y: 330, endPoint x: 50, endPoint y: 272, distance: 371.5
click at [53, 272] on div "The MLC Public Work Search The accuracy and completeness of The MLC's data is d…" at bounding box center [619, 274] width 1132 height 477
paste input "9005450"
click at [1084, 407] on div "Search" at bounding box center [1100, 430] width 129 height 65
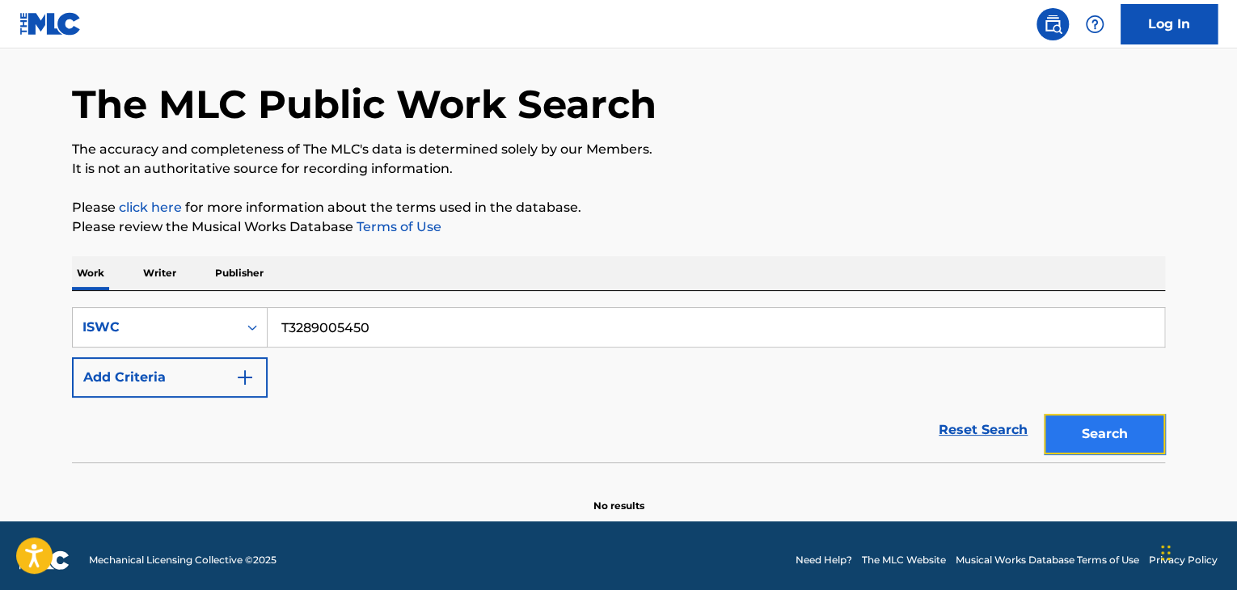
click at [1086, 418] on button "Search" at bounding box center [1104, 434] width 121 height 40
paste input "89541"
drag, startPoint x: 407, startPoint y: 329, endPoint x: 0, endPoint y: 272, distance: 410.5
click at [0, 272] on main "The MLC Public Work Search The accuracy and completeness of The MLC's data is d…" at bounding box center [618, 258] width 1237 height 525
click at [1099, 441] on button "Search" at bounding box center [1104, 434] width 121 height 40
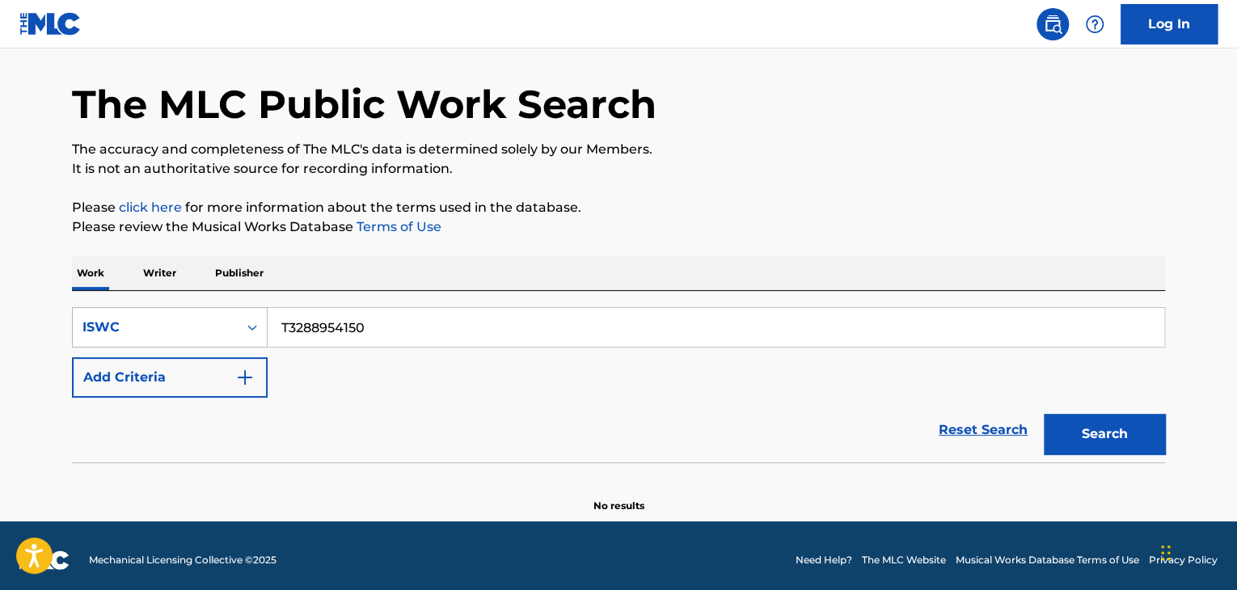
drag, startPoint x: 156, startPoint y: 310, endPoint x: 121, endPoint y: 309, distance: 34.8
click at [121, 309] on div "SearchWithCriteria0f103976-8649-4722-9c69-b39363fbf9a7 ISWC T3288954150" at bounding box center [618, 327] width 1093 height 40
paste input "9005369"
click at [1119, 437] on button "Search" at bounding box center [1104, 434] width 121 height 40
drag, startPoint x: 415, startPoint y: 316, endPoint x: 0, endPoint y: 268, distance: 417.5
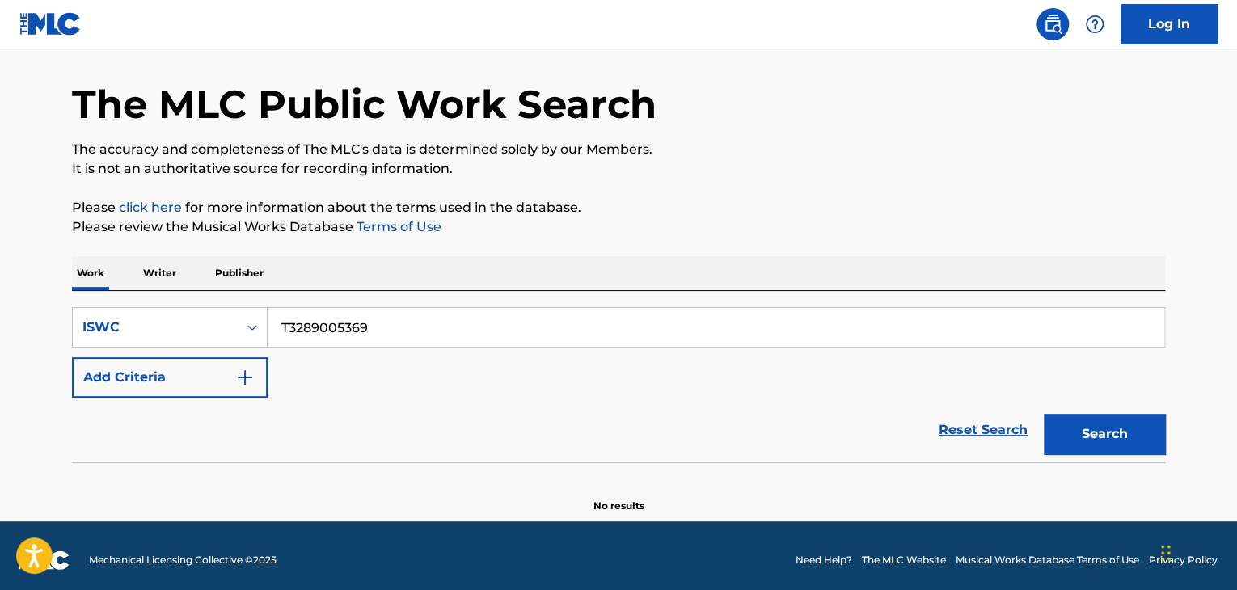
click at [0, 268] on main "The MLC Public Work Search The accuracy and completeness of The MLC's data is d…" at bounding box center [618, 258] width 1237 height 525
paste input "28"
click at [1088, 438] on button "Search" at bounding box center [1104, 434] width 121 height 40
click at [262, 297] on div "SearchWithCriteria0f103976-8649-4722-9c69-b39363fbf9a7 ISWC T3289005289 Add Cri…" at bounding box center [618, 376] width 1093 height 171
paste input "8959804"
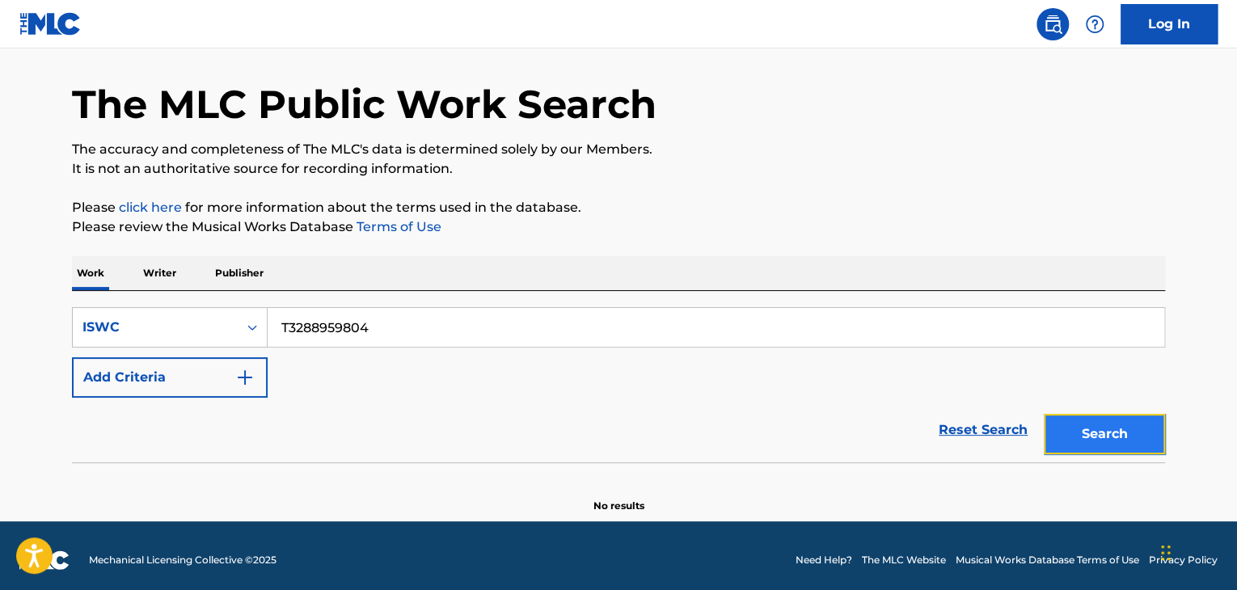
click at [1093, 436] on button "Search" at bounding box center [1104, 434] width 121 height 40
drag, startPoint x: 639, startPoint y: 489, endPoint x: 566, endPoint y: 627, distance: 156.6
drag, startPoint x: 566, startPoint y: 627, endPoint x: 76, endPoint y: 59, distance: 750.3
click at [76, 59] on div "The MLC Public Work Search" at bounding box center [618, 95] width 1093 height 118
drag, startPoint x: 404, startPoint y: 334, endPoint x: 0, endPoint y: 287, distance: 406.9
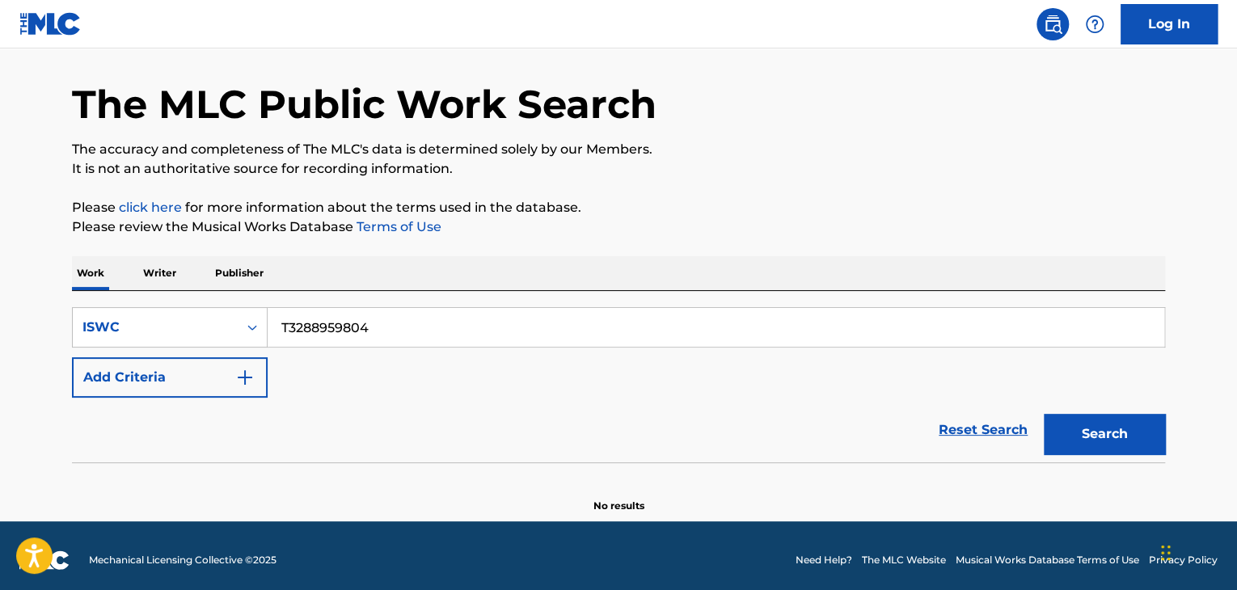
click at [0, 289] on main "The MLC Public Work Search The accuracy and completeness of The MLC's data is d…" at bounding box center [618, 258] width 1237 height 525
paste input "2930096"
click at [1096, 437] on button "Search" at bounding box center [1104, 434] width 121 height 40
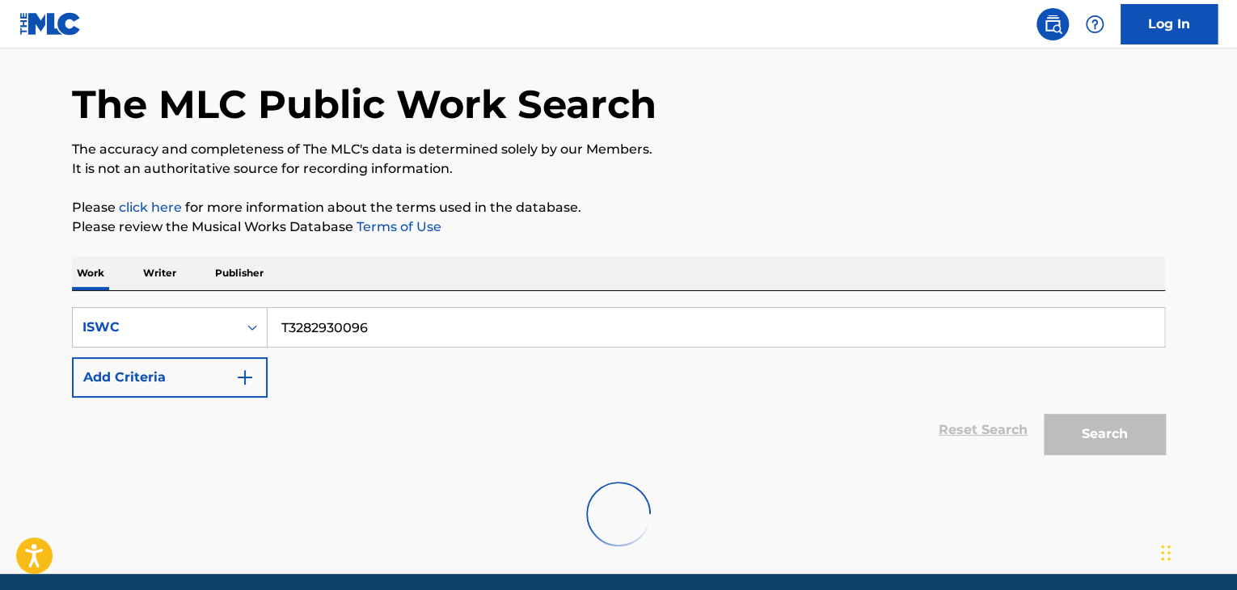
scroll to position [61, 0]
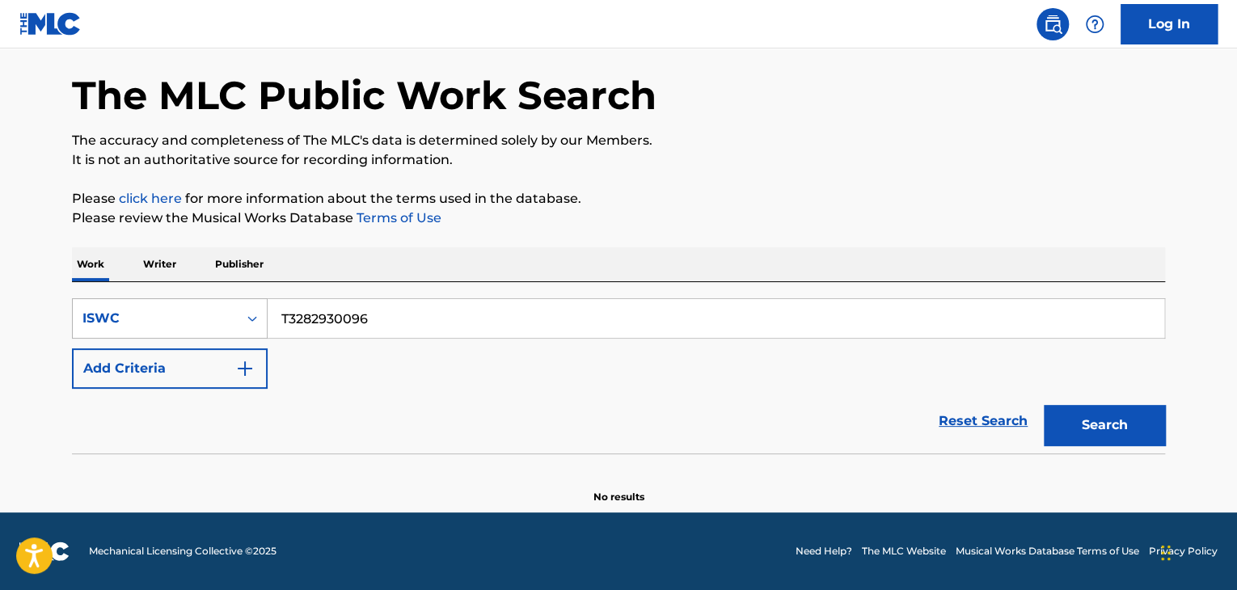
drag, startPoint x: 421, startPoint y: 303, endPoint x: 113, endPoint y: 304, distance: 308.0
click at [97, 301] on div "SearchWithCriteria0f103976-8649-4722-9c69-b39363fbf9a7 ISWC T3282930096" at bounding box center [618, 318] width 1093 height 40
paste input "9005938"
click at [1138, 429] on button "Search" at bounding box center [1104, 425] width 121 height 40
drag, startPoint x: 65, startPoint y: 289, endPoint x: 44, endPoint y: 289, distance: 21.0
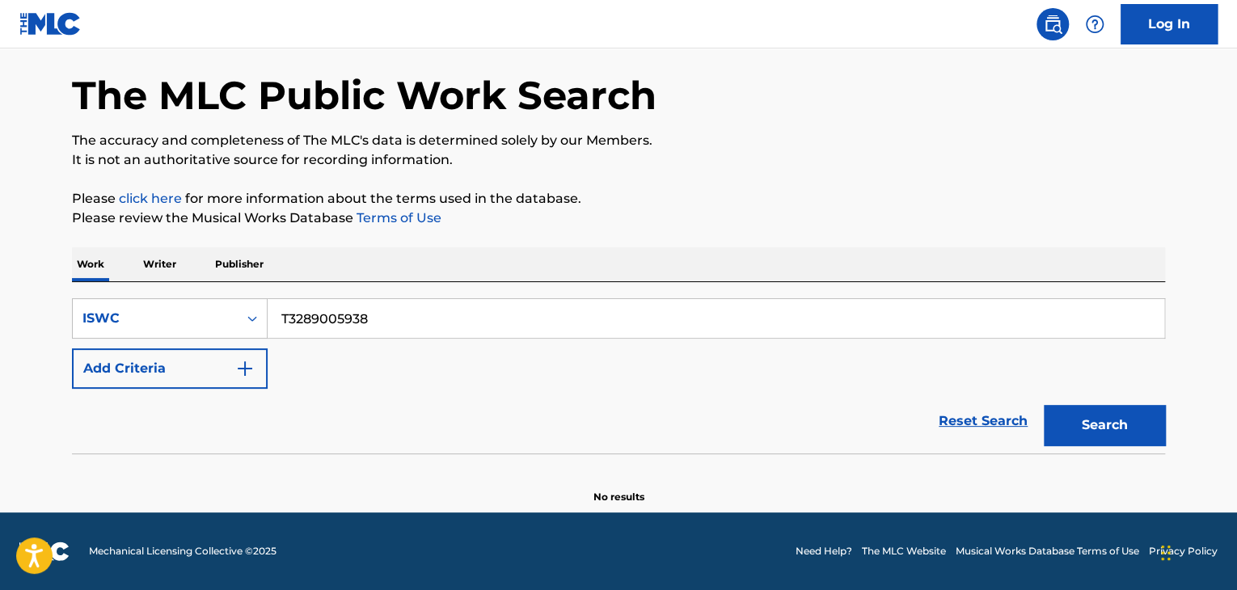
click at [48, 289] on main "The MLC Public Work Search The accuracy and completeness of The MLC's data is d…" at bounding box center [618, 249] width 1237 height 525
paste input "8959699"
click at [1112, 428] on button "Search" at bounding box center [1104, 425] width 121 height 40
drag, startPoint x: 423, startPoint y: 319, endPoint x: 197, endPoint y: 306, distance: 226.0
click at [197, 306] on div "SearchWithCriteria0f103976-8649-4722-9c69-b39363fbf9a7 ISWC T3288959699" at bounding box center [618, 318] width 1093 height 40
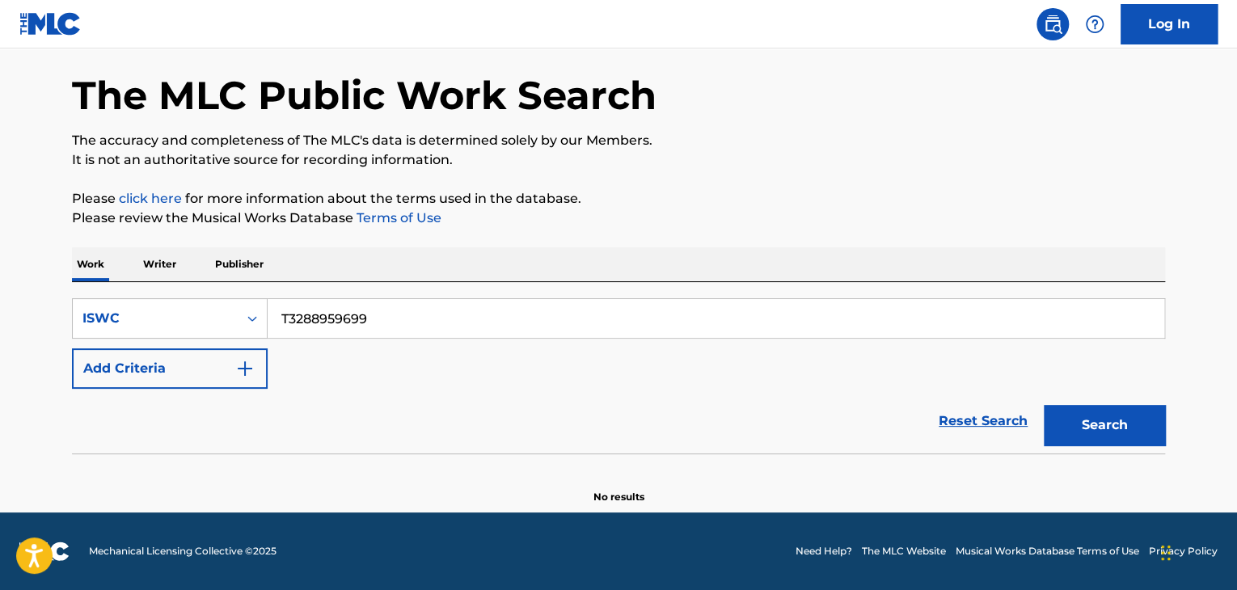
paste input "1060"
click at [1141, 420] on button "Search" at bounding box center [1104, 425] width 121 height 40
drag, startPoint x: 196, startPoint y: 283, endPoint x: 173, endPoint y: 279, distance: 23.8
click at [175, 279] on div "Work Writer Publisher SearchWithCriteria0f103976-8649-4722-9c69-b39363fbf9a7 IS…" at bounding box center [618, 375] width 1093 height 257
paste input "26"
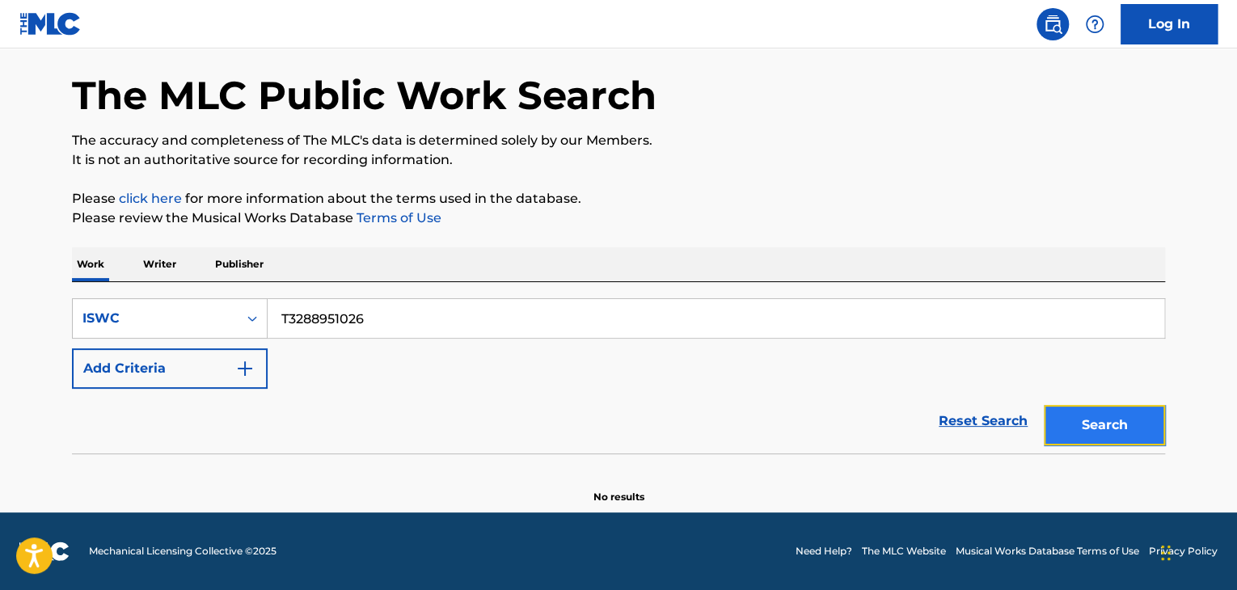
click at [1112, 424] on button "Search" at bounding box center [1104, 425] width 121 height 40
drag, startPoint x: 205, startPoint y: 312, endPoint x: 133, endPoint y: 308, distance: 71.3
click at [133, 308] on div "SearchWithCriteria0f103976-8649-4722-9c69-b39363fbf9a7 ISWC T3288951026" at bounding box center [618, 318] width 1093 height 40
paste input "9002848"
click at [1106, 428] on button "Search" at bounding box center [1104, 425] width 121 height 40
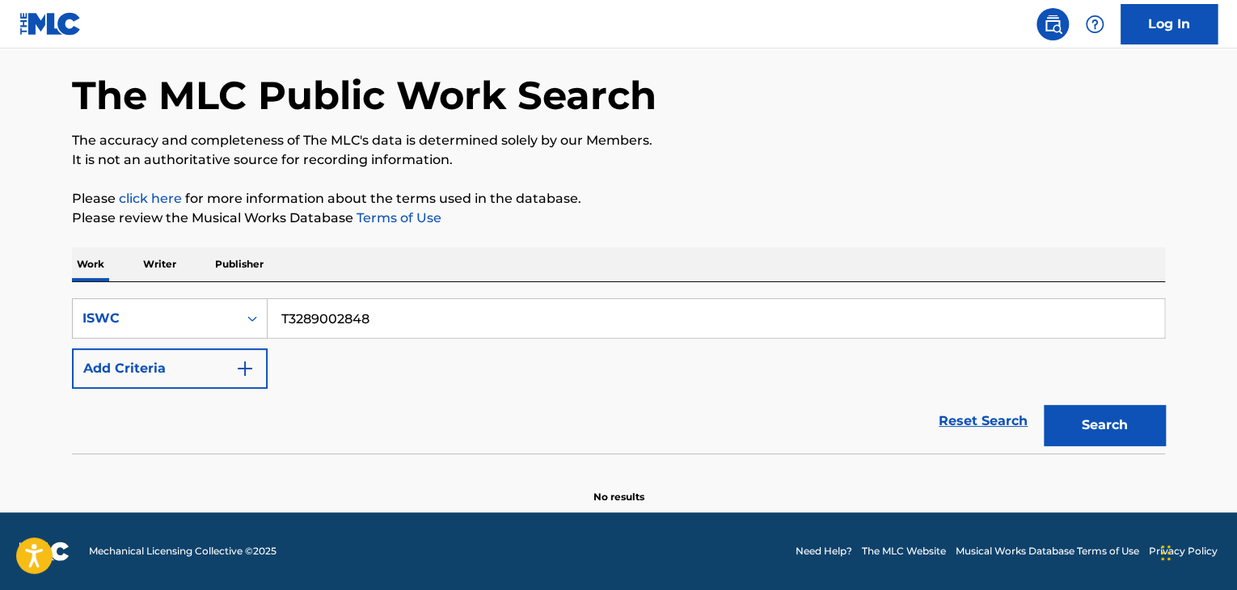
drag, startPoint x: 443, startPoint y: 318, endPoint x: 0, endPoint y: 197, distance: 459.1
click at [0, 204] on main "The MLC Public Work Search The accuracy and completeness of The MLC's data is d…" at bounding box center [618, 249] width 1237 height 525
paste input "779"
click at [1124, 420] on button "Search" at bounding box center [1104, 425] width 121 height 40
drag, startPoint x: 411, startPoint y: 310, endPoint x: 214, endPoint y: 272, distance: 199.9
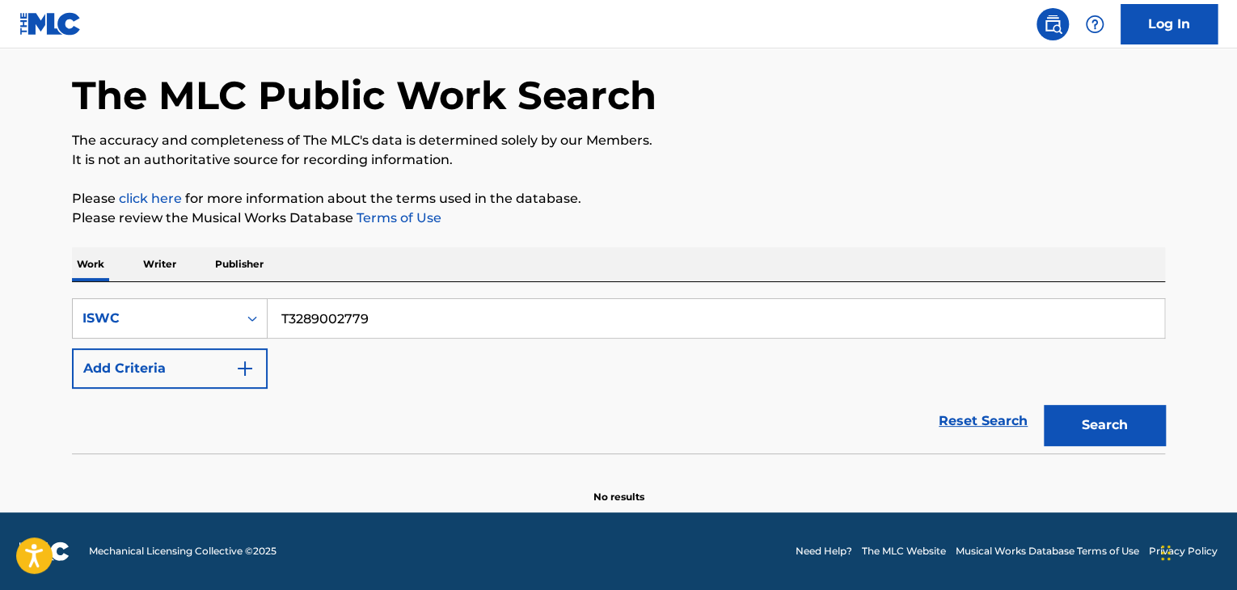
click at [216, 272] on div "Work Writer Publisher SearchWithCriteria0f103976-8649-4722-9c69-b39363fbf9a7 IS…" at bounding box center [618, 375] width 1093 height 257
paste input "8925333"
drag, startPoint x: 1125, startPoint y: 425, endPoint x: 1129, endPoint y: 445, distance: 19.8
click at [1125, 426] on button "Search" at bounding box center [1104, 425] width 121 height 40
drag, startPoint x: 182, startPoint y: 287, endPoint x: 68, endPoint y: 275, distance: 114.6
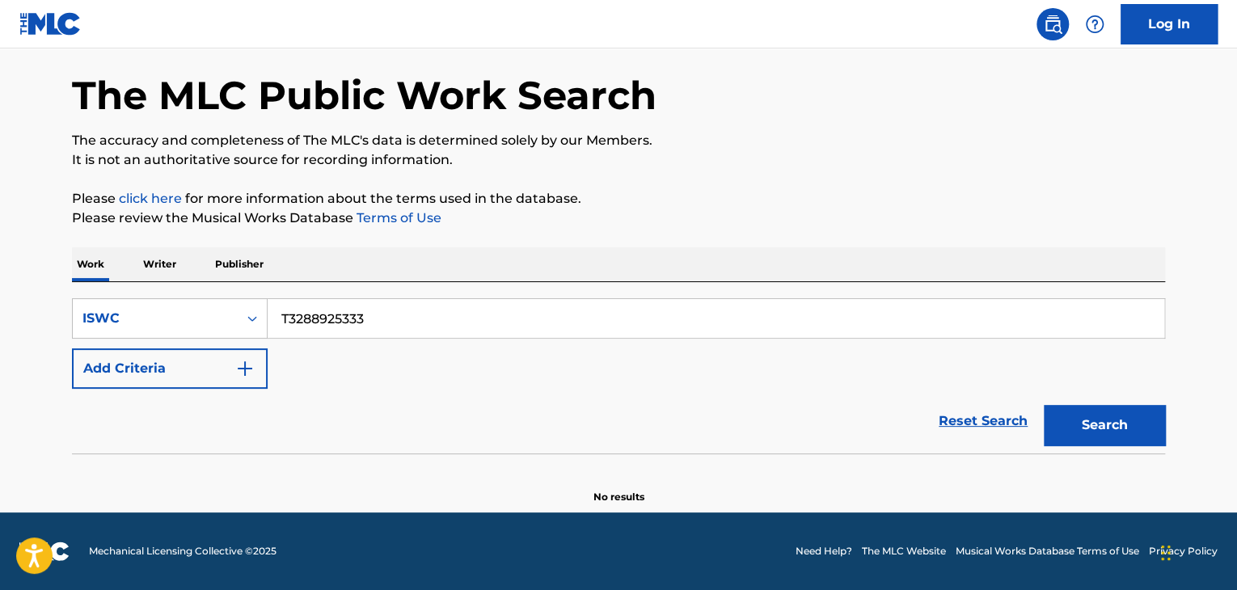
click at [68, 275] on div "The MLC Public Work Search The accuracy and completeness of The MLC's data is d…" at bounding box center [619, 265] width 1132 height 477
paste input "844"
click at [1076, 424] on button "Search" at bounding box center [1104, 425] width 121 height 40
drag, startPoint x: 378, startPoint y: 305, endPoint x: 68, endPoint y: 282, distance: 311.2
click at [68, 283] on div "The MLC Public Work Search The accuracy and completeness of The MLC's data is d…" at bounding box center [619, 265] width 1132 height 477
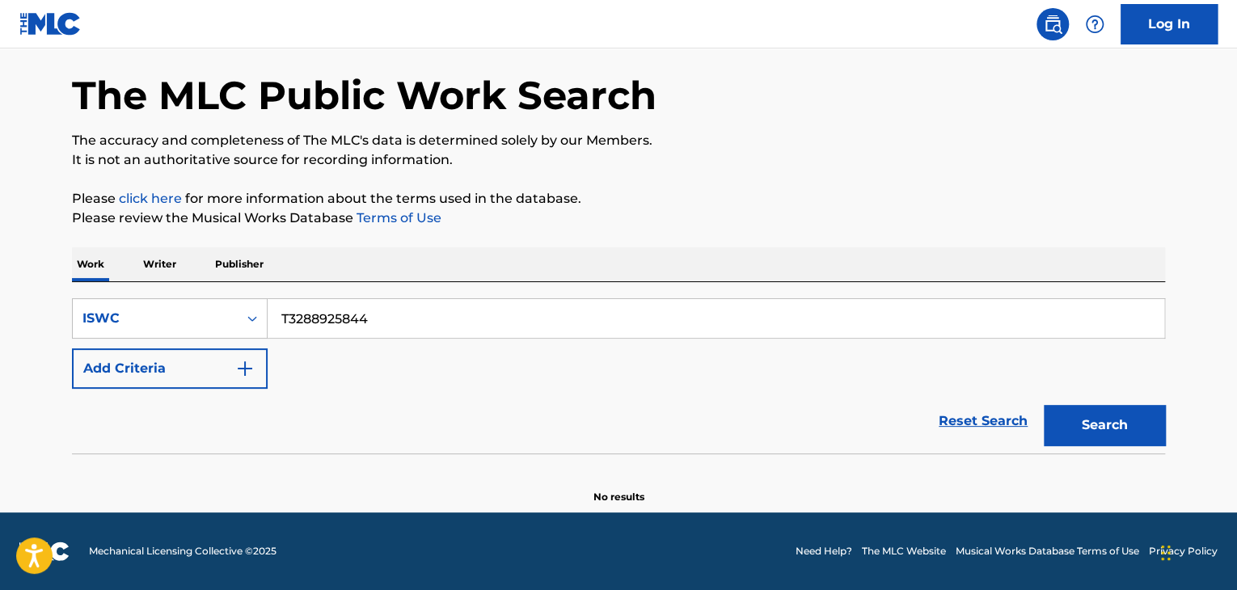
paste input "54503"
click at [1130, 417] on button "Search" at bounding box center [1104, 425] width 121 height 40
drag, startPoint x: 226, startPoint y: 282, endPoint x: 74, endPoint y: 277, distance: 152.9
click at [86, 279] on div "Work Writer Publisher SearchWithCriteria0f103976-8649-4722-9c69-b39363fbf9a7 IS…" at bounding box center [618, 375] width 1093 height 257
paste input "9007729"
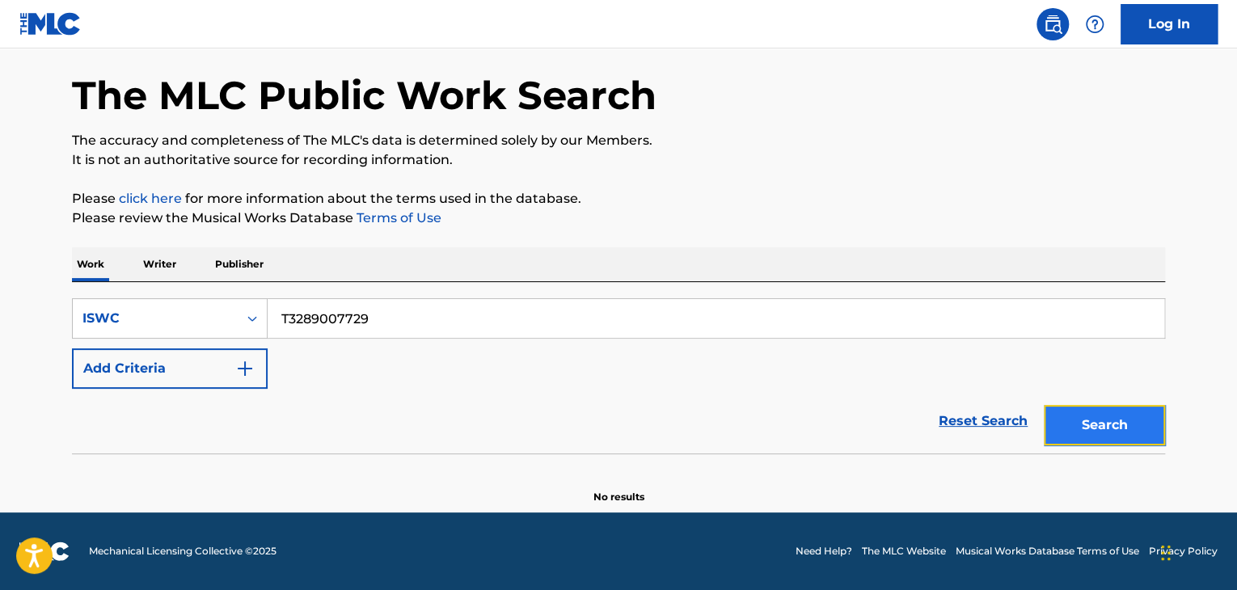
click at [1070, 426] on button "Search" at bounding box center [1104, 425] width 121 height 40
drag, startPoint x: 259, startPoint y: 279, endPoint x: 0, endPoint y: 245, distance: 260.9
click at [25, 255] on main "The MLC Public Work Search The accuracy and completeness of The MLC's data is d…" at bounding box center [618, 249] width 1237 height 525
paste input "8956861"
click at [1129, 428] on button "Search" at bounding box center [1104, 425] width 121 height 40
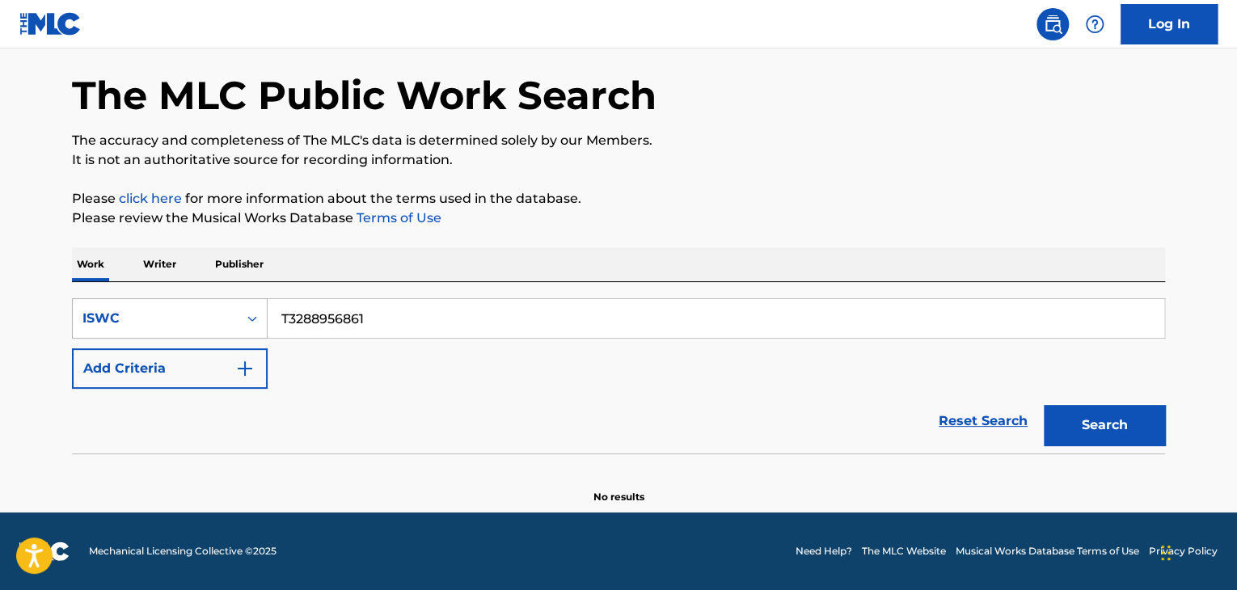
drag, startPoint x: 402, startPoint y: 324, endPoint x: 97, endPoint y: 297, distance: 305.9
click at [97, 298] on div "SearchWithCriteria0f103976-8649-4722-9c69-b39363fbf9a7 ISWC T3288956861" at bounding box center [618, 318] width 1093 height 40
paste input "758"
click at [1141, 424] on button "Search" at bounding box center [1104, 425] width 121 height 40
drag, startPoint x: 405, startPoint y: 321, endPoint x: 58, endPoint y: 276, distance: 349.6
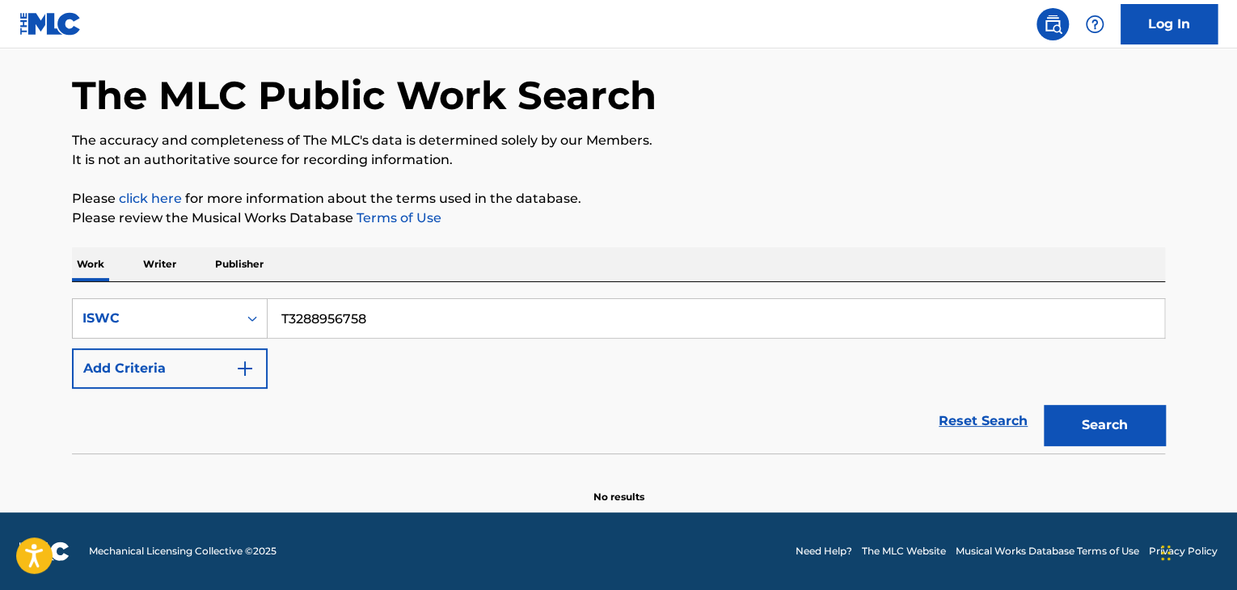
click at [64, 279] on div "The MLC Public Work Search The accuracy and completeness of The MLC's data is d…" at bounding box center [619, 265] width 1132 height 477
paste input "645"
drag, startPoint x: 55, startPoint y: 266, endPoint x: 395, endPoint y: 329, distance: 346.1
click at [359, 323] on div "The MLC Public Work Search The accuracy and completeness of The MLC's data is d…" at bounding box center [619, 265] width 1132 height 477
click at [864, 217] on p "Please review the Musical Works Database Terms of Use" at bounding box center [618, 218] width 1093 height 19
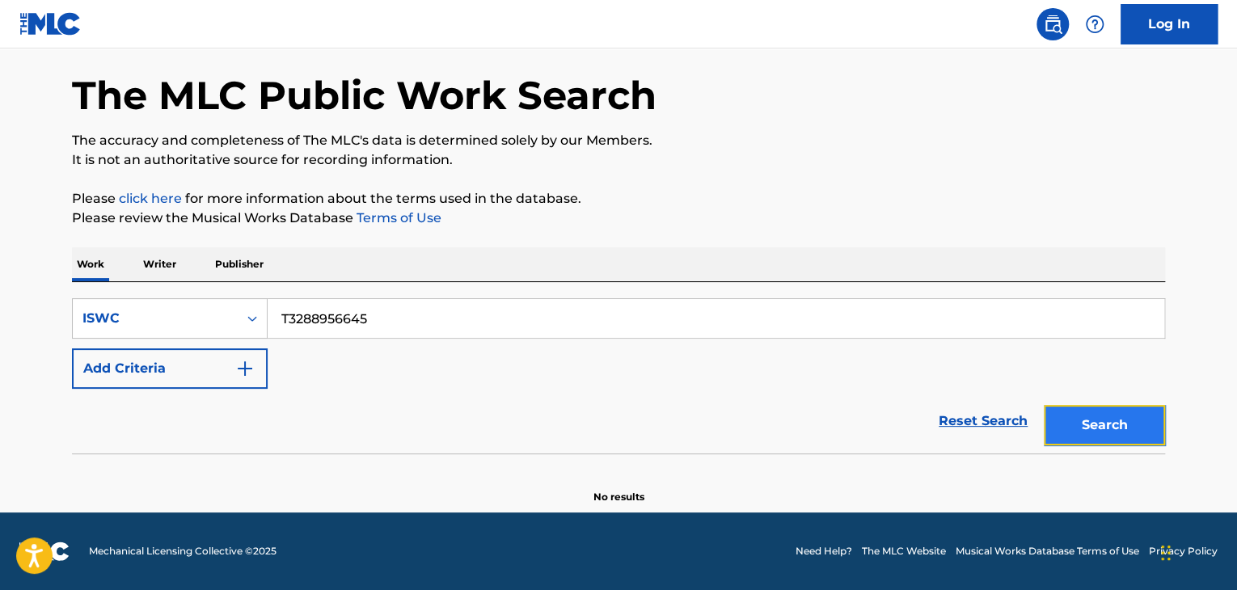
click at [1136, 432] on button "Search" at bounding box center [1104, 425] width 121 height 40
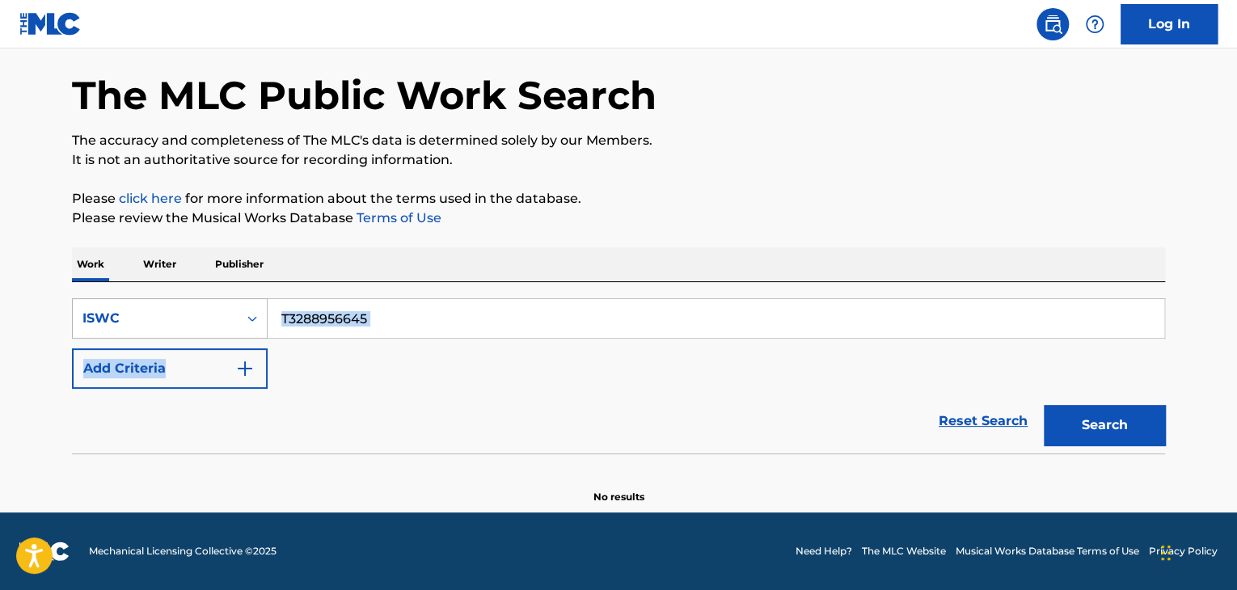
drag, startPoint x: 231, startPoint y: 303, endPoint x: 207, endPoint y: 301, distance: 24.4
click at [216, 302] on div "SearchWithCriteria0f103976-8649-4722-9c69-b39363fbf9a7 ISWC T3288956645 Add Cri…" at bounding box center [618, 343] width 1093 height 91
click at [362, 363] on div "SearchWithCriteria0f103976-8649-4722-9c69-b39363fbf9a7 ISWC T3288956645 Add Cri…" at bounding box center [618, 343] width 1093 height 91
click at [340, 400] on div "Reset Search Search" at bounding box center [618, 421] width 1093 height 65
drag, startPoint x: 373, startPoint y: 314, endPoint x: 43, endPoint y: 297, distance: 330.3
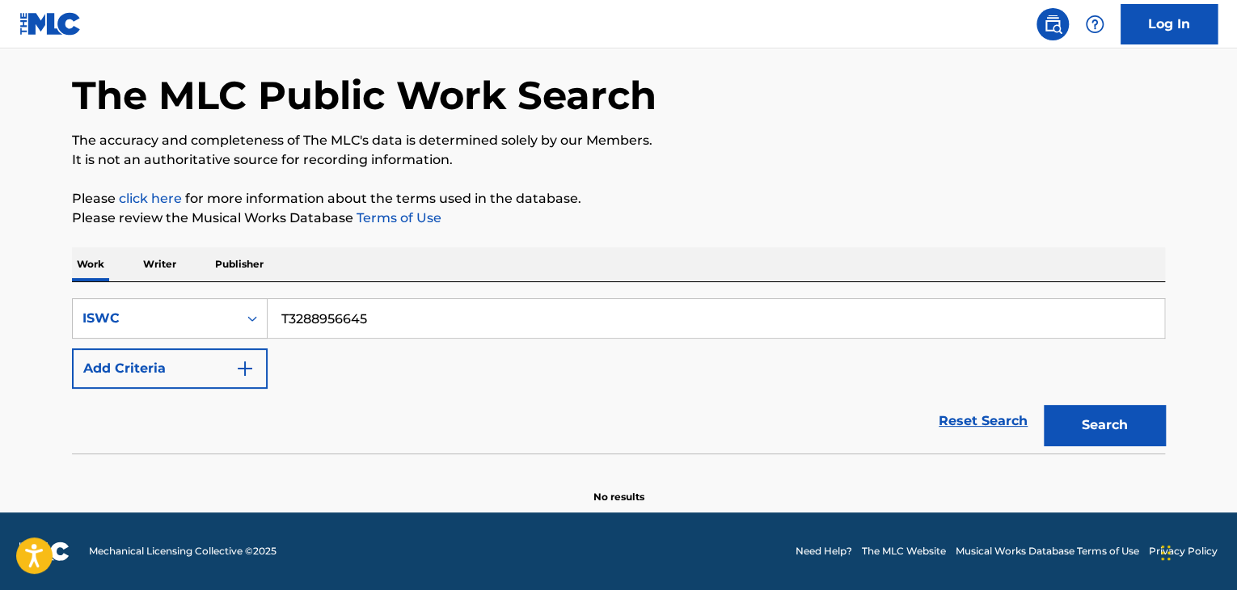
click at [96, 298] on div "SearchWithCriteria0f103976-8649-4722-9c69-b39363fbf9a7 ISWC T3288956645" at bounding box center [618, 318] width 1093 height 40
paste input "9013378"
type input "T3289013378"
click at [1099, 417] on button "Search" at bounding box center [1104, 425] width 121 height 40
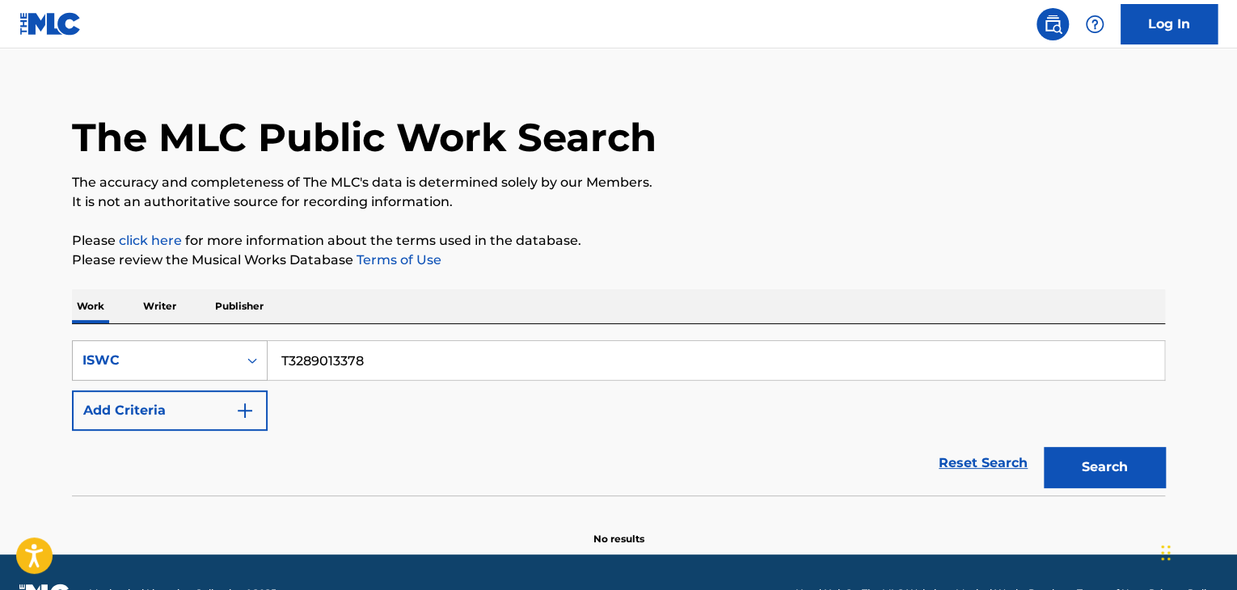
scroll to position [0, 0]
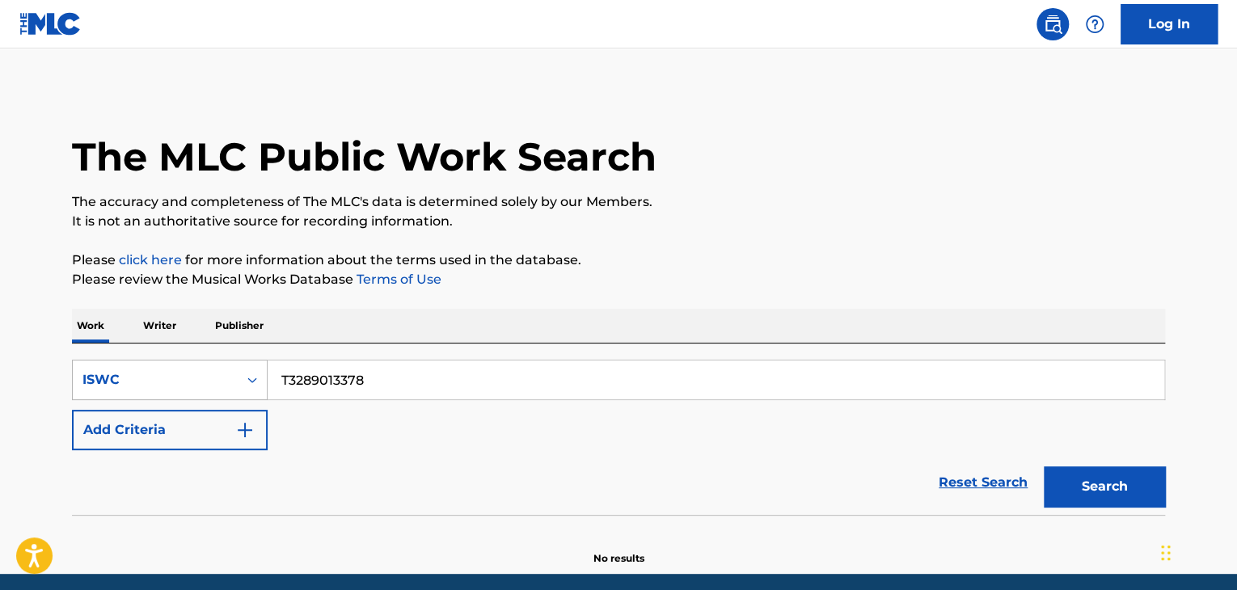
click at [248, 369] on div "ISWC" at bounding box center [170, 380] width 196 height 40
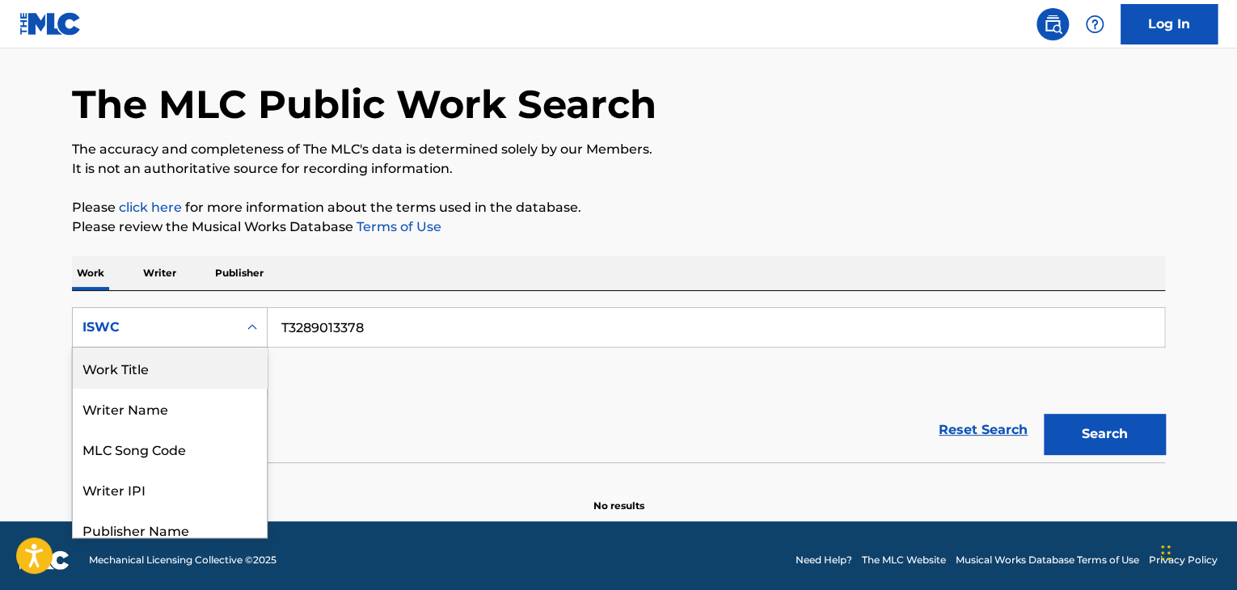
click at [187, 374] on div "Work Title" at bounding box center [170, 368] width 194 height 40
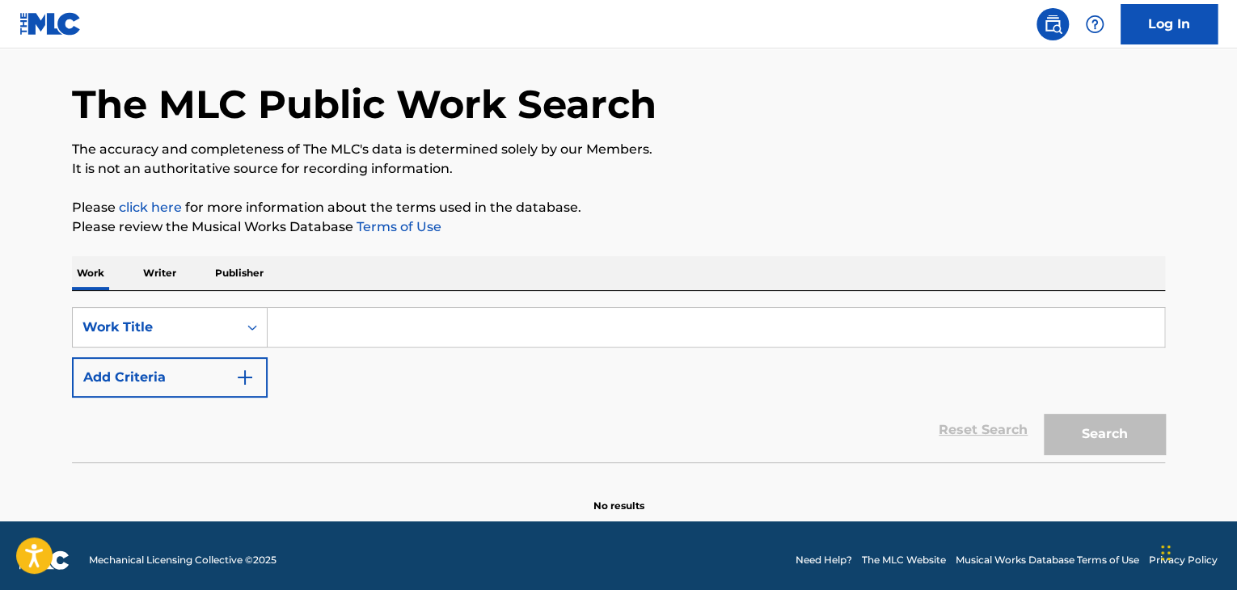
click at [157, 268] on p "Writer" at bounding box center [159, 273] width 43 height 34
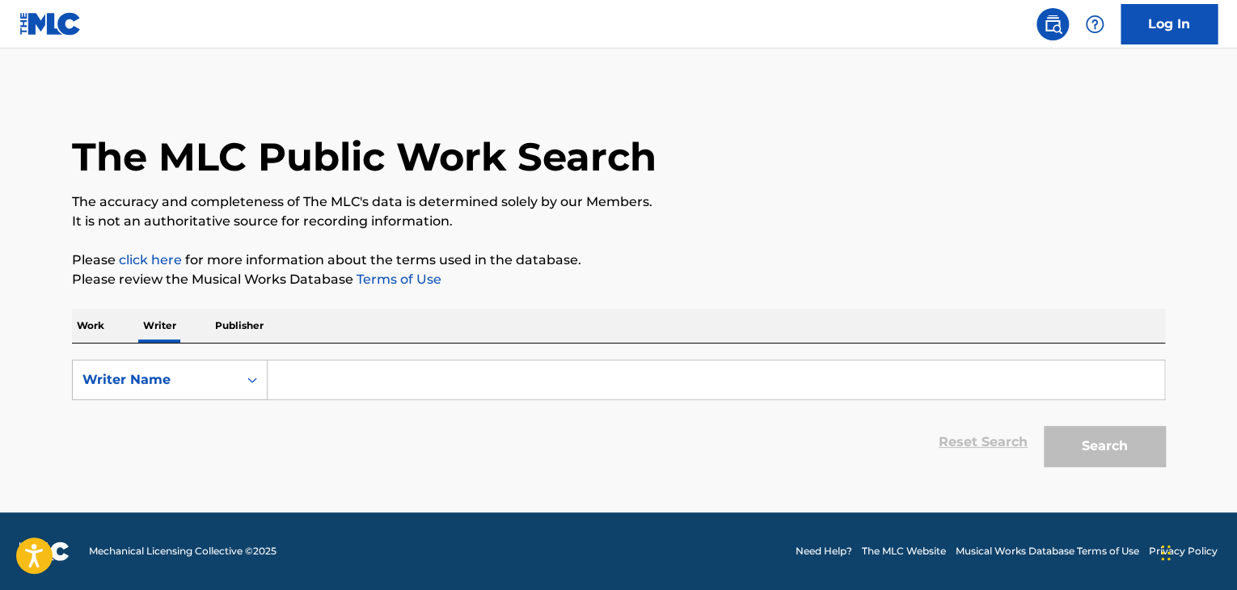
click at [326, 380] on input "Search Form" at bounding box center [716, 380] width 896 height 39
paste input "Rau"
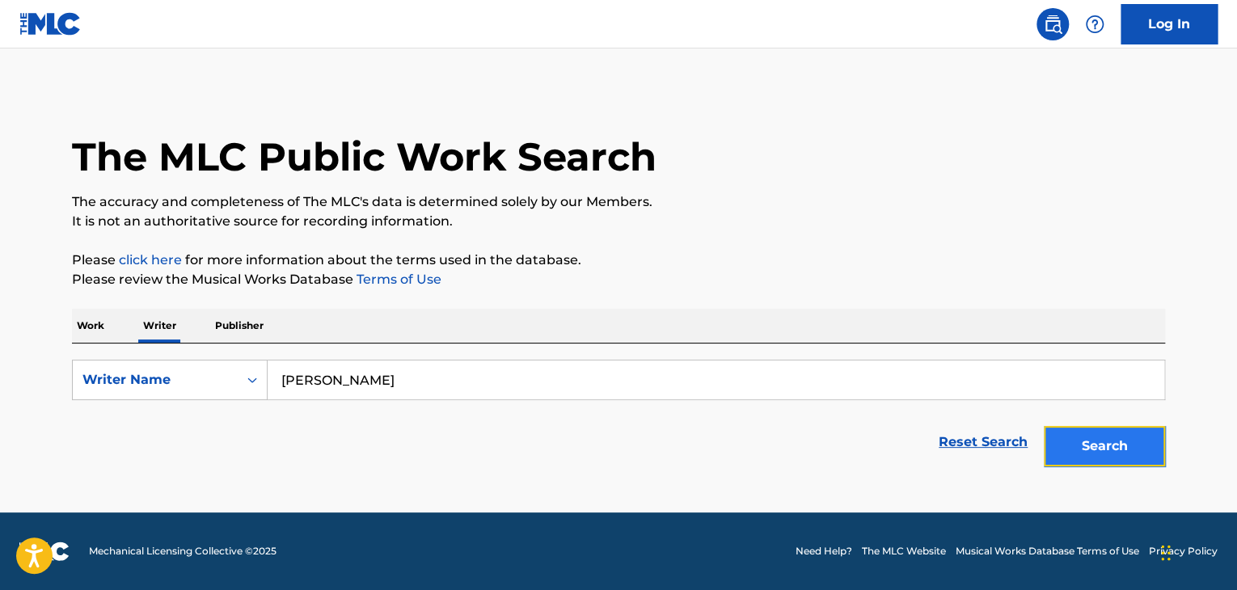
click at [1154, 460] on button "Search" at bounding box center [1104, 446] width 121 height 40
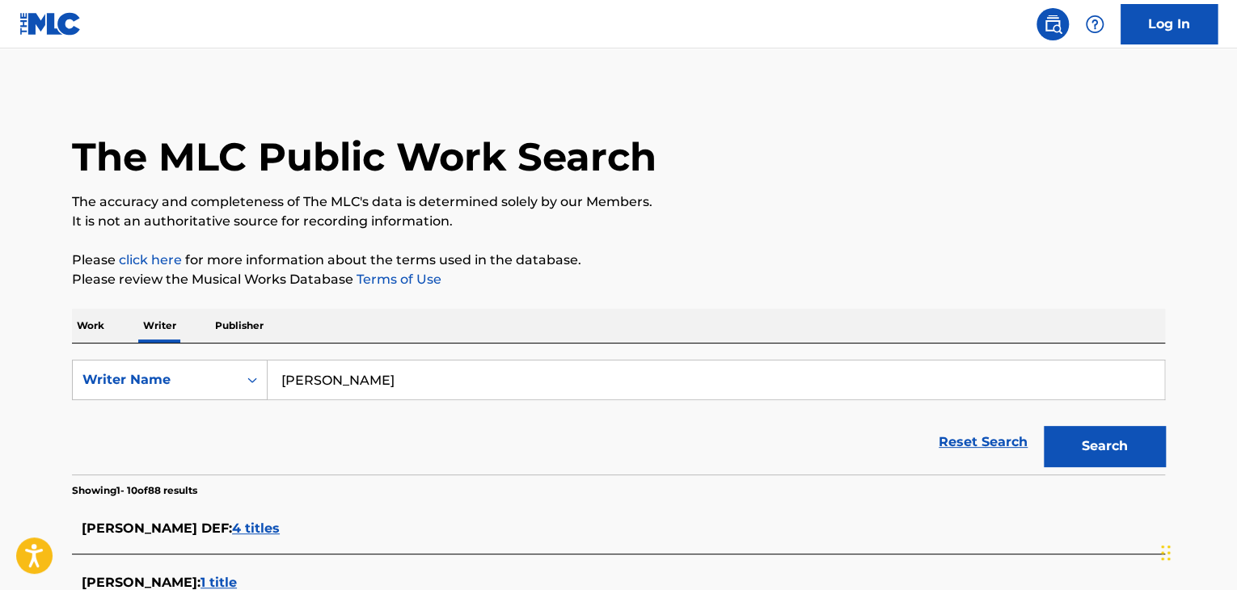
drag, startPoint x: 356, startPoint y: 376, endPoint x: 133, endPoint y: 350, distance: 225.4
click at [137, 351] on div "SearchWithCriteriace0b7787-e692-4f95-bdc4-54242d99f652 Writer Name Rau Reset Se…" at bounding box center [618, 409] width 1093 height 131
paste input "Haze Taiyo"
click at [1113, 434] on button "Search" at bounding box center [1104, 446] width 121 height 40
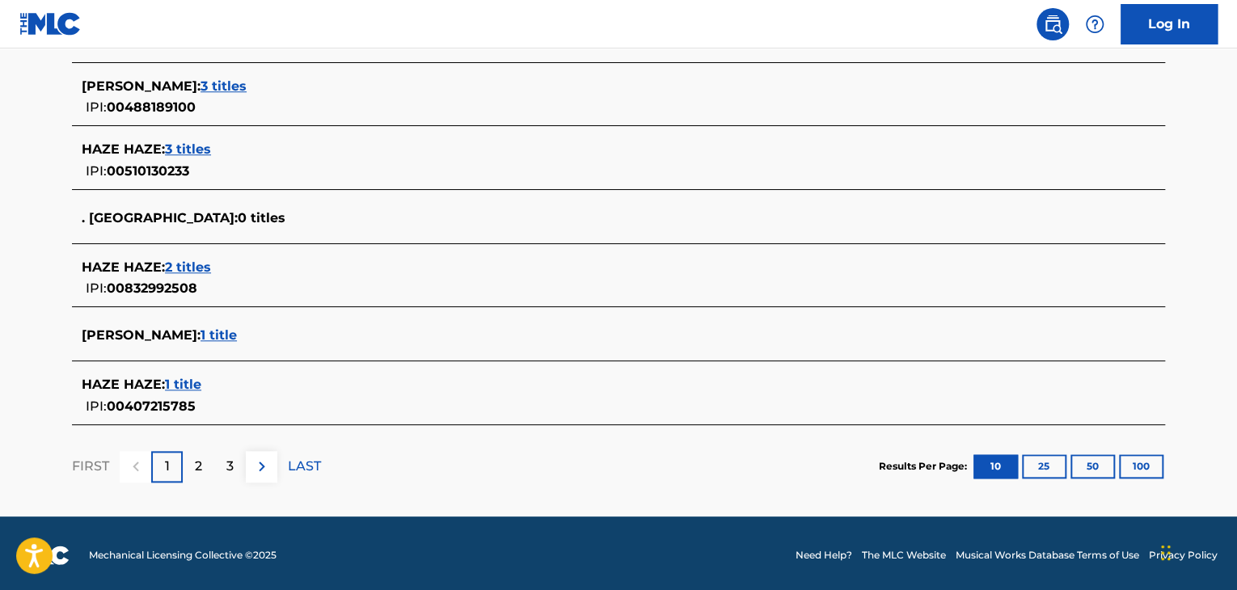
scroll to position [666, 0]
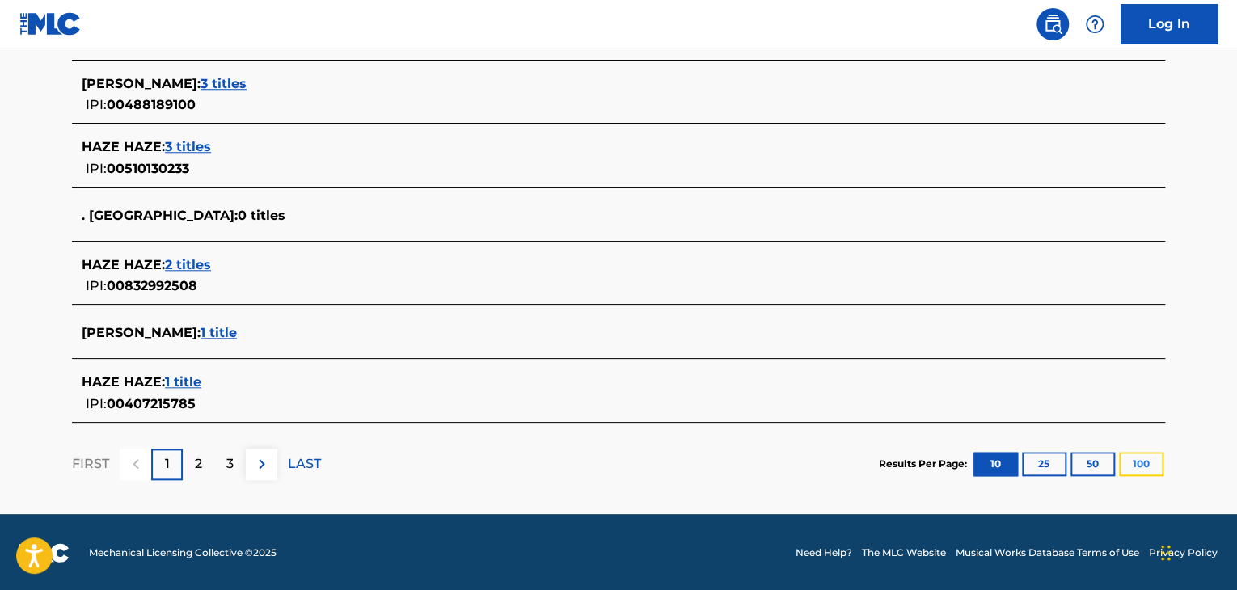
click at [1135, 460] on button "100" at bounding box center [1141, 464] width 44 height 24
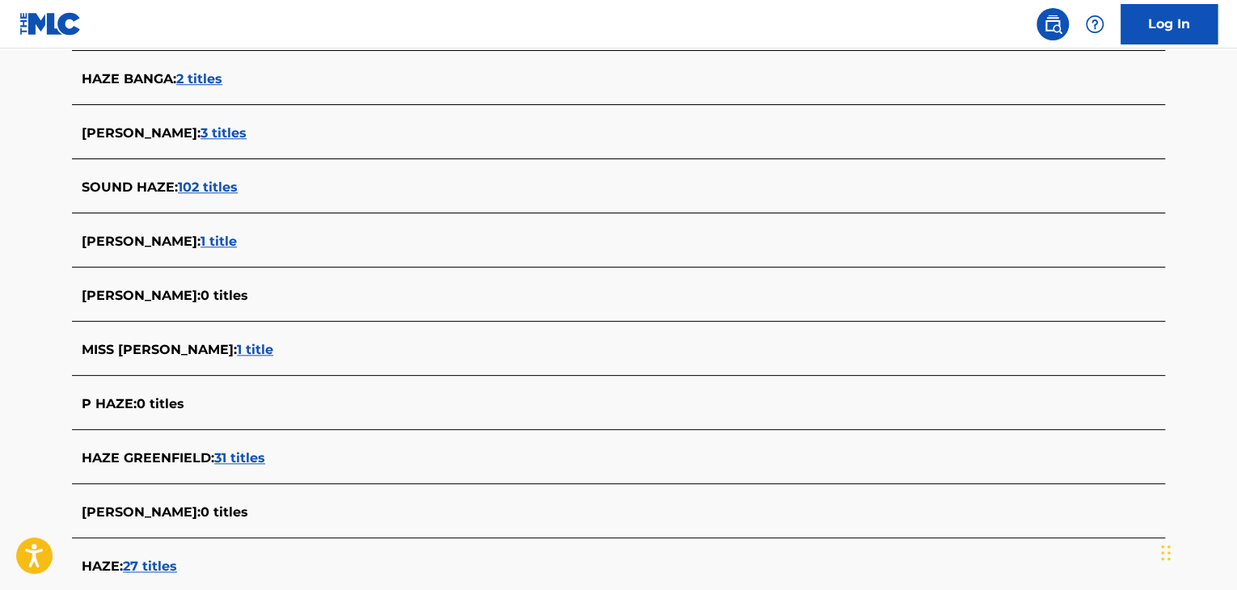
scroll to position [84, 0]
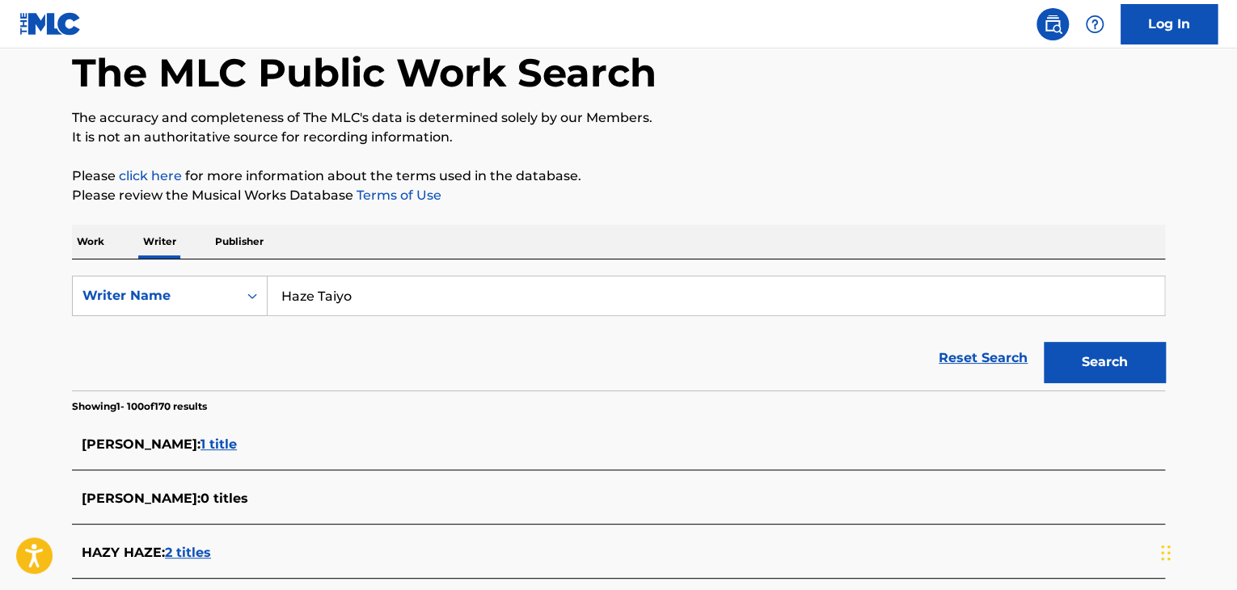
click at [430, 310] on input "Haze Taiyo" at bounding box center [716, 295] width 896 height 39
click at [381, 337] on div "Reset Search Search" at bounding box center [618, 358] width 1093 height 65
click at [409, 293] on input "Haze Taiyo" at bounding box center [716, 295] width 896 height 39
drag, startPoint x: 439, startPoint y: 297, endPoint x: 120, endPoint y: 269, distance: 320.5
click at [124, 269] on div "SearchWithCriteriace0b7787-e692-4f95-bdc4-54242d99f652 Writer Name Haze Taiyo R…" at bounding box center [618, 324] width 1093 height 131
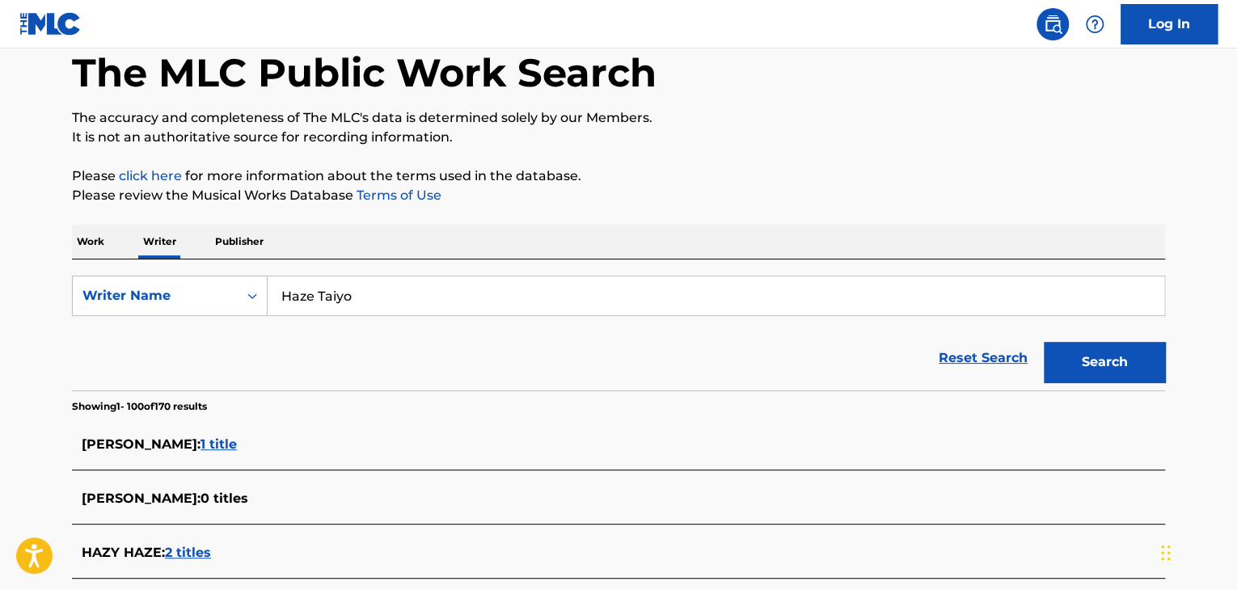
paste input "Shuuto Hamaoka"
click at [1087, 369] on button "Search" at bounding box center [1104, 362] width 121 height 40
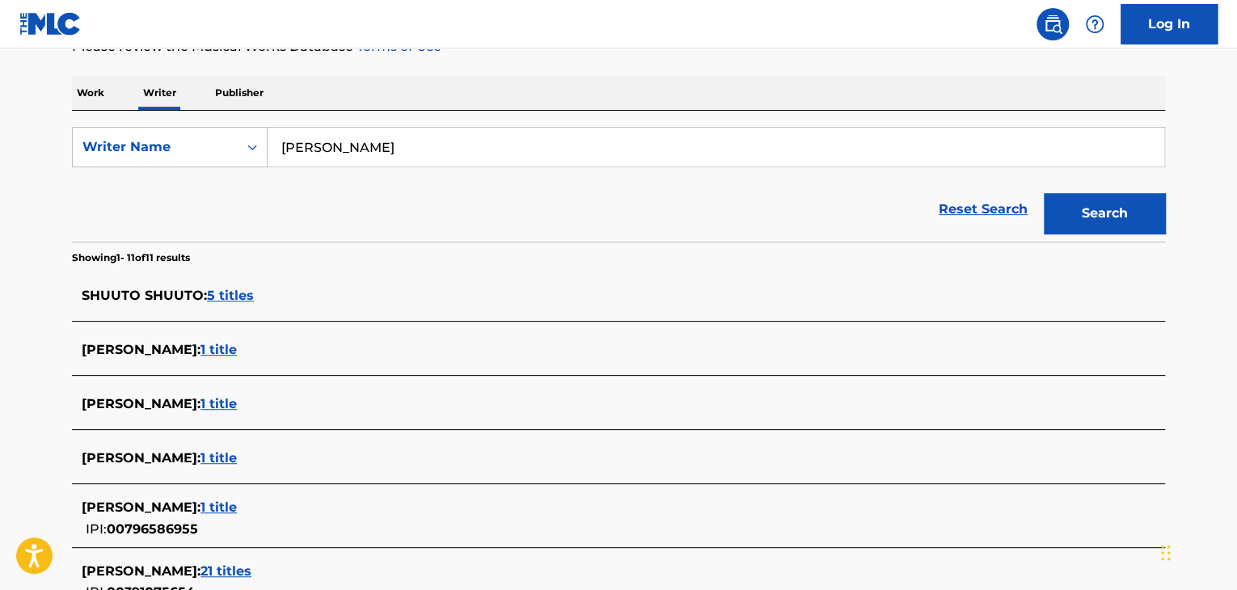
scroll to position [75, 0]
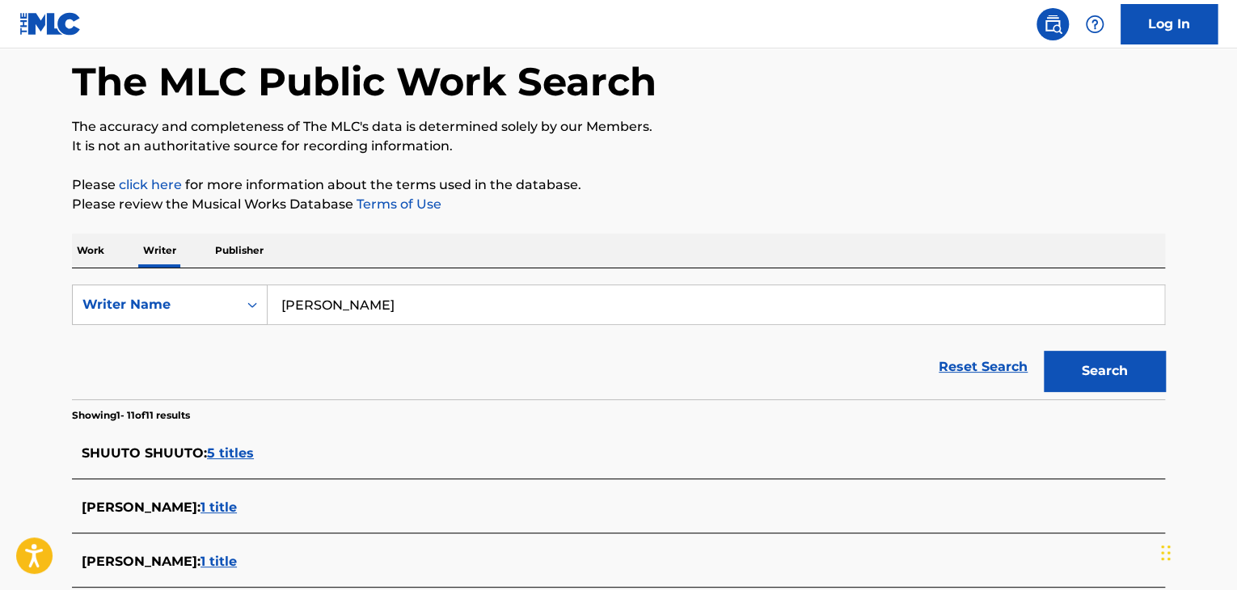
click at [381, 350] on div "Reset Search Search" at bounding box center [618, 367] width 1093 height 65
drag, startPoint x: 486, startPoint y: 291, endPoint x: 141, endPoint y: 250, distance: 346.8
paste input "Billyrrom"
type input "Billyrrom"
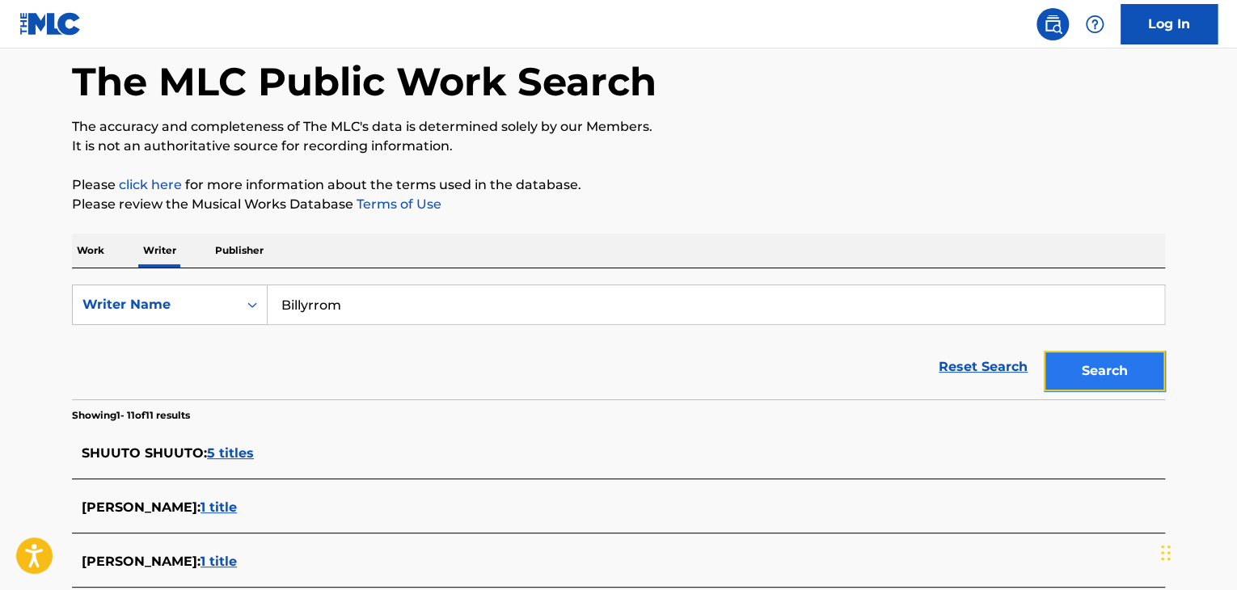
click at [1090, 362] on button "Search" at bounding box center [1104, 371] width 121 height 40
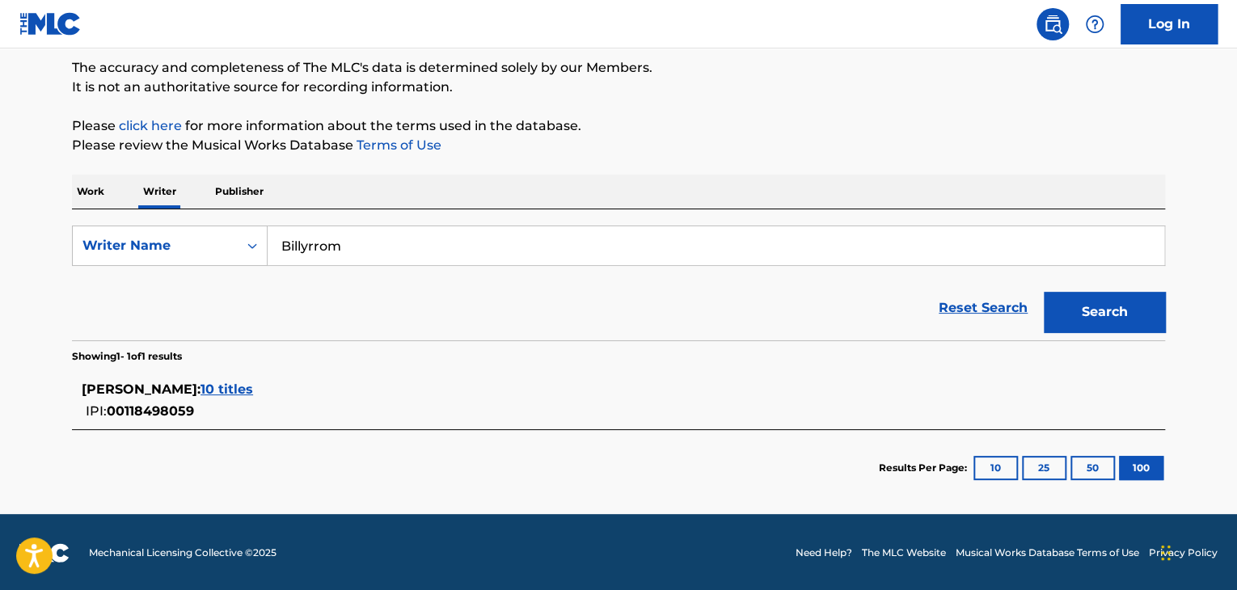
scroll to position [135, 0]
click at [253, 390] on span "10 titles" at bounding box center [226, 388] width 53 height 15
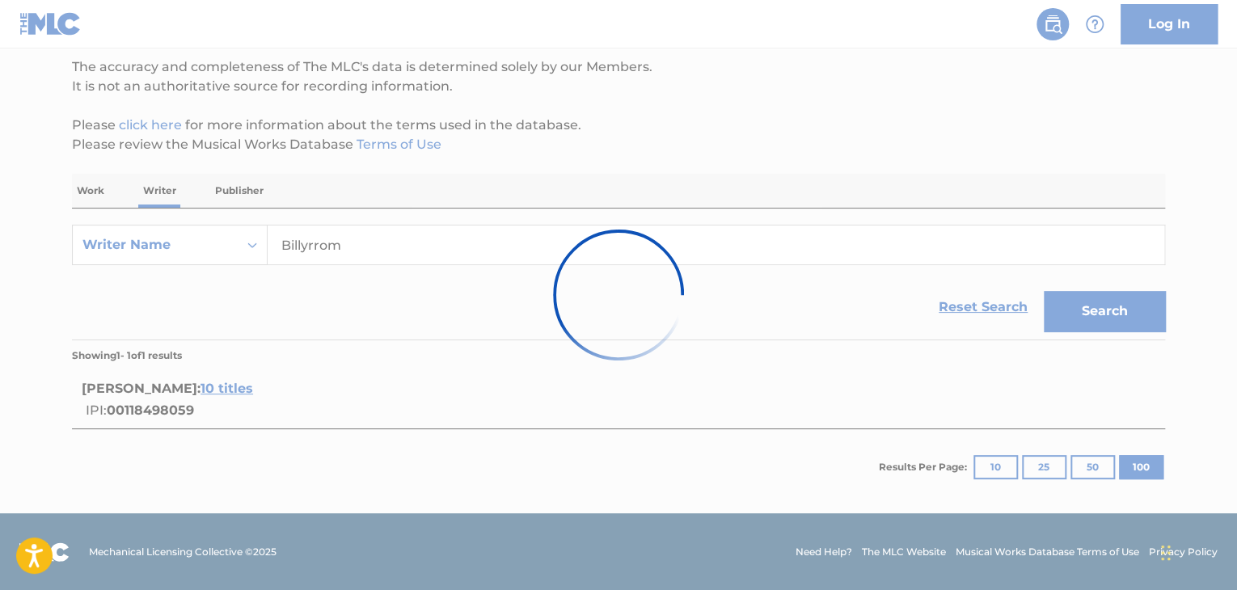
click at [907, 108] on div at bounding box center [618, 295] width 1237 height 590
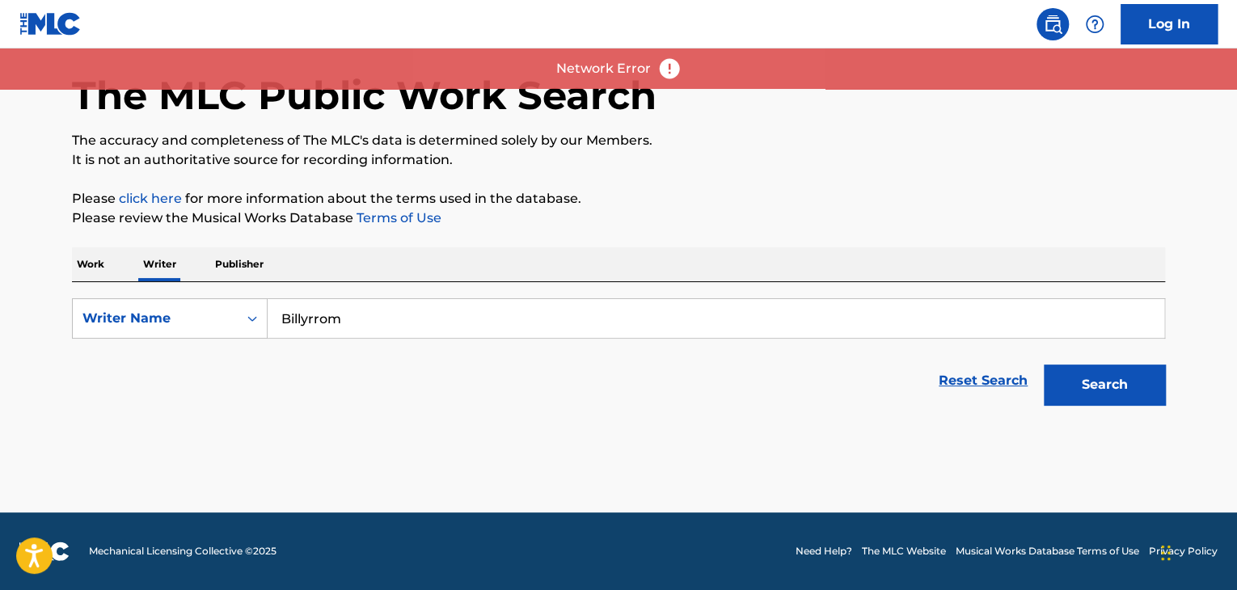
scroll to position [61, 0]
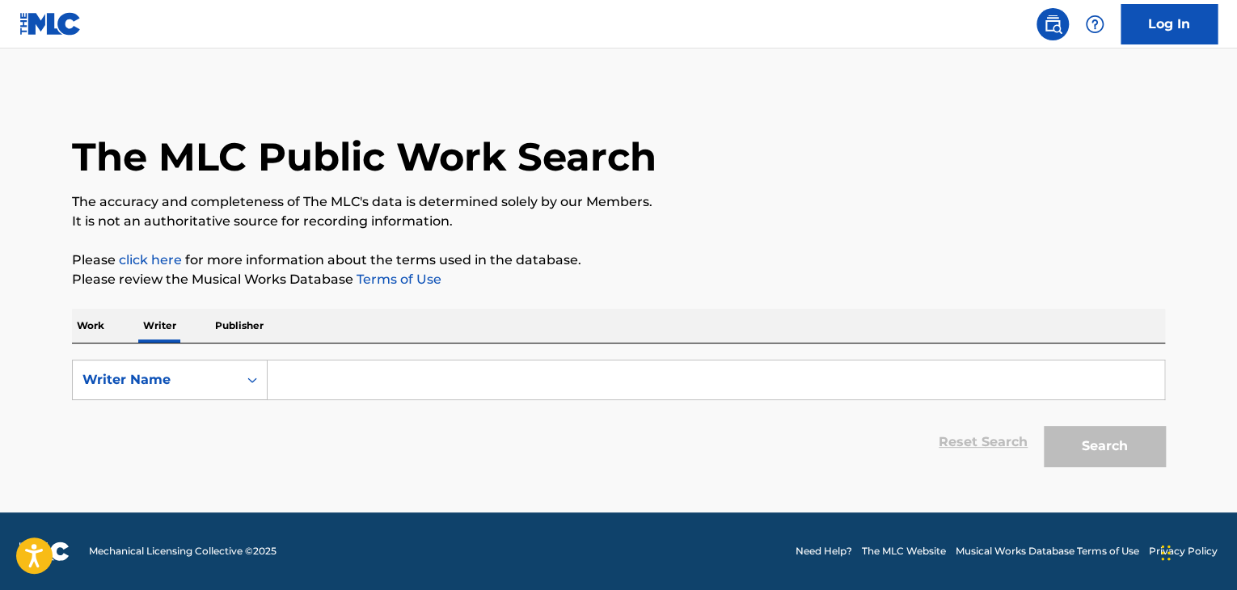
click at [309, 374] on input "Search Form" at bounding box center [716, 380] width 896 height 39
paste input "Billyrrom"
click at [1154, 454] on button "Search" at bounding box center [1104, 446] width 121 height 40
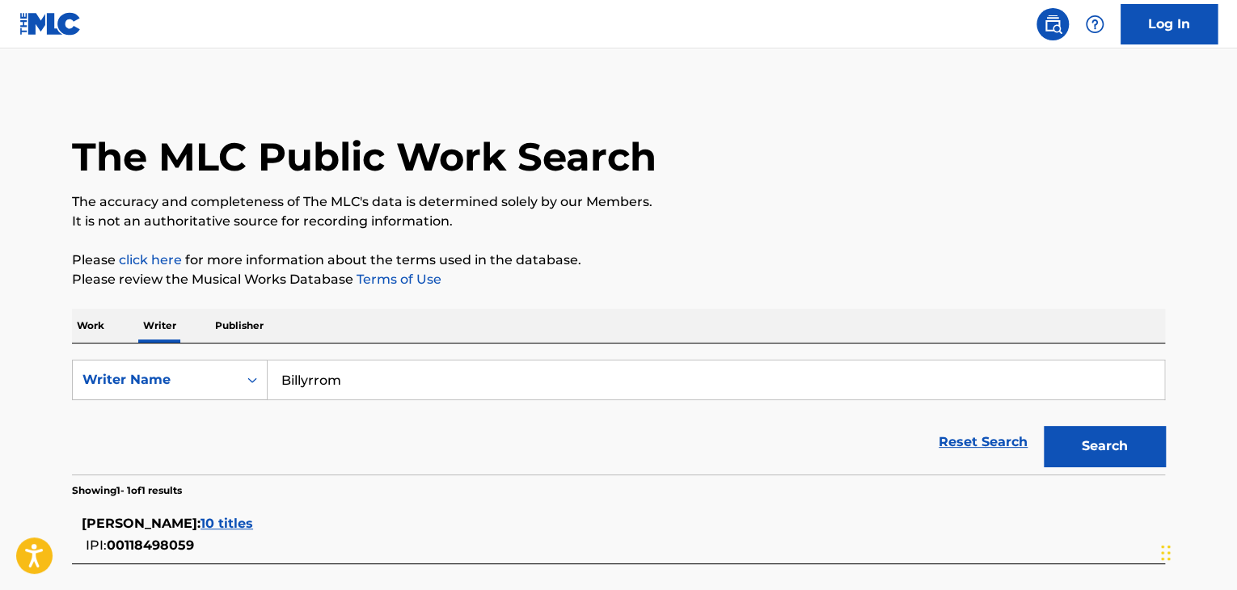
click at [253, 520] on span "10 titles" at bounding box center [226, 523] width 53 height 15
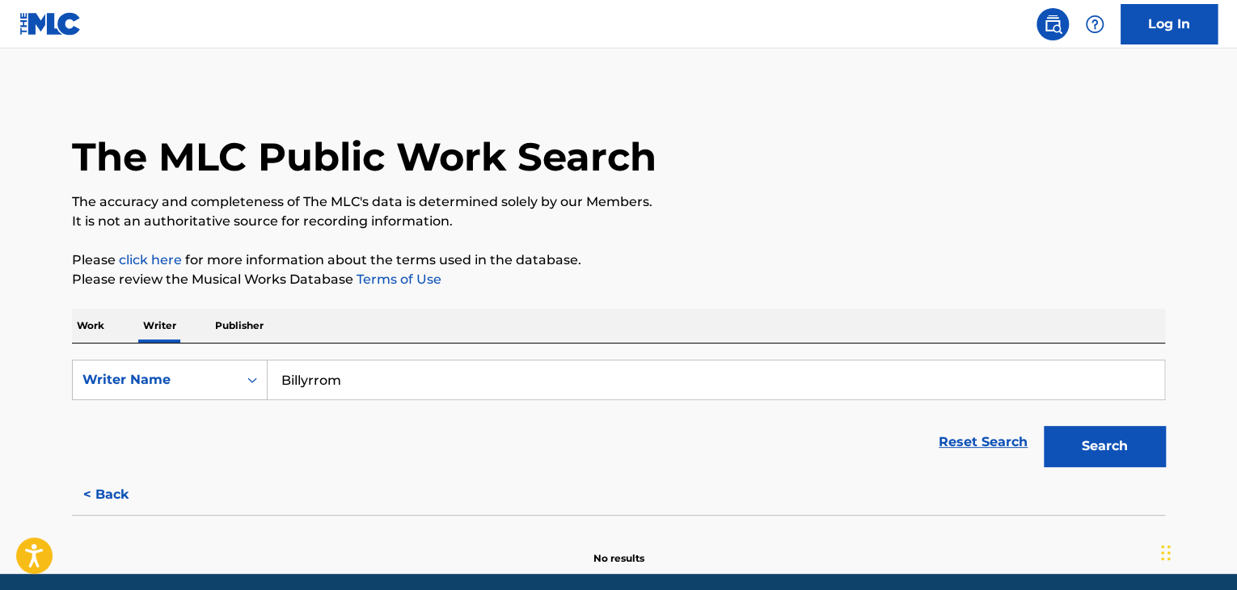
drag, startPoint x: 377, startPoint y: 392, endPoint x: 232, endPoint y: 337, distance: 154.8
click at [127, 338] on div "Work Writer Publisher SearchWithCriteriad9c1df0b-8bcc-45be-a254-e6cbf487d544 Wr…" at bounding box center [618, 437] width 1093 height 257
paste input "Rikuto Saitou"
click at [1125, 444] on button "Search" at bounding box center [1104, 446] width 121 height 40
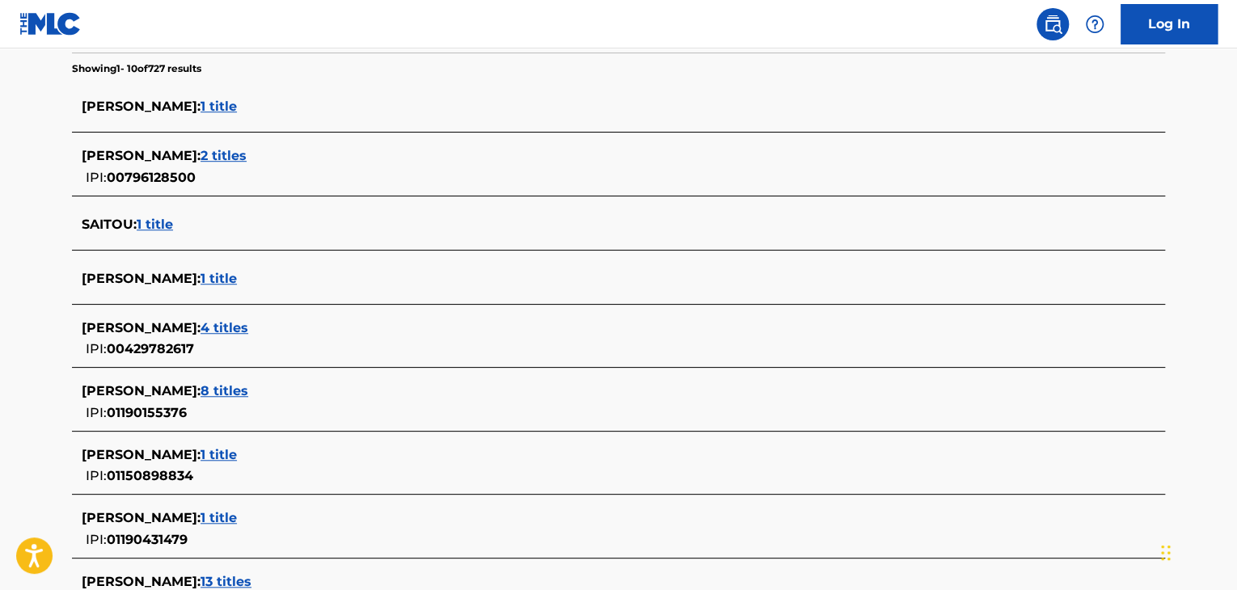
scroll to position [676, 0]
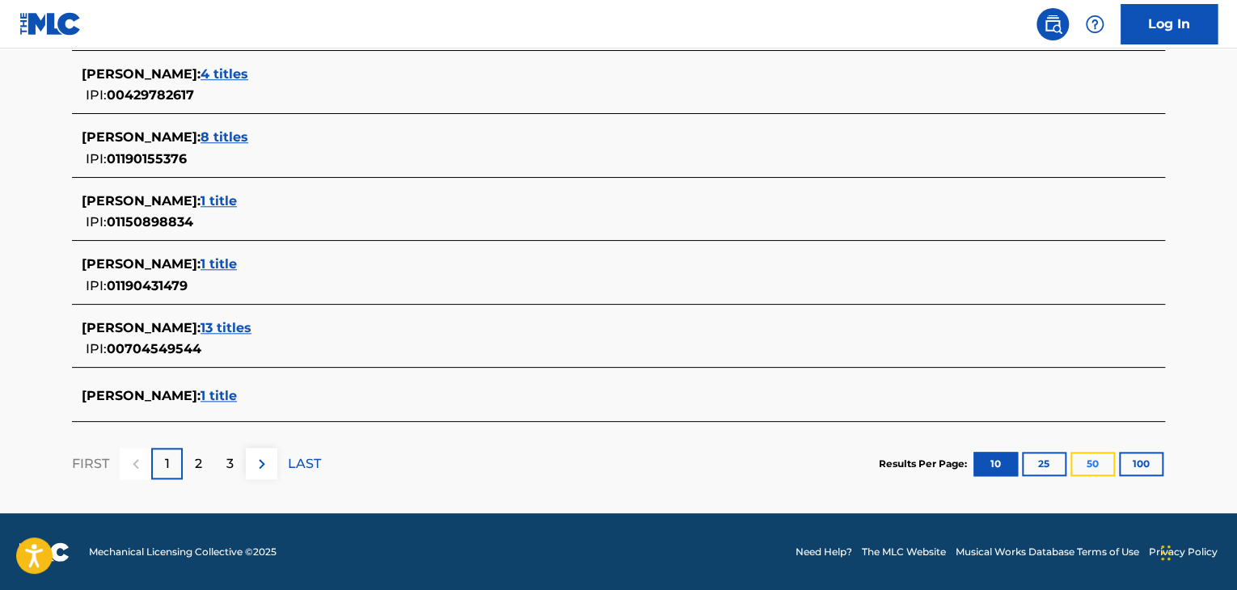
click at [1096, 460] on button "50" at bounding box center [1092, 464] width 44 height 24
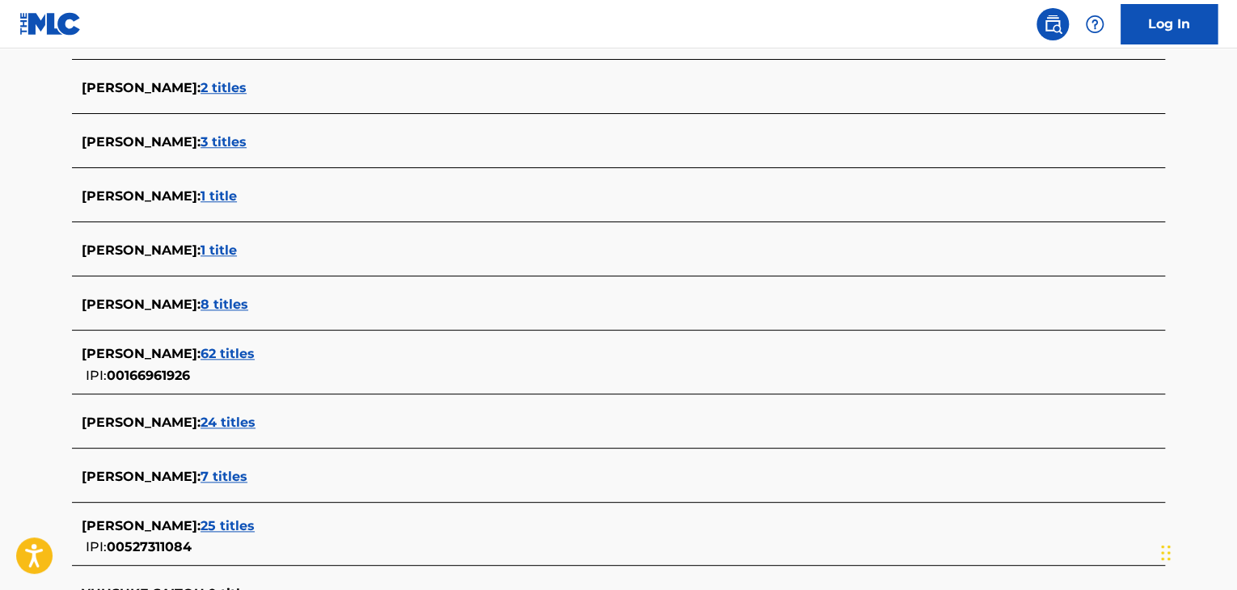
scroll to position [84, 0]
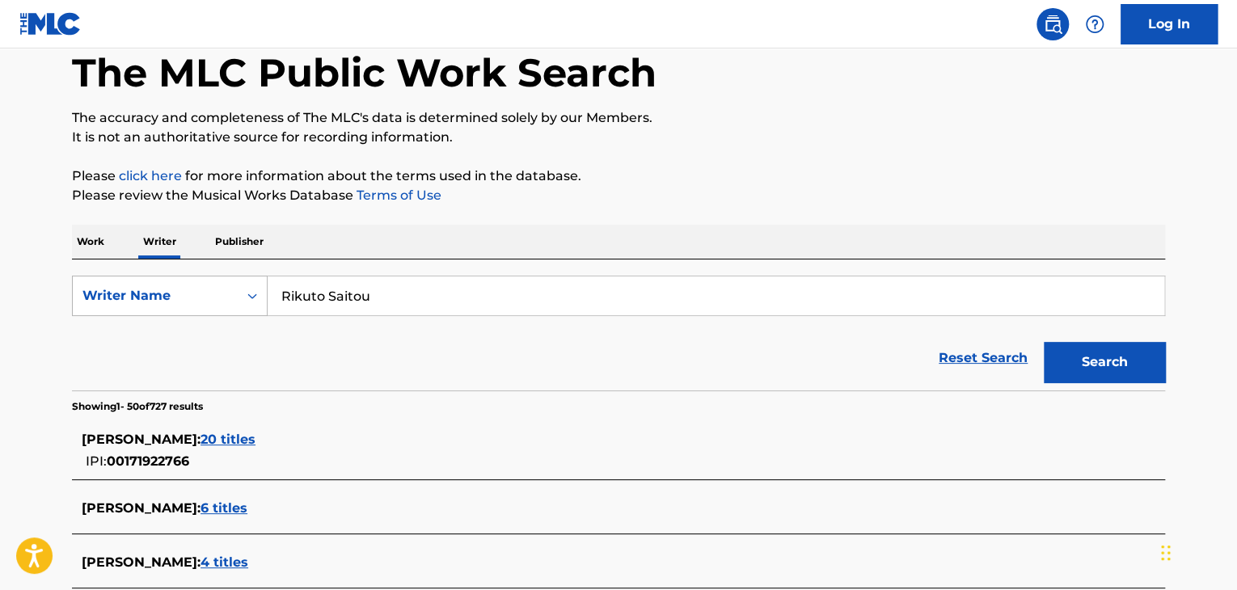
drag, startPoint x: 361, startPoint y: 290, endPoint x: 150, endPoint y: 282, distance: 210.3
click at [116, 293] on div "SearchWithCriteriad9c1df0b-8bcc-45be-a254-e6cbf487d544 Writer Name [PERSON_NAME]" at bounding box center [618, 296] width 1093 height 40
paste input "Shigge"
click at [1150, 373] on button "Search" at bounding box center [1104, 362] width 121 height 40
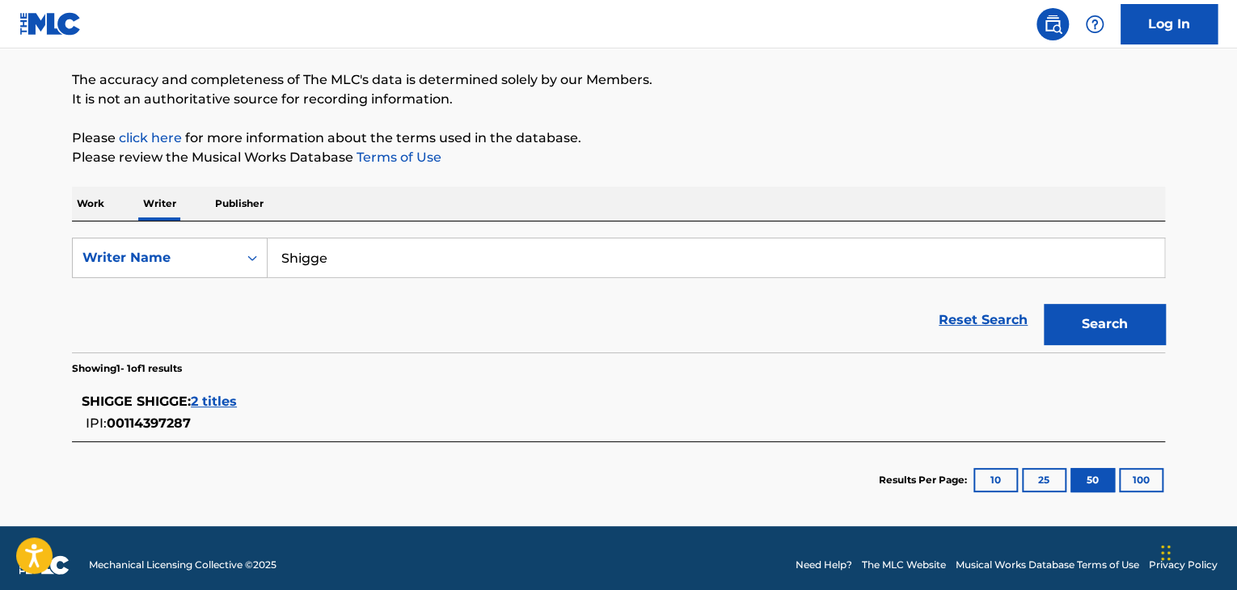
scroll to position [135, 0]
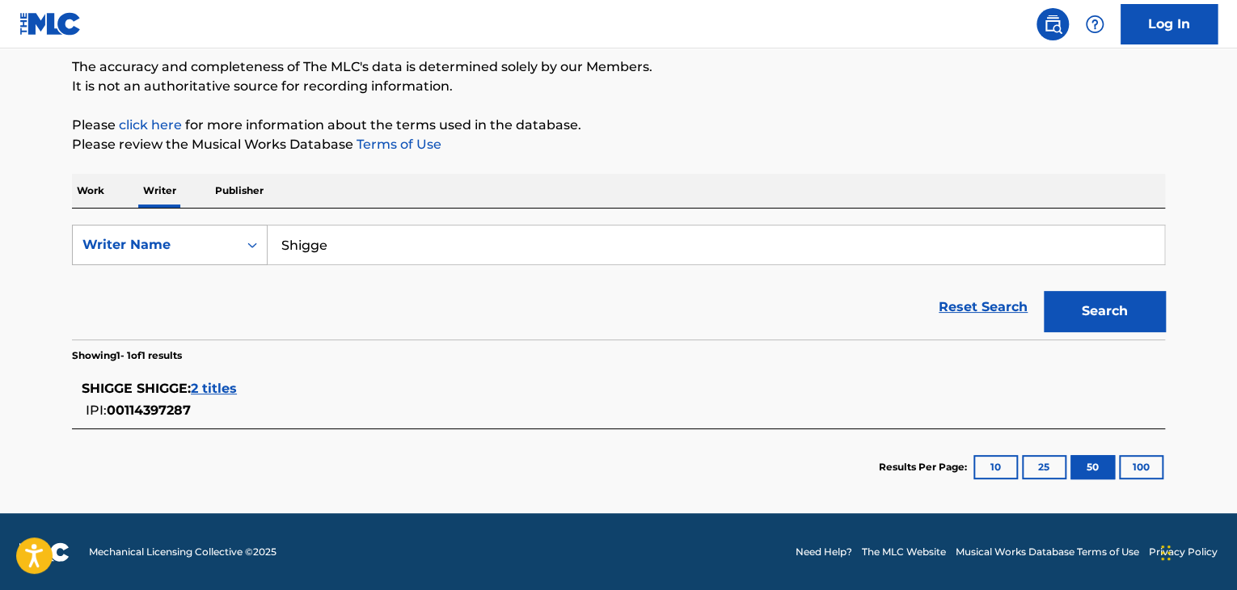
drag, startPoint x: 392, startPoint y: 242, endPoint x: 91, endPoint y: 226, distance: 301.9
click at [91, 226] on div "SearchWithCriteriad9c1df0b-8bcc-45be-a254-e6cbf487d544 Writer Name Shigge" at bounding box center [618, 245] width 1093 height 40
paste input "[PERSON_NAME]"
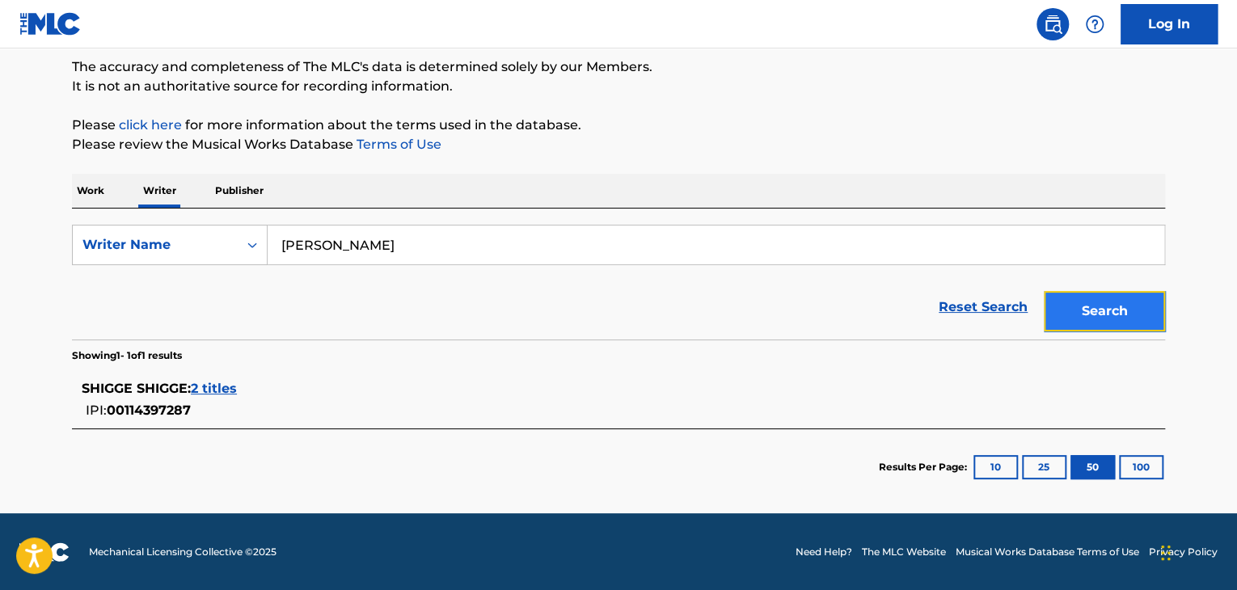
click at [1106, 311] on button "Search" at bounding box center [1104, 311] width 121 height 40
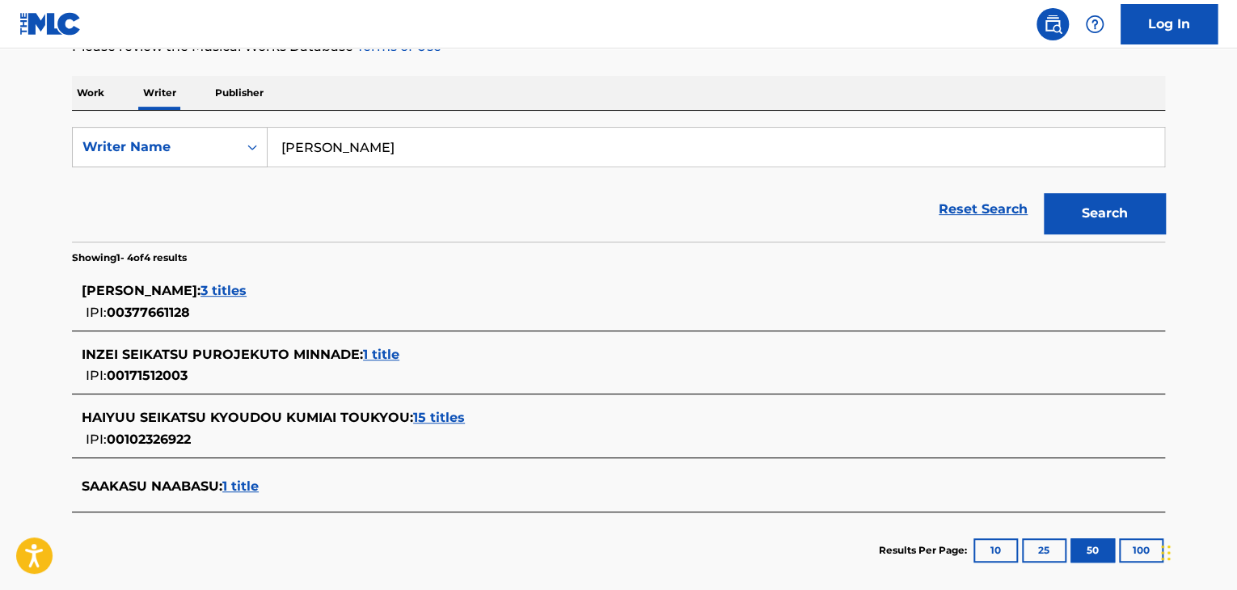
scroll to position [243, 0]
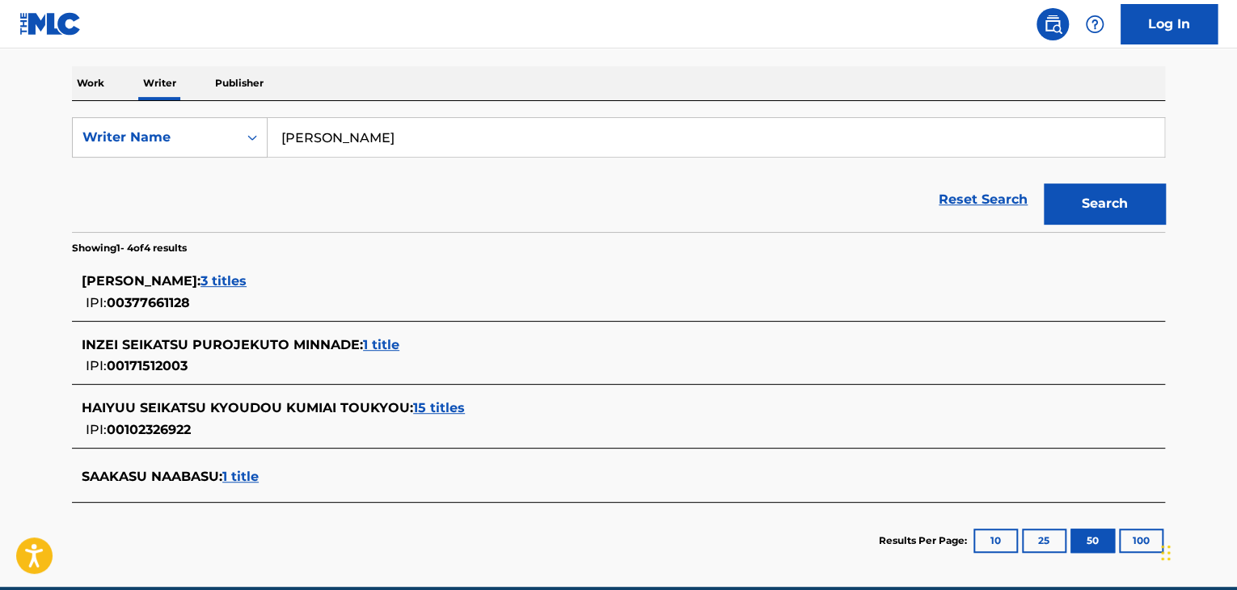
drag, startPoint x: 226, startPoint y: 107, endPoint x: 167, endPoint y: 110, distance: 59.9
click at [175, 110] on div "SearchWithCriteriad9c1df0b-8bcc-45be-a254-e6cbf487d544 Writer Name [PERSON_NAME…" at bounding box center [618, 166] width 1093 height 131
paste input "[PERSON_NAME]"
click at [1175, 196] on div "The MLC Public Work Search The accuracy and completeness of The MLC's data is d…" at bounding box center [619, 212] width 1132 height 732
click at [1132, 205] on button "Search" at bounding box center [1104, 204] width 121 height 40
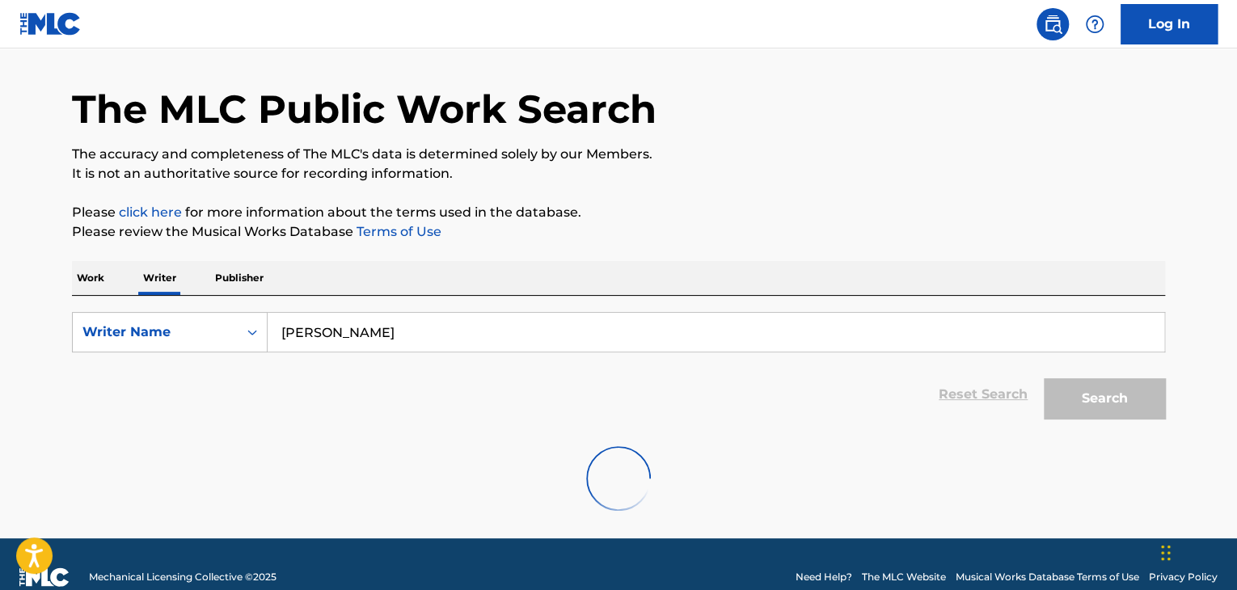
scroll to position [74, 0]
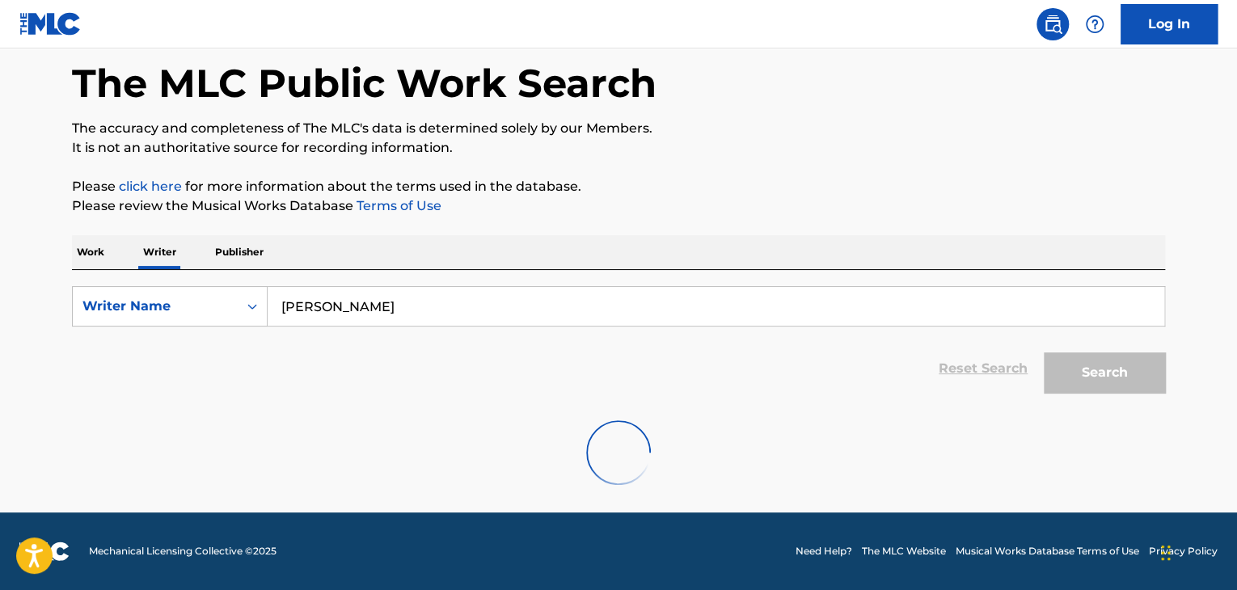
drag, startPoint x: 337, startPoint y: 303, endPoint x: 61, endPoint y: 287, distance: 276.9
click at [72, 286] on div "SearchWithCriteriad9c1df0b-8bcc-45be-a254-e6cbf487d544 Writer Name [PERSON_NAME]" at bounding box center [618, 306] width 1093 height 40
paste input "[PERSON_NAME]"
type input "[PERSON_NAME]"
click at [1057, 369] on div "Search" at bounding box center [1100, 368] width 129 height 65
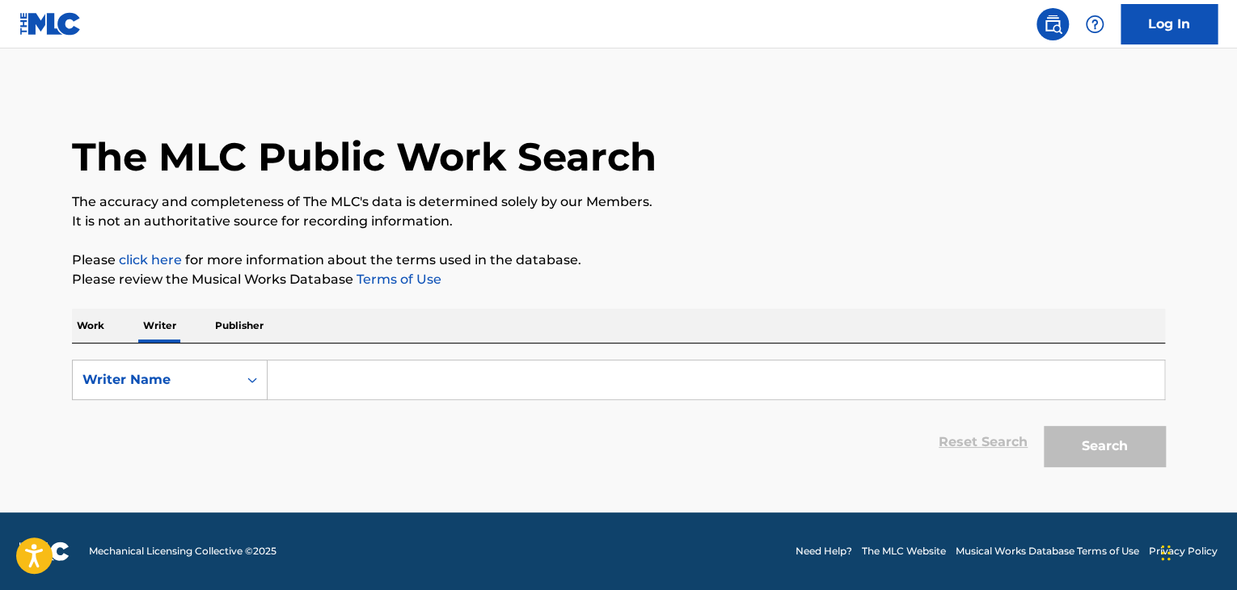
click at [356, 390] on input "Search Form" at bounding box center [716, 380] width 896 height 39
paste input "[PERSON_NAME]"
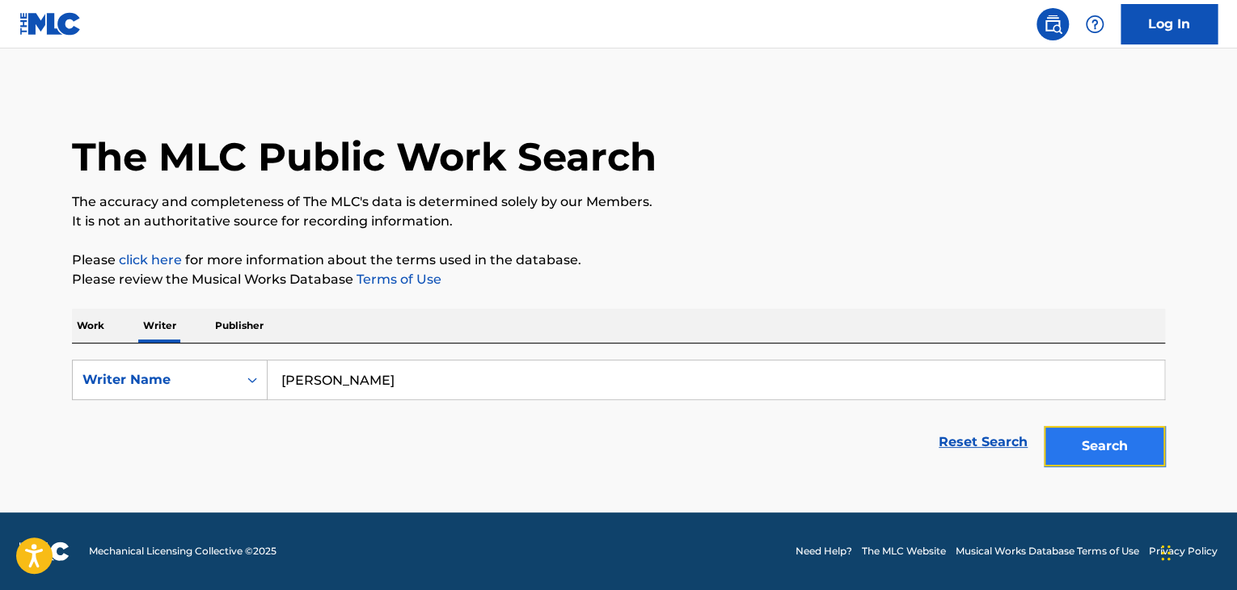
click at [1122, 440] on button "Search" at bounding box center [1104, 446] width 121 height 40
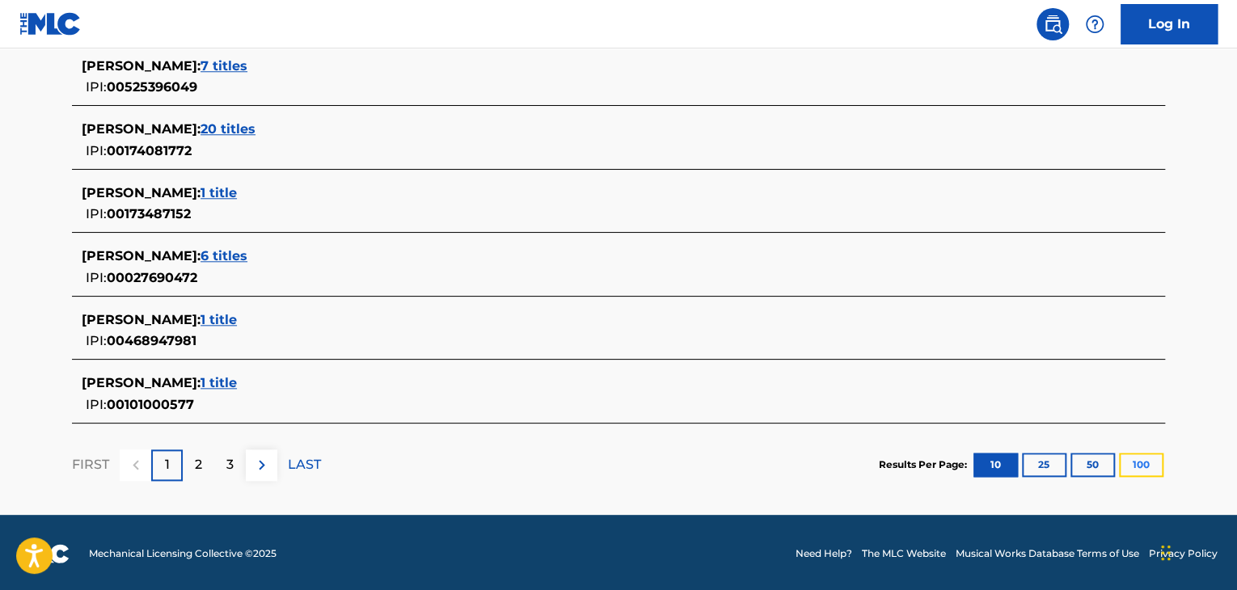
click at [1127, 458] on button "100" at bounding box center [1141, 465] width 44 height 24
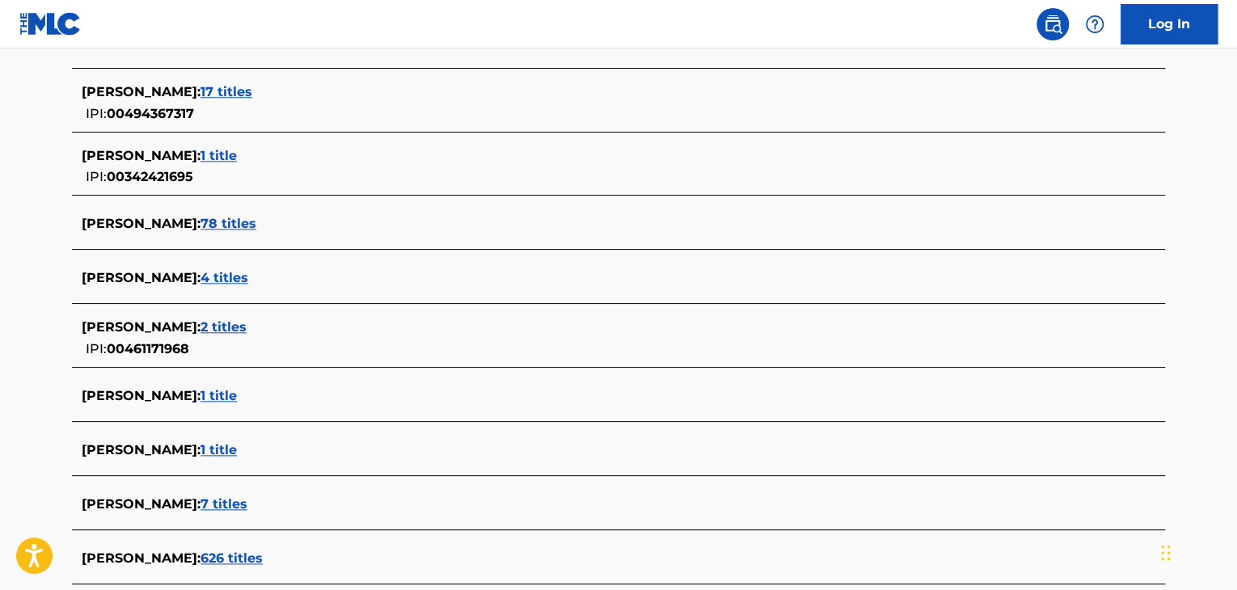
scroll to position [84, 0]
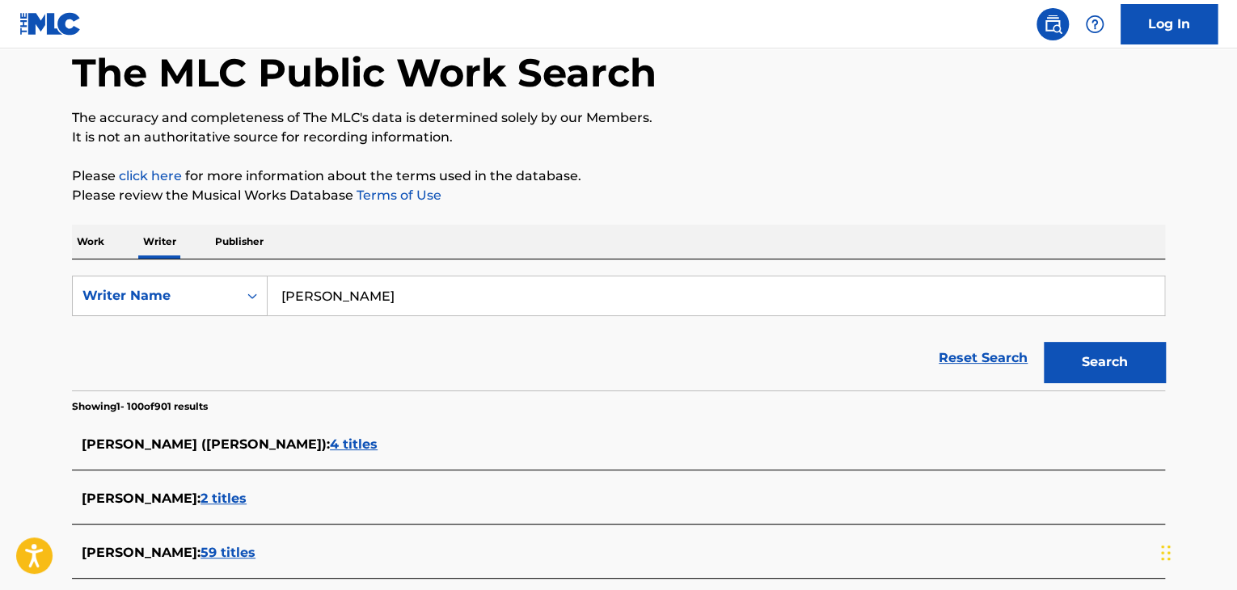
click at [450, 295] on input "[PERSON_NAME]" at bounding box center [716, 295] width 896 height 39
drag, startPoint x: 339, startPoint y: 282, endPoint x: 116, endPoint y: 266, distance: 222.9
click at [120, 266] on div "SearchWithCriteria1ace4952-207b-4f3c-b37e-1fdf95f43023 Writer Name [PERSON_NAME…" at bounding box center [618, 324] width 1093 height 131
paste input "Saki"
type input "Saki"
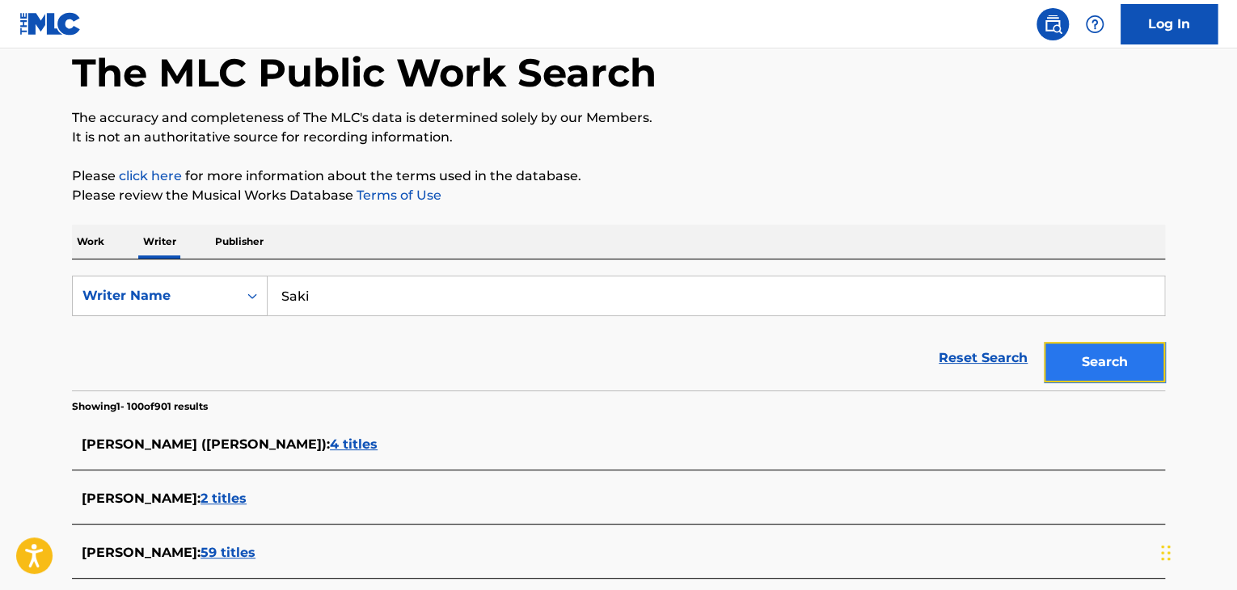
click at [1106, 361] on button "Search" at bounding box center [1104, 362] width 121 height 40
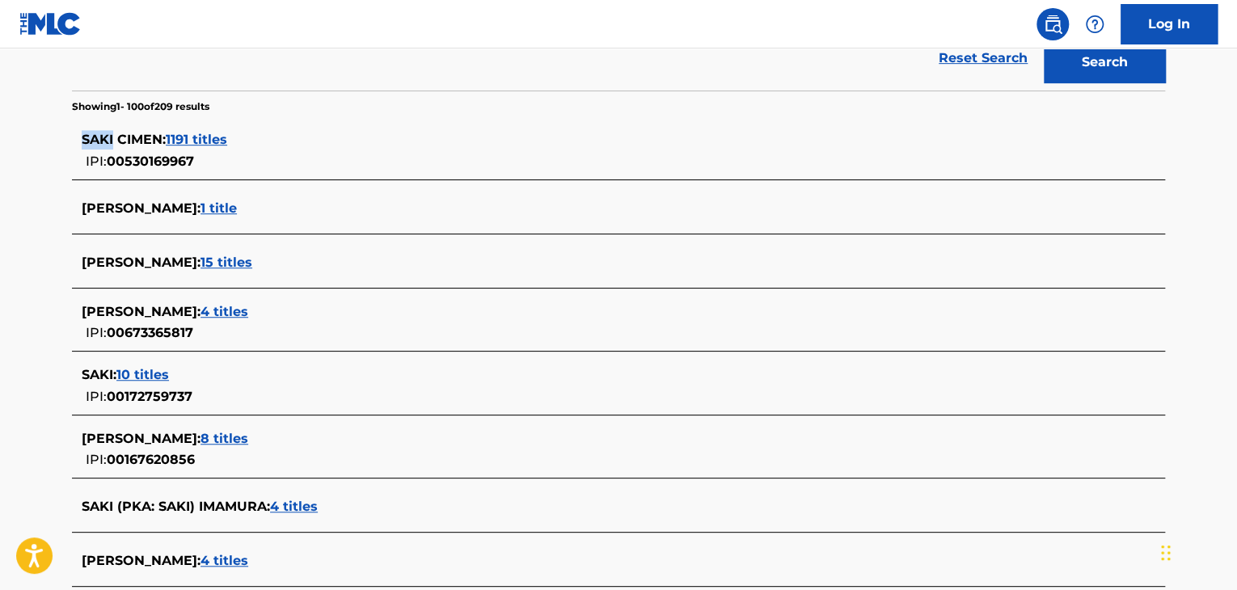
scroll to position [407, 0]
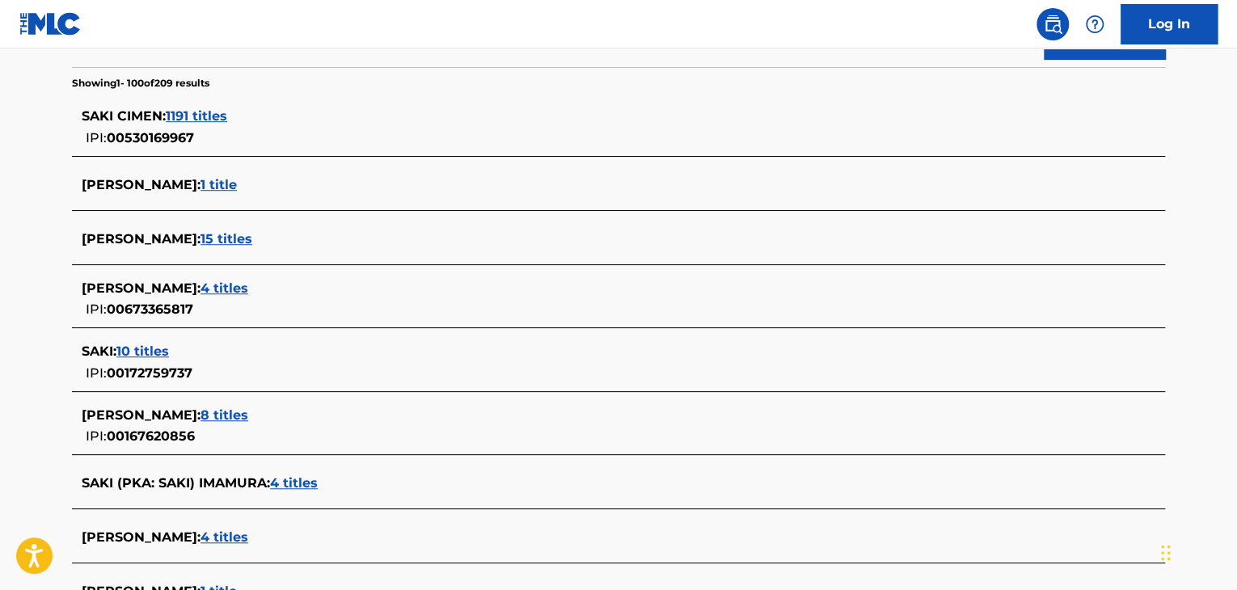
drag, startPoint x: 121, startPoint y: 350, endPoint x: 259, endPoint y: 376, distance: 140.6
click at [259, 376] on div "SAKI : 10 titles IPI: 00172759737" at bounding box center [597, 362] width 1031 height 41
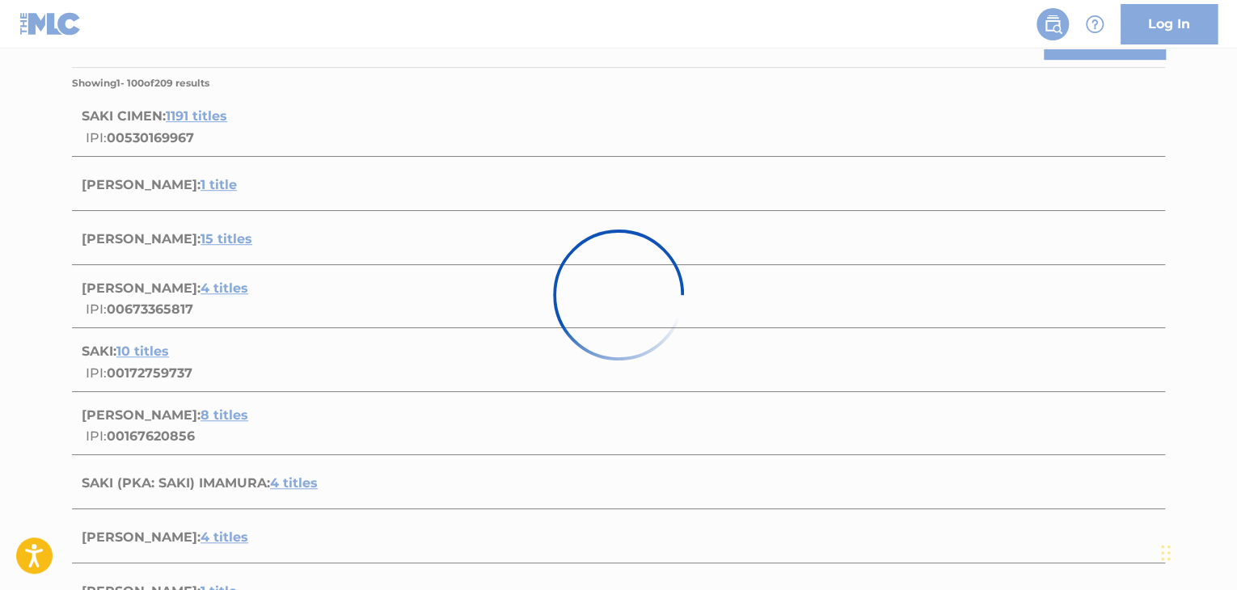
click at [574, 64] on div at bounding box center [618, 295] width 1237 height 590
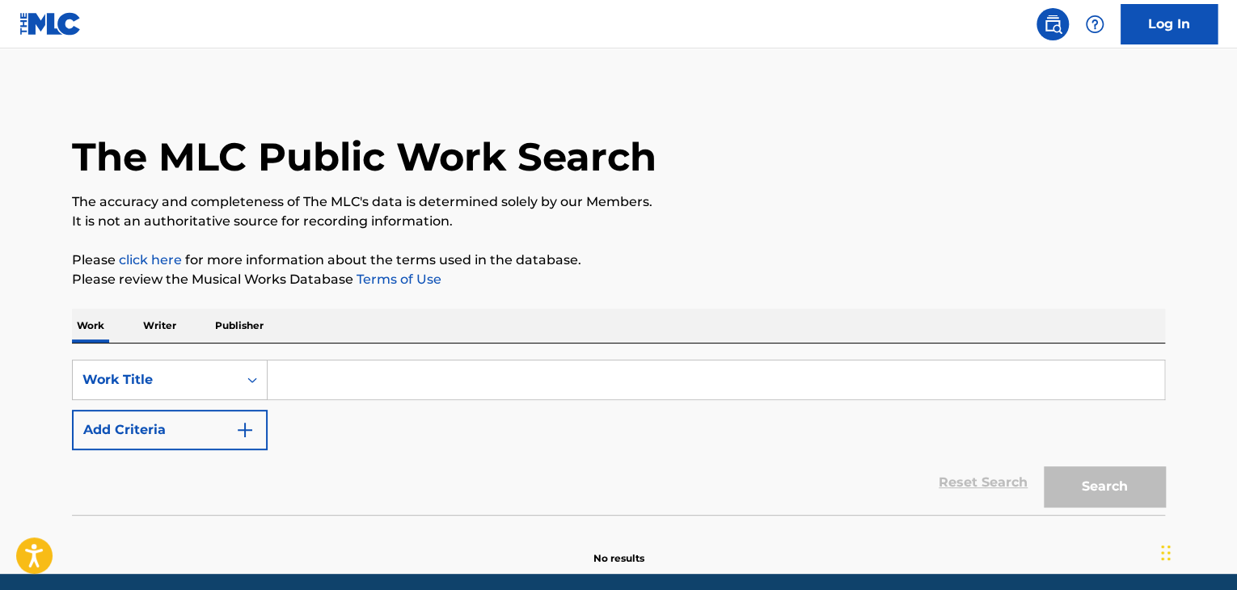
click at [167, 318] on p "Writer" at bounding box center [159, 326] width 43 height 34
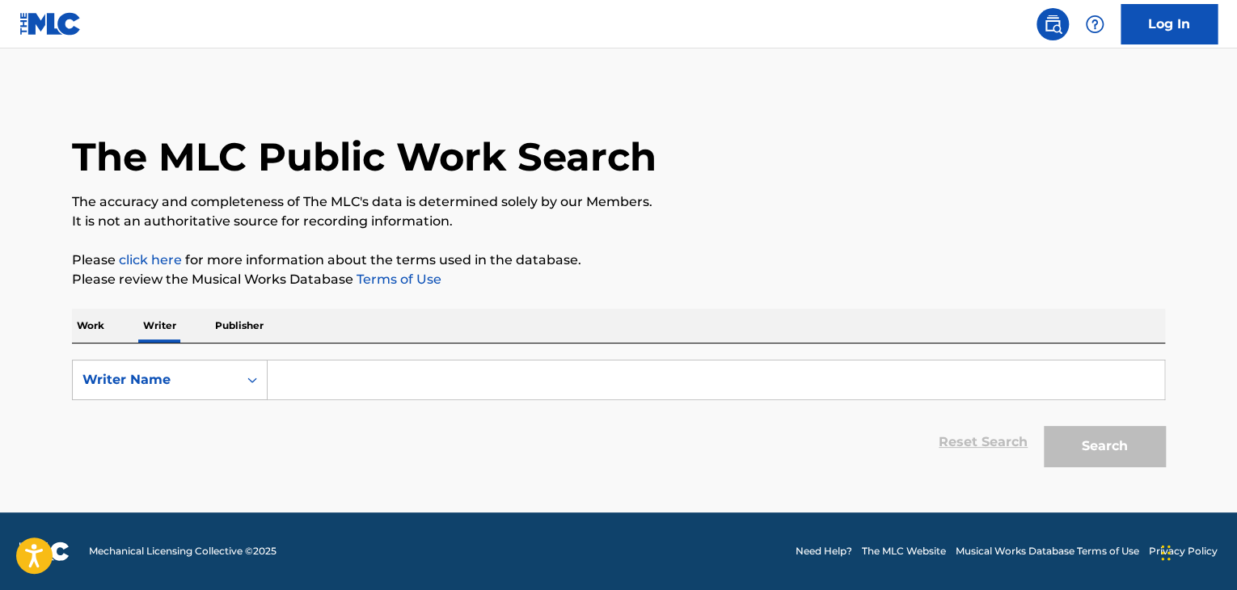
click at [374, 373] on input "Search Form" at bounding box center [716, 380] width 896 height 39
paste input "Saki"
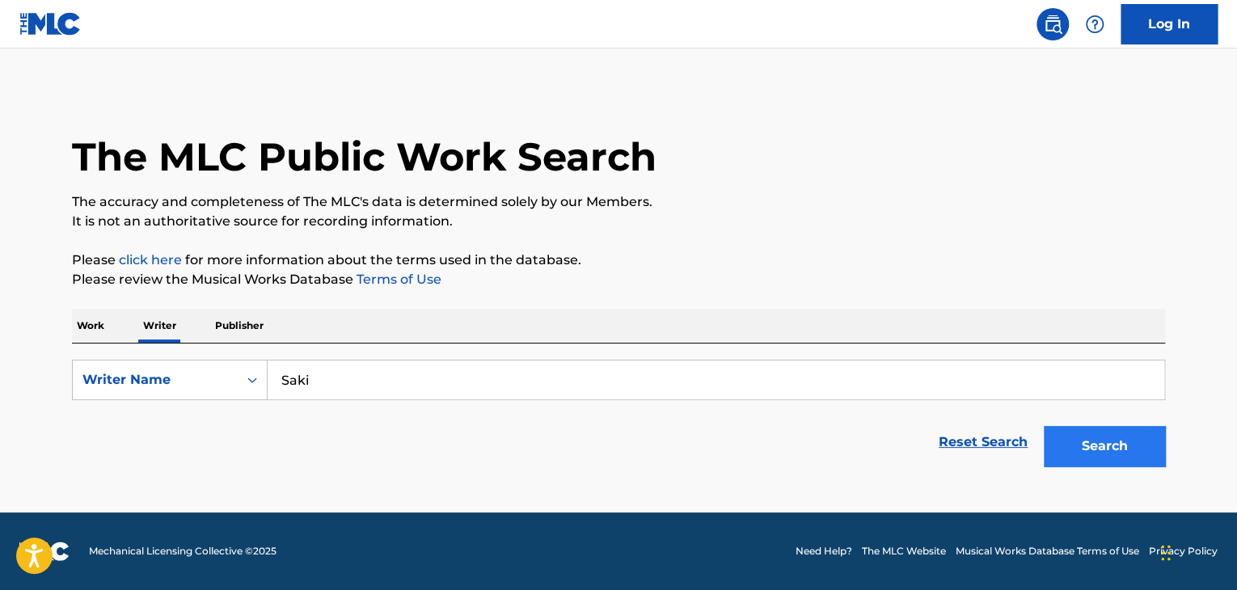
type input "Saki"
click at [1080, 447] on button "Search" at bounding box center [1104, 446] width 121 height 40
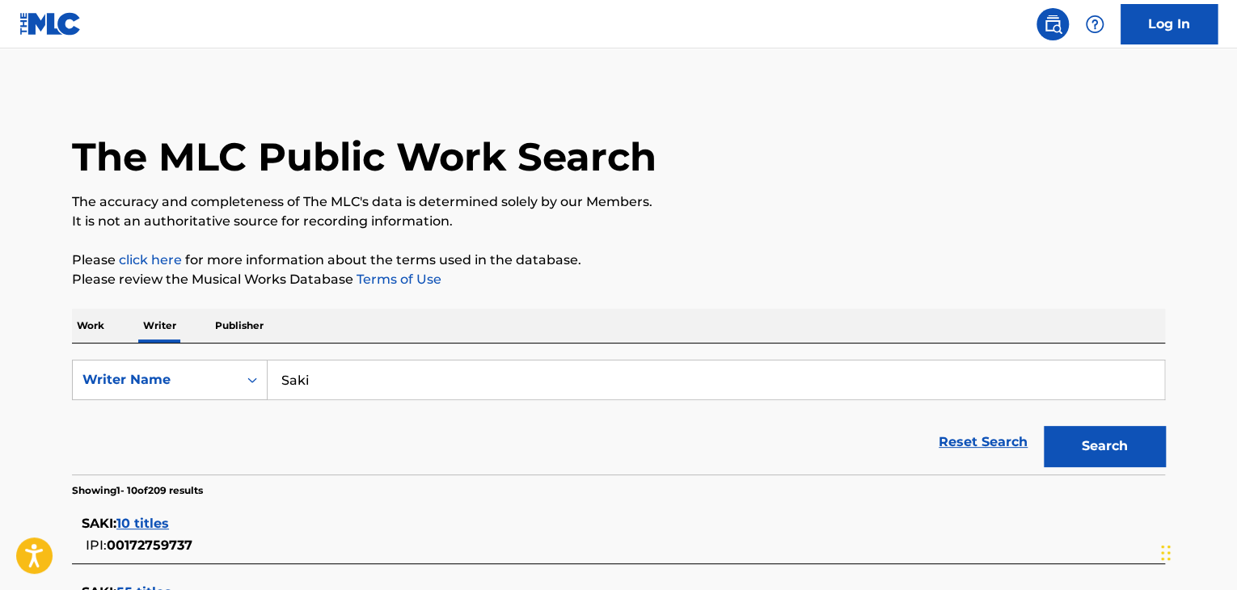
drag, startPoint x: 84, startPoint y: 314, endPoint x: 92, endPoint y: 320, distance: 9.9
click at [85, 315] on p "Work" at bounding box center [90, 326] width 37 height 34
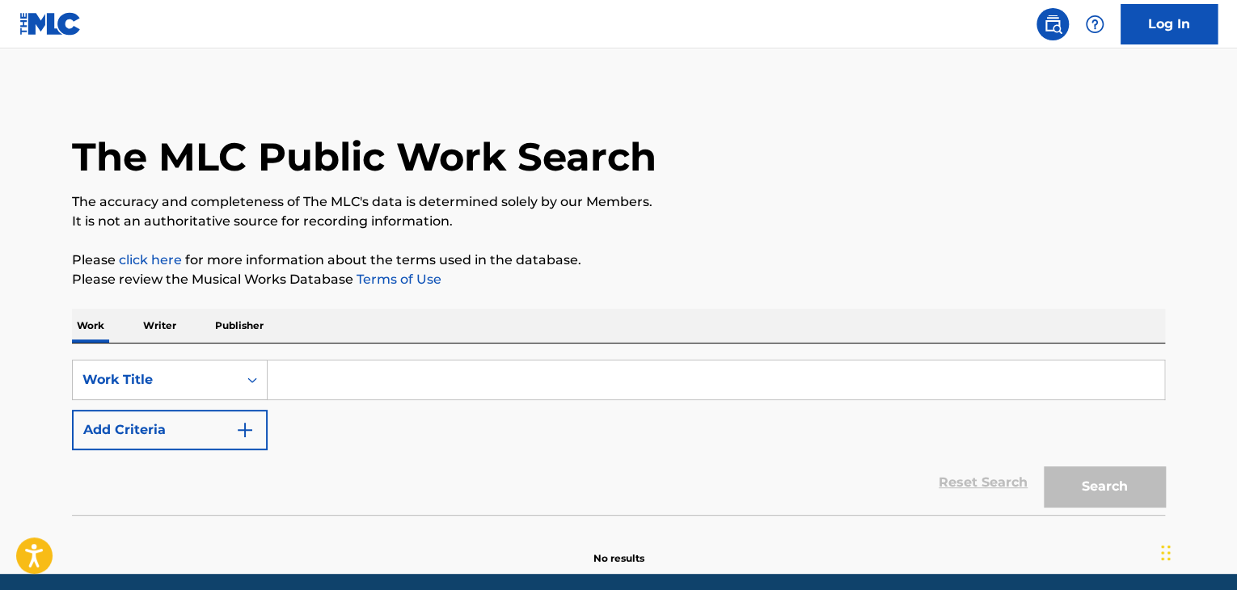
click at [396, 377] on input "Search Form" at bounding box center [716, 380] width 896 height 39
paste input "GERMINANS"
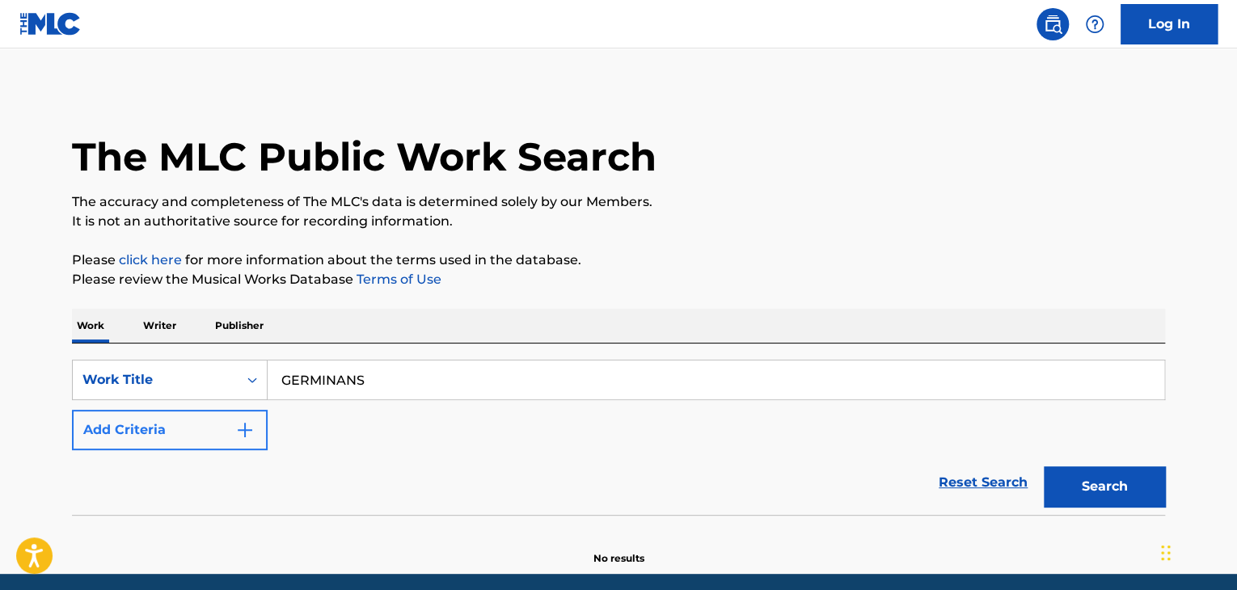
type input "GERMINANS"
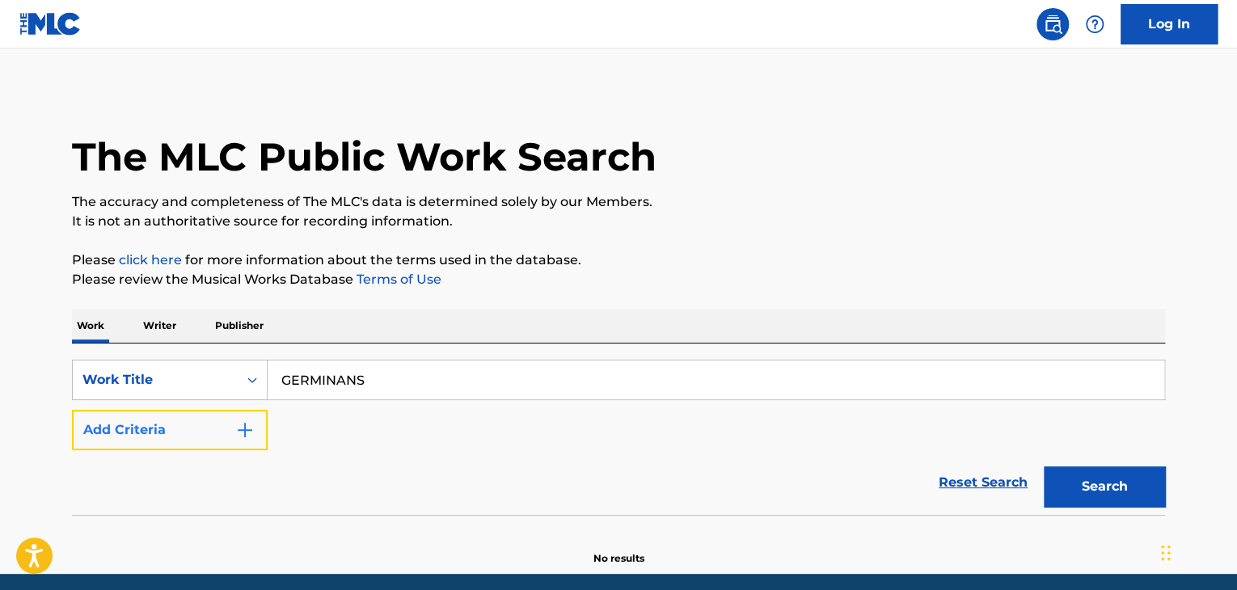
click at [184, 431] on button "Add Criteria" at bounding box center [170, 430] width 196 height 40
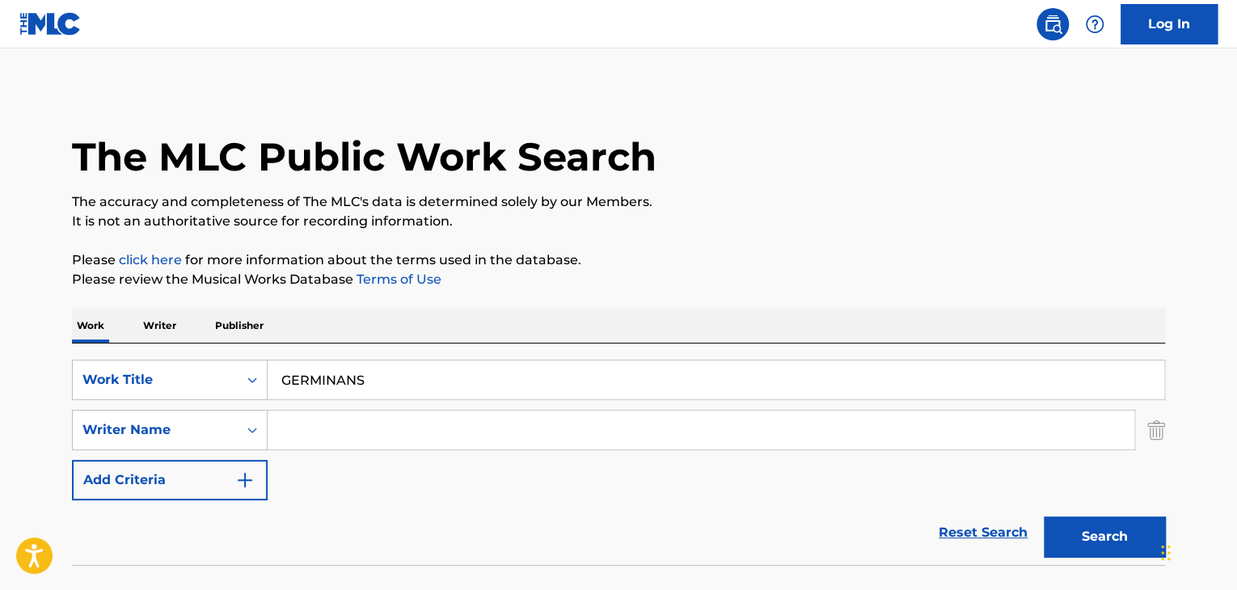
click at [387, 416] on input "Search Form" at bounding box center [701, 430] width 867 height 39
type input "saki"
click at [1044, 517] on button "Search" at bounding box center [1104, 537] width 121 height 40
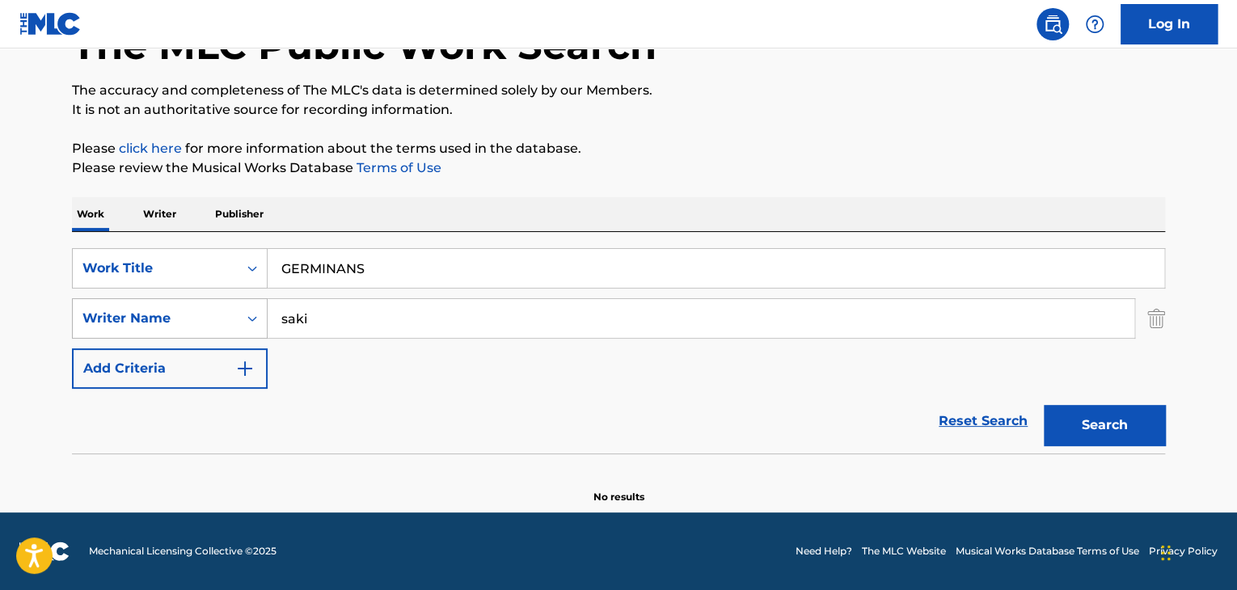
drag, startPoint x: 288, startPoint y: 306, endPoint x: 228, endPoint y: 302, distance: 60.0
click at [229, 302] on div "SearchWithCriteriad3d14509-17b8-49ed-ad05-2cda2cce0874 Writer Name [PERSON_NAME]" at bounding box center [618, 318] width 1093 height 40
drag, startPoint x: 445, startPoint y: 278, endPoint x: 129, endPoint y: 256, distance: 316.8
click at [130, 256] on div "SearchWithCriteria725a353a-b891-41a6-8fb5-f4a294d43fbd Work Title GERMINANS" at bounding box center [618, 268] width 1093 height 40
paste input "THE EMPRES"
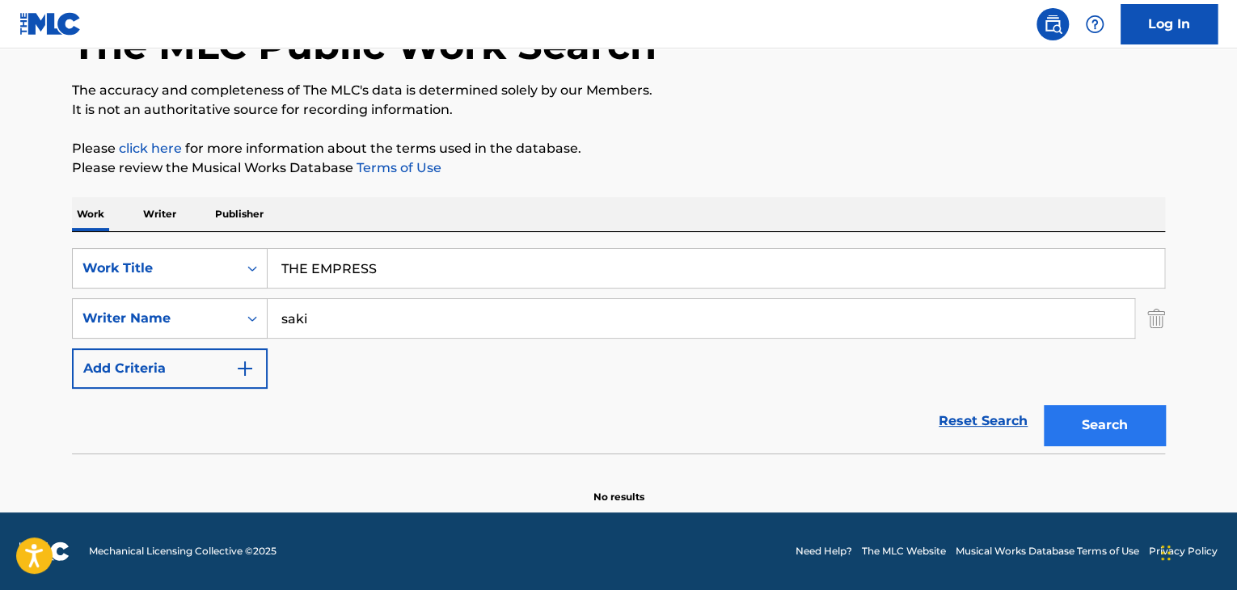
type input "THE EMPRESS"
click at [1113, 421] on button "Search" at bounding box center [1104, 425] width 121 height 40
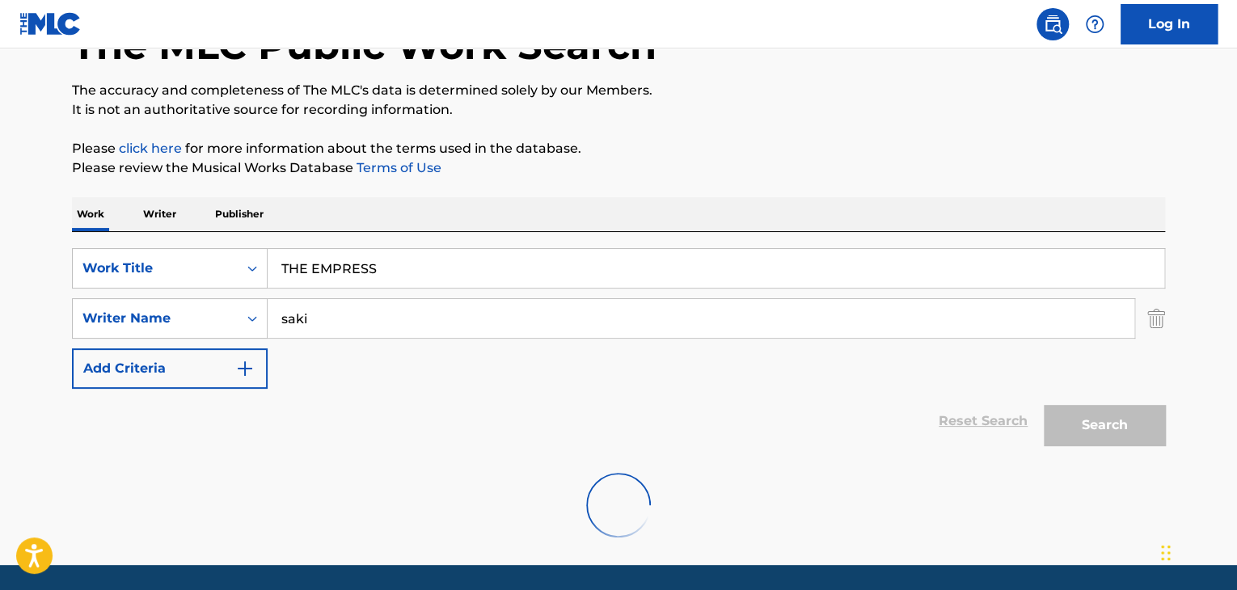
click at [162, 211] on p "Writer" at bounding box center [159, 214] width 43 height 34
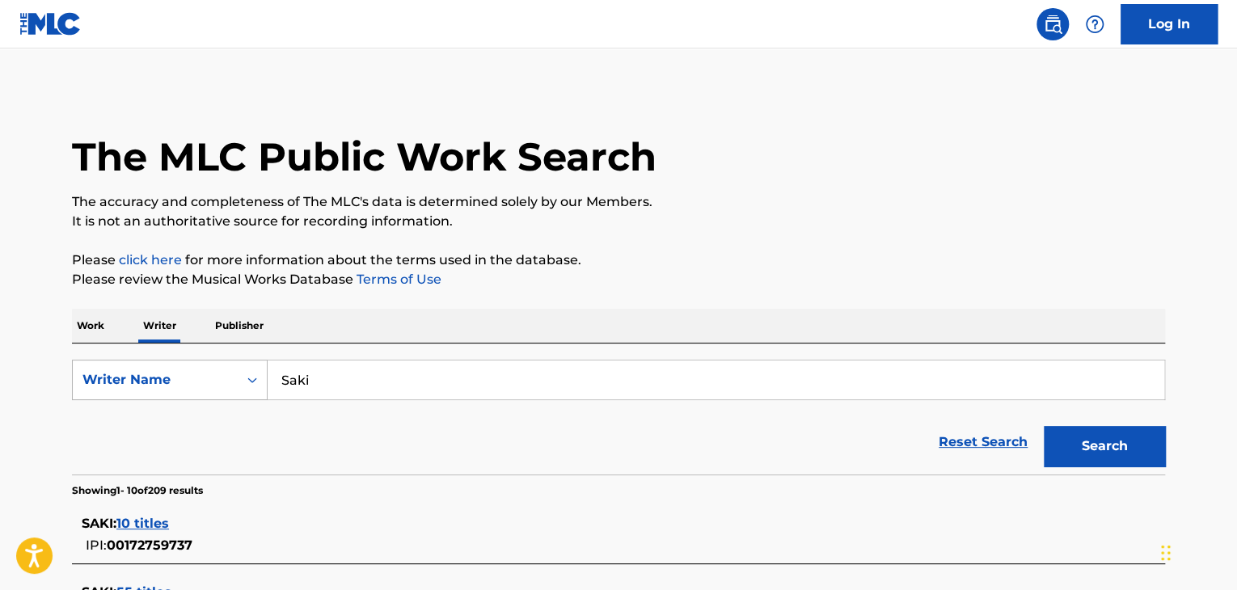
drag, startPoint x: 396, startPoint y: 392, endPoint x: 179, endPoint y: 376, distance: 217.2
click at [181, 376] on div "SearchWithCriteria4d4473c5-23d0-49ba-abba-9737bf3074ba Writer Name [PERSON_NAME]" at bounding box center [618, 380] width 1093 height 40
paste input "Lun."
type input "Lun."
click at [1098, 447] on button "Search" at bounding box center [1104, 446] width 121 height 40
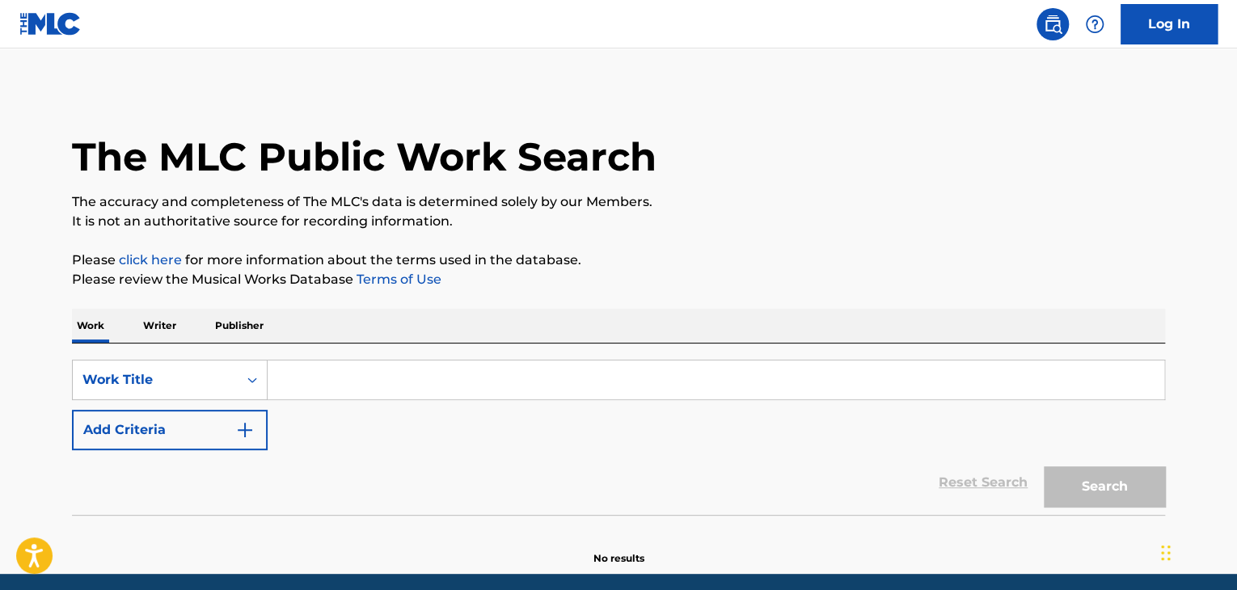
click at [400, 379] on input "Search Form" at bounding box center [716, 380] width 896 height 39
paste input "Lun."
type input "Lun."
drag, startPoint x: 162, startPoint y: 325, endPoint x: 197, endPoint y: 337, distance: 36.8
click at [162, 326] on p "Writer" at bounding box center [159, 326] width 43 height 34
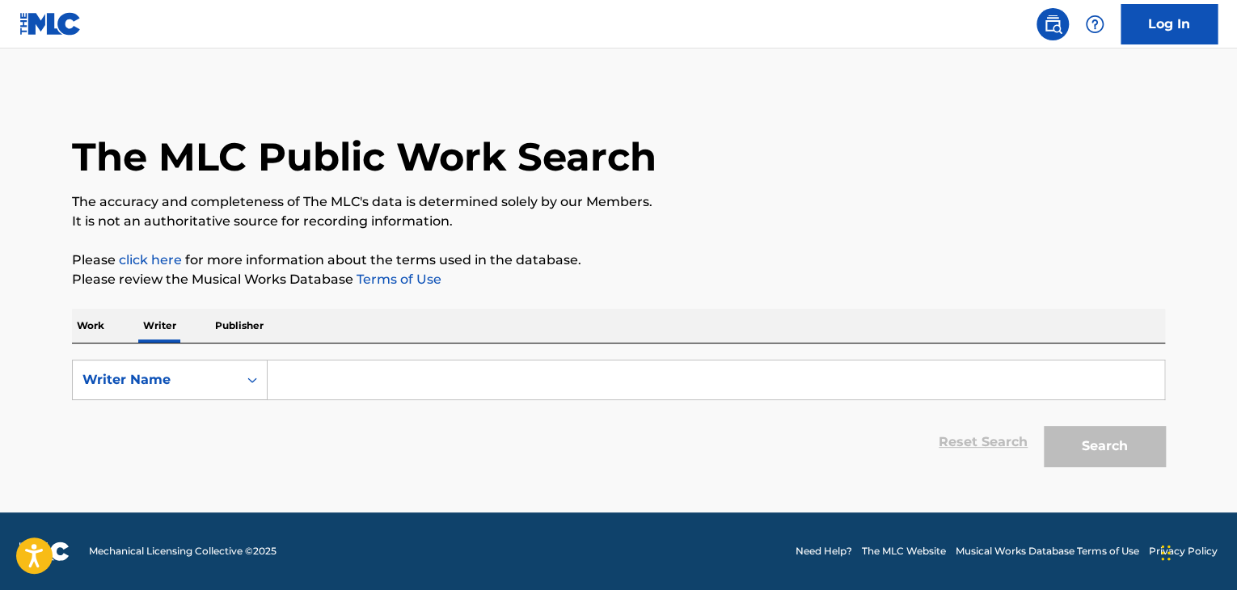
click at [352, 373] on input "Search Form" at bounding box center [716, 380] width 896 height 39
paste input "Lun."
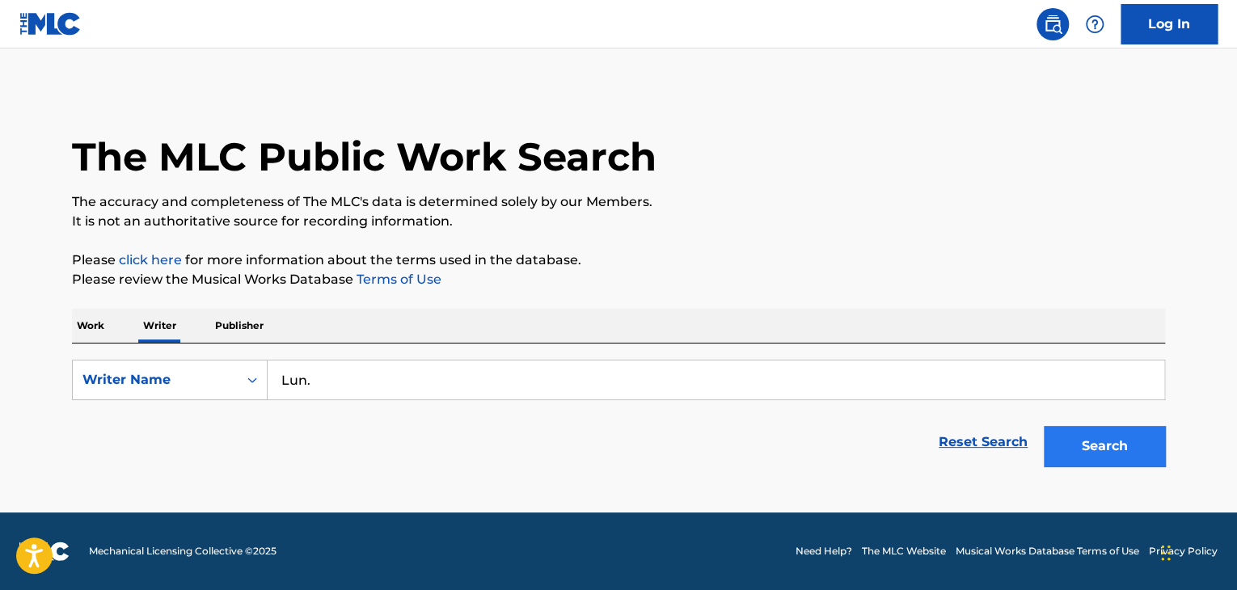
type input "Lun."
click at [1113, 458] on button "Search" at bounding box center [1104, 446] width 121 height 40
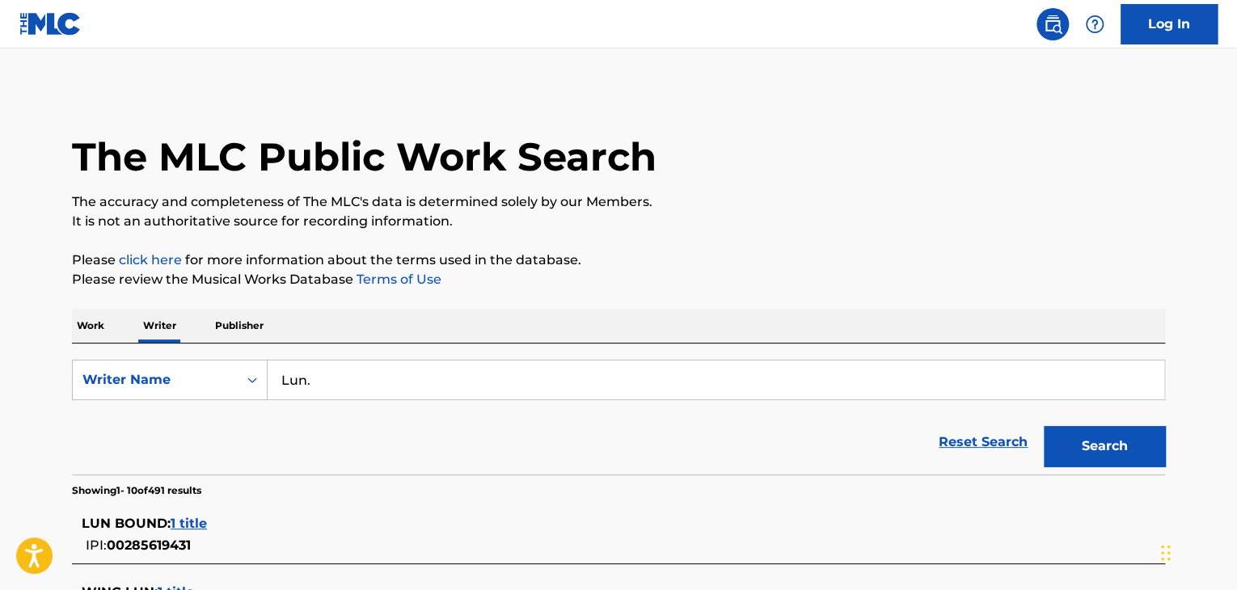
drag, startPoint x: 84, startPoint y: 314, endPoint x: 120, endPoint y: 326, distance: 37.3
click at [84, 314] on p "Work" at bounding box center [90, 326] width 37 height 34
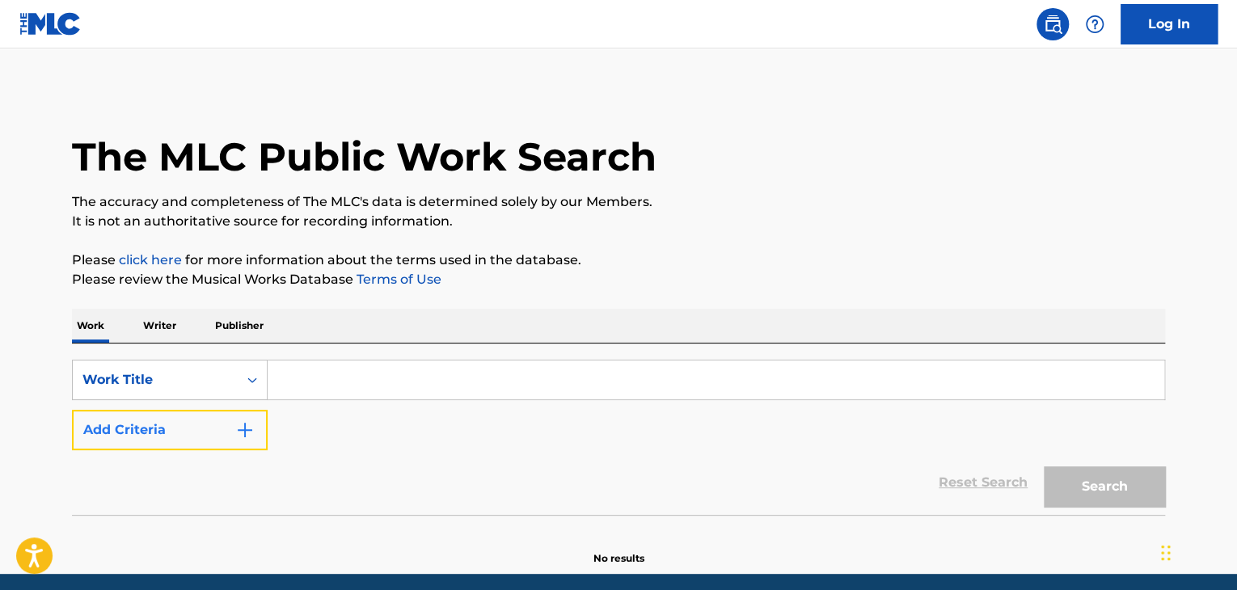
click at [192, 418] on button "Add Criteria" at bounding box center [170, 430] width 196 height 40
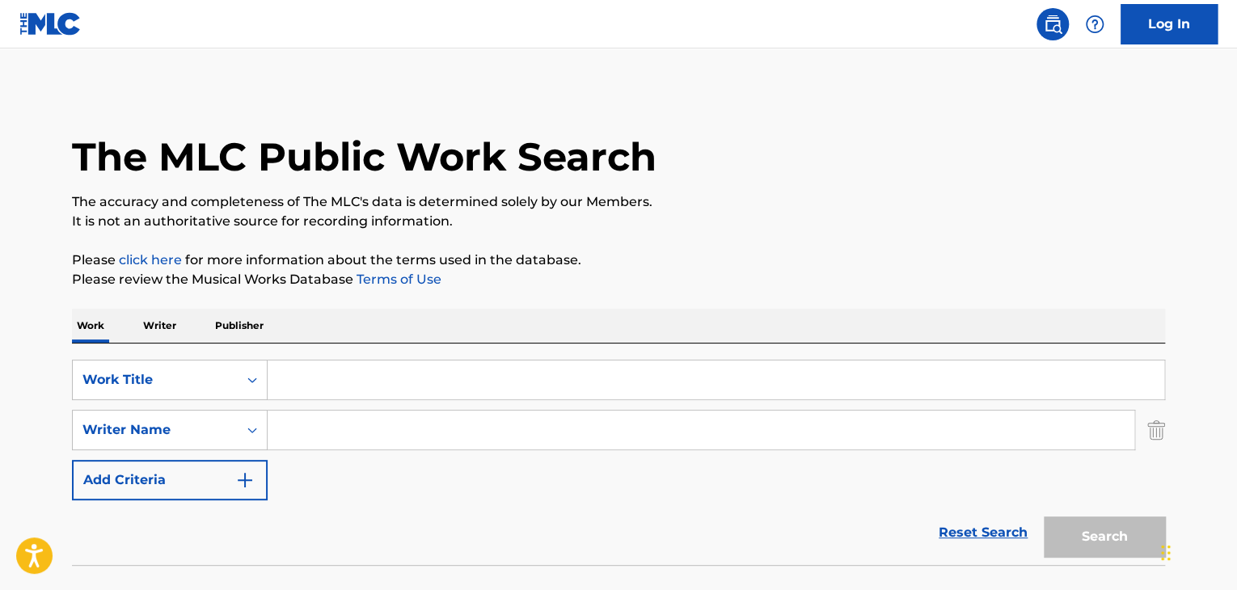
click at [309, 420] on input "Search Form" at bounding box center [701, 430] width 867 height 39
paste input "Lun."
type input "Lun."
click at [360, 401] on div "SearchWithCriteriabb9b2608-fa6f-4d6b-bc6a-386f8d2ea57f Work Title SearchWithCri…" at bounding box center [618, 430] width 1093 height 141
click at [361, 385] on input "Search Form" at bounding box center [716, 380] width 896 height 39
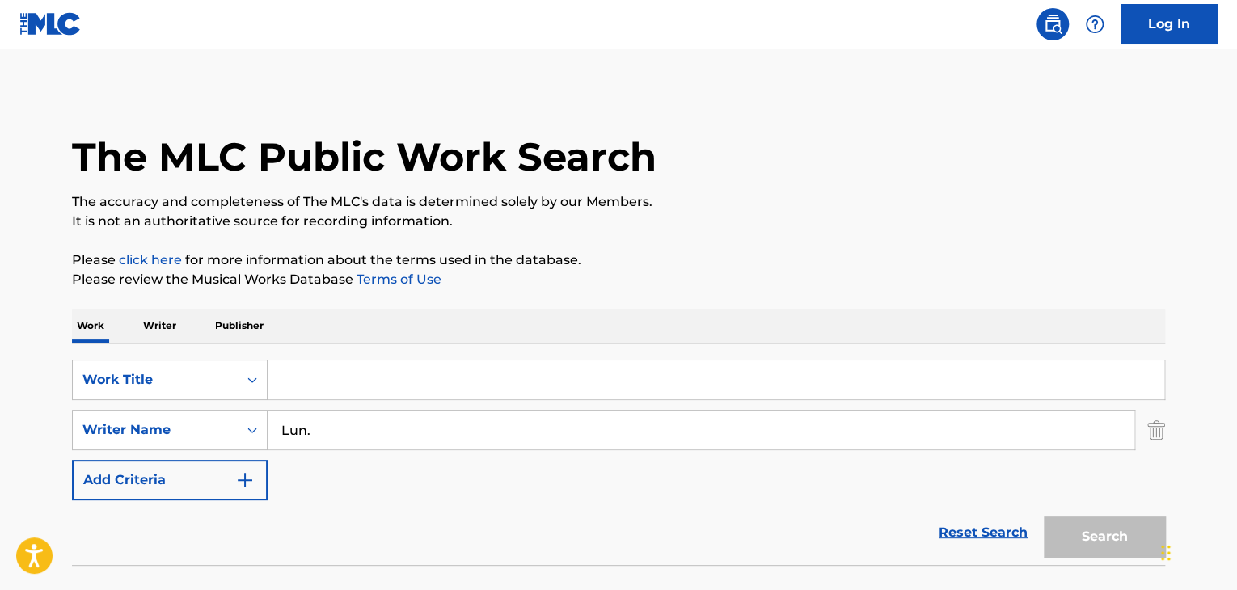
paste input "HOKKORISUKIYAKI"
click at [1101, 527] on button "Search" at bounding box center [1104, 537] width 121 height 40
drag, startPoint x: 1089, startPoint y: 532, endPoint x: 1089, endPoint y: 521, distance: 10.5
click at [1088, 531] on button "Search" at bounding box center [1104, 537] width 121 height 40
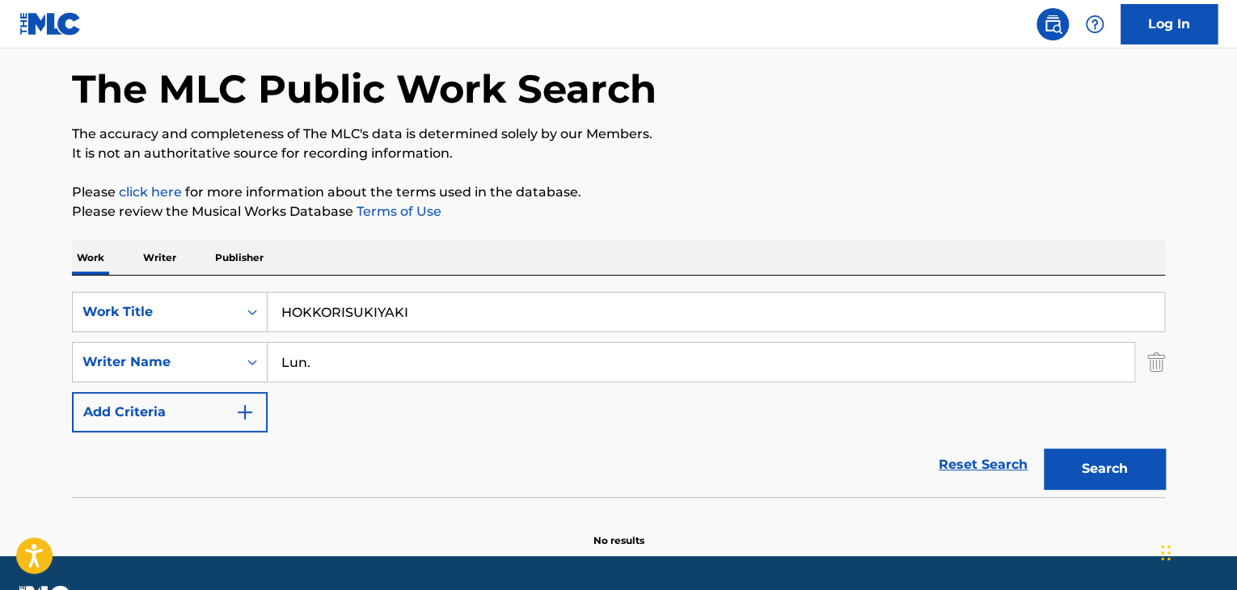
scroll to position [112, 0]
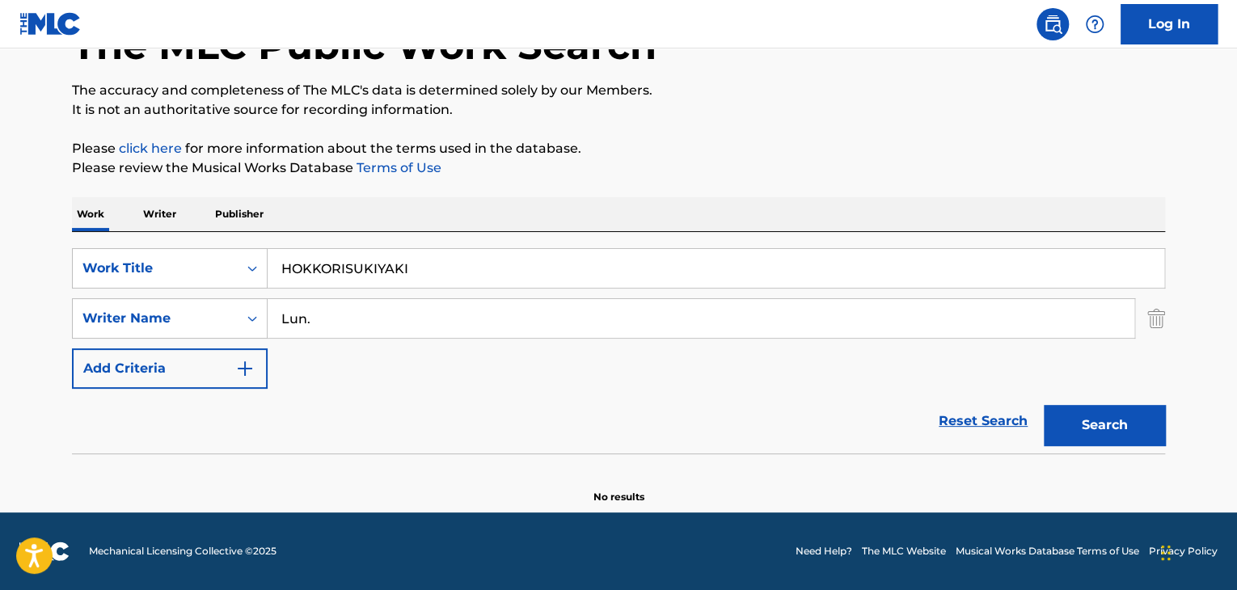
drag, startPoint x: 442, startPoint y: 276, endPoint x: 24, endPoint y: 229, distance: 420.6
click at [26, 229] on main "The MLC Public Work Search The accuracy and completeness of The MLC's data is d…" at bounding box center [618, 225] width 1237 height 576
paste input "AMU"
type input "AMU"
click at [1112, 434] on button "Search" at bounding box center [1104, 425] width 121 height 40
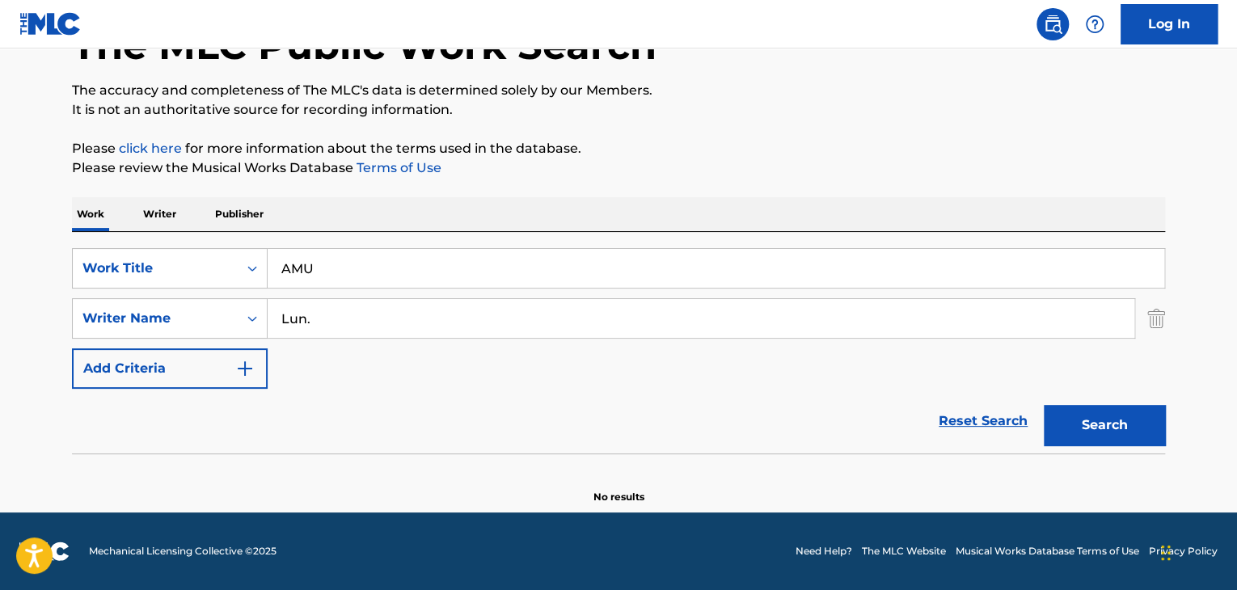
click at [155, 211] on p "Writer" at bounding box center [159, 214] width 43 height 34
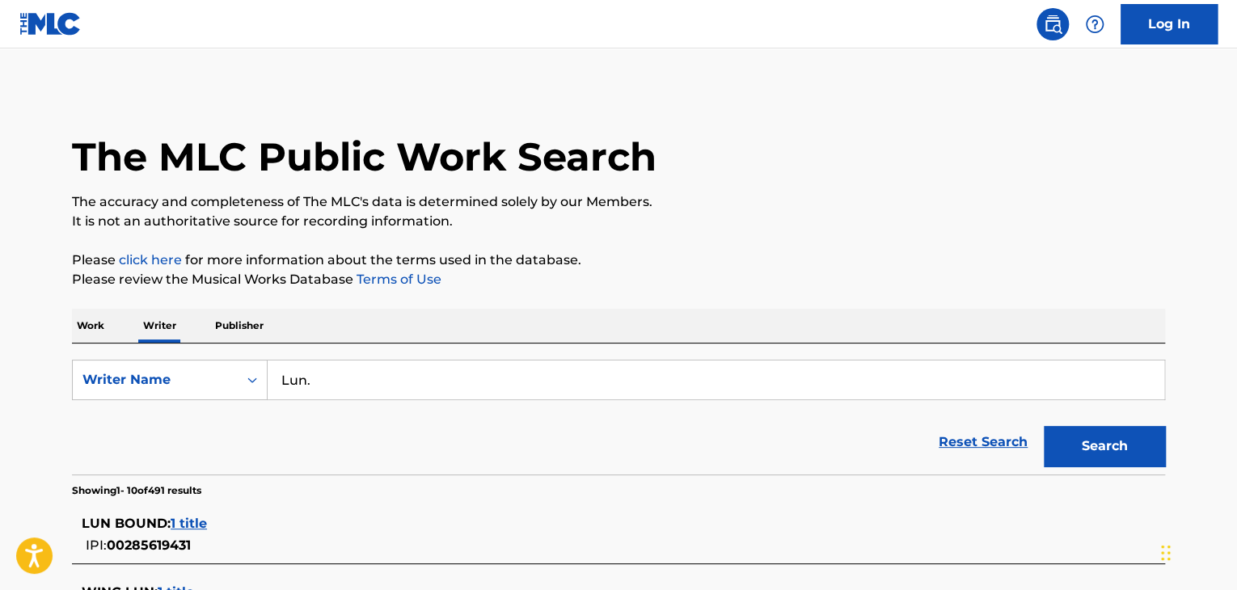
drag, startPoint x: 329, startPoint y: 373, endPoint x: 112, endPoint y: 352, distance: 217.7
click at [112, 352] on div "SearchWithCriteria8323fdb5-9f00-41f7-97f5-229c7336dca3 Writer Name Lun. Reset S…" at bounding box center [618, 409] width 1093 height 131
paste input "Misaki Yoda"
click at [1113, 445] on button "Search" at bounding box center [1104, 446] width 121 height 40
drag, startPoint x: 363, startPoint y: 381, endPoint x: 174, endPoint y: 360, distance: 190.3
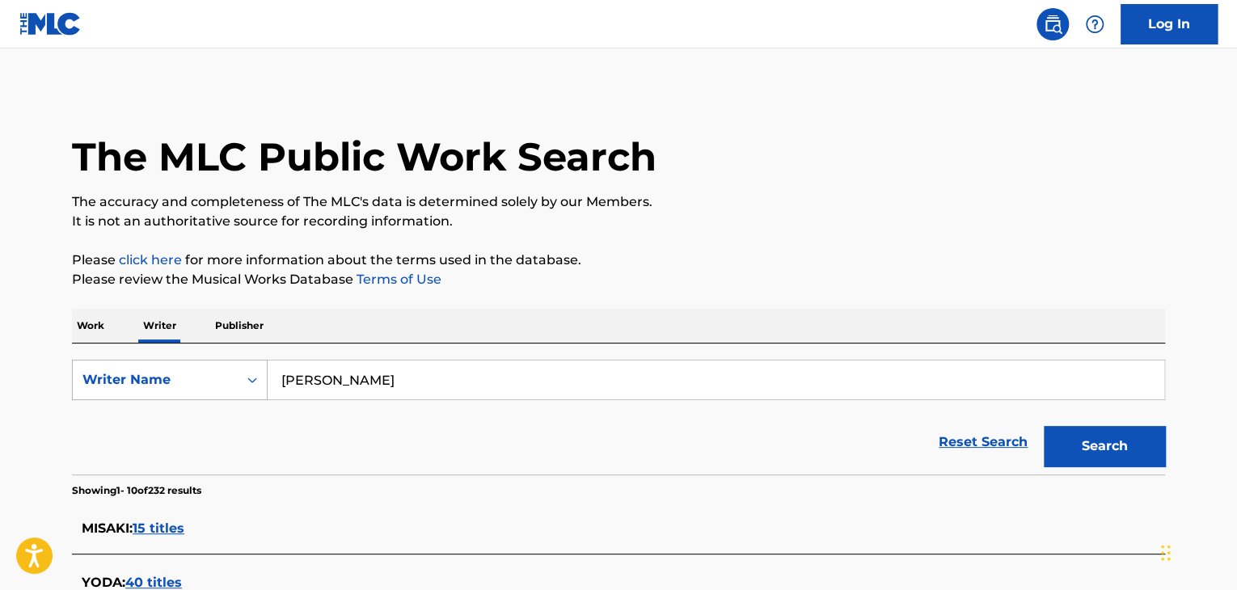
click at [174, 360] on div "SearchWithCriteria8323fdb5-9f00-41f7-97f5-229c7336dca3 Writer Name Misaki Yoda" at bounding box center [618, 380] width 1093 height 40
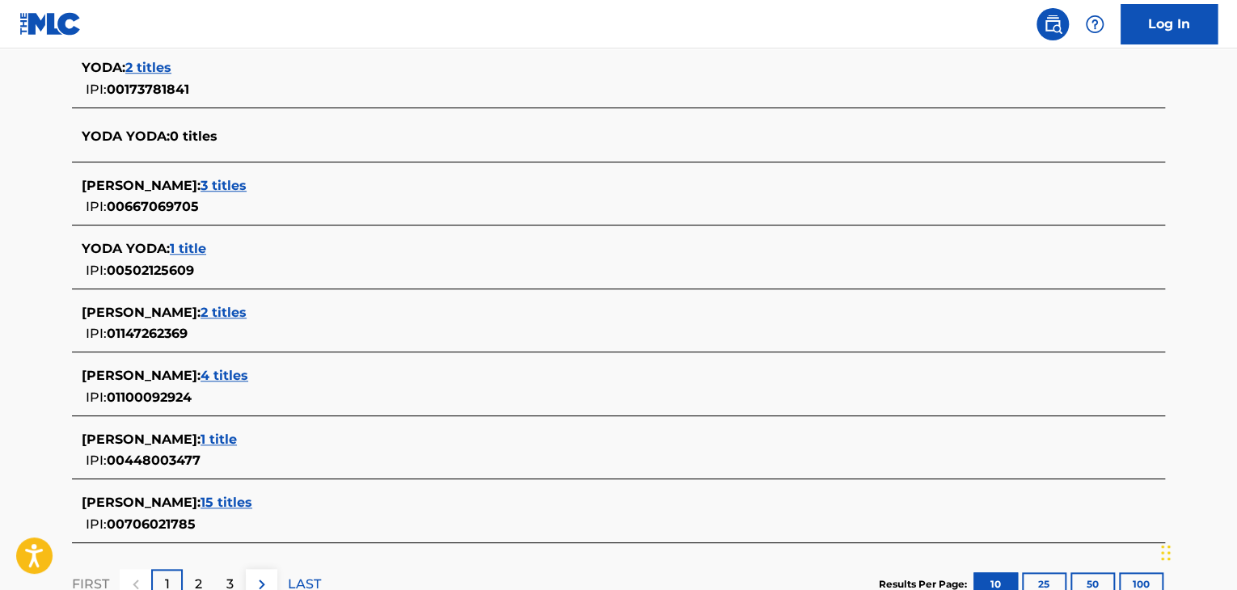
scroll to position [685, 0]
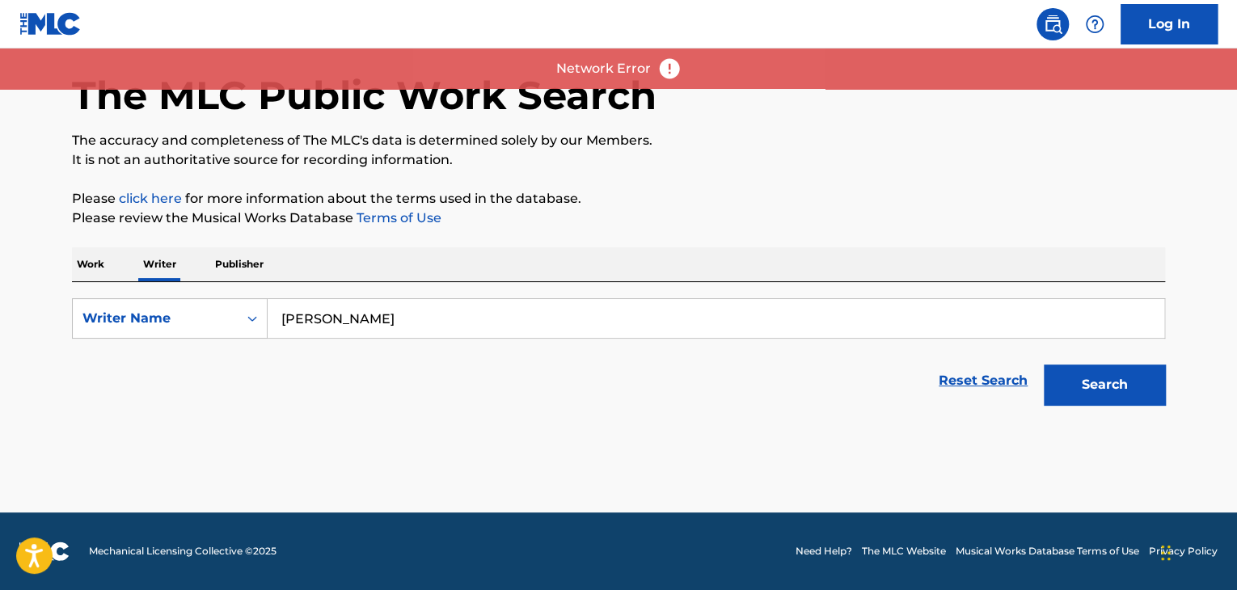
scroll to position [61, 0]
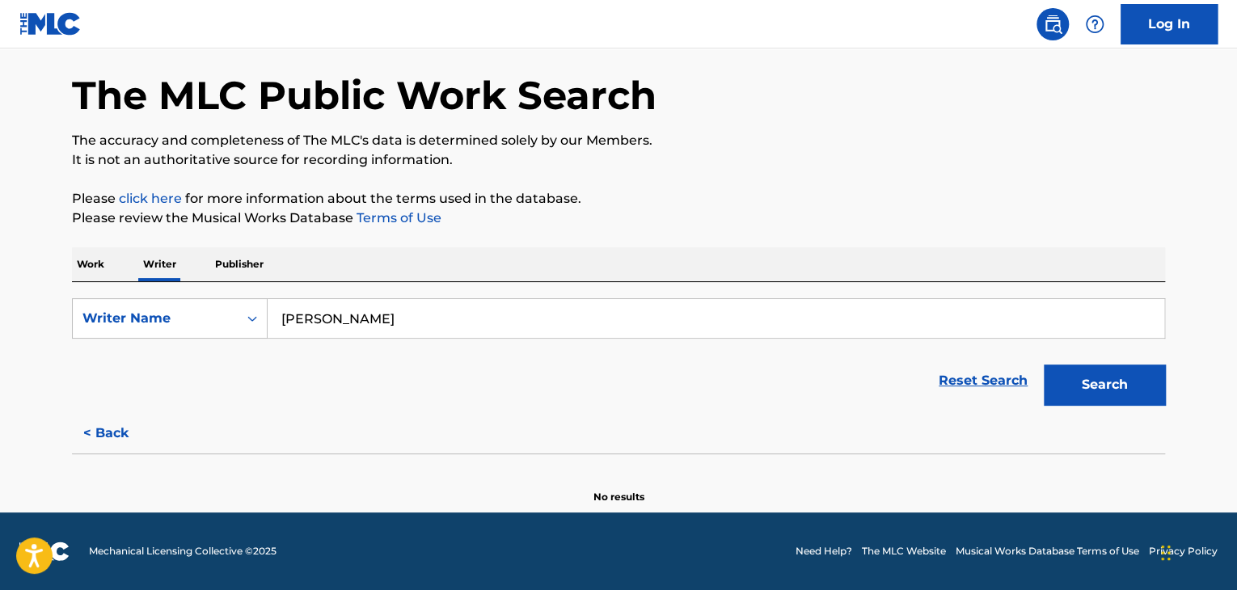
click at [334, 360] on div "Reset Search Search" at bounding box center [618, 380] width 1093 height 65
click at [123, 441] on button "< Back" at bounding box center [120, 433] width 97 height 40
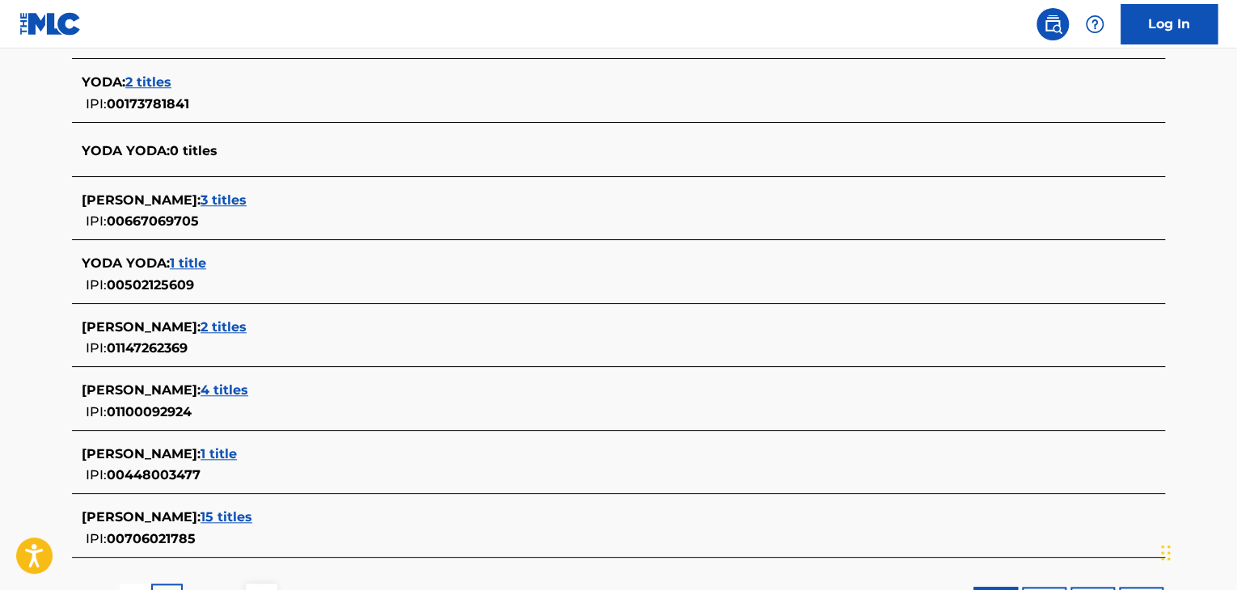
scroll to position [685, 0]
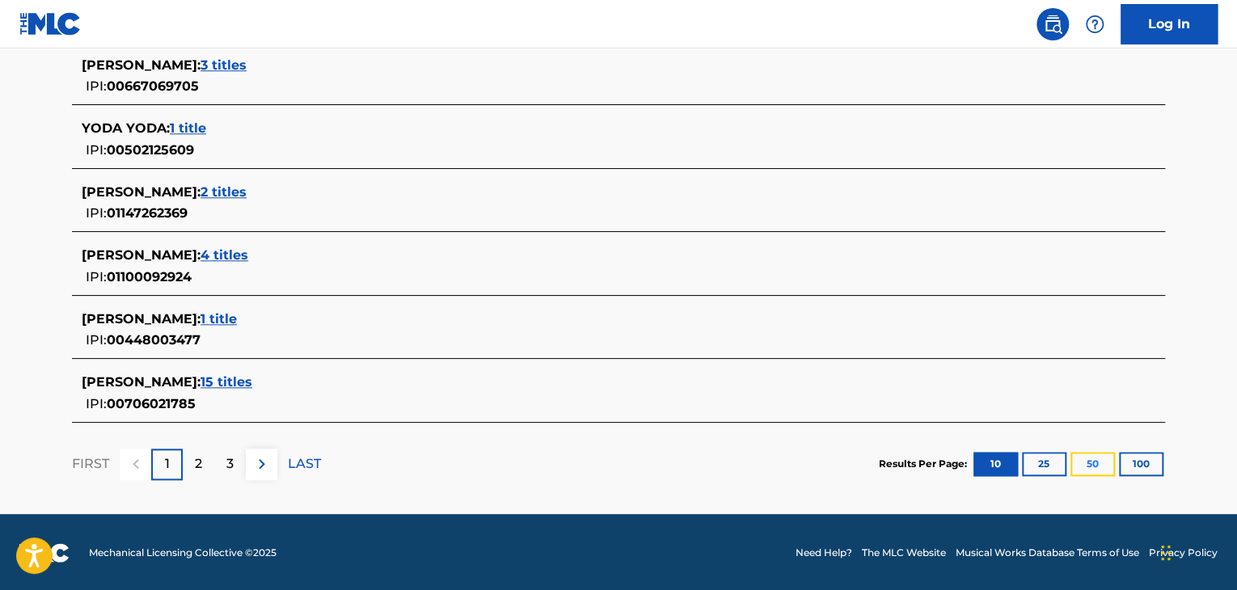
click at [1096, 458] on button "50" at bounding box center [1092, 464] width 44 height 24
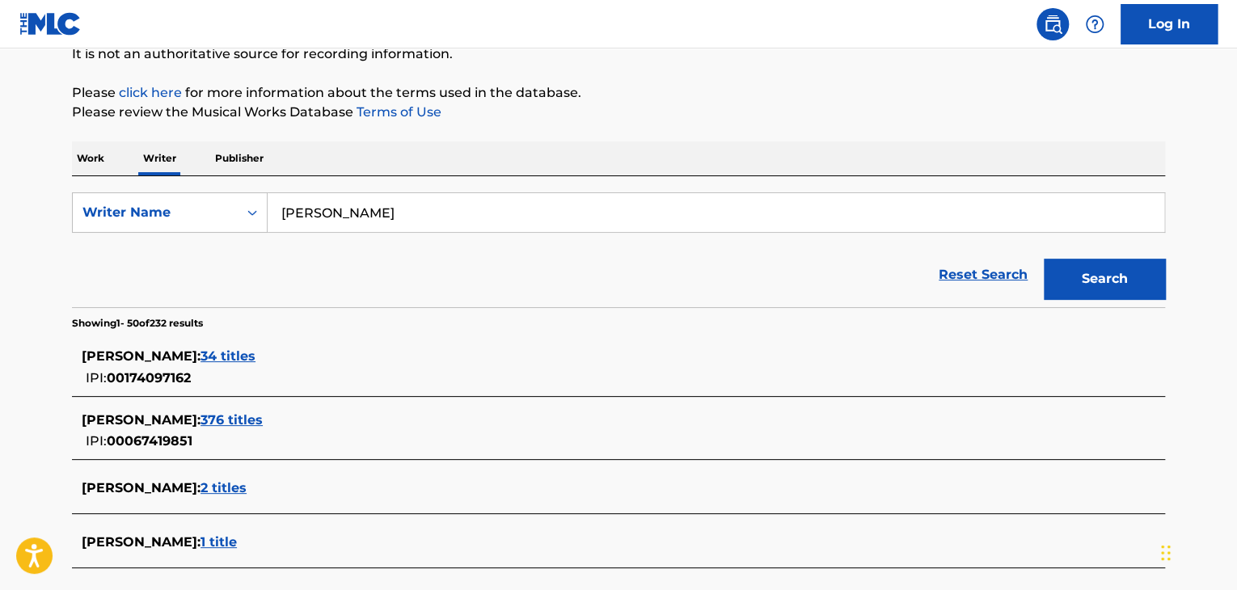
scroll to position [165, 0]
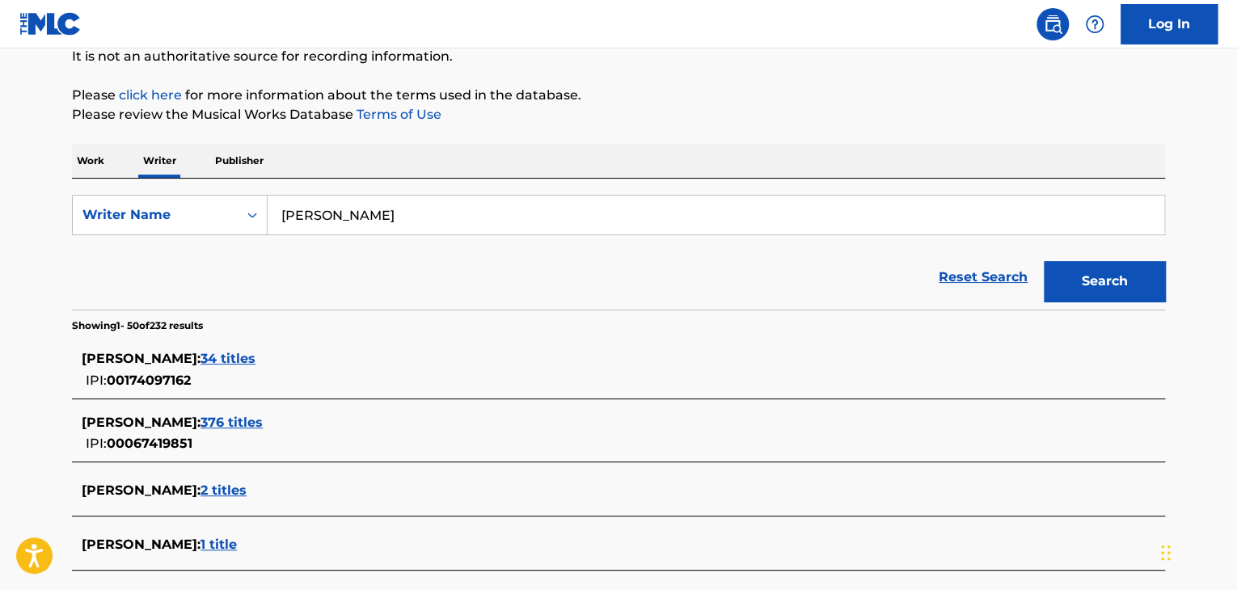
click at [421, 224] on input "Misaki Yoda" at bounding box center [716, 215] width 896 height 39
drag, startPoint x: 169, startPoint y: 200, endPoint x: 146, endPoint y: 200, distance: 23.4
click at [146, 200] on div "SearchWithCriteria8323fdb5-9f00-41f7-97f5-229c7336dca3 Writer Name Misaki Yoda" at bounding box center [618, 215] width 1093 height 40
paste input "Akiko Nom"
type input "Akiko Noma"
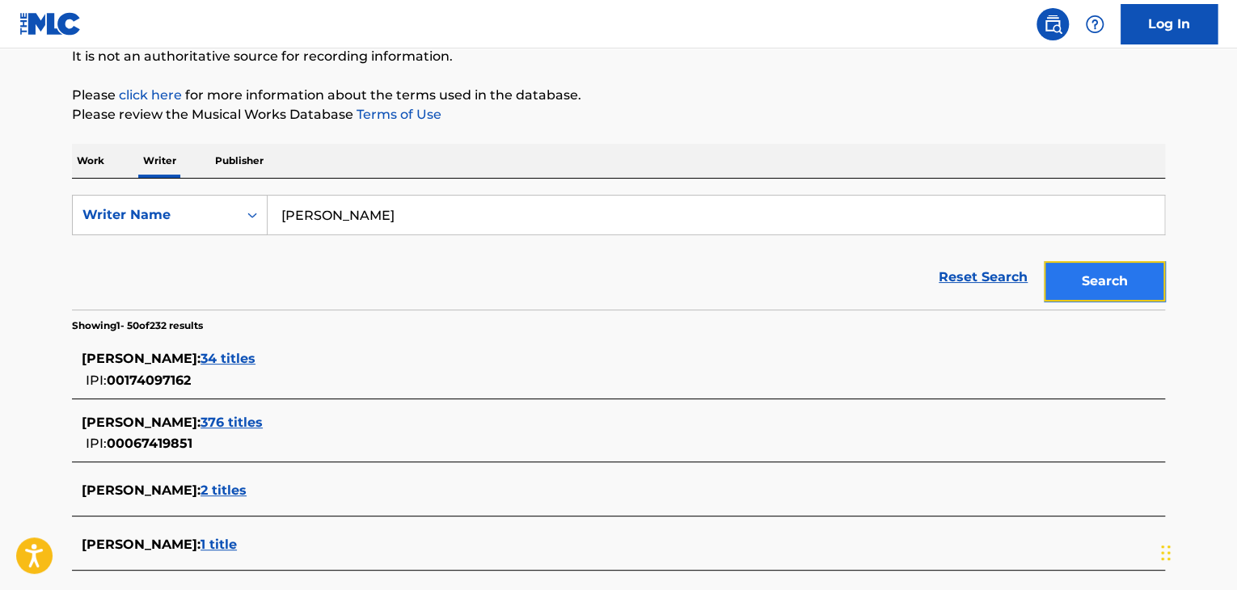
click at [1093, 284] on button "Search" at bounding box center [1104, 281] width 121 height 40
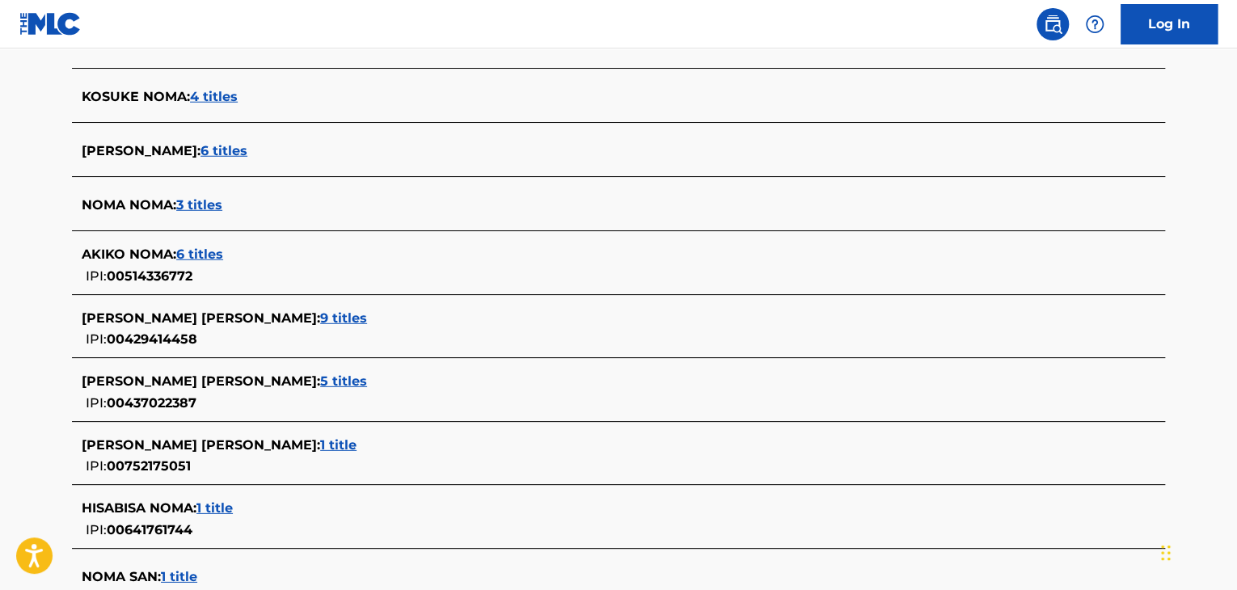
scroll to position [2344, 0]
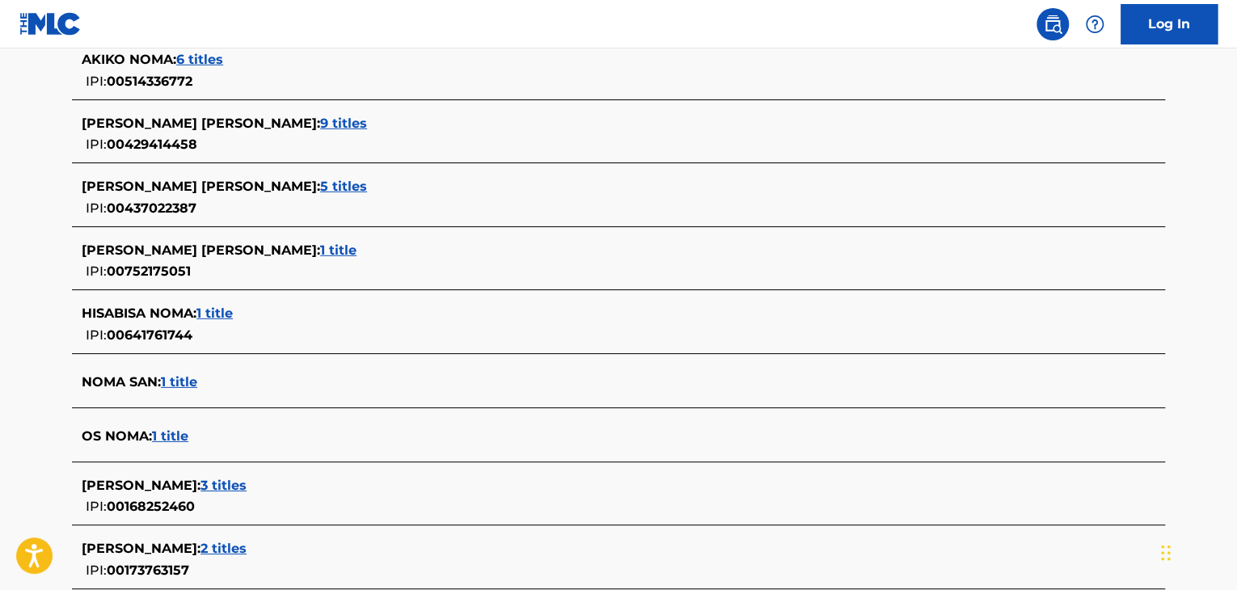
click at [209, 57] on span "6 titles" at bounding box center [199, 59] width 47 height 15
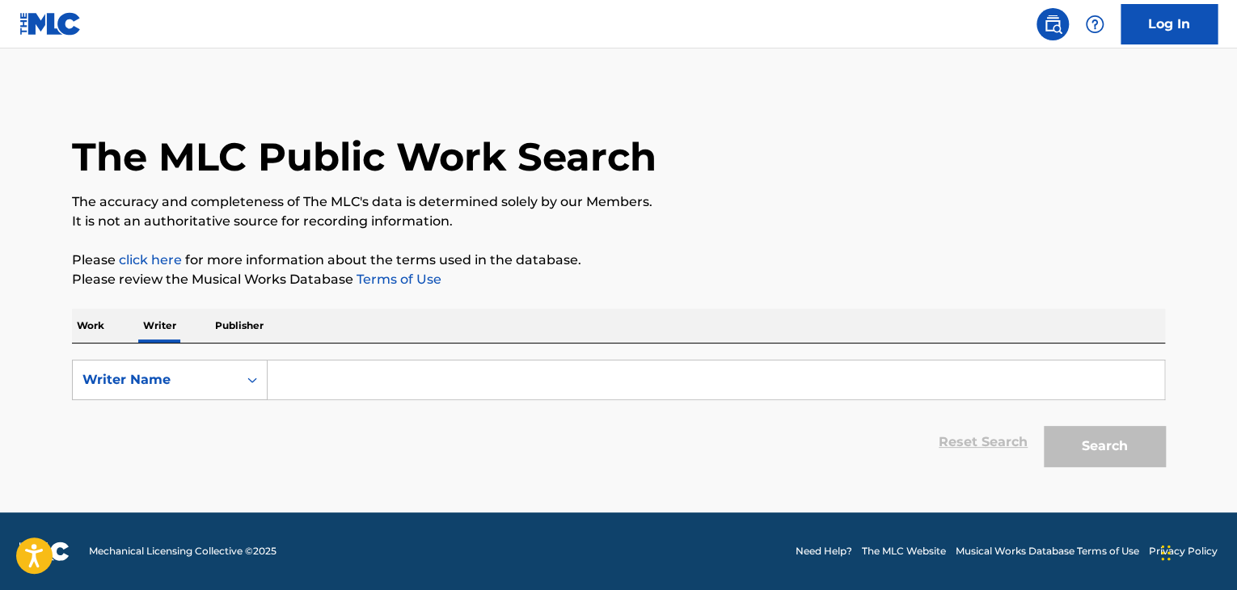
click at [314, 370] on input "Search Form" at bounding box center [716, 380] width 896 height 39
click at [100, 331] on p "Work" at bounding box center [90, 326] width 37 height 34
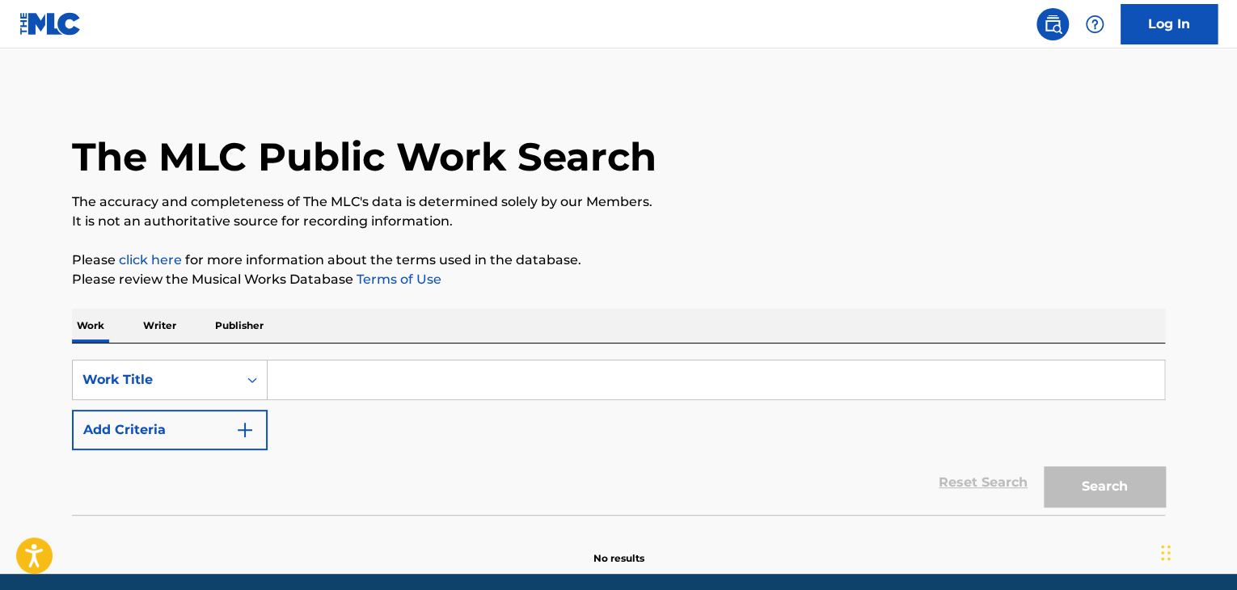
click at [332, 373] on input "Search Form" at bounding box center [716, 380] width 896 height 39
paste input "SHOKKINGUPINKUNOONNA"
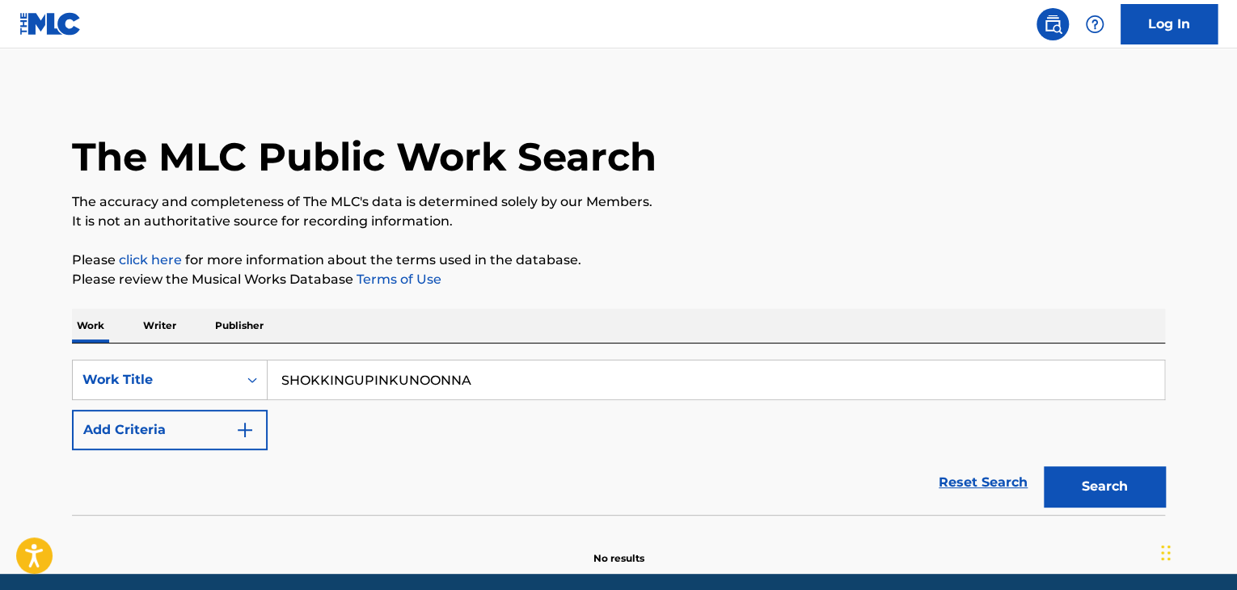
type input "SHOKKINGUPINKUNOONNA"
click at [226, 452] on div "Reset Search Search" at bounding box center [618, 482] width 1093 height 65
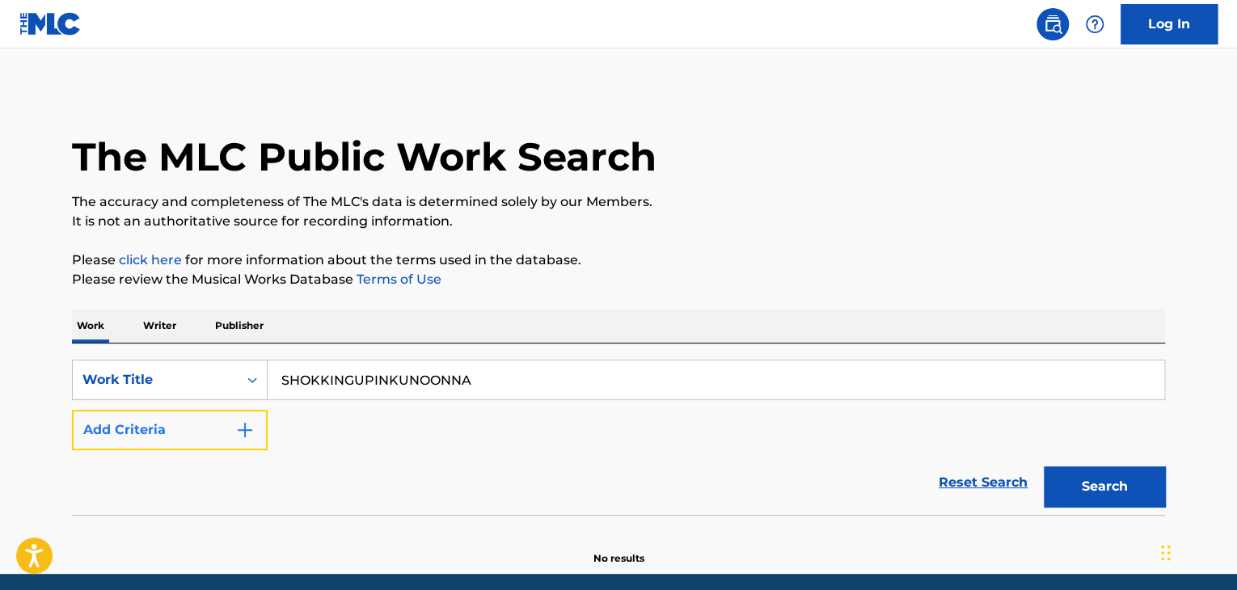
click at [226, 428] on button "Add Criteria" at bounding box center [170, 430] width 196 height 40
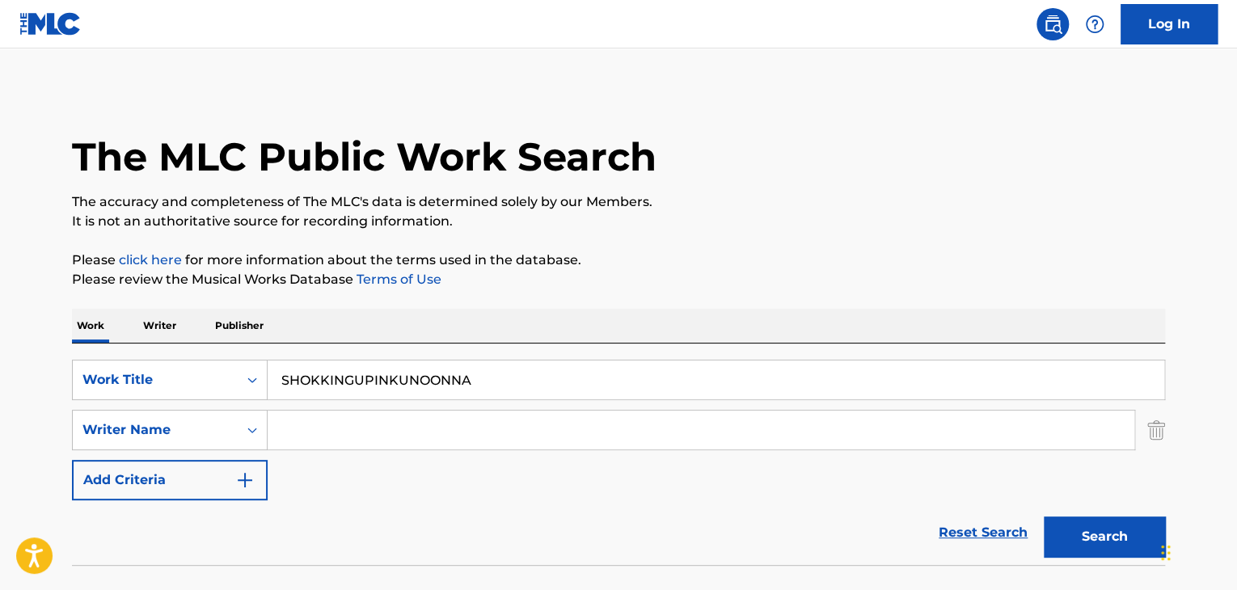
click at [388, 431] on input "Search Form" at bounding box center [701, 430] width 867 height 39
paste input "[PERSON_NAME]"
type input "[PERSON_NAME]"
click at [1099, 538] on button "Search" at bounding box center [1104, 537] width 121 height 40
drag, startPoint x: 488, startPoint y: 368, endPoint x: 0, endPoint y: 335, distance: 489.4
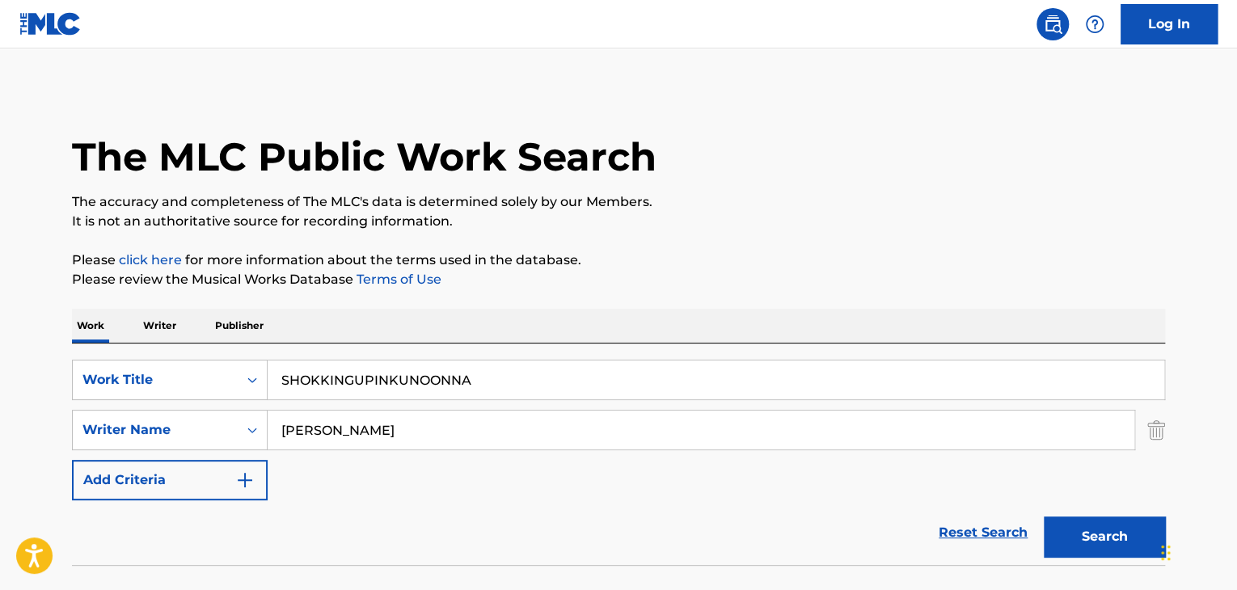
click at [0, 335] on main "The MLC Public Work Search The accuracy and completeness of The MLC's data is d…" at bounding box center [618, 337] width 1237 height 576
paste input "Jellise Aurora"
type input "Jellise Aurora"
drag, startPoint x: 401, startPoint y: 432, endPoint x: 77, endPoint y: 428, distance: 324.2
click at [92, 429] on div "SearchWithCriteria861fdbd3-09cf-4fff-87d5-96ab4de5deb6 Writer Name [PERSON_NAME]" at bounding box center [618, 430] width 1093 height 40
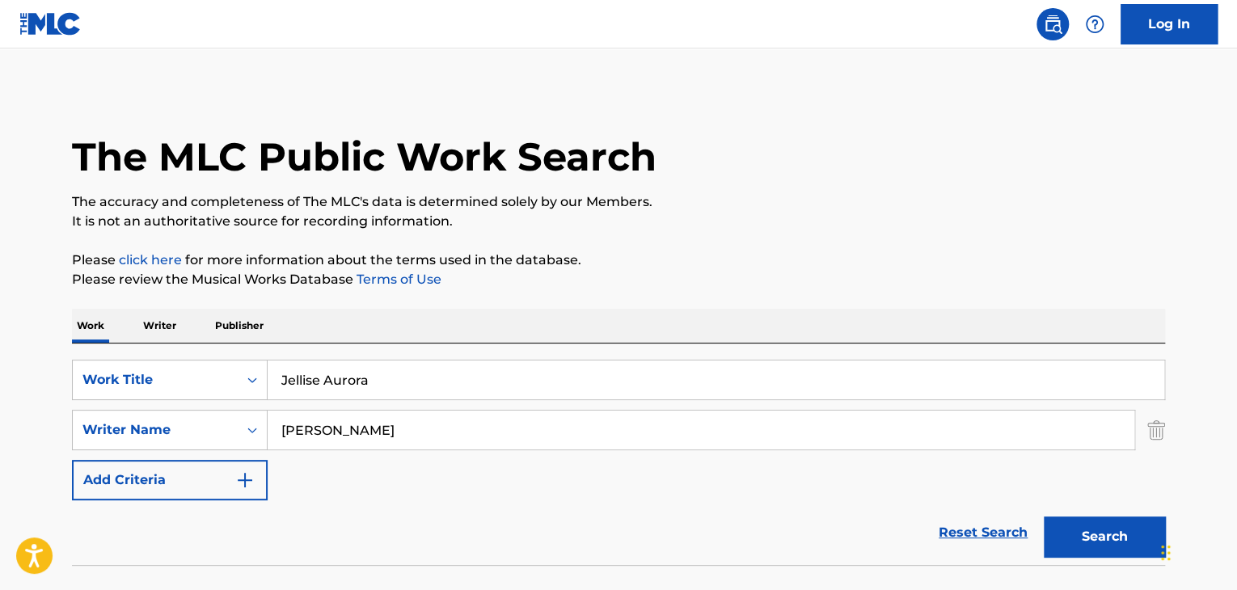
click at [153, 326] on p "Writer" at bounding box center [159, 326] width 43 height 34
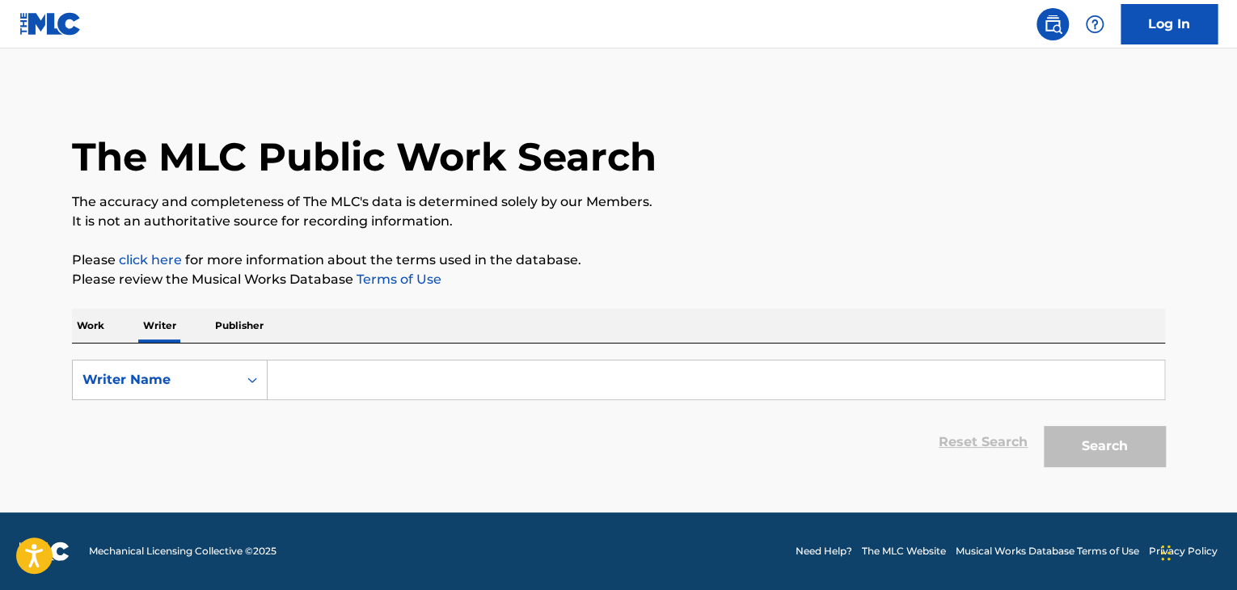
drag, startPoint x: 340, startPoint y: 367, endPoint x: 551, endPoint y: 404, distance: 214.2
click at [343, 366] on input "Search Form" at bounding box center [716, 380] width 896 height 39
paste input "Jellise Aurora"
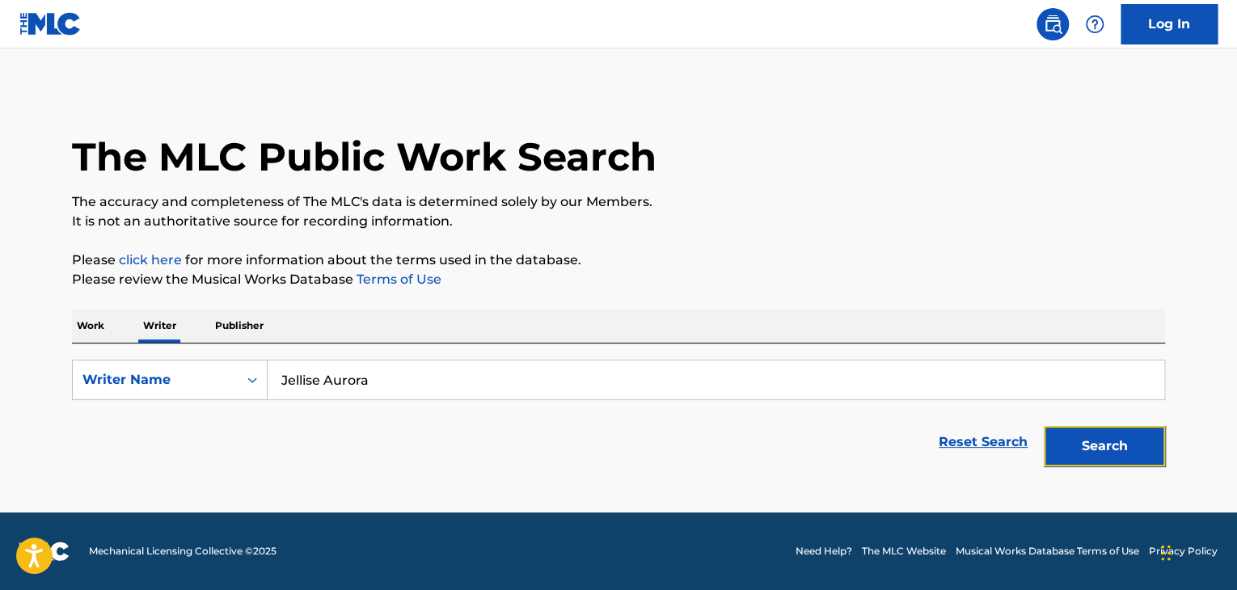
click at [1088, 437] on button "Search" at bounding box center [1104, 446] width 121 height 40
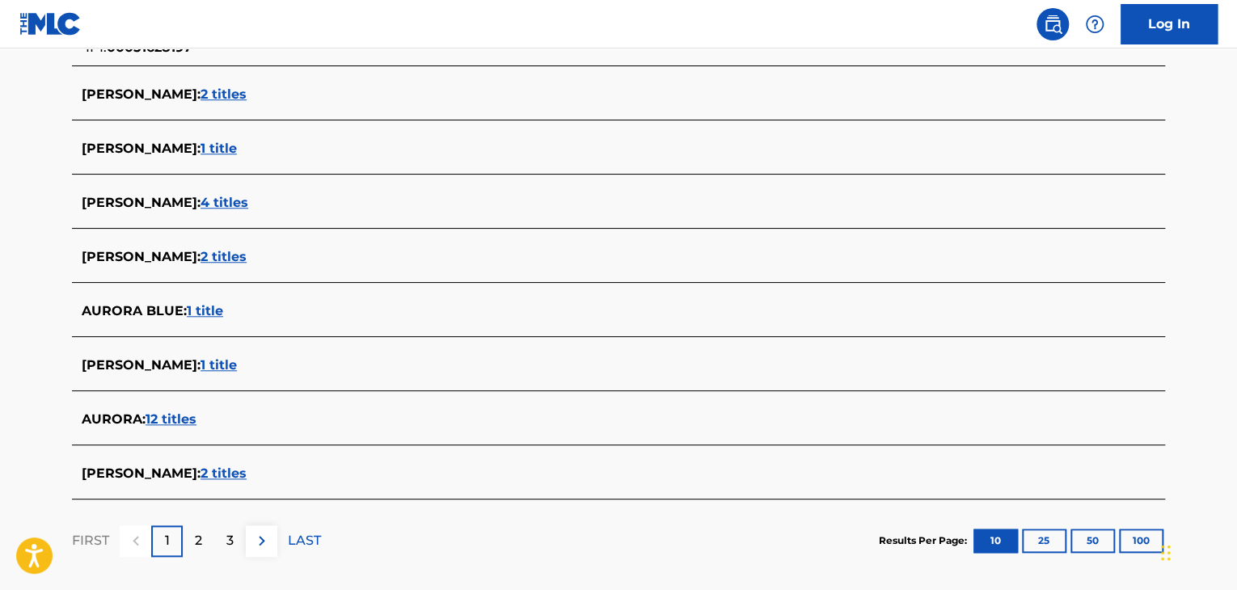
scroll to position [630, 0]
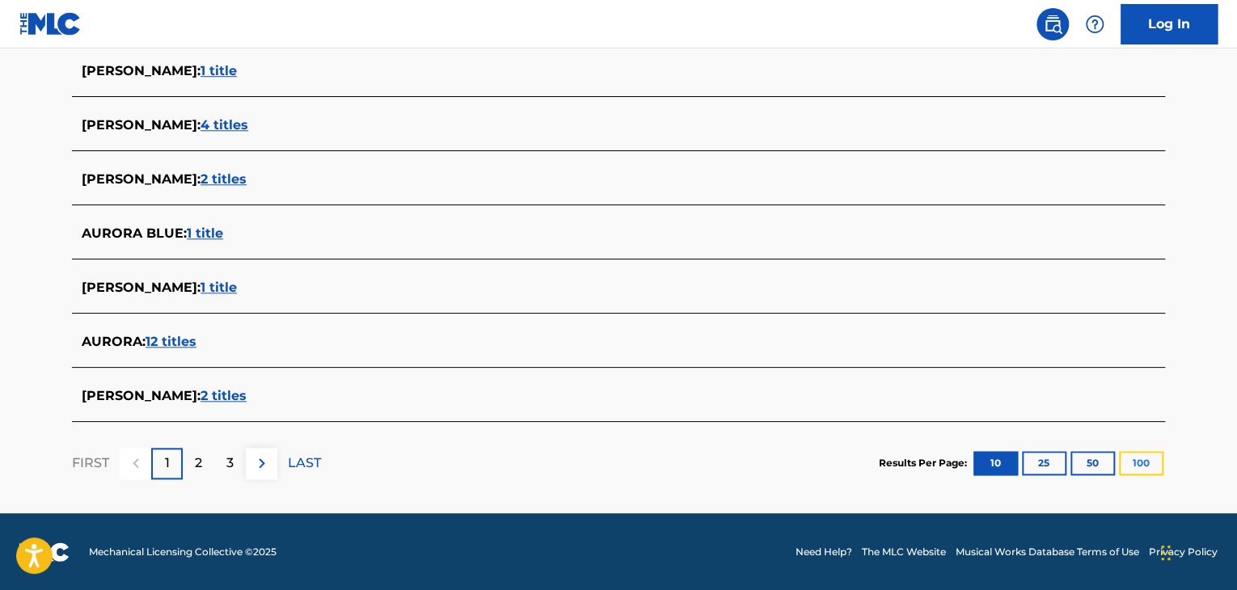
click at [1132, 466] on button "100" at bounding box center [1141, 463] width 44 height 24
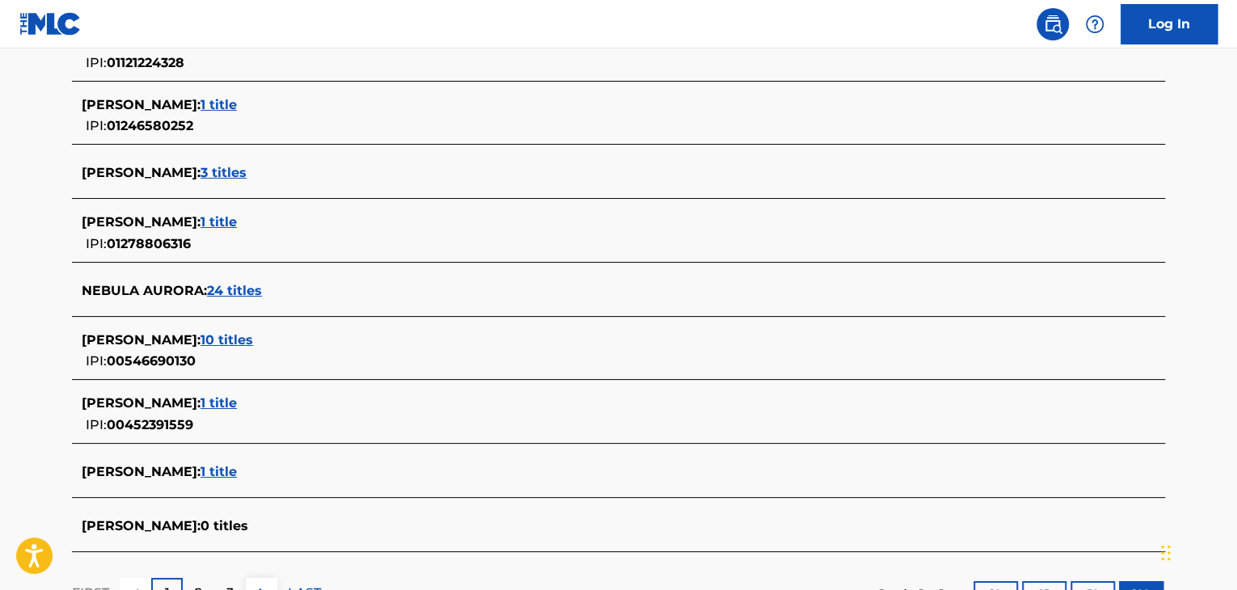
scroll to position [5943, 0]
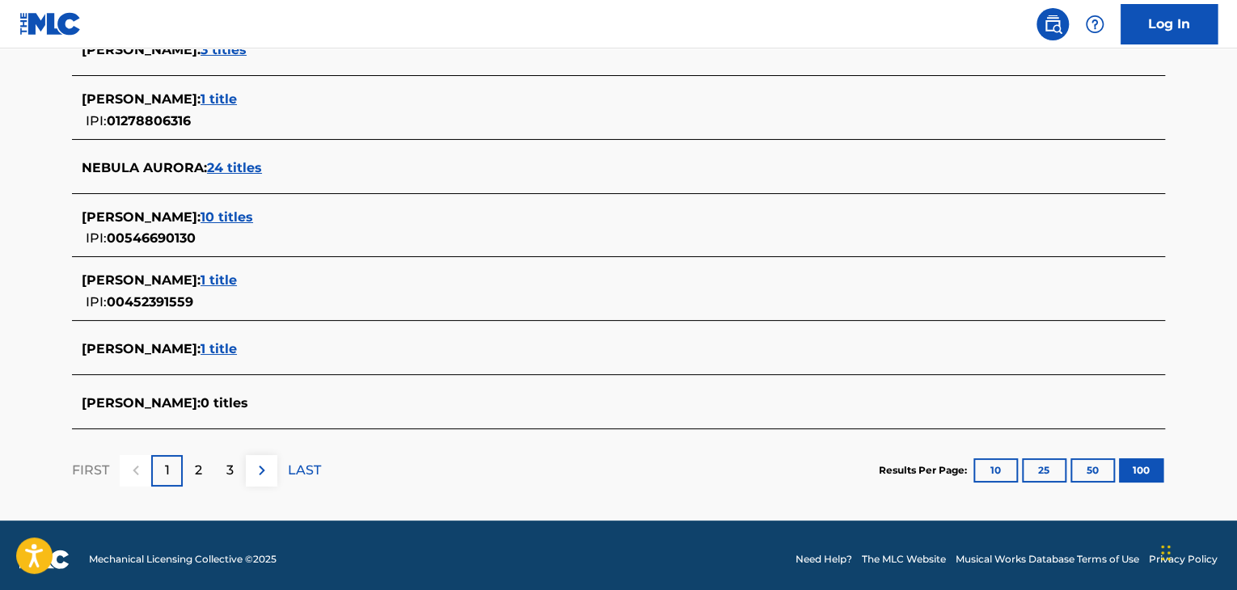
click at [200, 442] on div "FIRST 1 2 3 LAST" at bounding box center [196, 470] width 249 height 83
click at [200, 465] on p "2" at bounding box center [198, 470] width 7 height 19
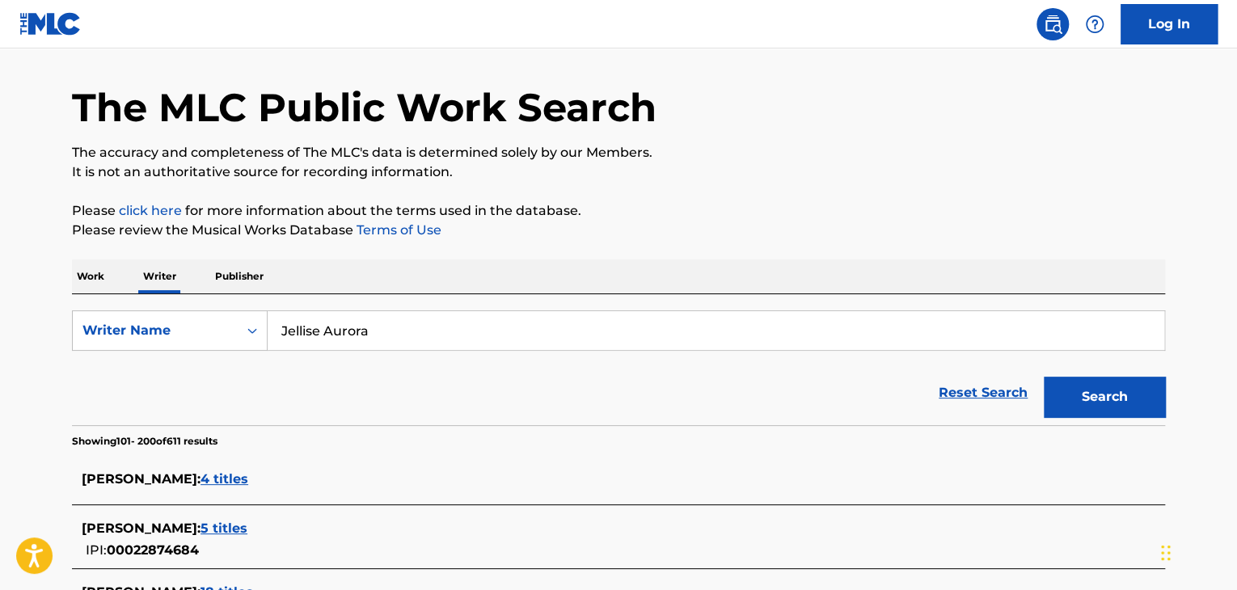
scroll to position [0, 0]
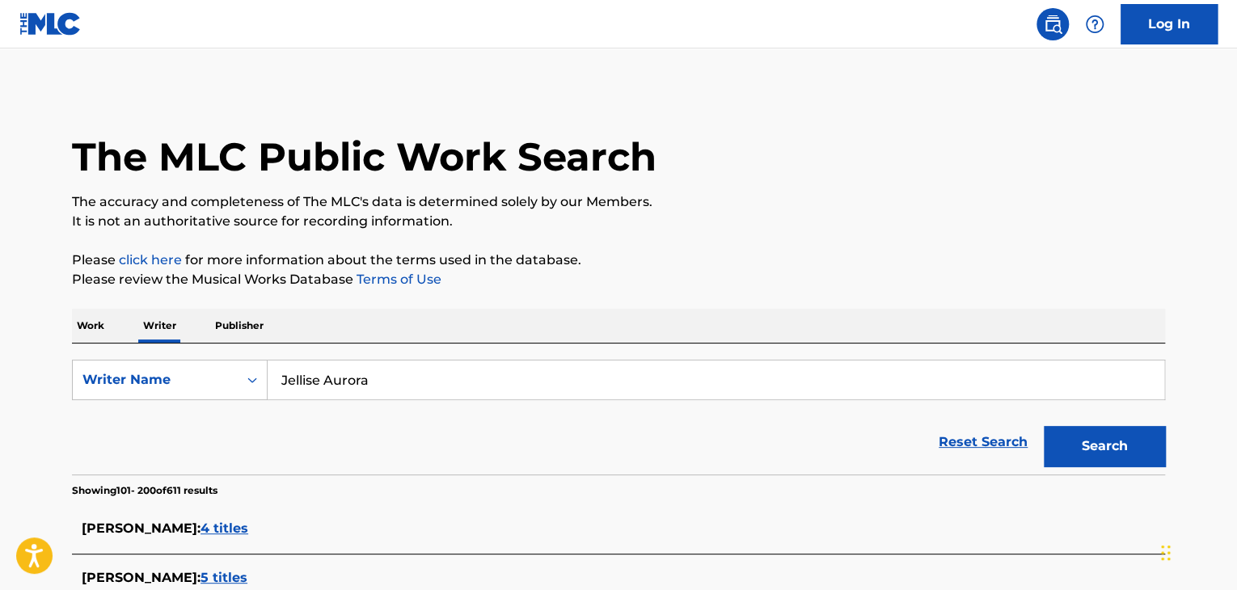
click at [144, 329] on p "Writer" at bounding box center [159, 326] width 43 height 34
click at [475, 384] on input "Jellise Aurora" at bounding box center [716, 380] width 896 height 39
click at [475, 386] on input "Jellise Aurora" at bounding box center [716, 380] width 896 height 39
click at [410, 418] on div "Reset Search Search" at bounding box center [618, 442] width 1093 height 65
click at [387, 378] on input "Jellise Aurora" at bounding box center [716, 380] width 896 height 39
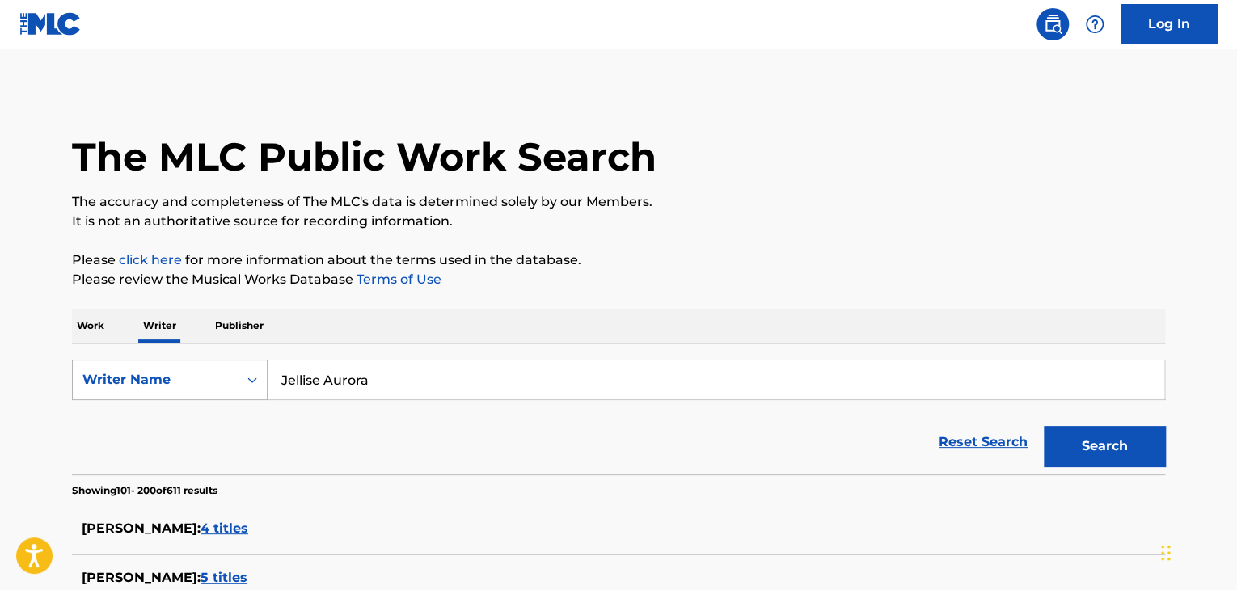
drag, startPoint x: 404, startPoint y: 378, endPoint x: 188, endPoint y: 364, distance: 217.1
click at [191, 364] on div "SearchWithCriteria62d43073-5da3-4901-8c1b-4678fcb1dc3f Writer Name [PERSON_NAME]" at bounding box center [618, 380] width 1093 height 40
paste input "[PERSON_NAME]"
click at [1116, 449] on button "Search" at bounding box center [1104, 446] width 121 height 40
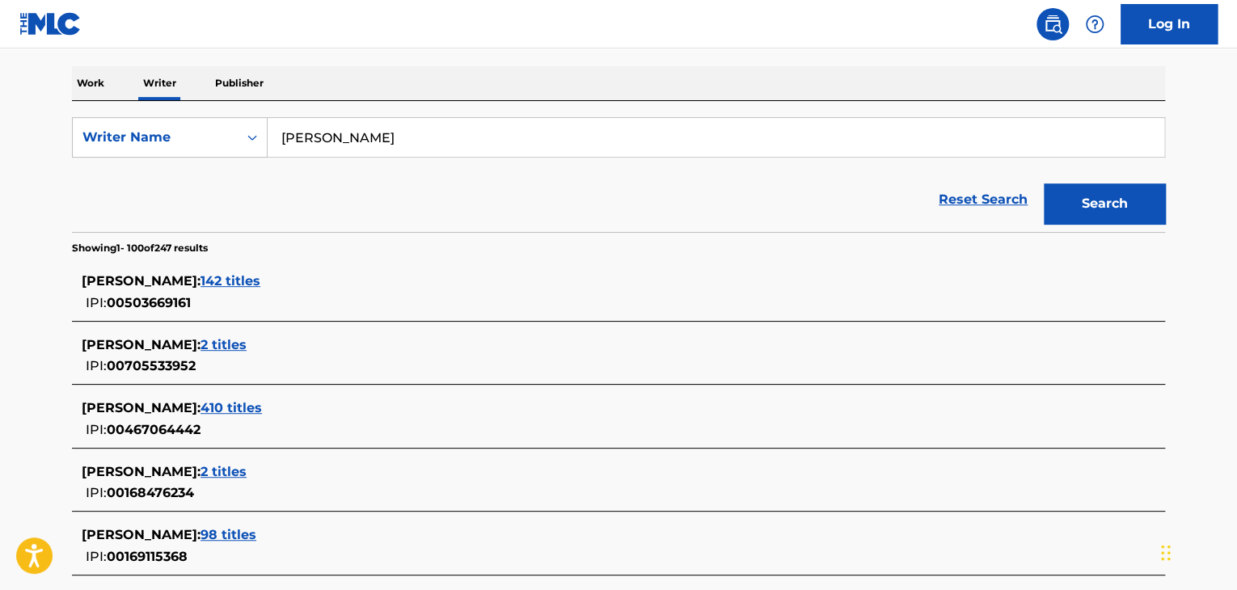
scroll to position [3002, 0]
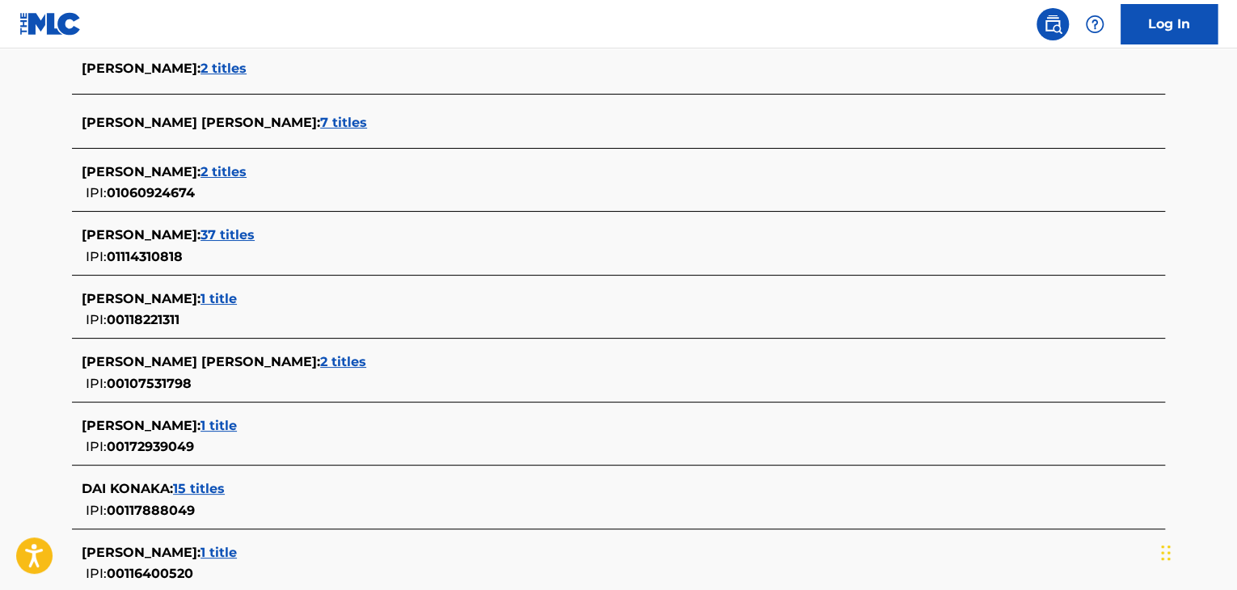
click at [217, 297] on span "1 title" at bounding box center [218, 298] width 36 height 15
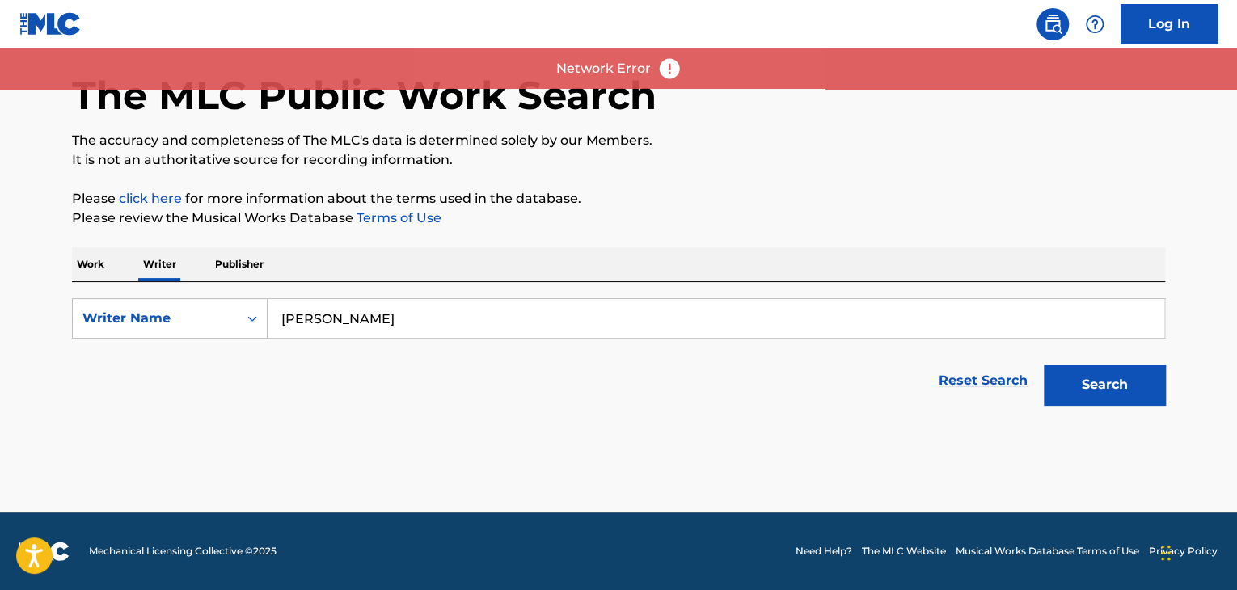
scroll to position [61, 0]
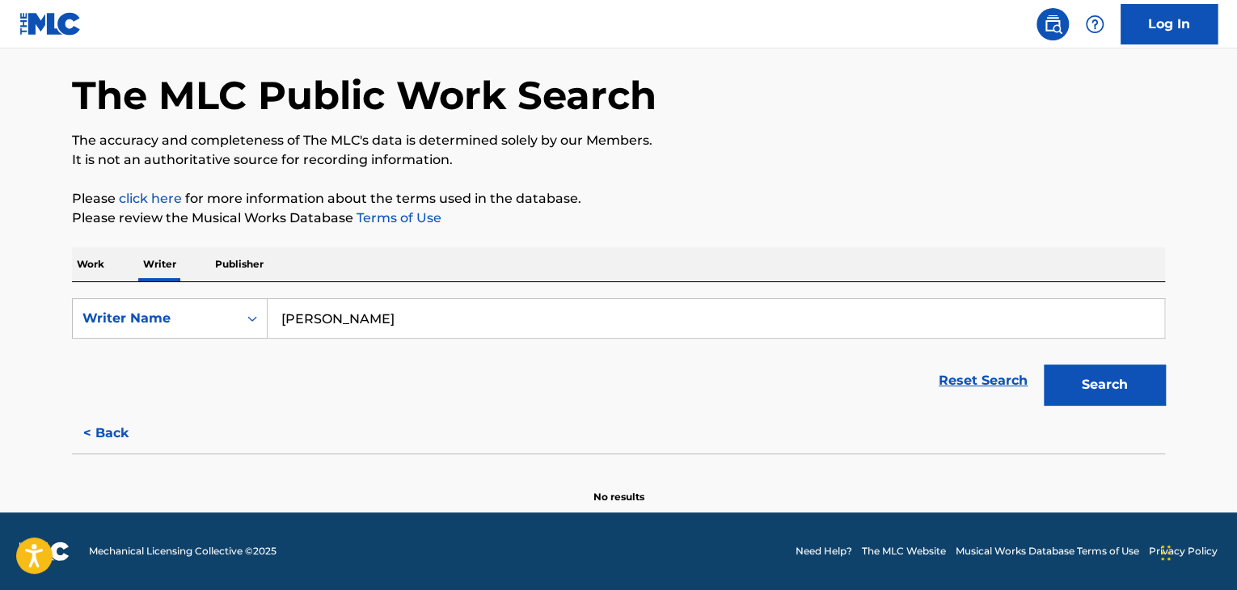
click at [407, 335] on input "[PERSON_NAME]" at bounding box center [716, 318] width 896 height 39
drag, startPoint x: 388, startPoint y: 369, endPoint x: 399, endPoint y: 350, distance: 21.8
click at [388, 370] on div "Reset Search Search" at bounding box center [618, 380] width 1093 height 65
drag, startPoint x: 430, startPoint y: 318, endPoint x: 68, endPoint y: 273, distance: 364.9
click at [78, 273] on div "Work Writer Publisher SearchWithCriteria62d43073-5da3-4901-8c1b-4678fcb1dc3f Wr…" at bounding box center [618, 375] width 1093 height 257
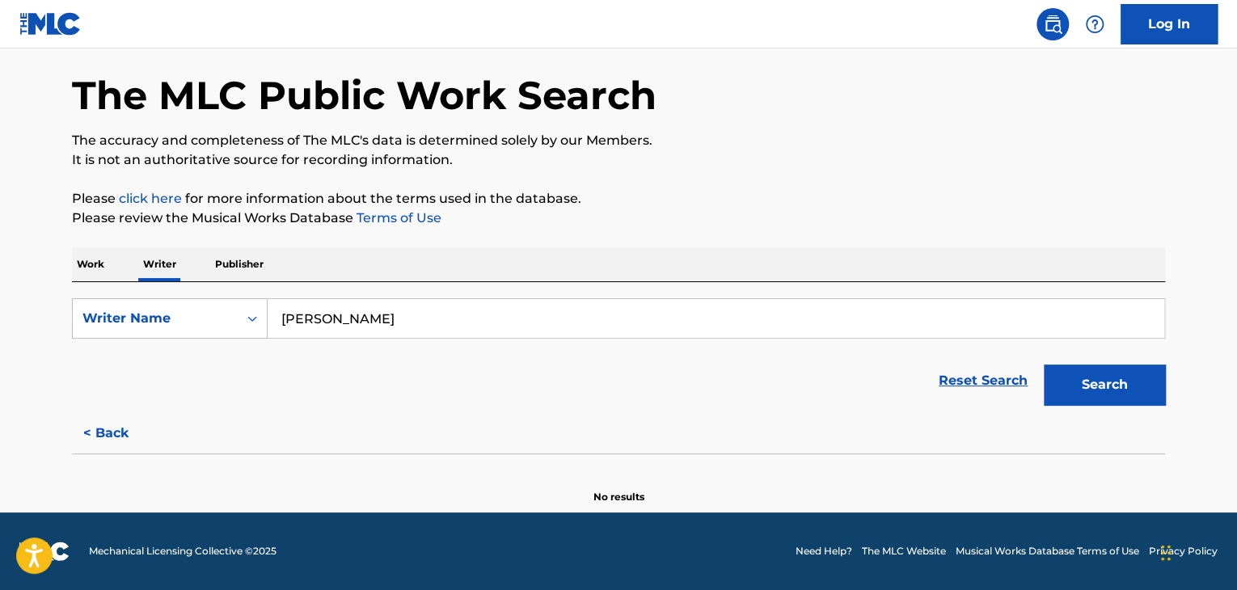
paste input "Gakuen Hatamet"
click at [1101, 366] on button "Search" at bounding box center [1104, 385] width 121 height 40
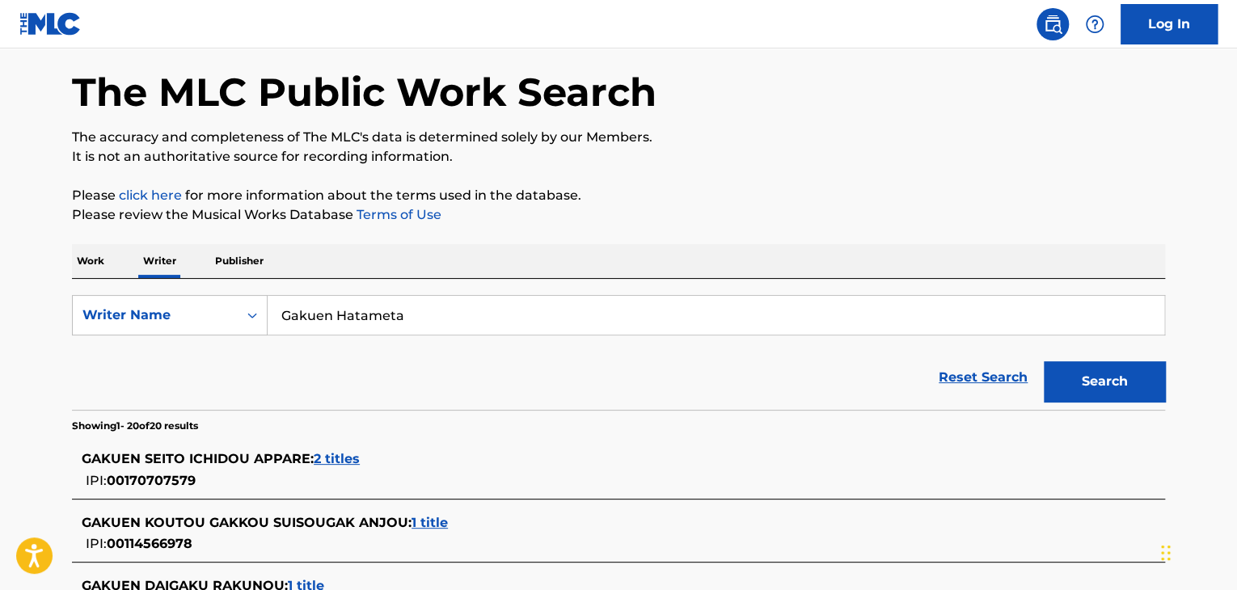
scroll to position [0, 0]
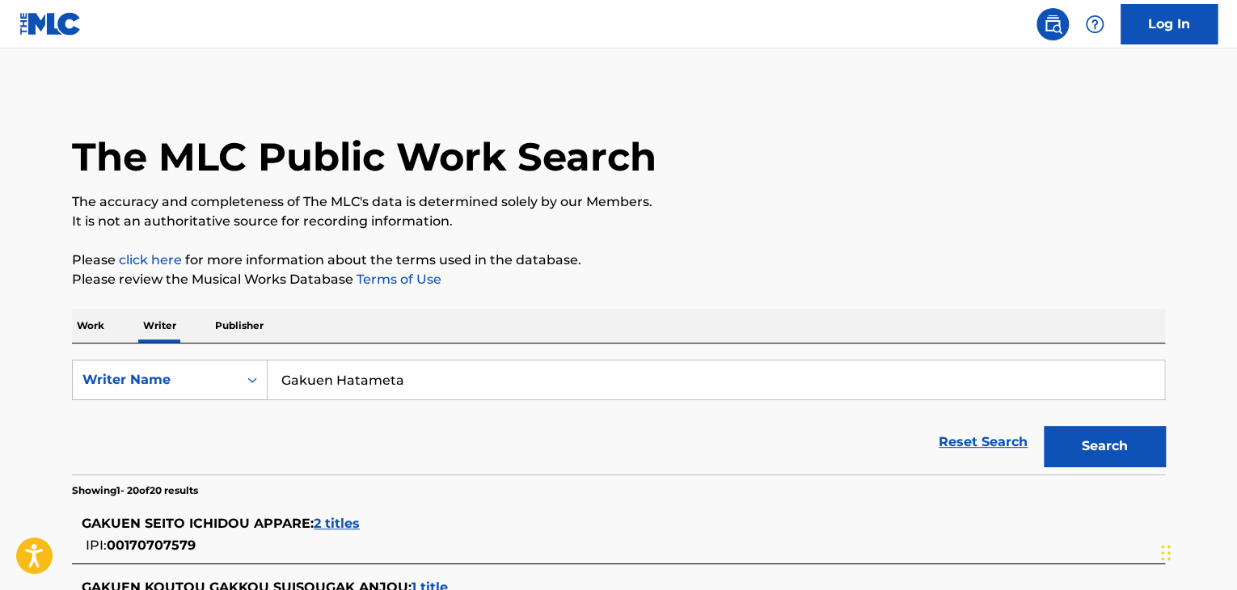
drag, startPoint x: 391, startPoint y: 439, endPoint x: 408, endPoint y: 421, distance: 24.6
click at [391, 439] on div "Reset Search Search" at bounding box center [618, 442] width 1093 height 65
drag, startPoint x: 453, startPoint y: 379, endPoint x: 60, endPoint y: 309, distance: 399.1
paste input "[PERSON_NAME]"
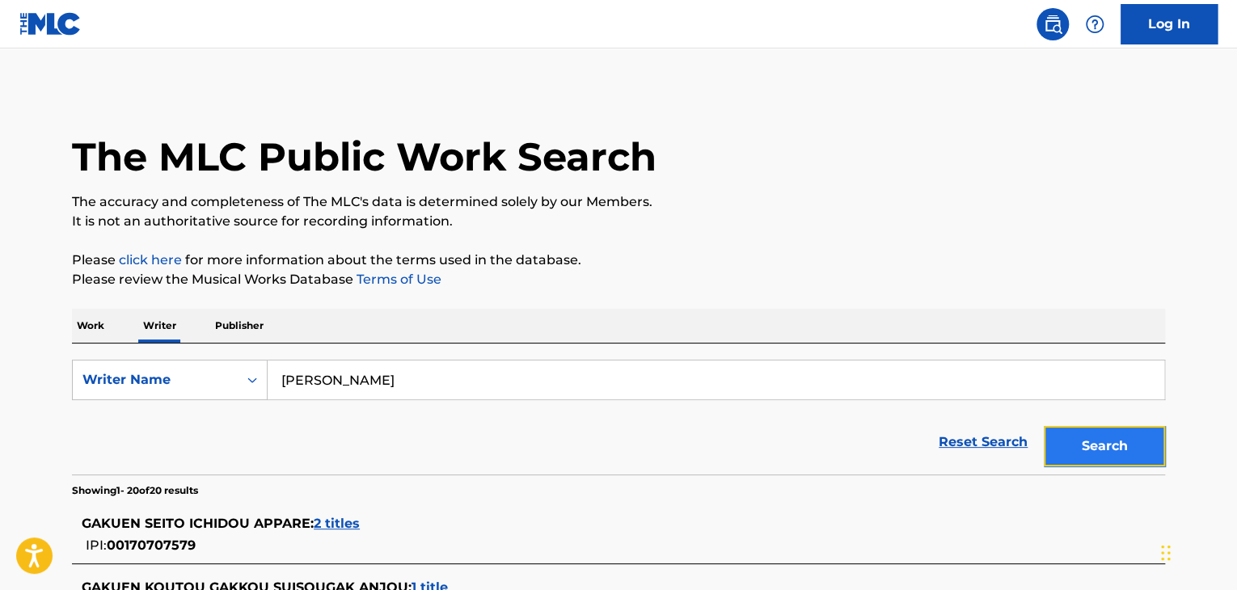
click at [1145, 437] on button "Search" at bounding box center [1104, 446] width 121 height 40
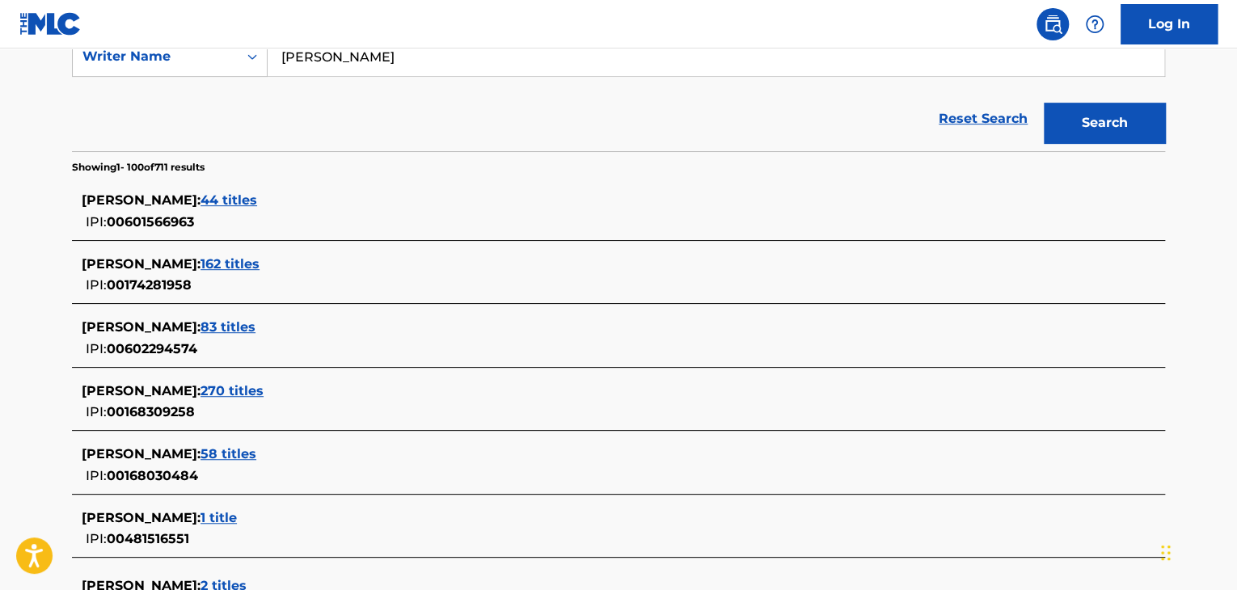
scroll to position [4042, 0]
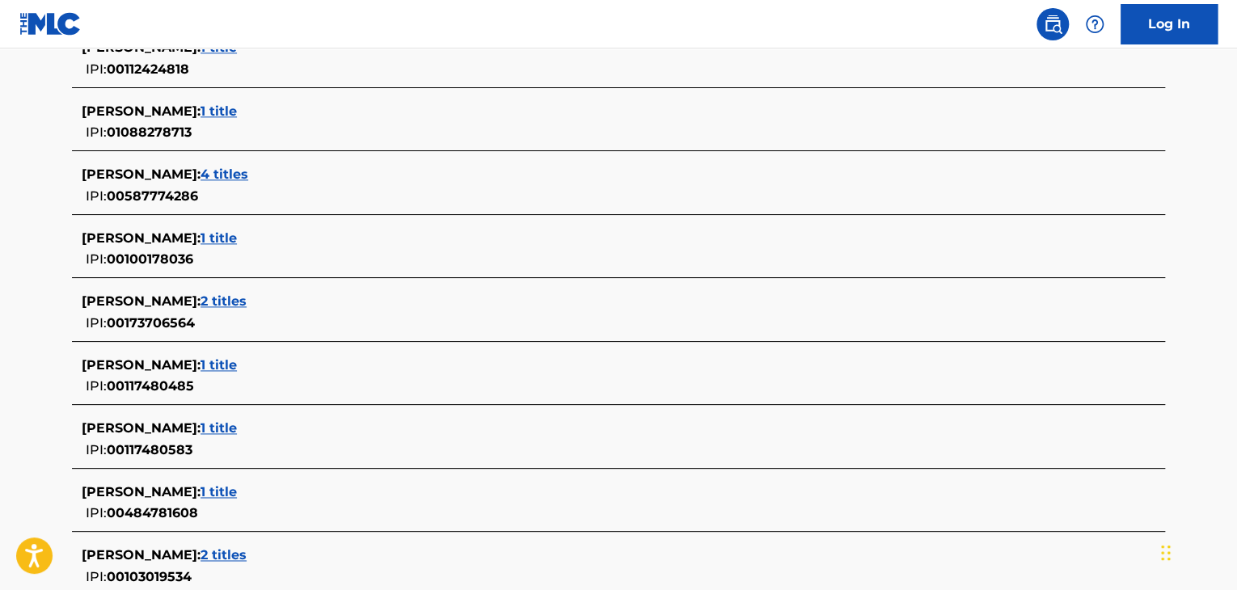
click at [228, 293] on span "2 titles" at bounding box center [223, 300] width 46 height 15
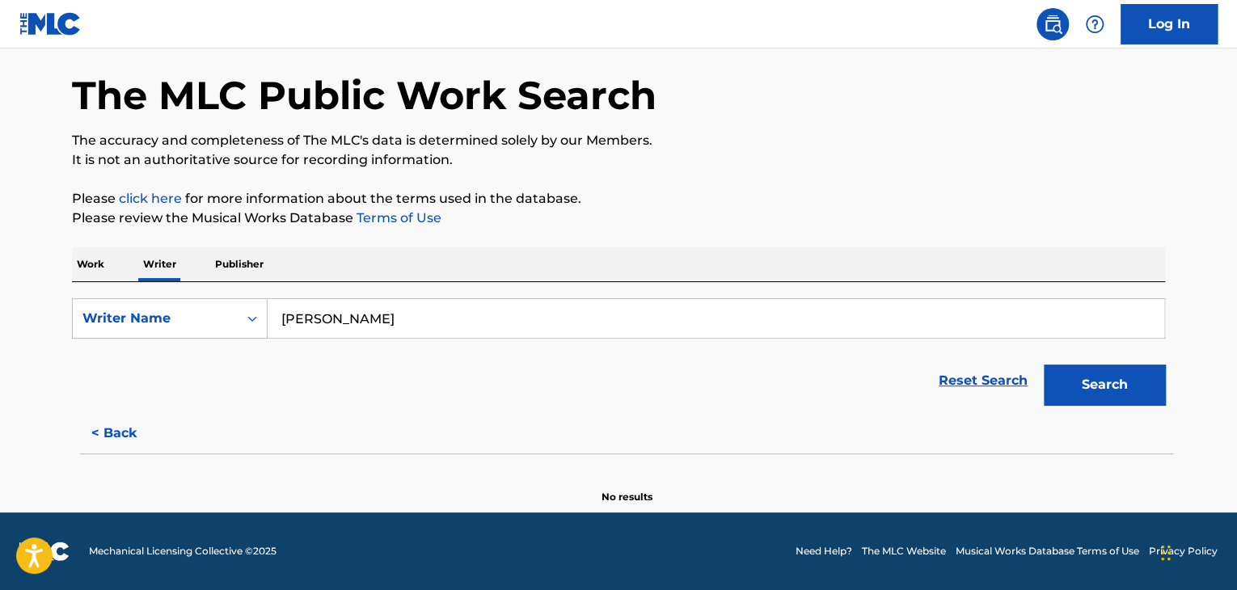
scroll to position [61, 0]
click at [491, 338] on div "[PERSON_NAME]" at bounding box center [716, 318] width 897 height 40
drag, startPoint x: 491, startPoint y: 327, endPoint x: 98, endPoint y: 327, distance: 393.7
click at [104, 327] on div "SearchWithCriteria62d43073-5da3-4901-8c1b-4678fcb1dc3f Writer Name Youko Matsuo" at bounding box center [618, 318] width 1093 height 40
paste input "Cats Invisible"
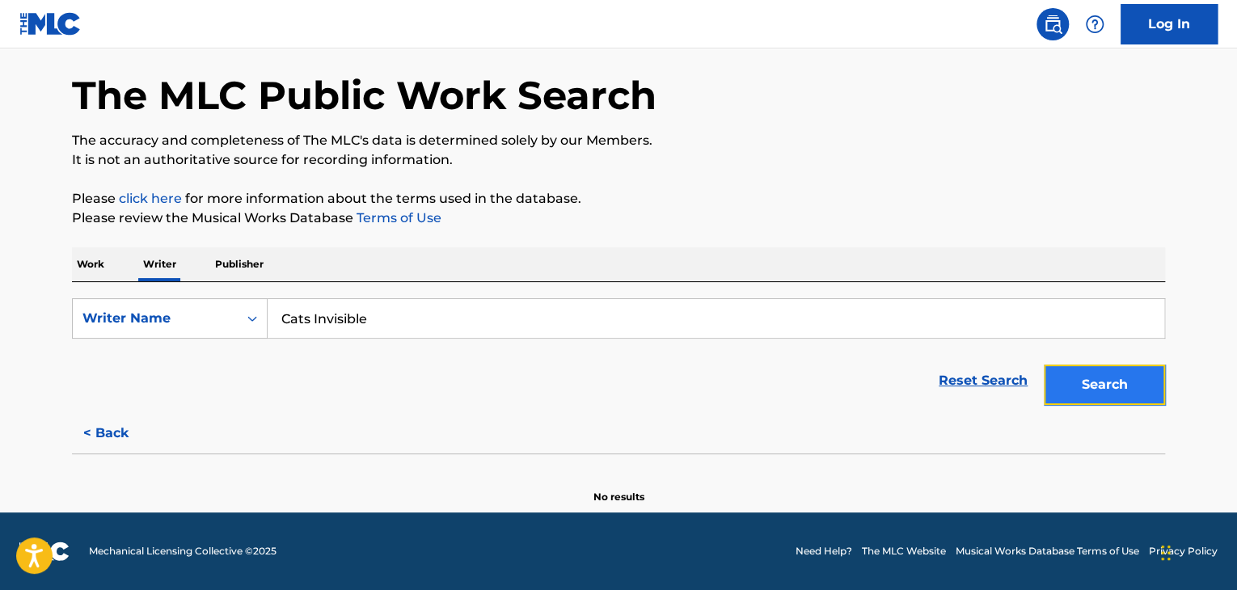
click at [1116, 379] on button "Search" at bounding box center [1104, 385] width 121 height 40
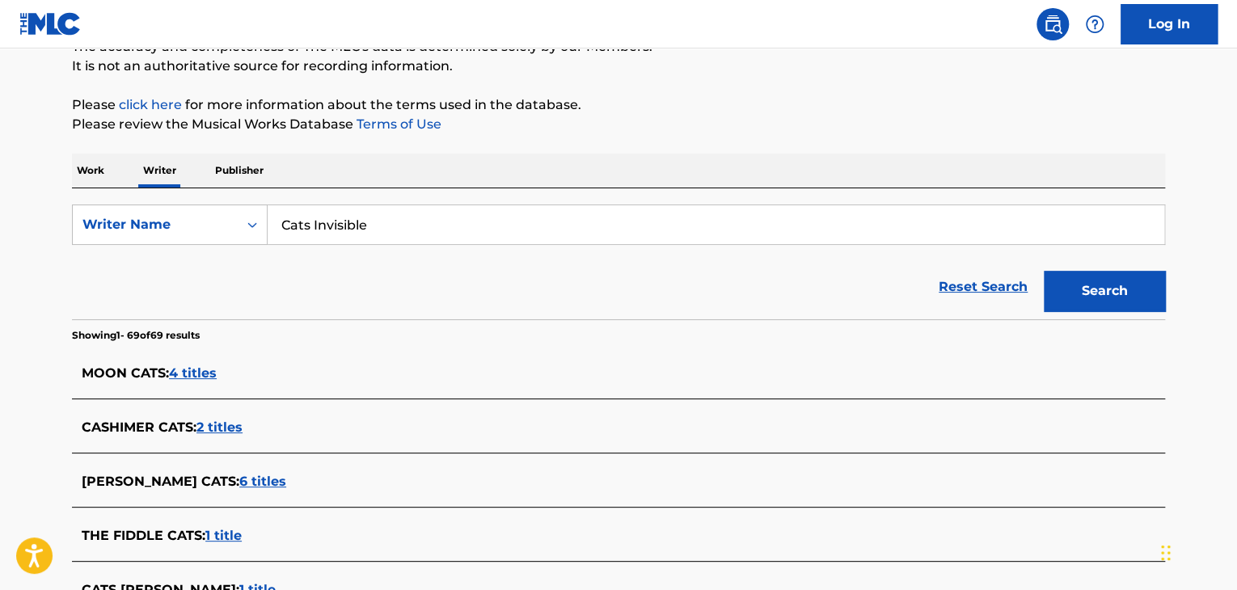
scroll to position [243, 0]
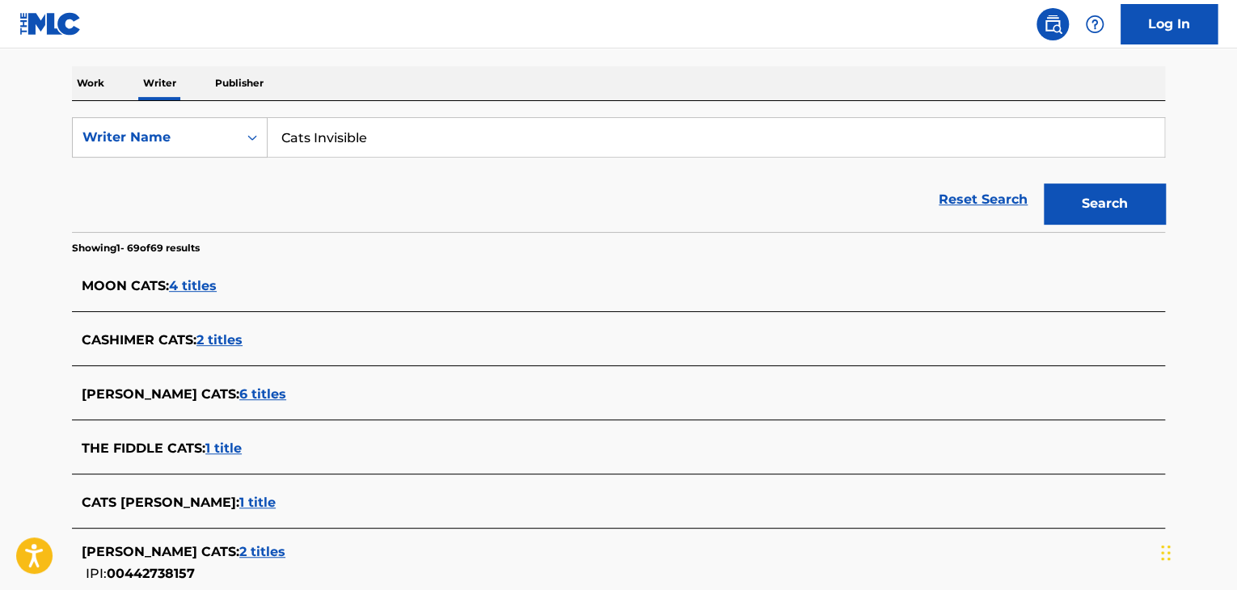
click at [401, 192] on div "Reset Search Search" at bounding box center [618, 199] width 1093 height 65
drag, startPoint x: 386, startPoint y: 137, endPoint x: 0, endPoint y: 108, distance: 386.8
click at [74, 117] on div "SearchWithCriteria62d43073-5da3-4901-8c1b-4678fcb1dc3f Writer Name Cats Invisib…" at bounding box center [618, 137] width 1093 height 40
paste input "Kira"
type input "Kira"
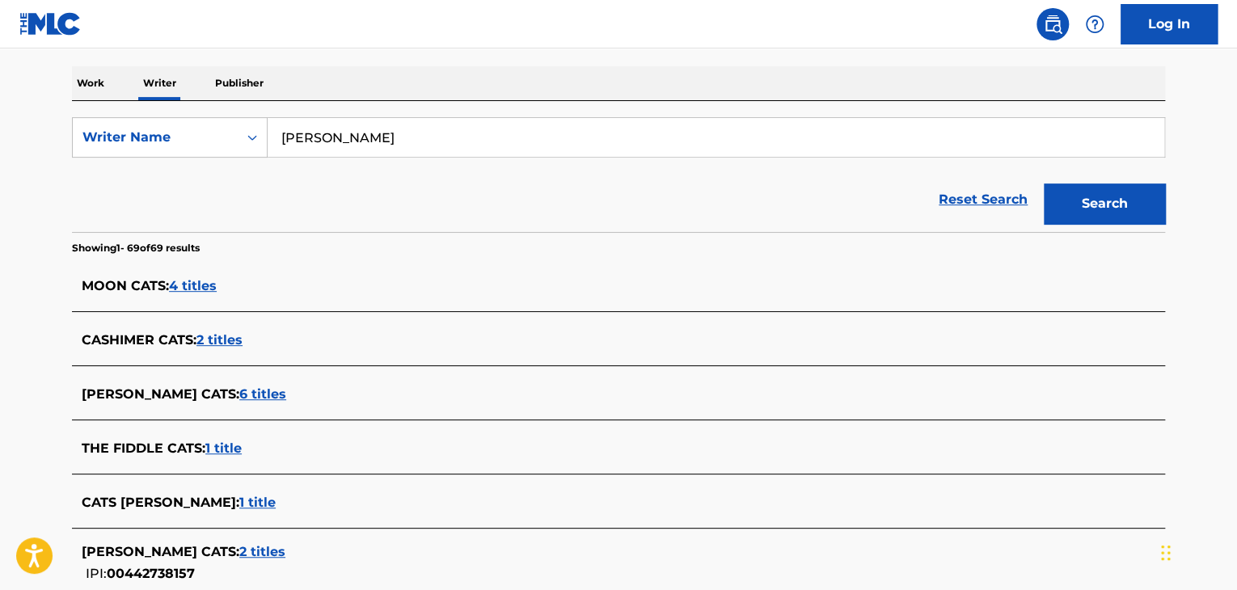
click at [1044, 184] on button "Search" at bounding box center [1104, 204] width 121 height 40
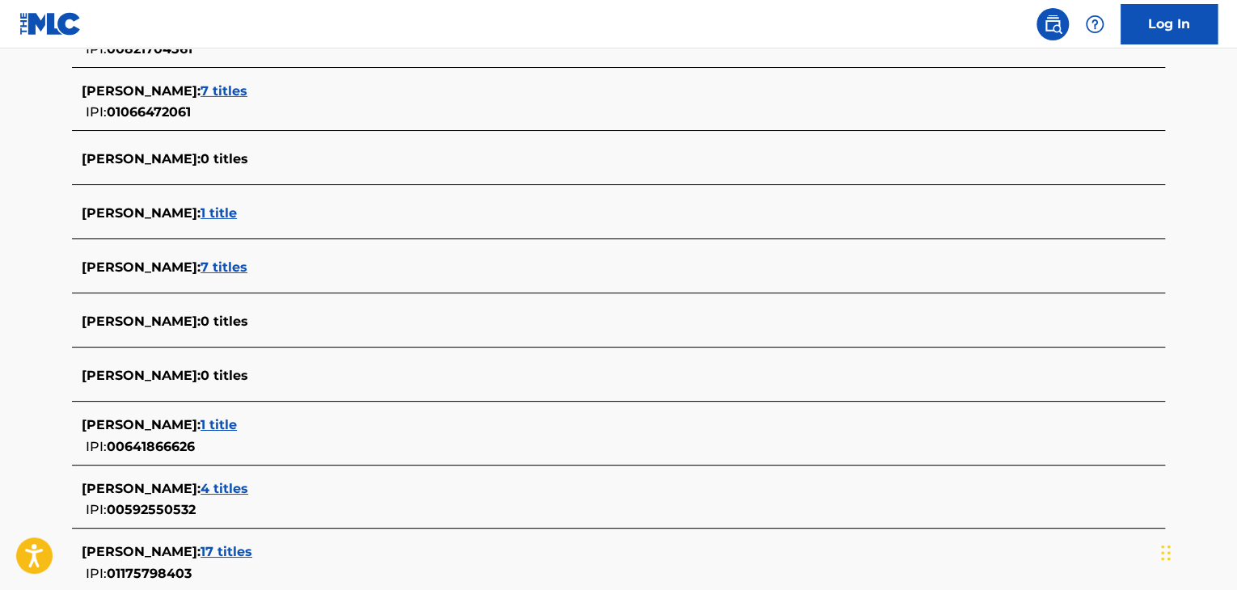
scroll to position [2619, 0]
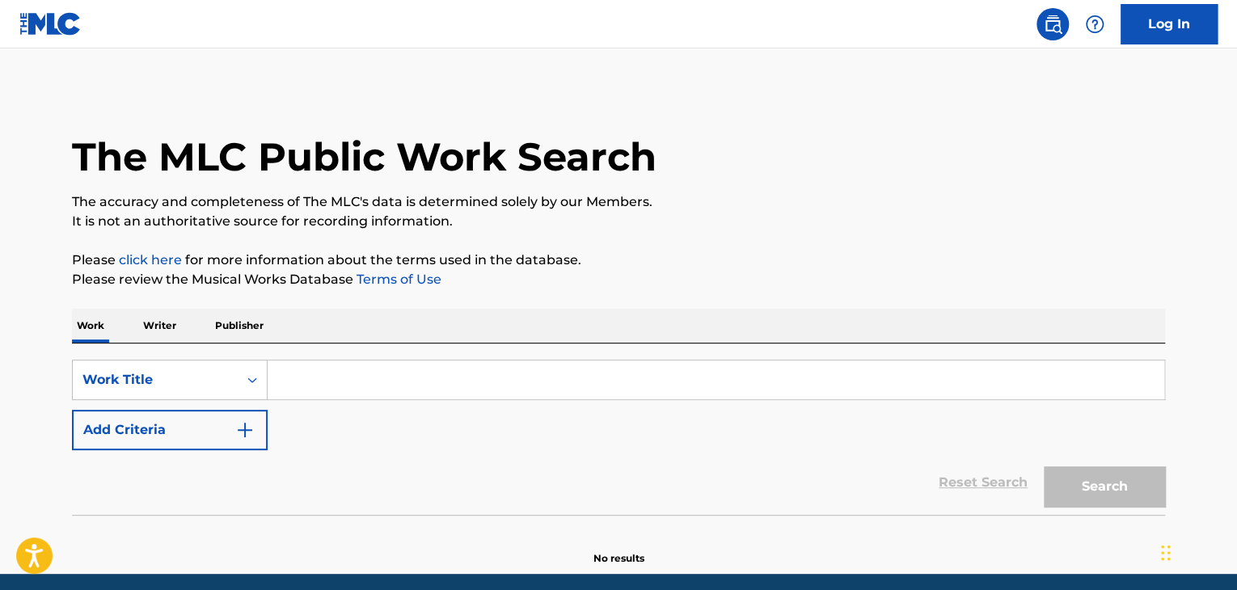
click at [319, 372] on input "Search Form" at bounding box center [716, 380] width 896 height 39
paste input "KALMIA IN GMINOR"
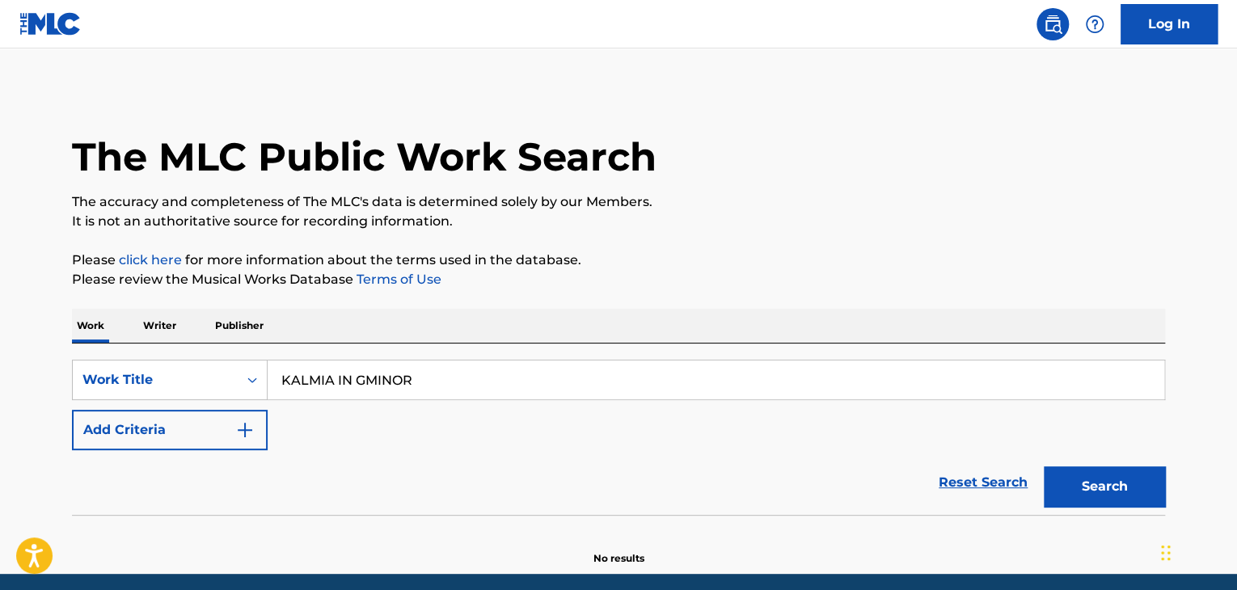
type input "KALMIA IN GMINOR"
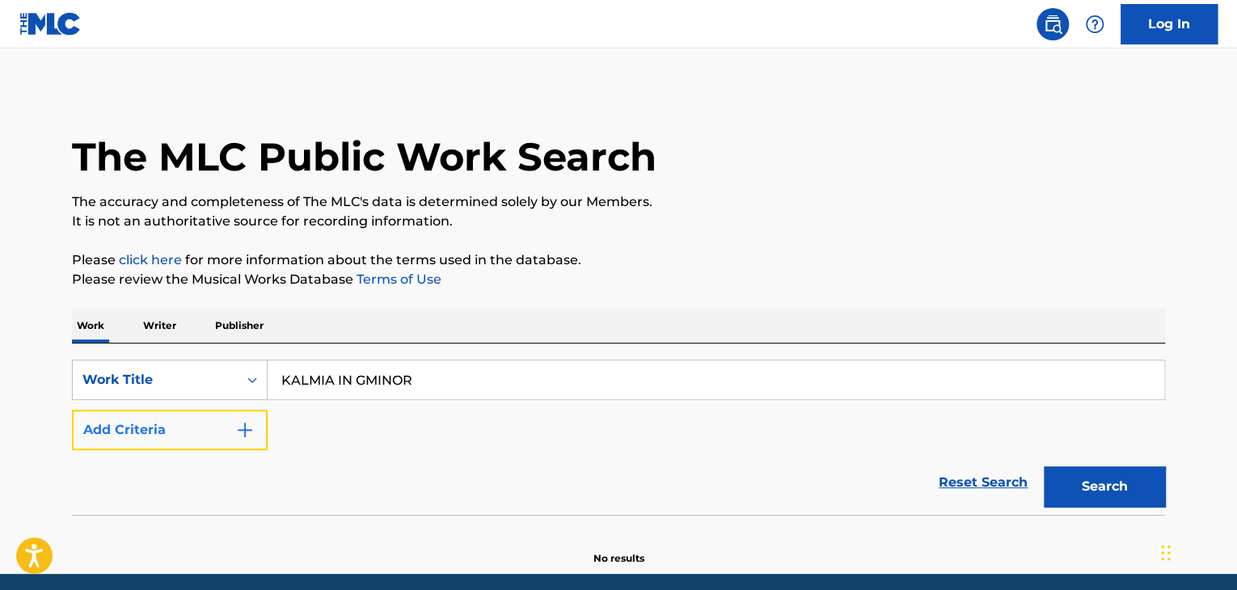
click at [200, 439] on button "Add Criteria" at bounding box center [170, 430] width 196 height 40
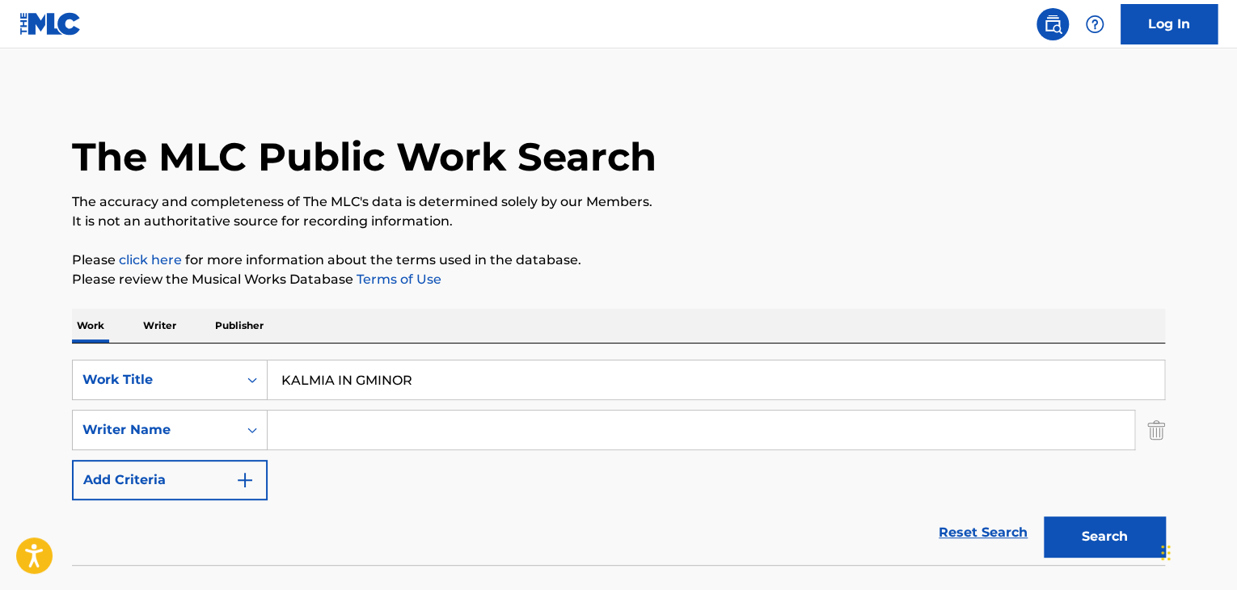
click at [352, 434] on input "Search Form" at bounding box center [701, 430] width 867 height 39
paste input "[PERSON_NAME]"
type input "[PERSON_NAME]"
click at [1091, 534] on button "Search" at bounding box center [1104, 537] width 121 height 40
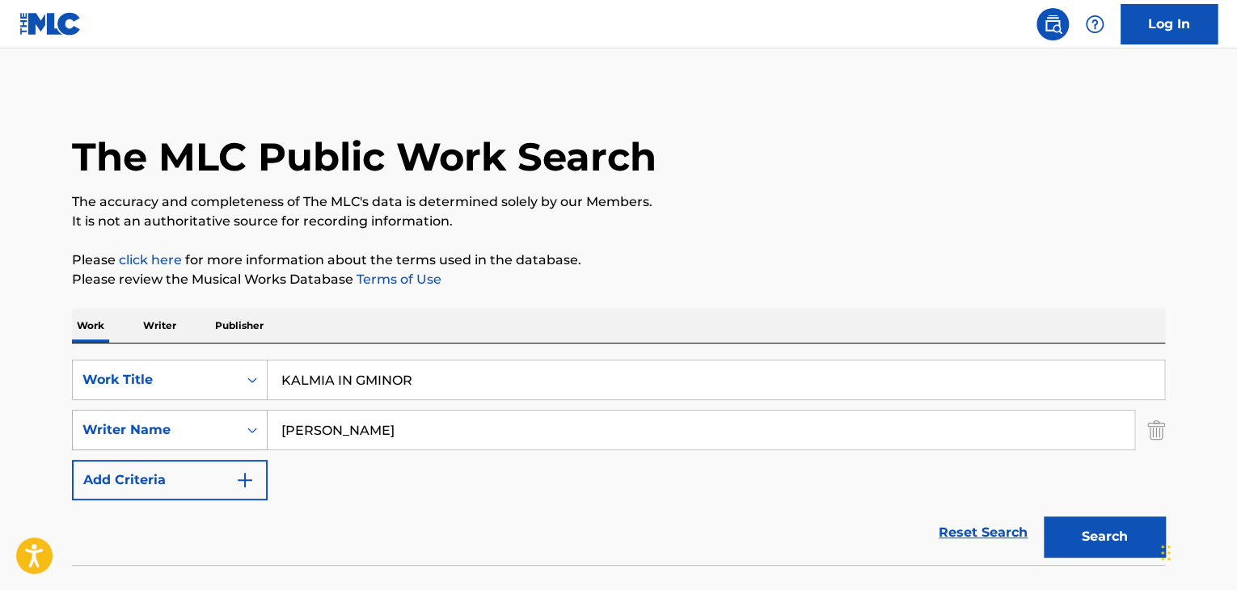
drag, startPoint x: 315, startPoint y: 428, endPoint x: 134, endPoint y: 409, distance: 182.0
click at [152, 412] on div "SearchWithCriteriaf1484707-5206-4f55-a05e-e20ce04e97d5 Writer Name [PERSON_NAME]" at bounding box center [618, 430] width 1093 height 40
drag, startPoint x: 532, startPoint y: 377, endPoint x: 168, endPoint y: 366, distance: 363.9
click at [205, 369] on div "SearchWithCriteriad337ca17-6685-4736-b0af-8d9c72d9ec5e Work Title KALMIA IN GMI…" at bounding box center [618, 380] width 1093 height 40
paste input "NEKONOAMAYADORI"
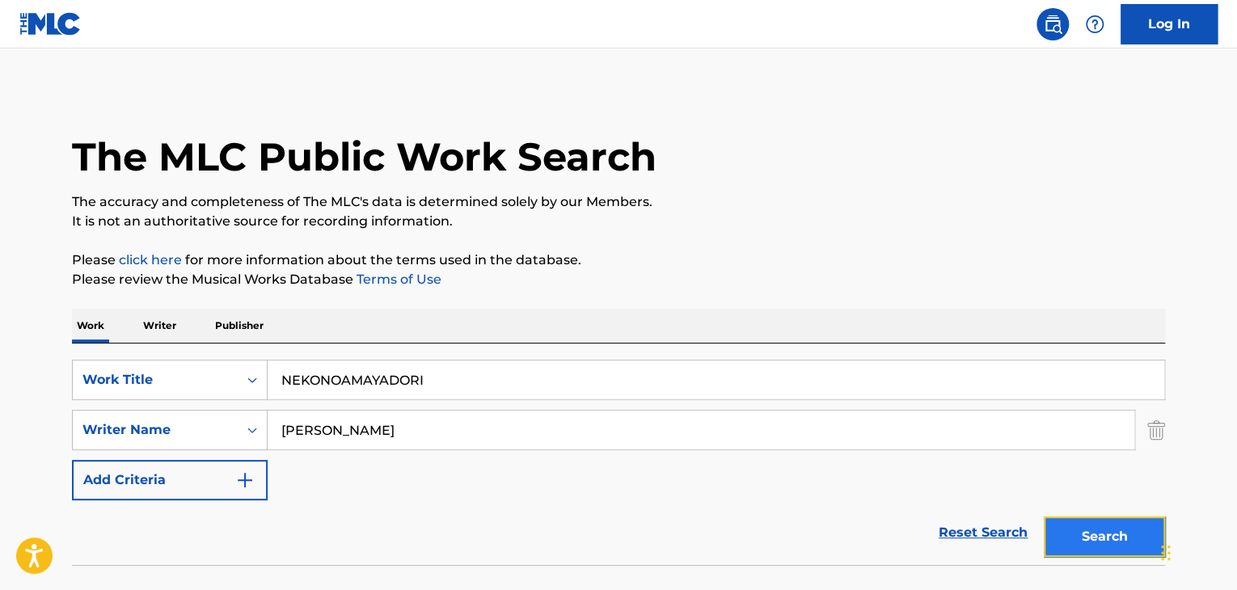
click at [1082, 542] on button "Search" at bounding box center [1104, 537] width 121 height 40
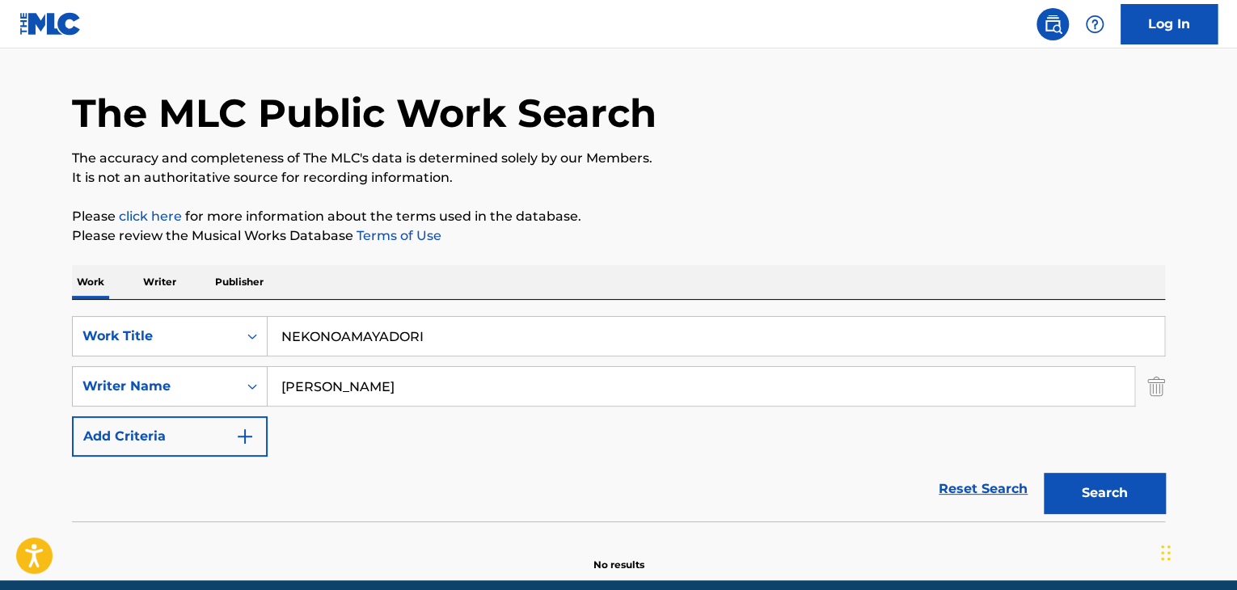
scroll to position [112, 0]
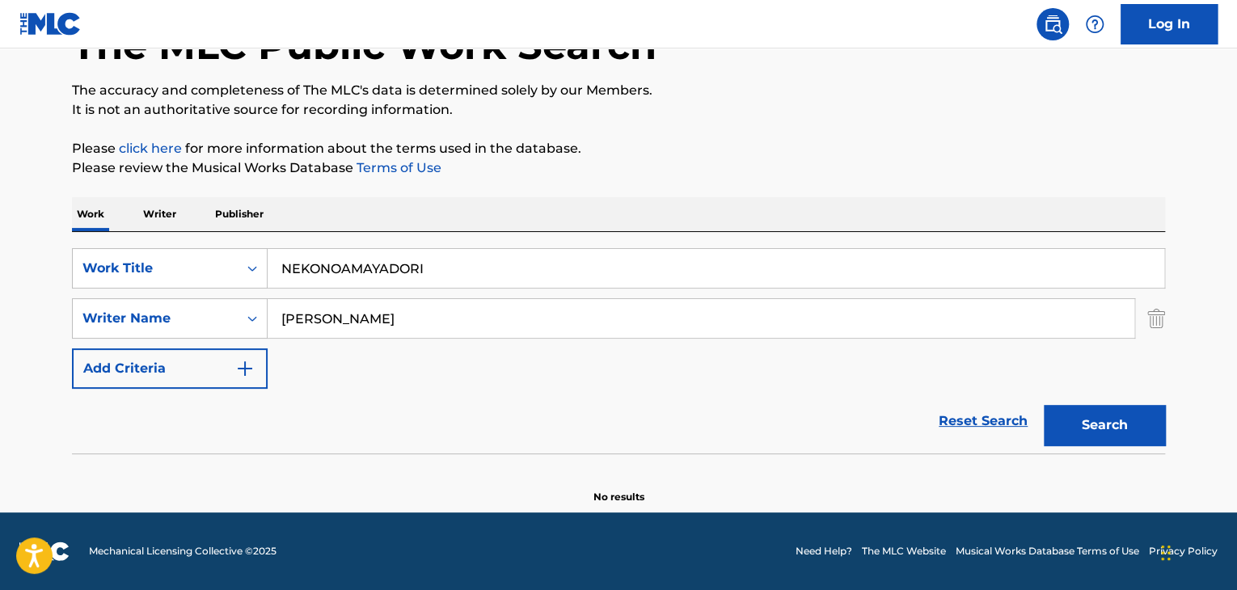
drag, startPoint x: 493, startPoint y: 281, endPoint x: 88, endPoint y: 238, distance: 407.3
click at [91, 238] on div "SearchWithCriteriad337ca17-6685-4736-b0af-8d9c72d9ec5e Work Title NEKONOAMAYADO…" at bounding box center [618, 342] width 1093 height 221
paste input "MISSING"
type input "MISSING"
drag, startPoint x: 431, startPoint y: 317, endPoint x: 132, endPoint y: 311, distance: 299.2
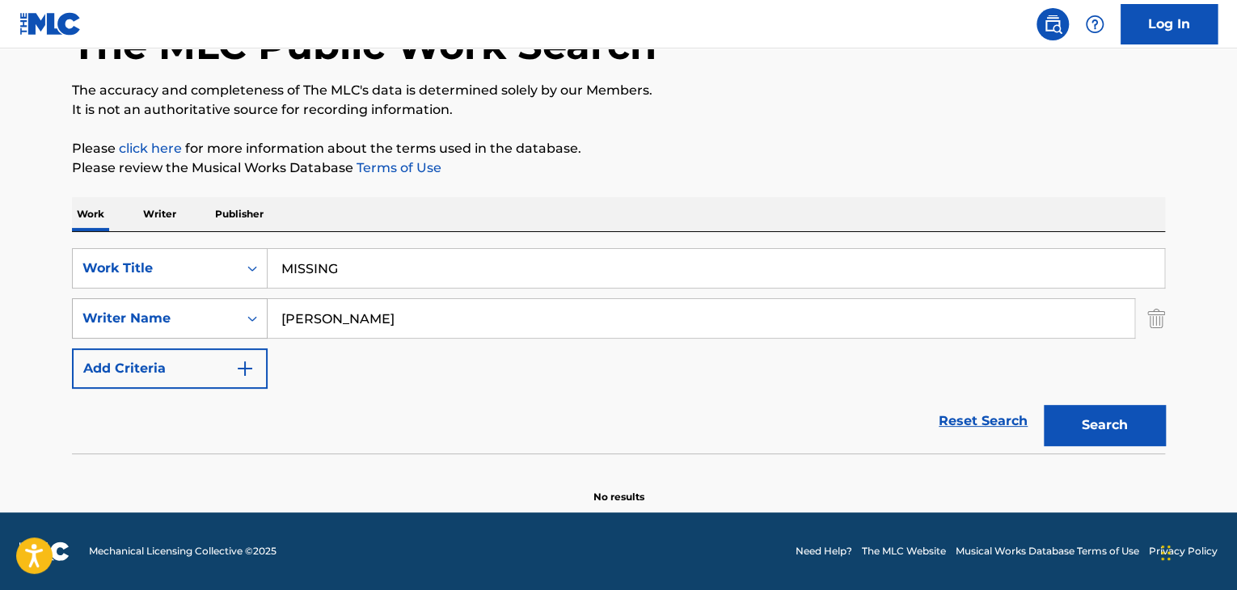
click at [179, 319] on div "SearchWithCriteriaf1484707-5206-4f55-a05e-e20ce04e97d5 Writer Name [PERSON_NAME]" at bounding box center [618, 318] width 1093 height 40
type input "kira"
click at [1044, 405] on button "Search" at bounding box center [1104, 425] width 121 height 40
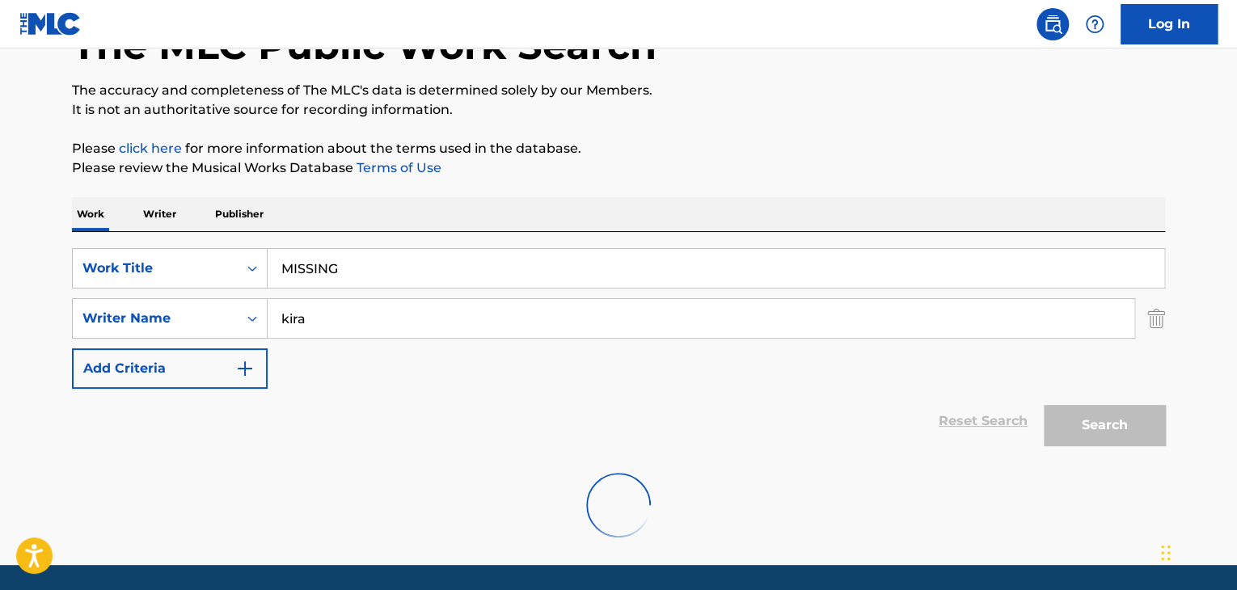
click at [1013, 83] on p "The accuracy and completeness of The MLC's data is determined solely by our Mem…" at bounding box center [618, 90] width 1093 height 19
